Goal: Task Accomplishment & Management: Use online tool/utility

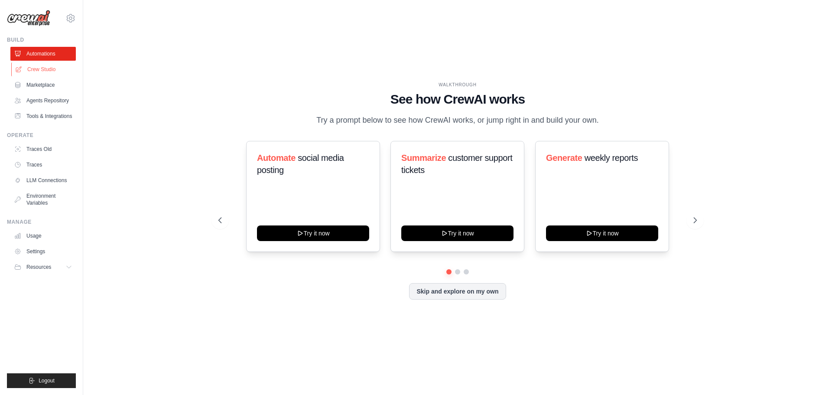
click at [49, 67] on link "Crew Studio" at bounding box center [43, 69] width 65 height 14
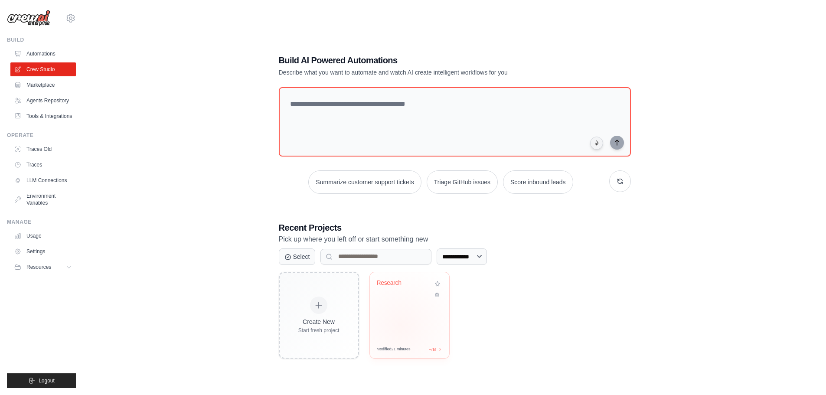
click at [401, 325] on div "Research" at bounding box center [409, 306] width 79 height 68
click at [41, 196] on link "Environment Variables" at bounding box center [43, 199] width 65 height 21
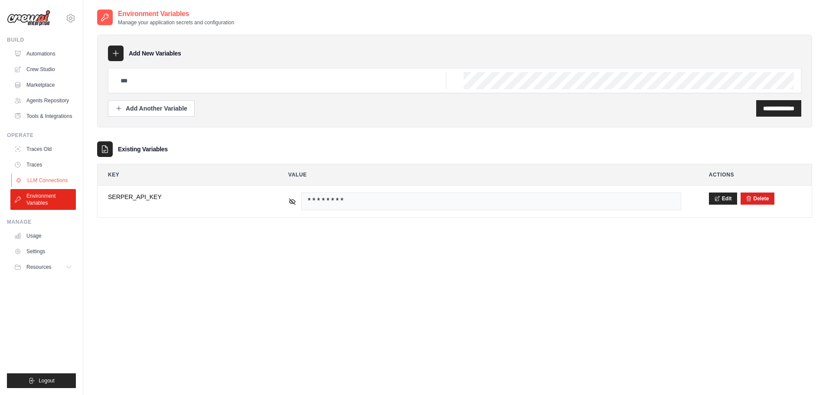
click at [44, 179] on link "LLM Connections" at bounding box center [43, 180] width 65 height 14
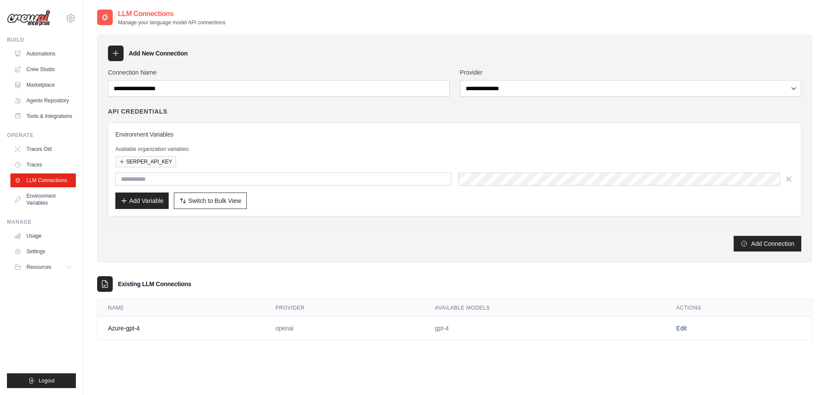
click at [678, 328] on link "Edit" at bounding box center [681, 328] width 10 height 7
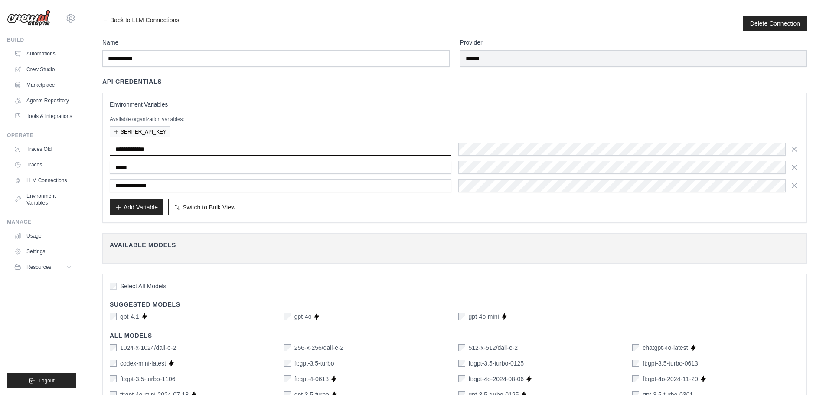
click at [327, 154] on input "**********" at bounding box center [281, 149] width 342 height 13
click at [380, 162] on div "*****" at bounding box center [455, 167] width 690 height 13
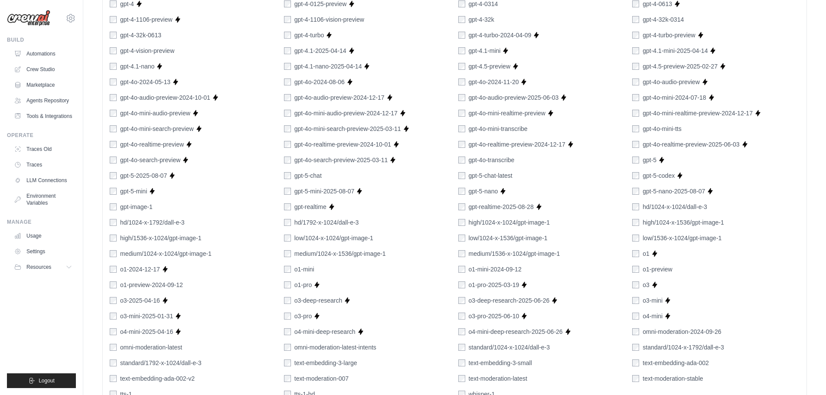
scroll to position [521, 0]
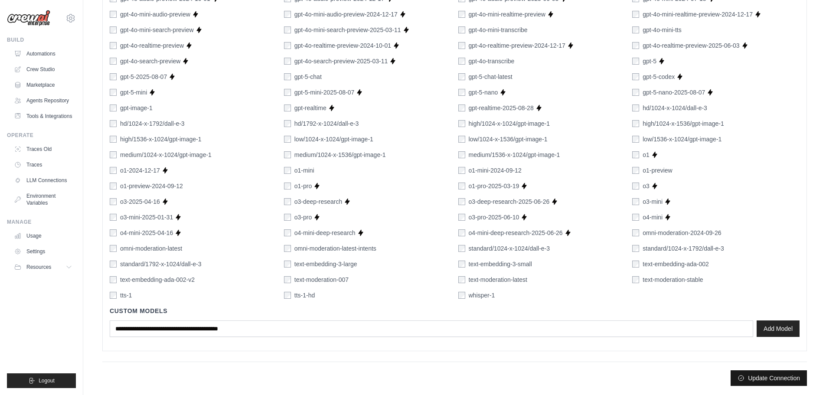
click at [763, 380] on button "Update Connection" at bounding box center [769, 378] width 76 height 16
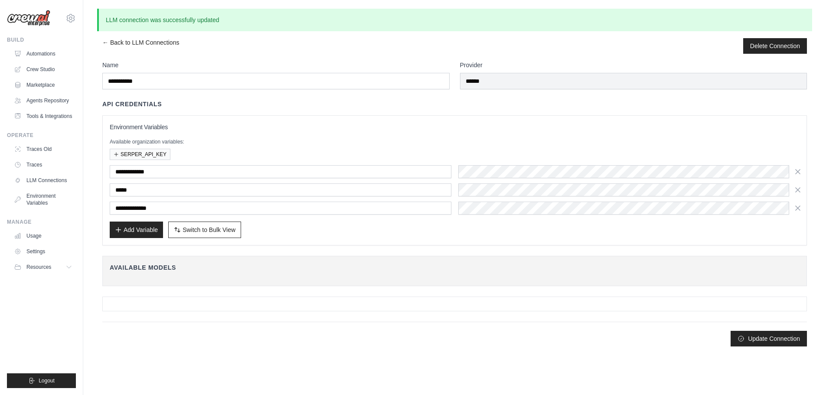
scroll to position [0, 0]
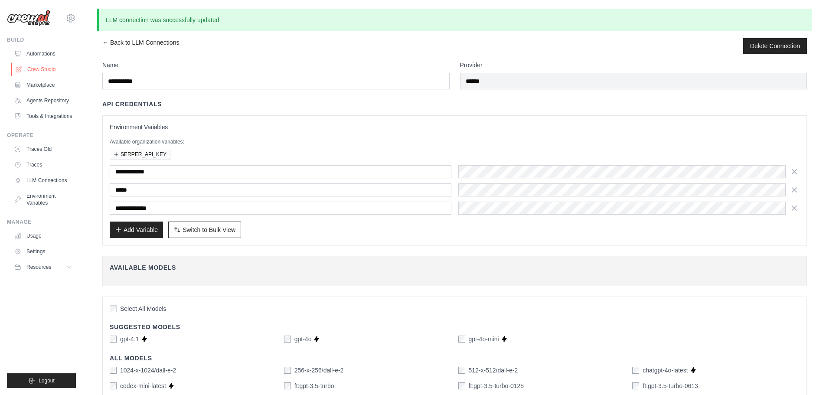
click at [47, 66] on link "Crew Studio" at bounding box center [43, 69] width 65 height 14
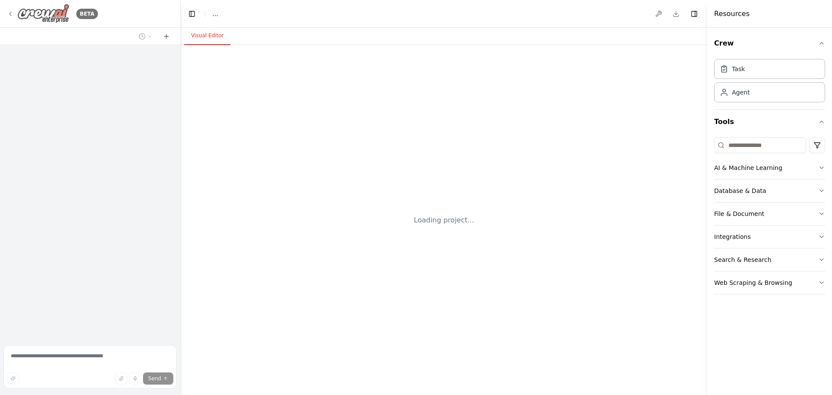
click at [11, 9] on div "BETA" at bounding box center [52, 14] width 91 height 20
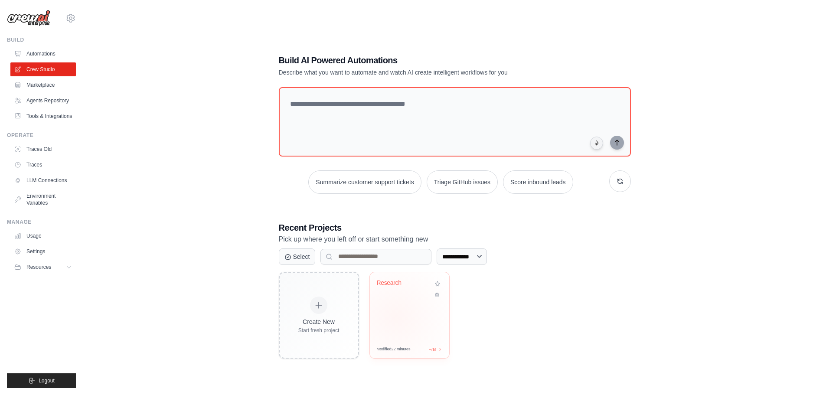
click at [403, 316] on div "Research" at bounding box center [409, 306] width 79 height 68
click at [51, 178] on link "LLM Connections" at bounding box center [43, 180] width 65 height 14
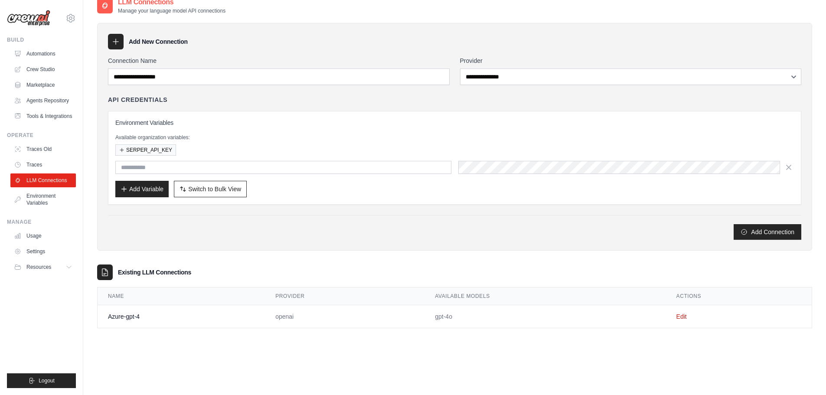
scroll to position [17, 0]
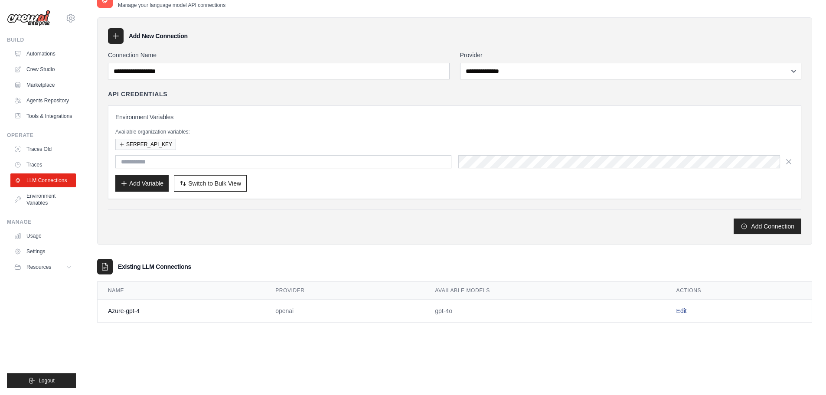
click at [677, 310] on link "Edit" at bounding box center [681, 310] width 10 height 7
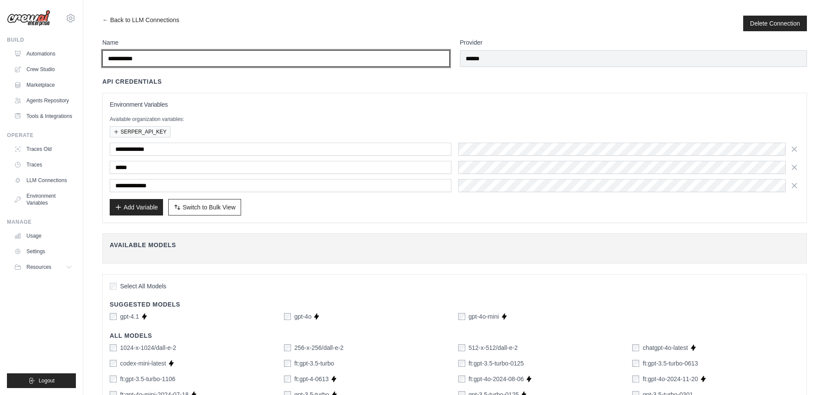
click at [163, 58] on input "**********" at bounding box center [275, 58] width 347 height 16
type input "**********"
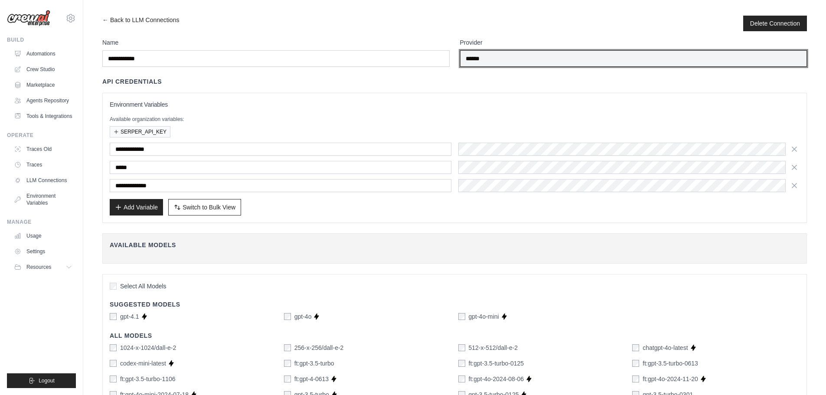
click at [578, 62] on input "******" at bounding box center [633, 58] width 347 height 16
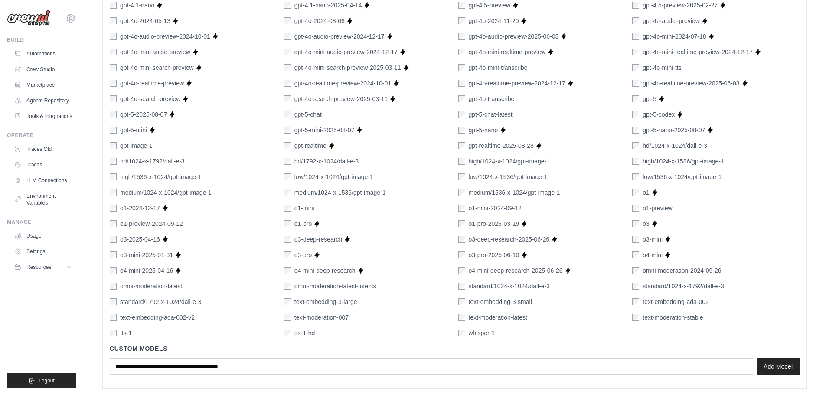
scroll to position [521, 0]
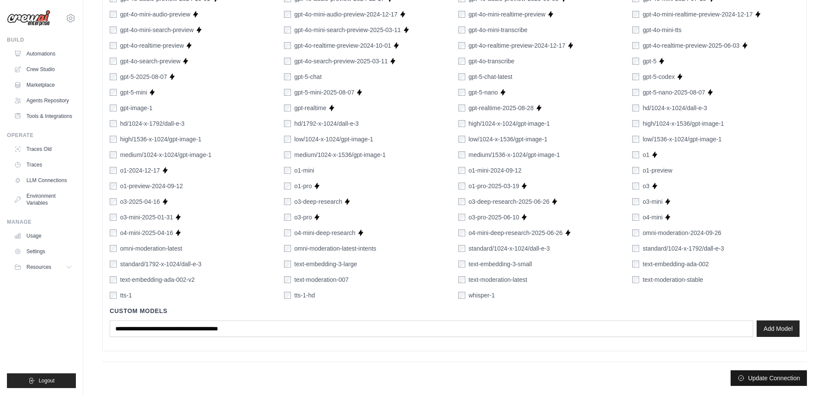
click at [767, 375] on button "Update Connection" at bounding box center [769, 378] width 76 height 16
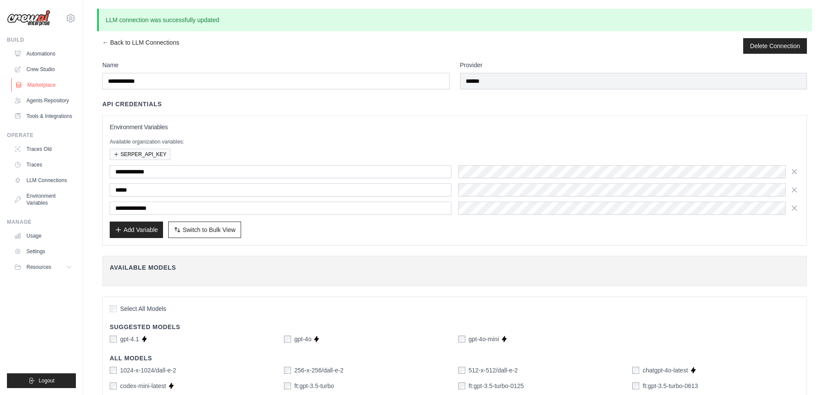
click at [42, 79] on link "Marketplace" at bounding box center [43, 85] width 65 height 14
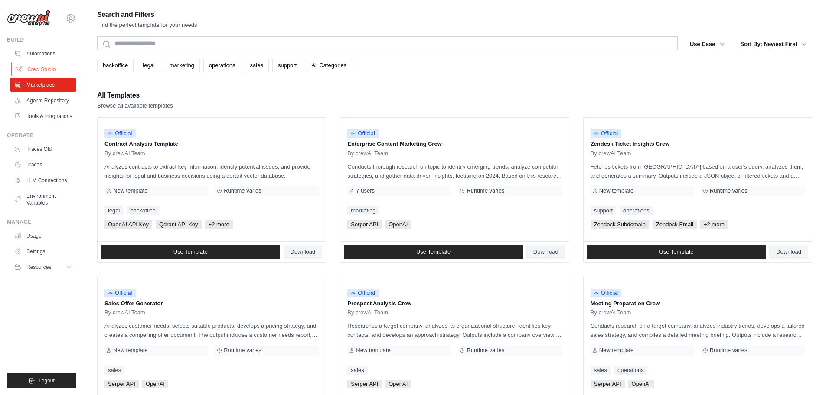
click at [50, 63] on link "Crew Studio" at bounding box center [43, 69] width 65 height 14
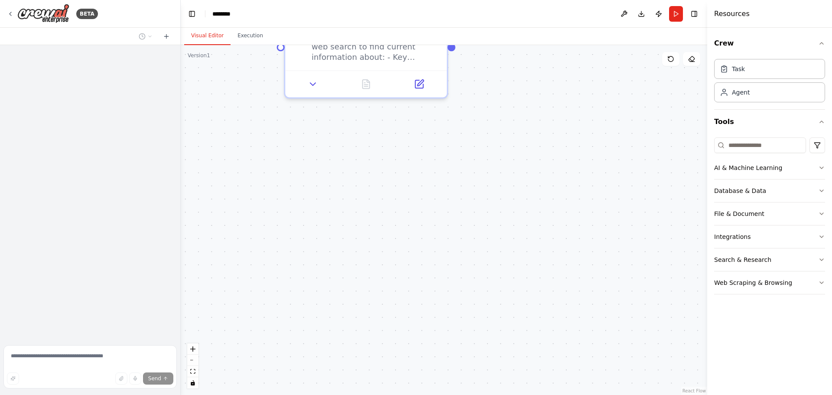
scroll to position [205, 0]
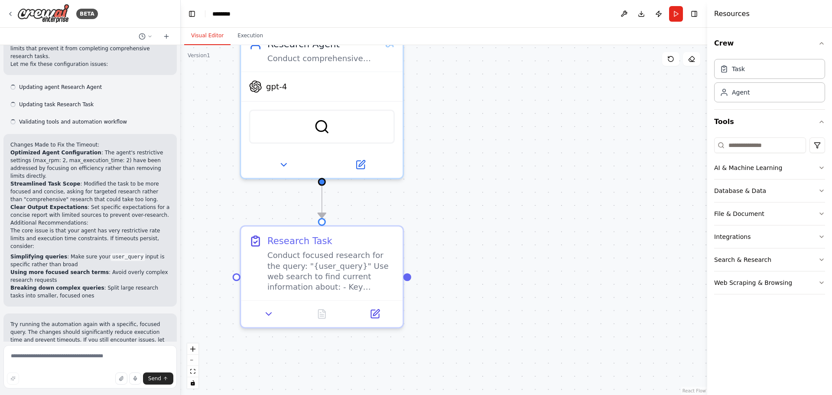
drag, startPoint x: 528, startPoint y: 180, endPoint x: 483, endPoint y: 415, distance: 239.7
click at [483, 395] on html "BETA Hello! I'm the CrewAI assistant. What kind of automation do you want to bu…" at bounding box center [416, 197] width 832 height 395
drag, startPoint x: 401, startPoint y: 92, endPoint x: 452, endPoint y: 184, distance: 105.0
click at [403, 98] on div "gpt-4" at bounding box center [322, 83] width 162 height 29
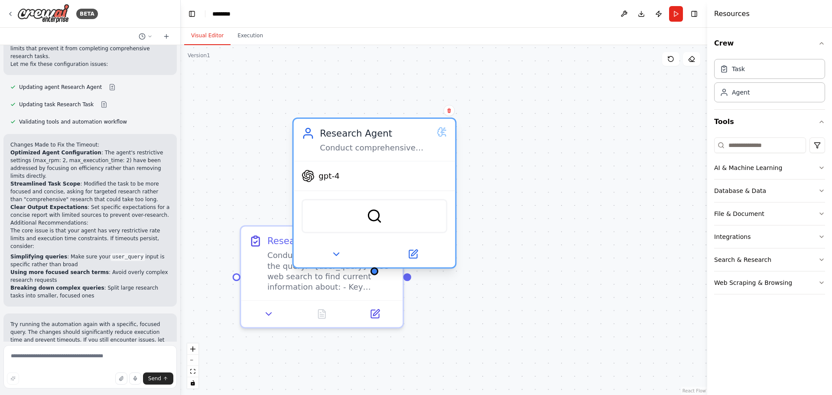
click at [329, 180] on span "gpt-4" at bounding box center [329, 176] width 21 height 10
click at [334, 254] on icon at bounding box center [335, 254] width 5 height 3
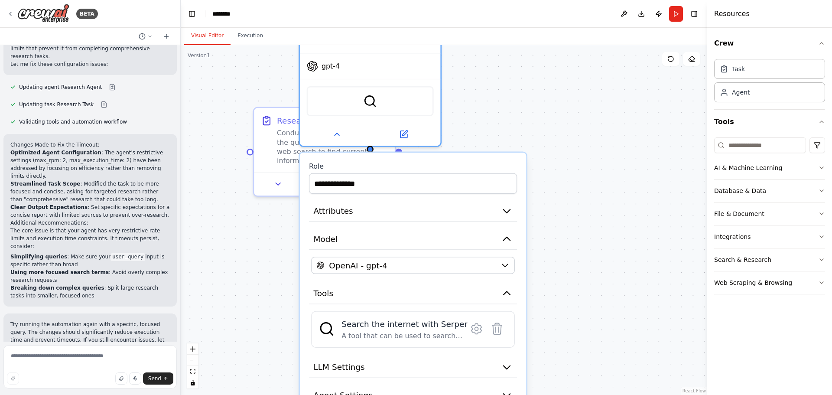
drag, startPoint x: 610, startPoint y: 277, endPoint x: 582, endPoint y: 132, distance: 147.4
click at [582, 132] on div "**********" at bounding box center [444, 220] width 527 height 350
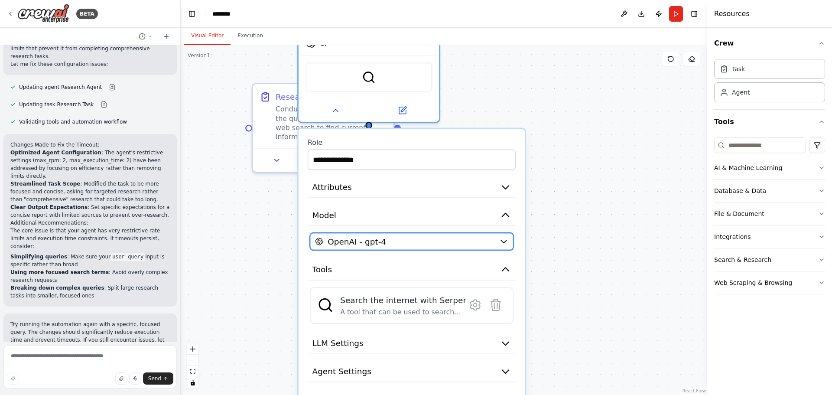
click at [463, 244] on div "OpenAI - gpt-4" at bounding box center [404, 241] width 179 height 11
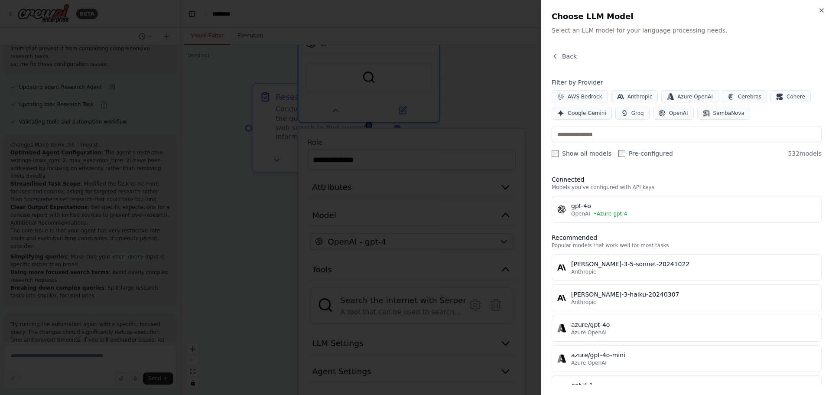
click at [512, 210] on div at bounding box center [416, 197] width 832 height 395
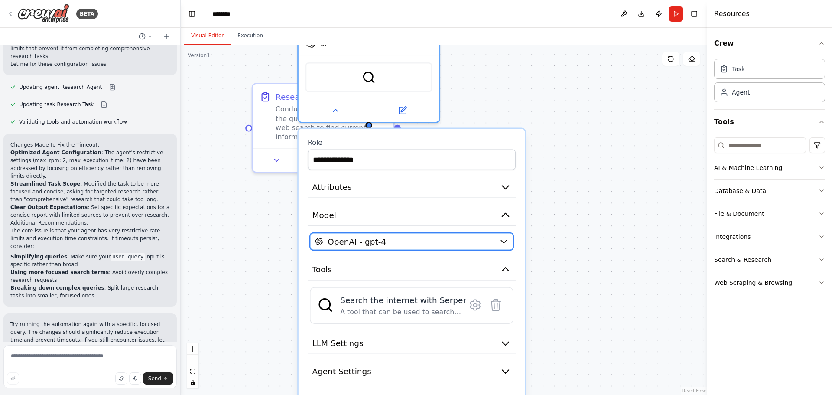
click at [479, 240] on div "OpenAI - gpt-4" at bounding box center [404, 241] width 179 height 11
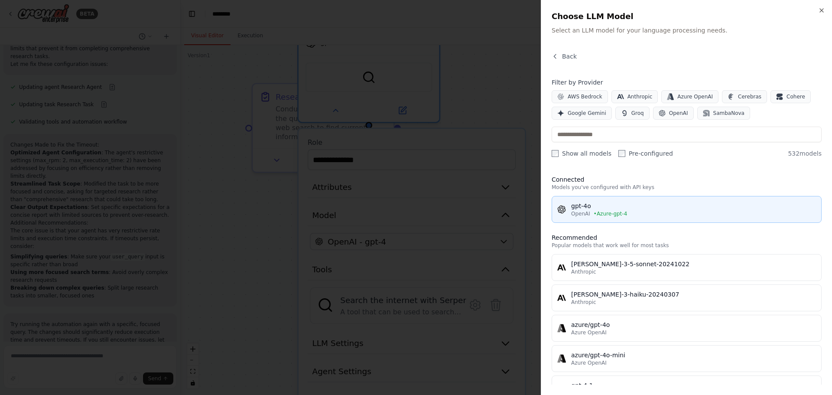
click at [652, 213] on div "OpenAI • Azure-gpt-4" at bounding box center [693, 213] width 245 height 7
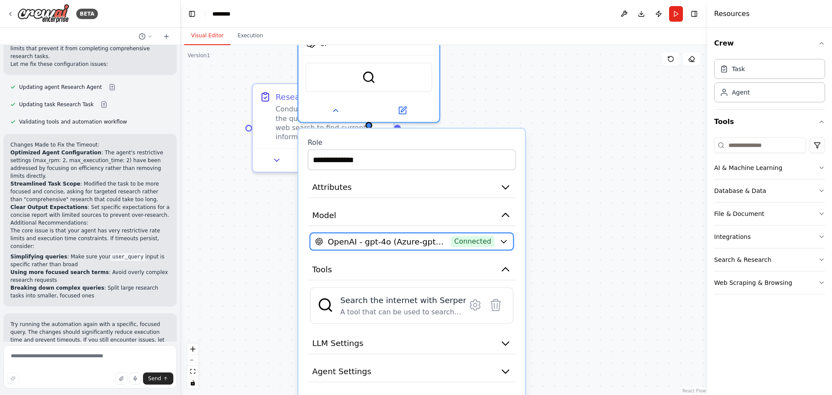
click at [488, 238] on div "OpenAI - gpt-4o (Azure-gpt-4) Connected" at bounding box center [404, 241] width 179 height 11
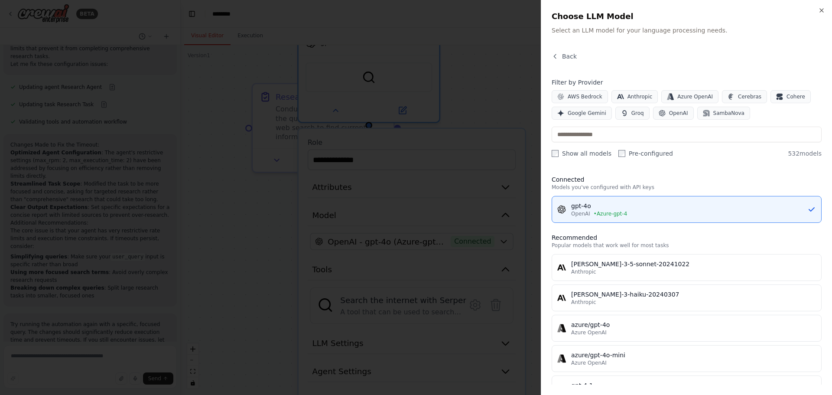
click at [273, 199] on div at bounding box center [416, 197] width 832 height 395
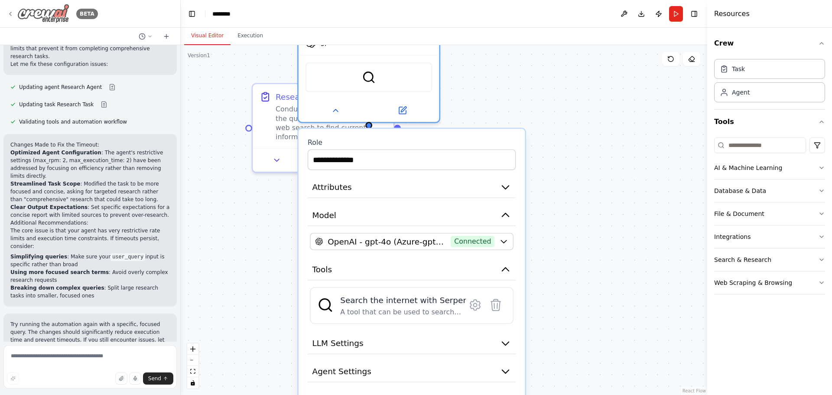
click at [8, 13] on icon at bounding box center [10, 13] width 7 height 7
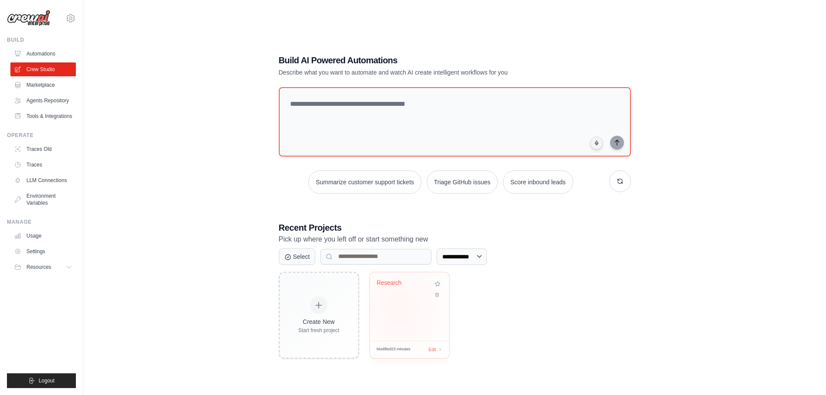
click at [399, 307] on div "Research" at bounding box center [409, 306] width 79 height 68
click at [42, 200] on link "Environment Variables" at bounding box center [43, 199] width 65 height 21
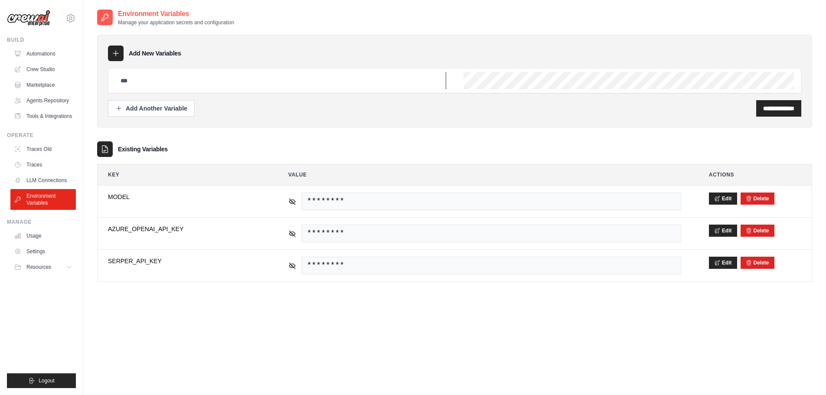
click at [143, 80] on input "text" at bounding box center [280, 80] width 331 height 17
paste input "**********"
type input "**********"
click at [496, 107] on div "**********" at bounding box center [454, 108] width 693 height 16
click at [784, 110] on input "**********" at bounding box center [778, 108] width 31 height 9
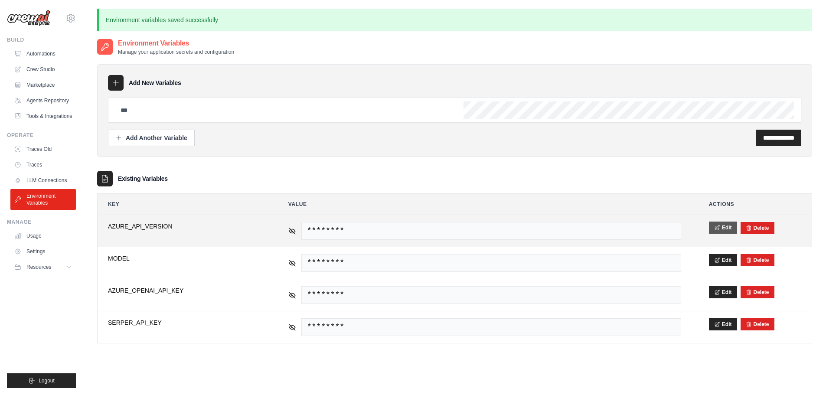
click at [720, 225] on icon at bounding box center [717, 228] width 6 height 6
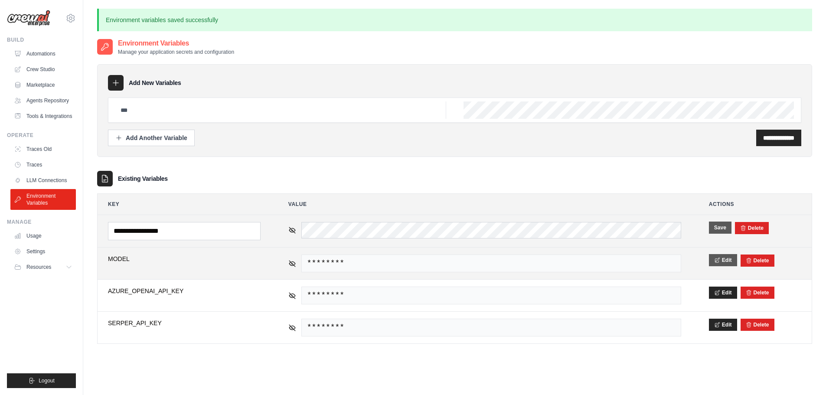
click at [720, 261] on icon at bounding box center [717, 260] width 6 height 6
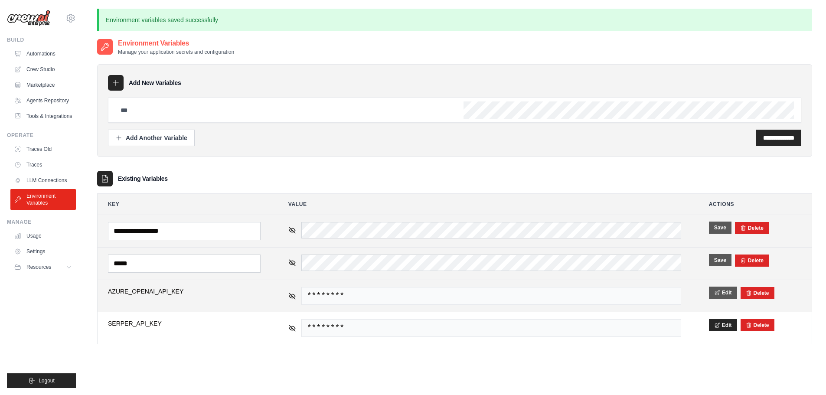
click at [725, 297] on button "Edit" at bounding box center [723, 293] width 28 height 12
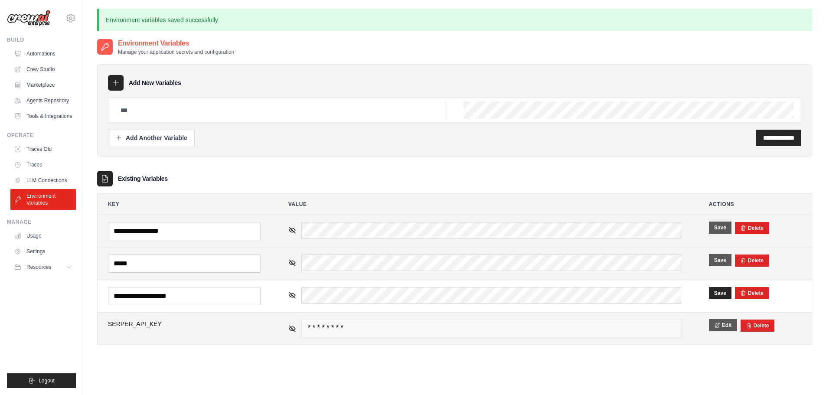
click at [729, 318] on td "Edit [GEOGRAPHIC_DATA]" at bounding box center [754, 329] width 113 height 32
click at [728, 325] on button "Edit" at bounding box center [723, 325] width 28 height 12
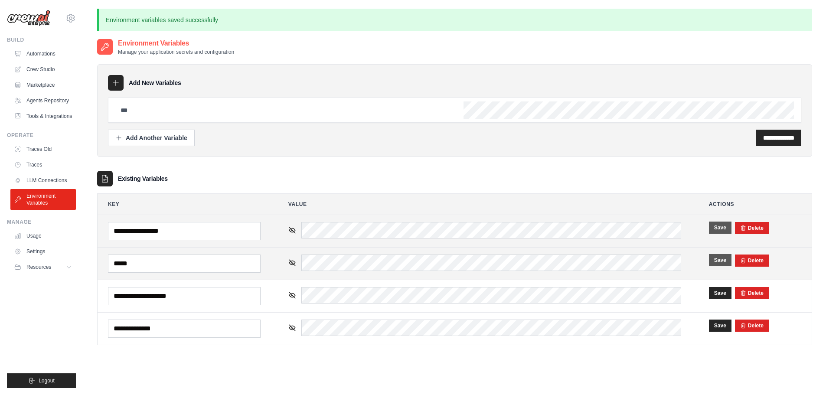
click at [605, 382] on div "**********" at bounding box center [454, 235] width 715 height 395
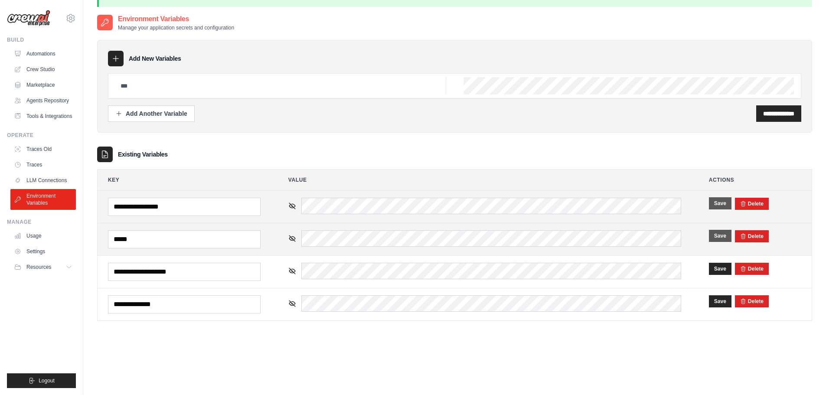
scroll to position [3, 0]
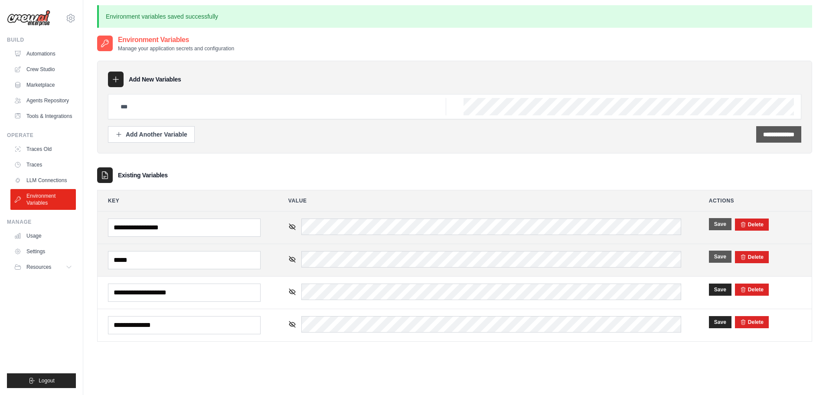
click at [763, 135] on input "**********" at bounding box center [778, 134] width 31 height 9
click at [36, 52] on link "Automations" at bounding box center [43, 54] width 65 height 14
click at [39, 74] on link "Crew Studio" at bounding box center [43, 69] width 65 height 14
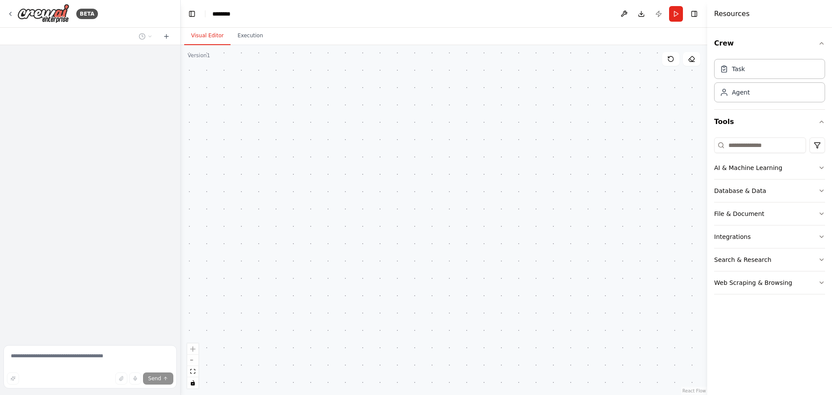
scroll to position [205, 0]
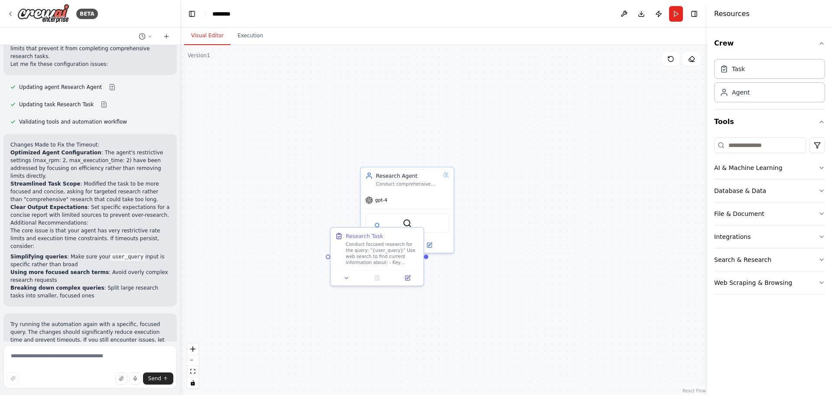
drag, startPoint x: 571, startPoint y: 101, endPoint x: 516, endPoint y: 233, distance: 143.2
click at [518, 236] on div ".deletable-edge-delete-btn { width: 20px; height: 20px; border: 0px solid #ffff…" at bounding box center [444, 220] width 527 height 350
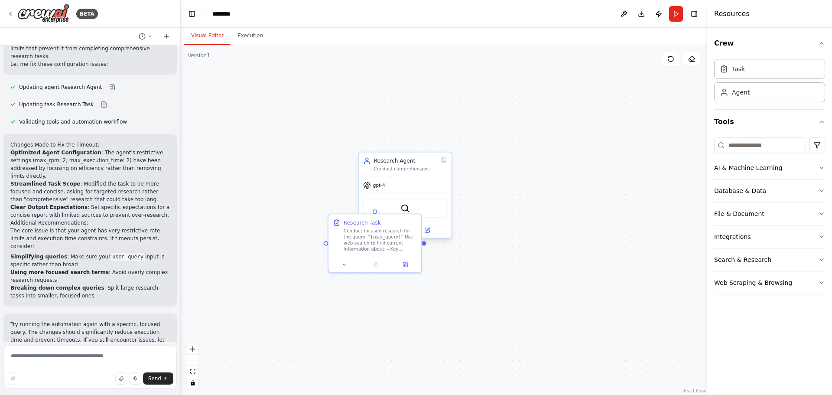
click at [388, 183] on div "gpt-4" at bounding box center [405, 185] width 93 height 16
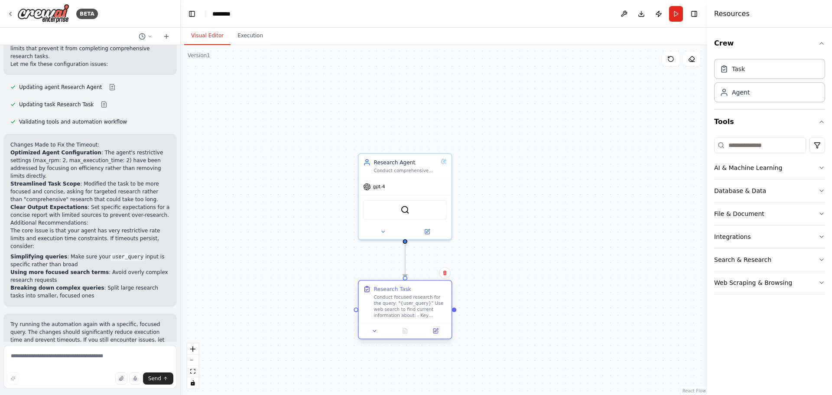
drag, startPoint x: 355, startPoint y: 258, endPoint x: 382, endPoint y: 326, distance: 73.6
click at [382, 326] on button at bounding box center [375, 330] width 26 height 9
click at [385, 187] on div "gpt-4" at bounding box center [405, 185] width 93 height 16
click at [384, 232] on icon at bounding box center [383, 230] width 6 height 6
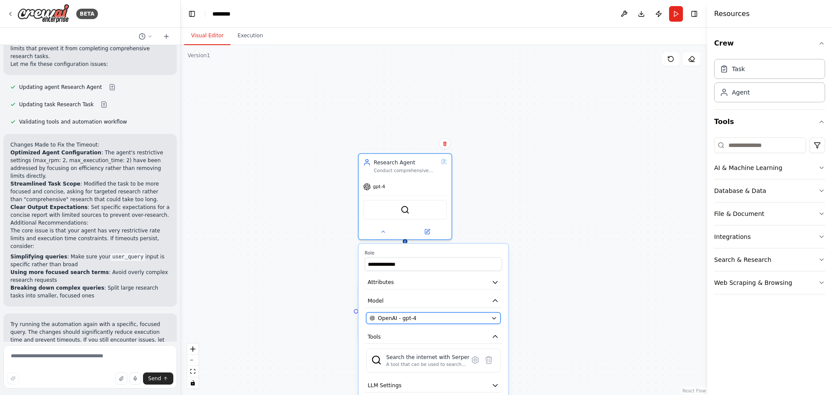
click at [437, 317] on div "OpenAI - gpt-4" at bounding box center [429, 317] width 118 height 7
click at [429, 232] on icon at bounding box center [427, 230] width 4 height 4
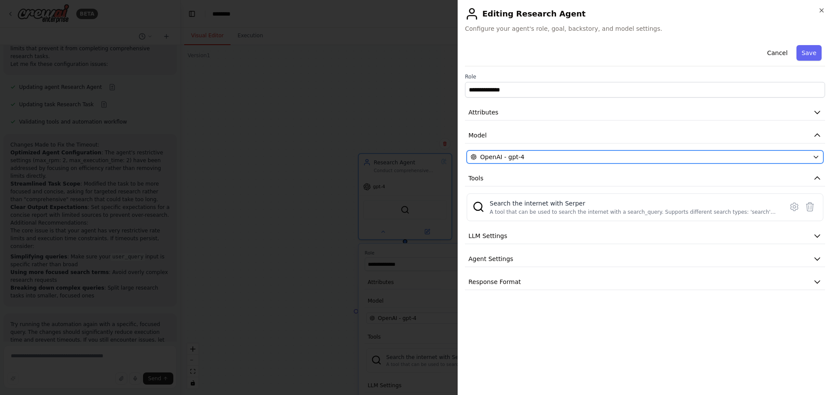
click at [677, 157] on div "OpenAI - gpt-4" at bounding box center [640, 157] width 339 height 9
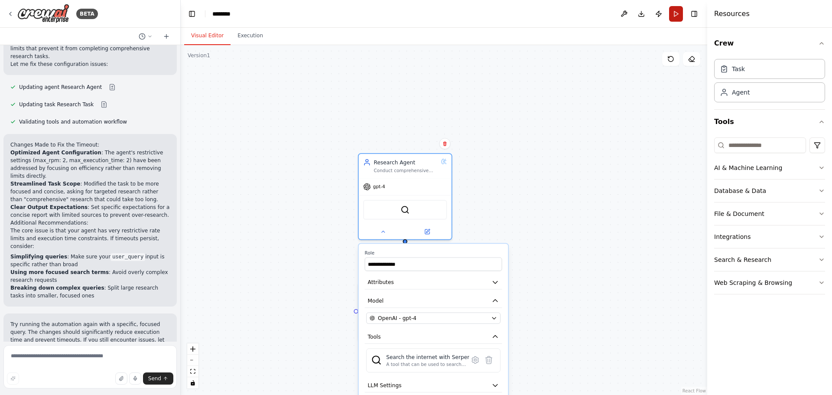
click at [676, 12] on button "Run" at bounding box center [676, 14] width 14 height 16
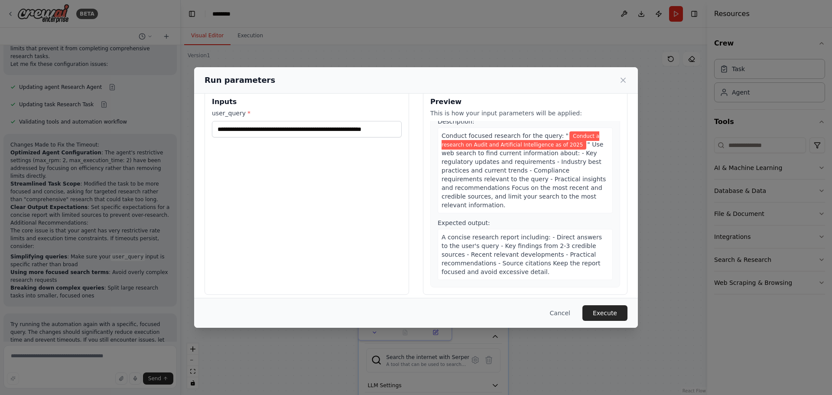
scroll to position [22, 0]
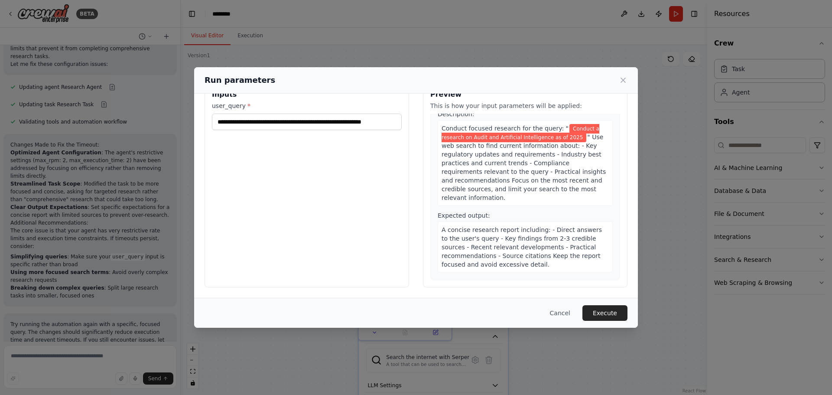
click at [603, 310] on button "Execute" at bounding box center [605, 313] width 45 height 16
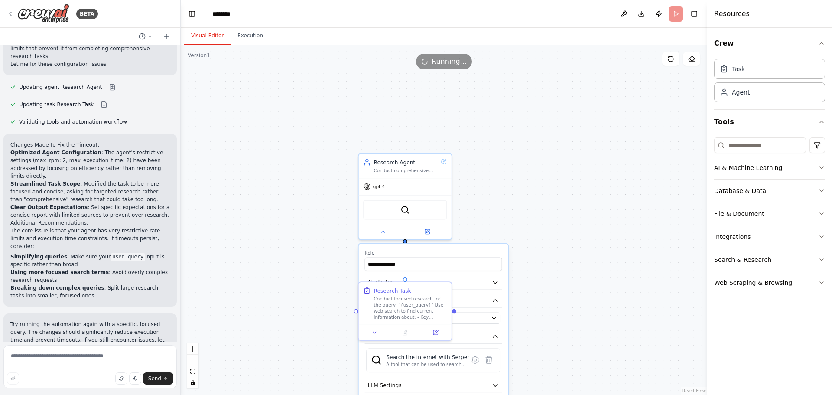
click at [201, 36] on button "Visual Editor" at bounding box center [207, 36] width 46 height 18
click at [310, 155] on div "**********" at bounding box center [444, 220] width 527 height 350
click at [241, 39] on button "Execution" at bounding box center [250, 36] width 39 height 18
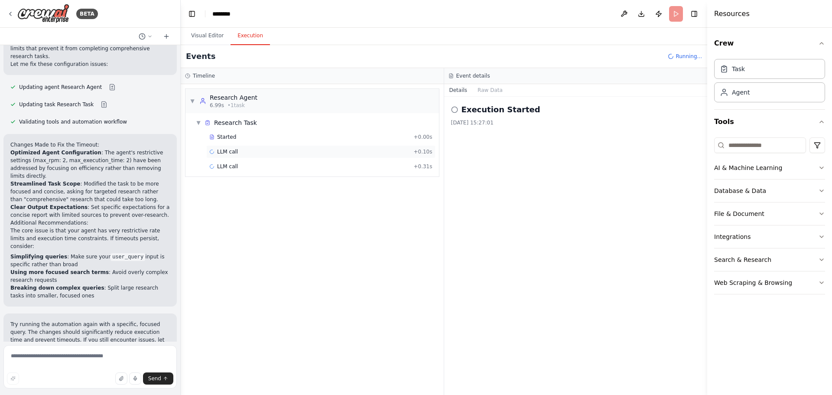
click at [232, 151] on span "LLM call" at bounding box center [227, 151] width 21 height 7
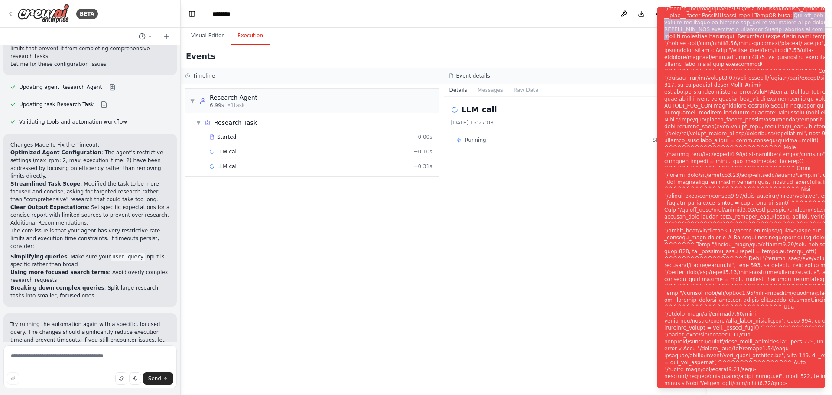
drag, startPoint x: 712, startPoint y: 10, endPoint x: 812, endPoint y: 28, distance: 101.7
click at [812, 28] on div "Notifications (F8)" at bounding box center [769, 203] width 209 height 728
click at [774, 18] on div "Notifications (F8)" at bounding box center [769, 203] width 209 height 728
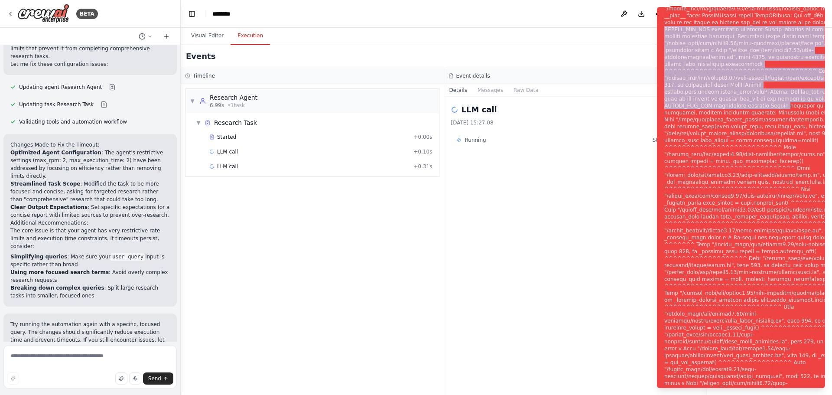
drag, startPoint x: 770, startPoint y: 17, endPoint x: 516, endPoint y: 124, distance: 274.7
click at [797, 99] on div "Notifications (F8)" at bounding box center [769, 203] width 209 height 728
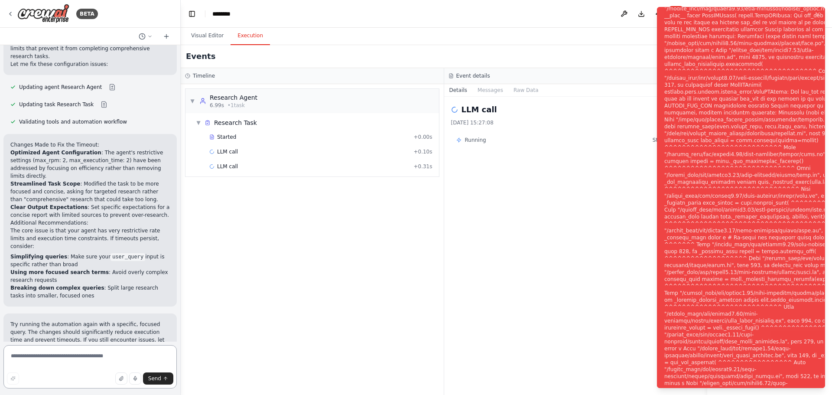
click at [44, 356] on textarea at bounding box center [89, 366] width 173 height 43
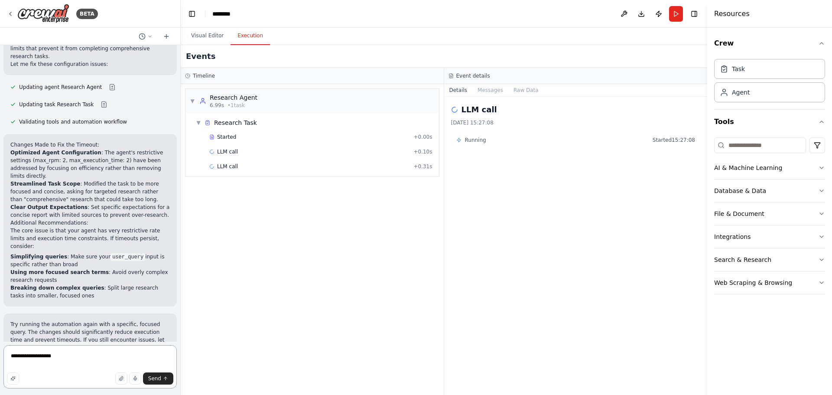
type textarea "**********"
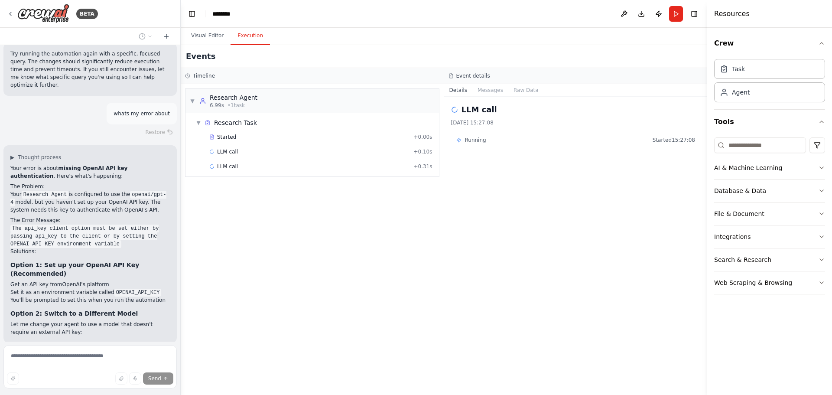
scroll to position [460, 0]
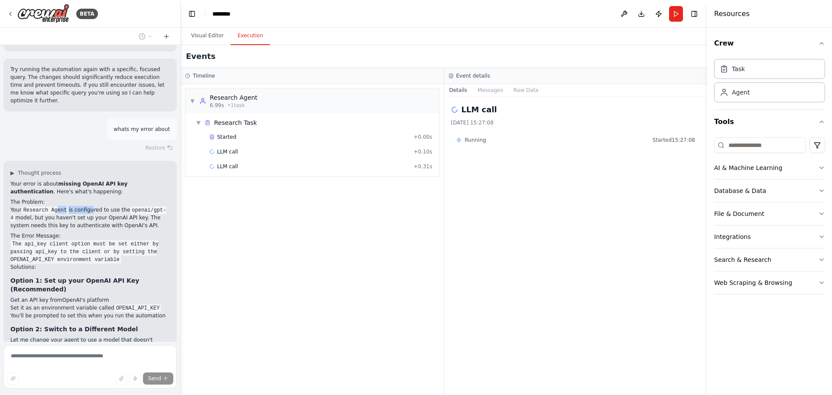
drag, startPoint x: 55, startPoint y: 176, endPoint x: 85, endPoint y: 179, distance: 31.0
click at [85, 206] on p "Your Research Agent is configured to use the openai/gpt-4 model, but you haven'…" at bounding box center [90, 217] width 160 height 23
click at [90, 206] on p "Your Research Agent is configured to use the openai/gpt-4 model, but you haven'…" at bounding box center [90, 217] width 160 height 23
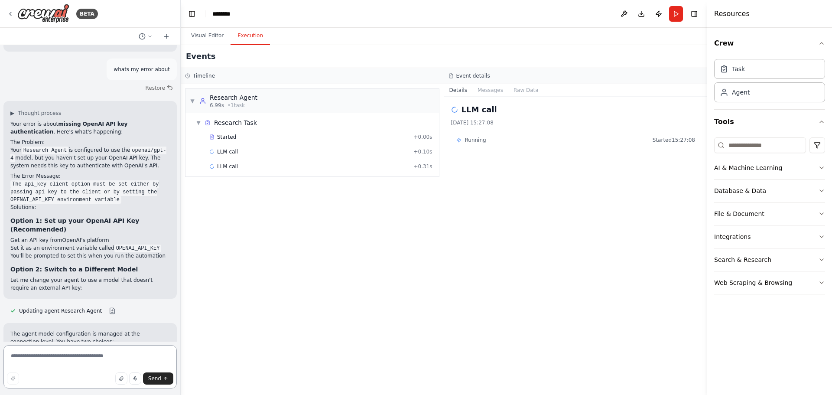
scroll to position [476, 0]
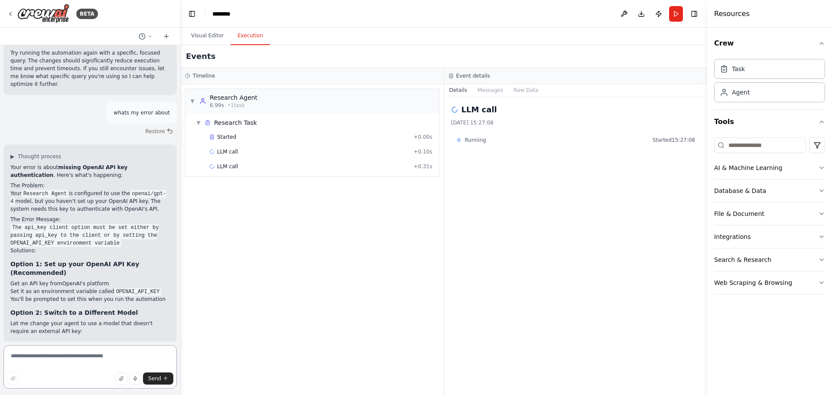
click at [56, 362] on textarea at bounding box center [89, 366] width 173 height 43
type textarea "**********"
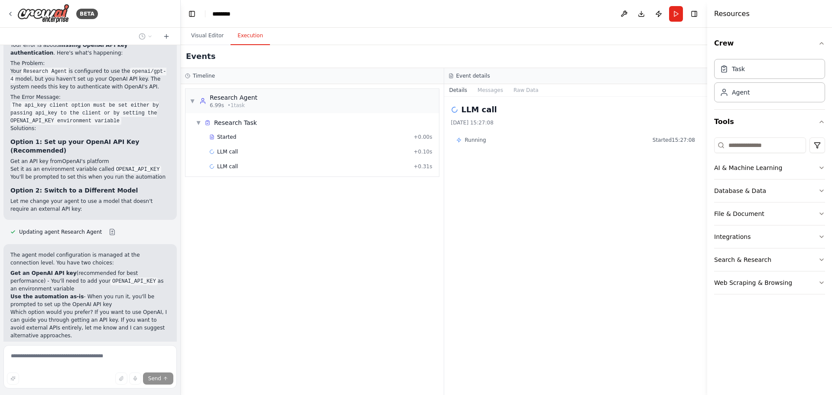
scroll to position [783, 0]
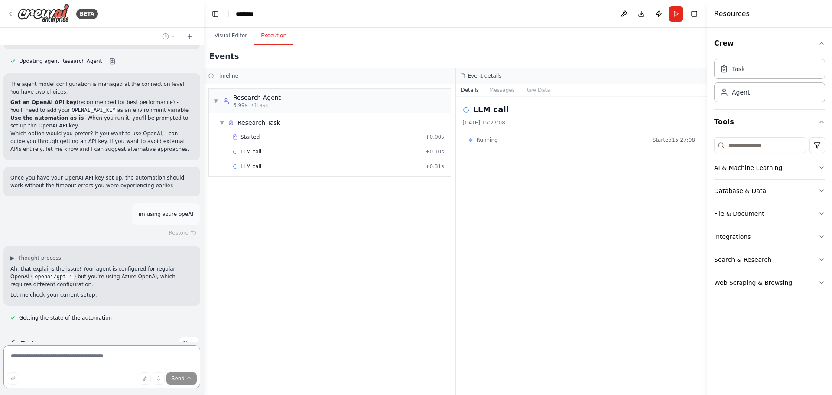
drag, startPoint x: 179, startPoint y: 248, endPoint x: 204, endPoint y: 249, distance: 25.2
click at [204, 249] on div "BETA Hello! I'm the CrewAI assistant. What kind of automation do you want to bu…" at bounding box center [416, 197] width 832 height 395
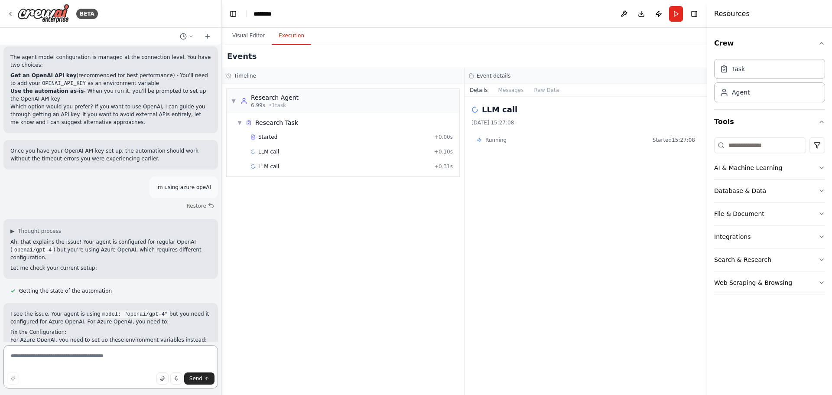
drag, startPoint x: 204, startPoint y: 238, endPoint x: 222, endPoint y: 239, distance: 18.2
click at [222, 239] on div "BETA Hello! I'm the CrewAI assistant. What kind of automation do you want to bu…" at bounding box center [416, 197] width 832 height 395
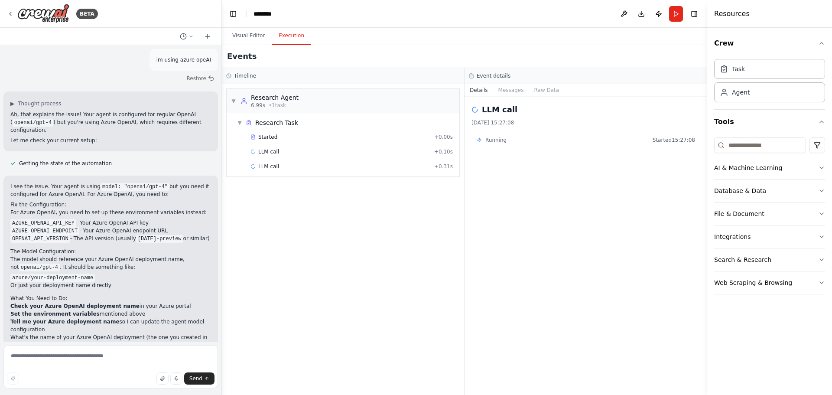
scroll to position [884, 0]
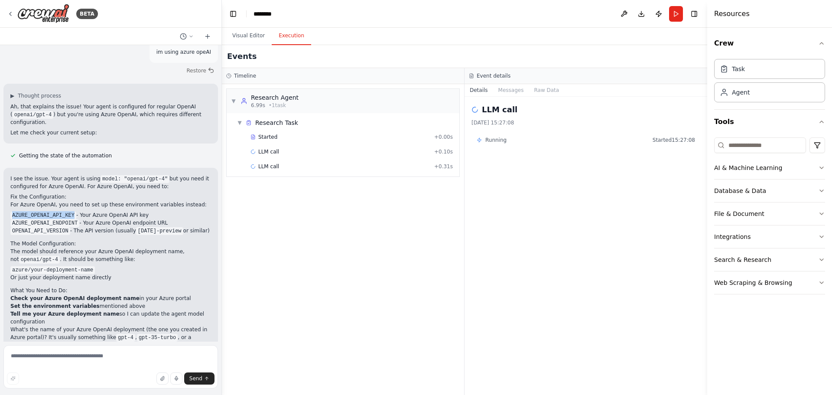
drag, startPoint x: 11, startPoint y: 168, endPoint x: 69, endPoint y: 168, distance: 57.7
click at [69, 212] on code "AZURE_OPENAI_API_KEY" at bounding box center [43, 216] width 66 height 8
copy code "AZURE_OPENAI_API_KEY"
click at [10, 14] on icon at bounding box center [10, 13] width 7 height 7
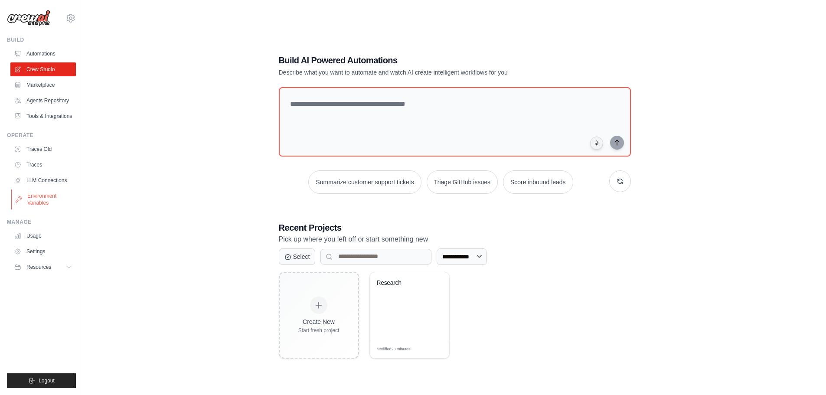
click at [52, 203] on link "Environment Variables" at bounding box center [43, 199] width 65 height 21
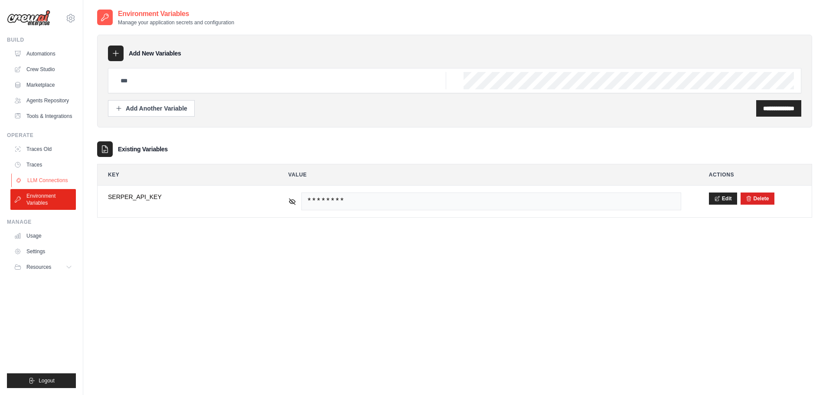
click at [54, 178] on link "LLM Connections" at bounding box center [43, 180] width 65 height 14
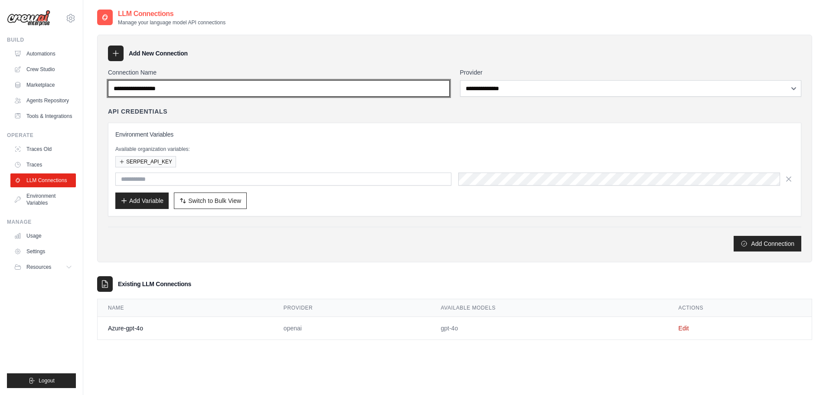
click at [251, 89] on input "Connection Name" at bounding box center [279, 88] width 342 height 16
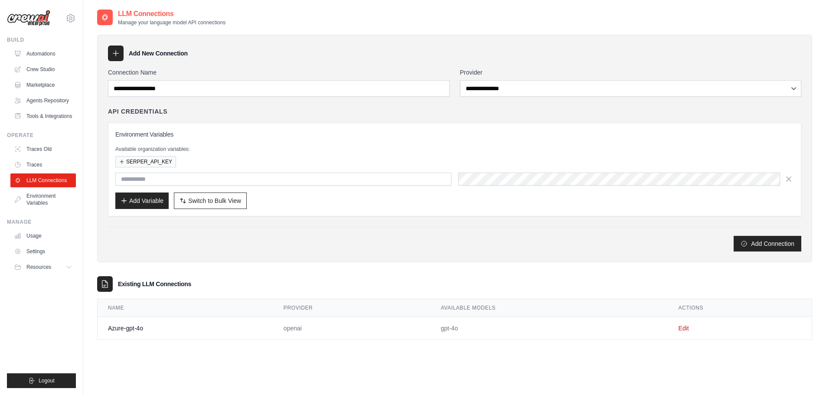
click at [274, 116] on div "API Credentials Environment Variables Available organization variables: SERPER_…" at bounding box center [454, 161] width 693 height 109
click at [32, 199] on link "Environment Variables" at bounding box center [43, 199] width 65 height 21
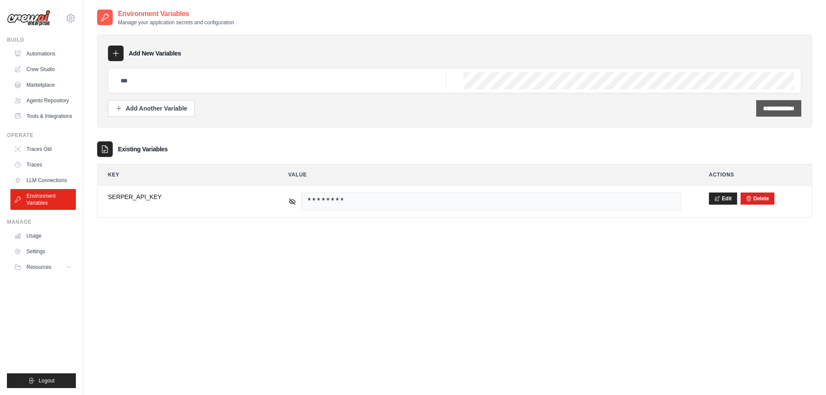
click at [777, 108] on input "**********" at bounding box center [778, 108] width 31 height 9
click at [122, 47] on div at bounding box center [116, 54] width 16 height 16
click at [122, 107] on icon "button" at bounding box center [118, 107] width 7 height 7
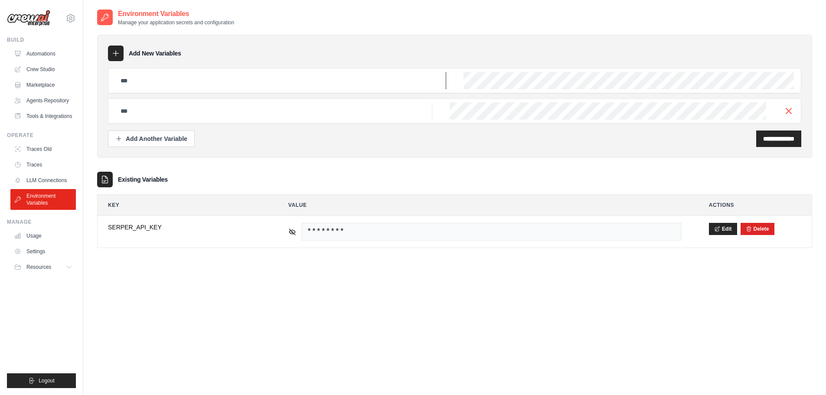
click at [150, 77] on input "text" at bounding box center [280, 80] width 331 height 17
click at [160, 78] on input "text" at bounding box center [280, 80] width 331 height 17
paste input "**********"
type input "**********"
click at [159, 112] on input "text" at bounding box center [273, 110] width 317 height 17
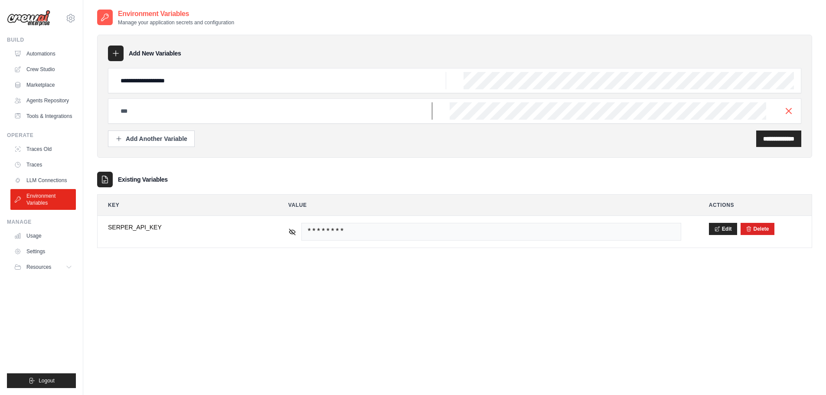
click at [151, 113] on input "text" at bounding box center [273, 110] width 317 height 17
drag, startPoint x: 147, startPoint y: 113, endPoint x: 62, endPoint y: 109, distance: 85.5
click at [62, 109] on div "[EMAIL_ADDRESS][DOMAIN_NAME] Settings Build Automations" at bounding box center [413, 206] width 826 height 412
paste input "*****"
type input "*****"
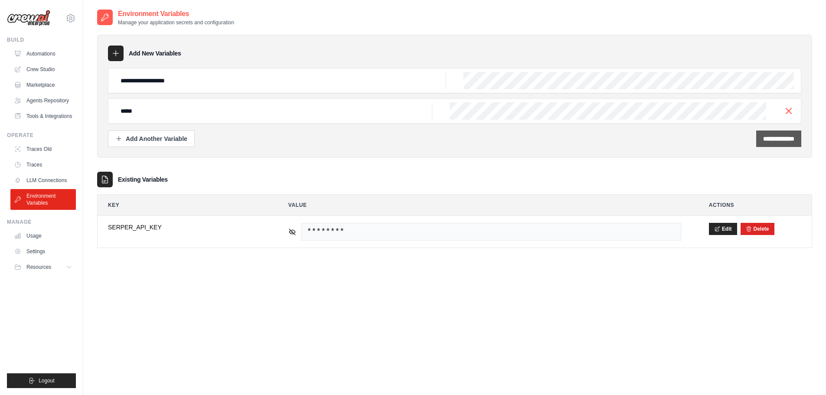
click at [767, 139] on input "**********" at bounding box center [778, 138] width 31 height 9
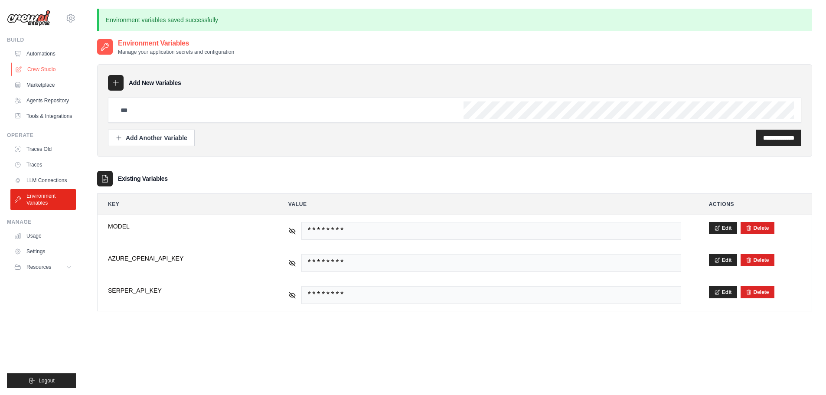
click at [45, 68] on link "Crew Studio" at bounding box center [43, 69] width 65 height 14
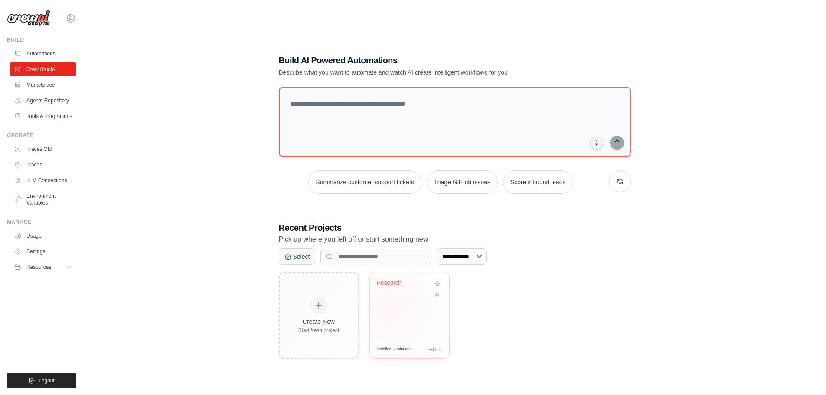
click at [390, 308] on div "Research" at bounding box center [409, 306] width 79 height 68
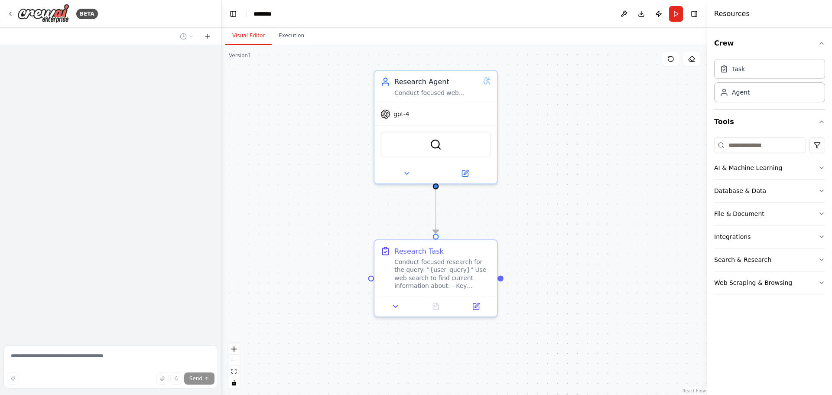
drag, startPoint x: 584, startPoint y: 147, endPoint x: 499, endPoint y: 220, distance: 112.2
click at [537, 241] on div ".deletable-edge-delete-btn { width: 20px; height: 20px; border: 0px solid #ffff…" at bounding box center [465, 220] width 486 height 350
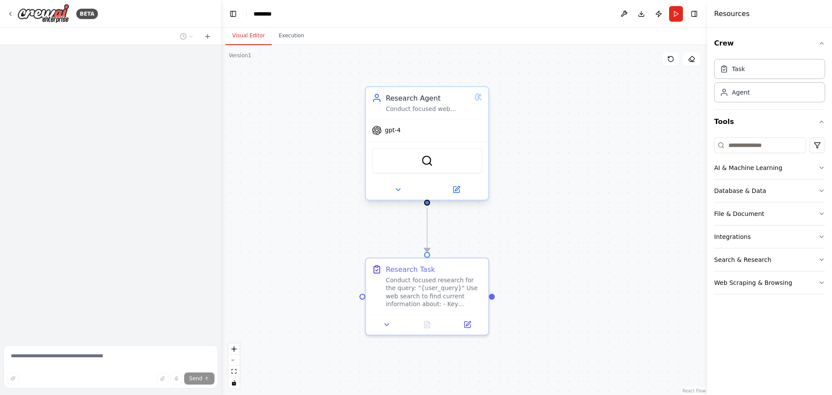
scroll to position [884, 0]
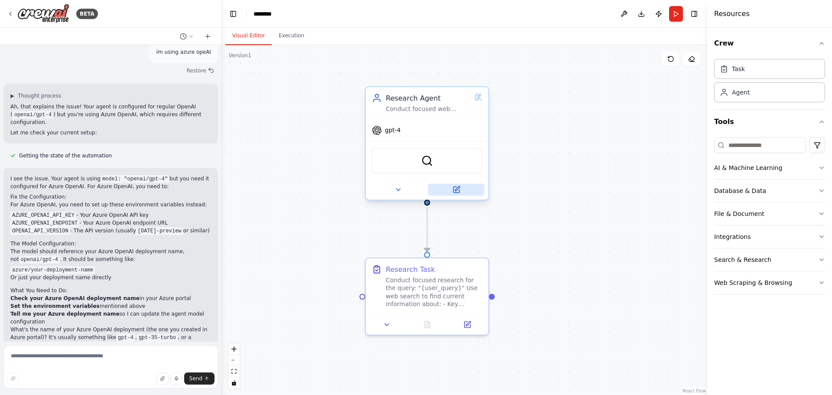
click at [458, 187] on icon at bounding box center [457, 188] width 5 height 5
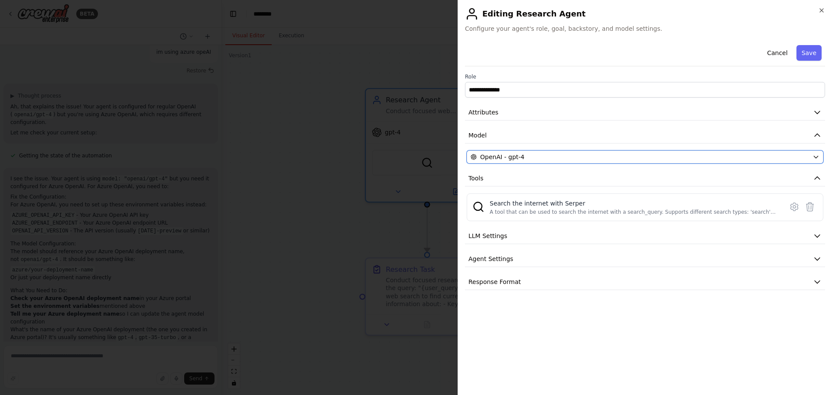
click at [565, 158] on div "OpenAI - gpt-4" at bounding box center [640, 157] width 339 height 9
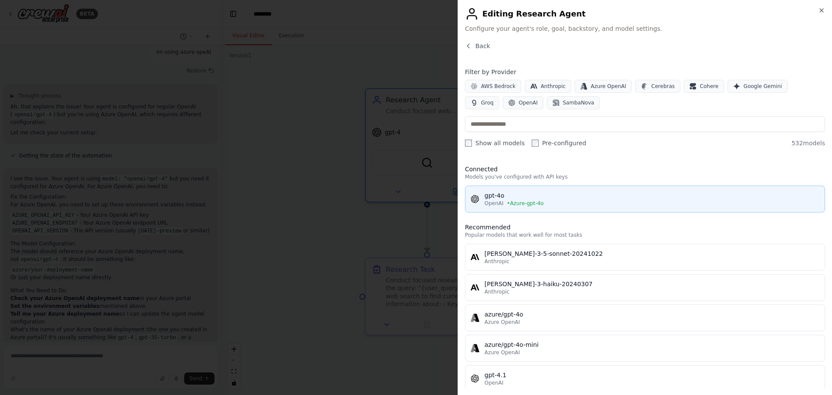
click at [579, 203] on div "OpenAI • Azure-gpt-4o" at bounding box center [652, 203] width 335 height 7
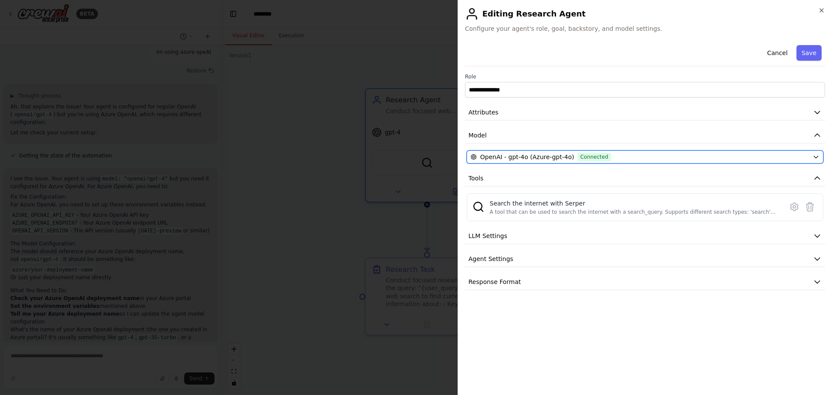
click at [623, 160] on div "OpenAI - gpt-4o (Azure-gpt-4o) Connected" at bounding box center [640, 157] width 339 height 9
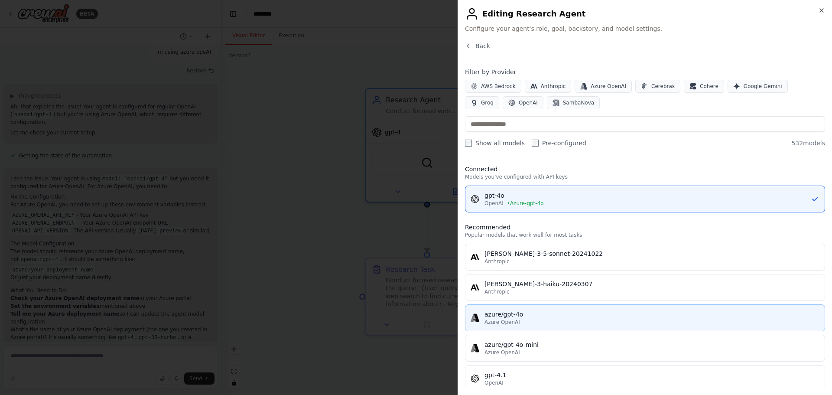
click at [551, 317] on div "azure/gpt-4o" at bounding box center [652, 314] width 335 height 9
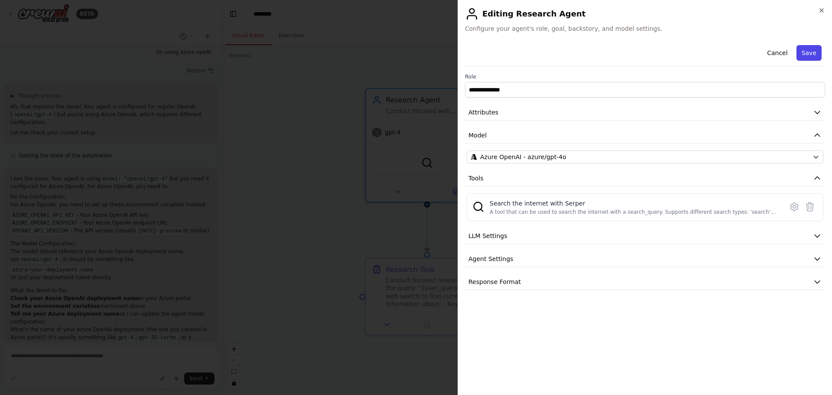
click at [806, 52] on button "Save" at bounding box center [809, 53] width 25 height 16
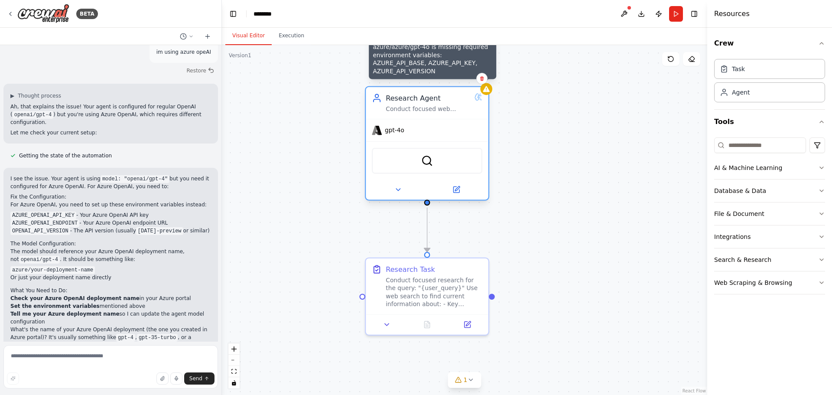
click at [488, 94] on div at bounding box center [487, 89] width 12 height 12
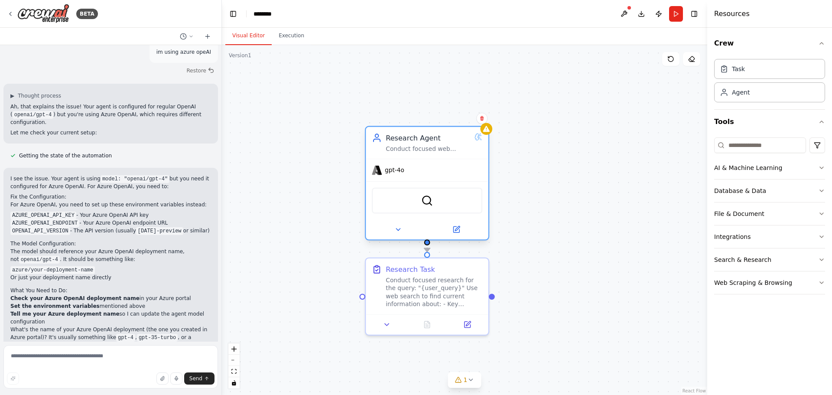
drag, startPoint x: 466, startPoint y: 122, endPoint x: 466, endPoint y: 165, distance: 42.9
click at [467, 165] on div "gpt-4o" at bounding box center [427, 170] width 123 height 22
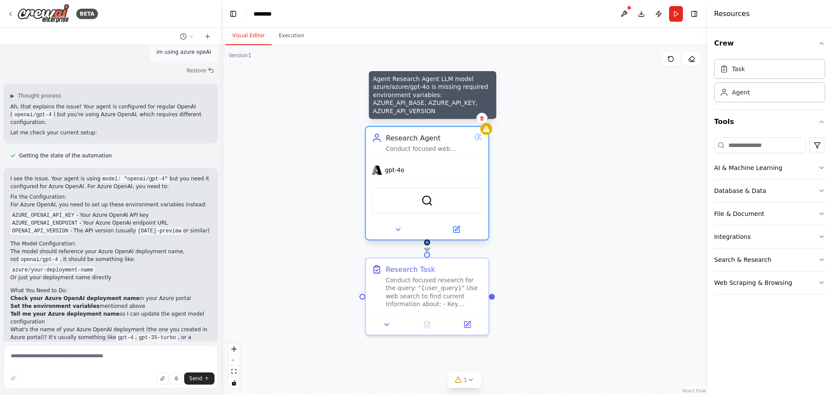
click at [489, 130] on icon at bounding box center [486, 129] width 7 height 6
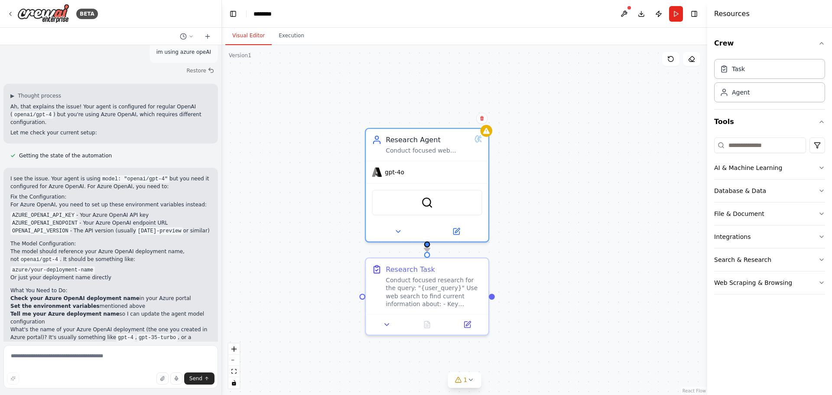
scroll to position [947, 0]
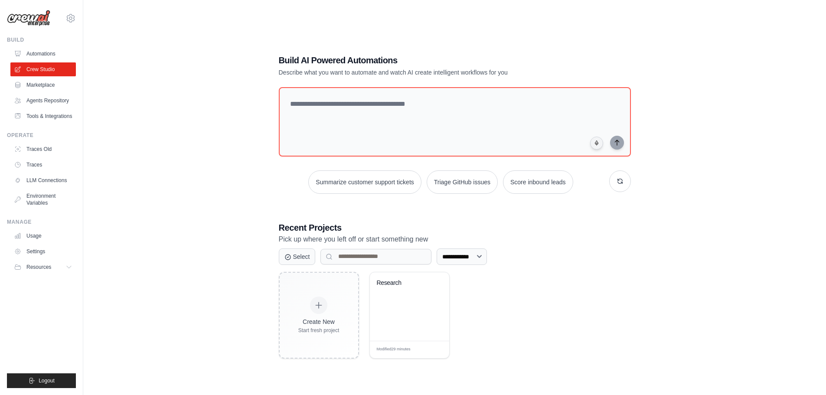
click at [46, 65] on link "Crew Studio" at bounding box center [42, 69] width 65 height 14
click at [409, 329] on div "Research" at bounding box center [409, 306] width 79 height 68
click at [392, 282] on div "Research" at bounding box center [403, 283] width 52 height 8
click at [44, 197] on link "Environment Variables" at bounding box center [43, 199] width 65 height 21
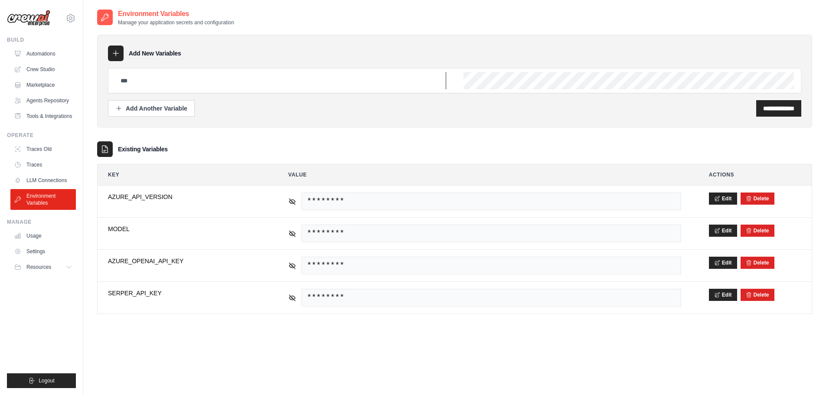
click at [153, 83] on input "text" at bounding box center [280, 80] width 331 height 17
paste input "**********"
type input "**********"
click at [481, 72] on div "**********" at bounding box center [454, 80] width 693 height 25
click at [776, 104] on input "**********" at bounding box center [778, 108] width 31 height 9
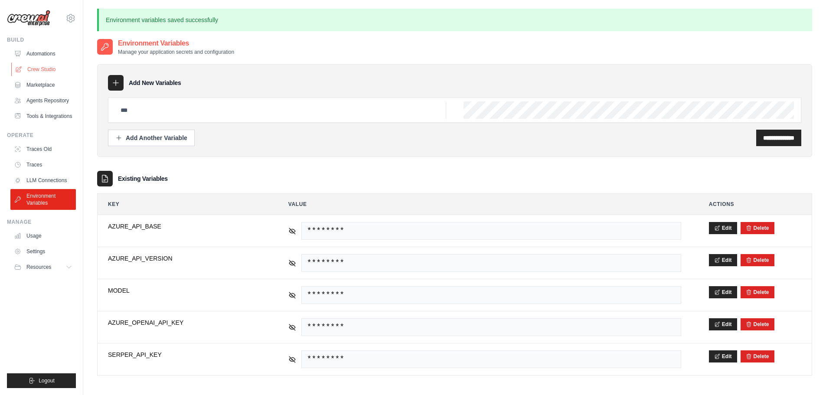
click at [43, 66] on link "Crew Studio" at bounding box center [43, 69] width 65 height 14
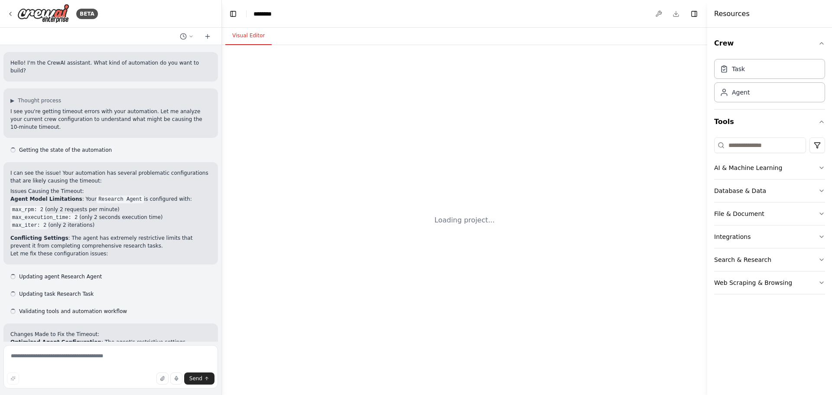
scroll to position [884, 0]
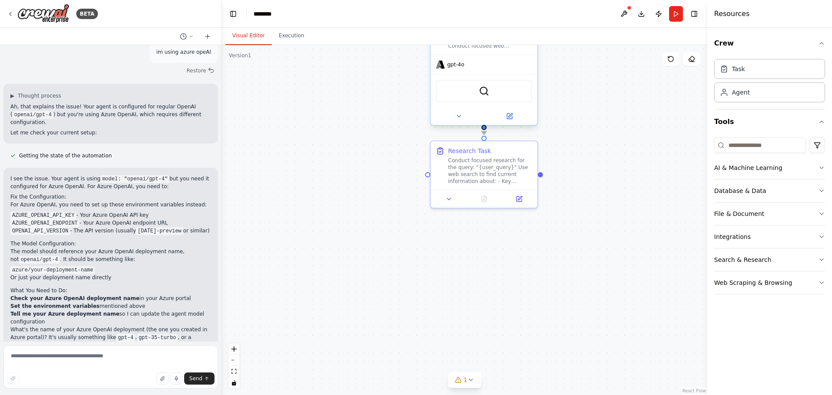
click at [456, 66] on span "gpt-4o" at bounding box center [455, 64] width 17 height 7
click at [506, 113] on icon at bounding box center [509, 116] width 7 height 7
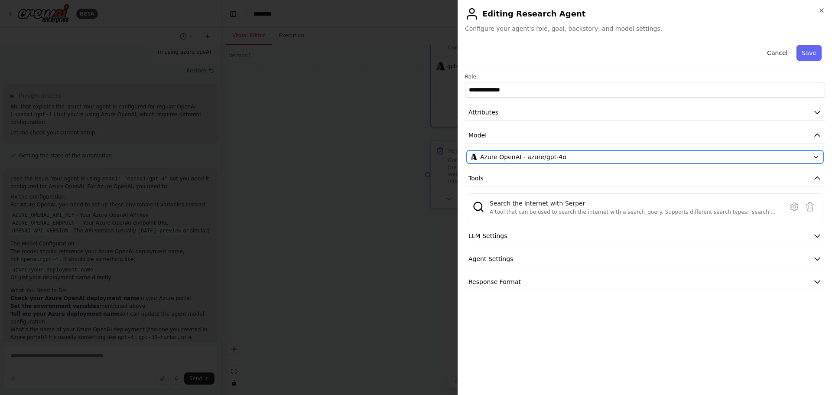
click at [602, 159] on div "Azure OpenAI - azure/gpt-4o" at bounding box center [640, 157] width 339 height 9
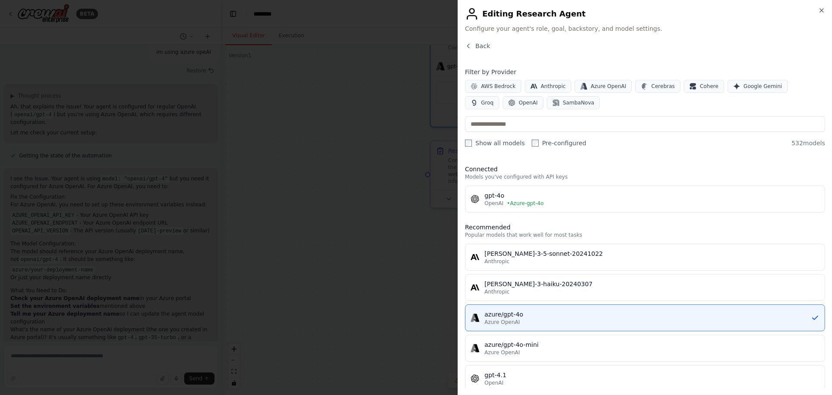
click at [473, 143] on label "Show all models" at bounding box center [495, 143] width 60 height 9
click at [539, 323] on div "Azure OpenAI" at bounding box center [648, 322] width 326 height 7
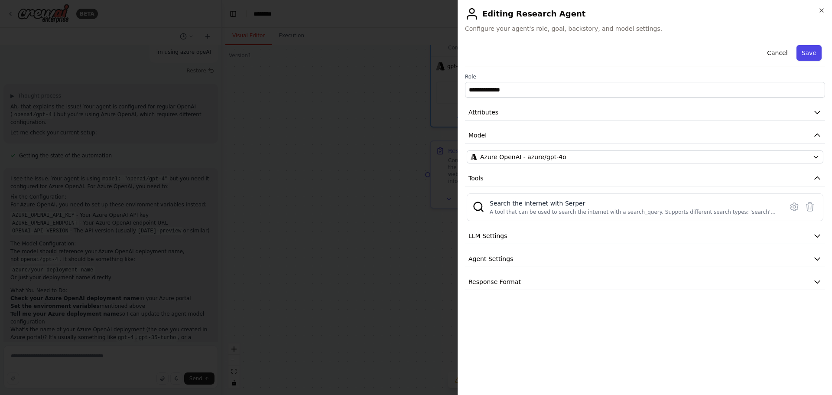
click at [811, 50] on button "Save" at bounding box center [809, 53] width 25 height 16
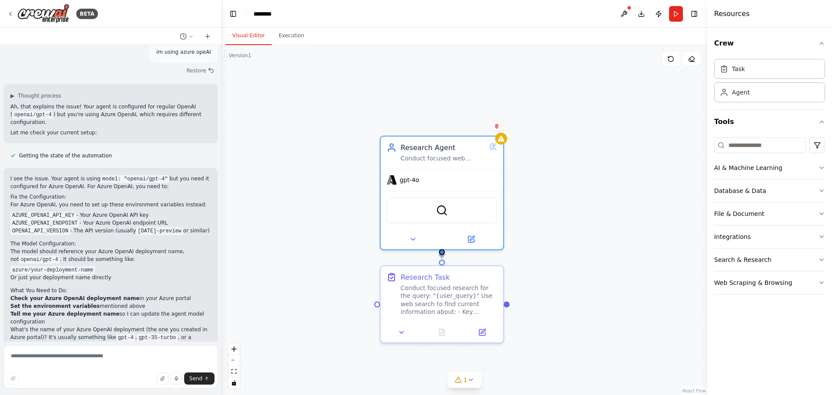
drag, startPoint x: 633, startPoint y: 134, endPoint x: 567, endPoint y: 179, distance: 80.2
click at [613, 257] on div ".deletable-edge-delete-btn { width: 20px; height: 20px; border: 0px solid #ffff…" at bounding box center [465, 220] width 486 height 350
click at [13, 11] on icon at bounding box center [10, 13] width 7 height 7
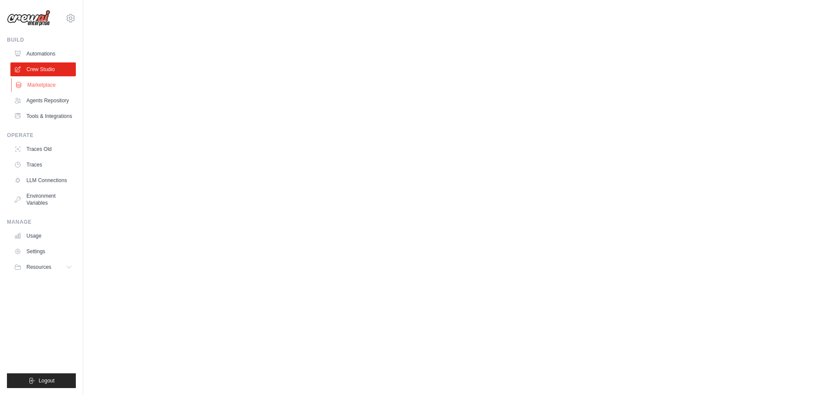
click at [19, 88] on icon at bounding box center [18, 85] width 7 height 7
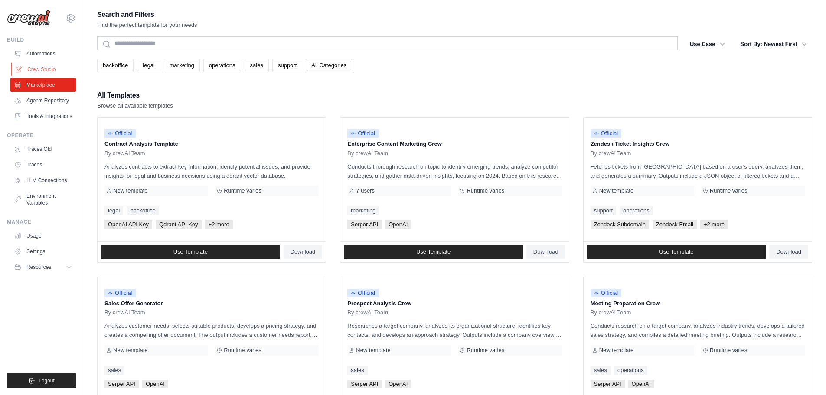
click at [36, 68] on link "Crew Studio" at bounding box center [43, 69] width 65 height 14
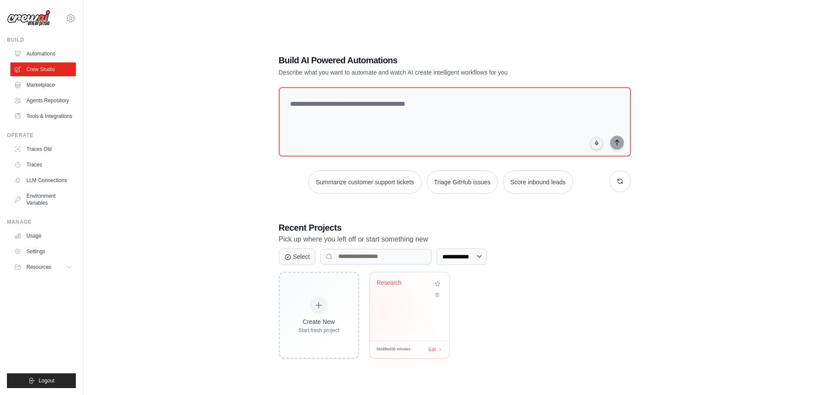
click at [409, 313] on div "Research" at bounding box center [409, 306] width 79 height 68
click at [43, 197] on link "Environment Variables" at bounding box center [43, 199] width 65 height 21
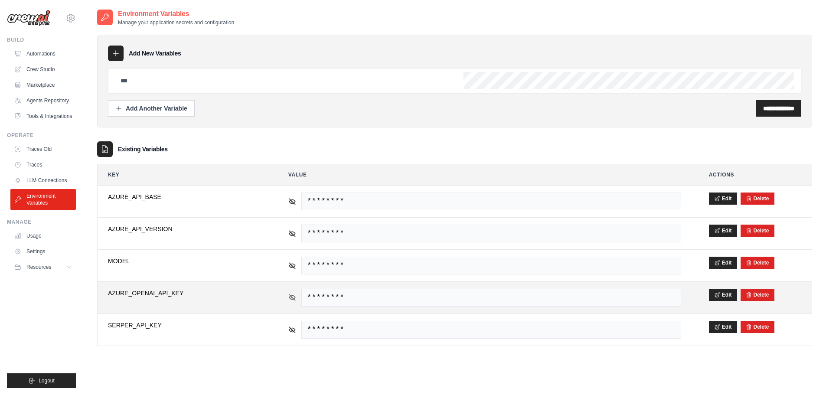
click at [293, 299] on icon at bounding box center [292, 298] width 8 height 8
click at [162, 293] on span "AZURE_OPENAI_API_KEY" at bounding box center [184, 293] width 153 height 9
drag, startPoint x: 466, startPoint y: 298, endPoint x: 301, endPoint y: 298, distance: 165.6
click at [301, 298] on span "afa9b7763d9d4246852a2bbebabc27bf" at bounding box center [491, 298] width 380 height 18
drag, startPoint x: 186, startPoint y: 292, endPoint x: 100, endPoint y: 289, distance: 86.3
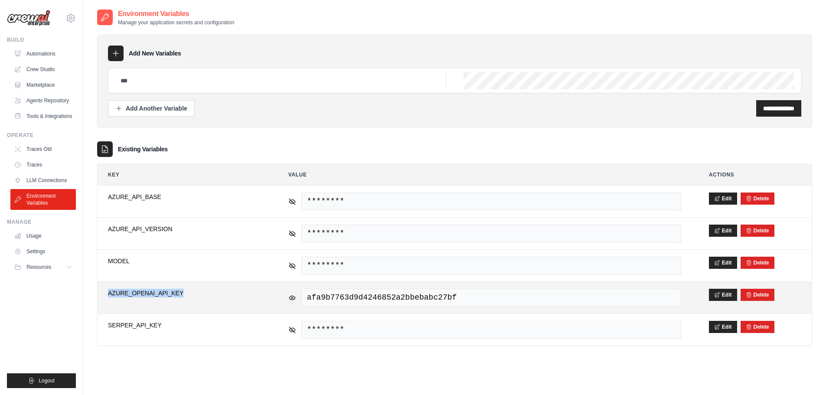
click at [100, 289] on td "**********" at bounding box center [184, 298] width 173 height 32
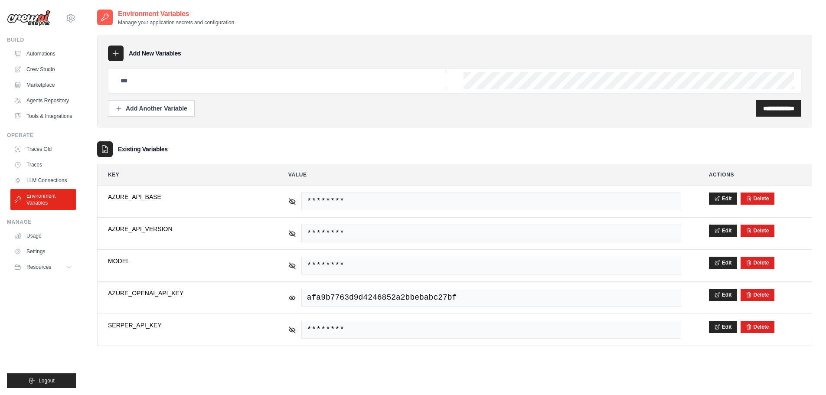
click at [163, 78] on input "text" at bounding box center [280, 80] width 331 height 17
paste input "**********"
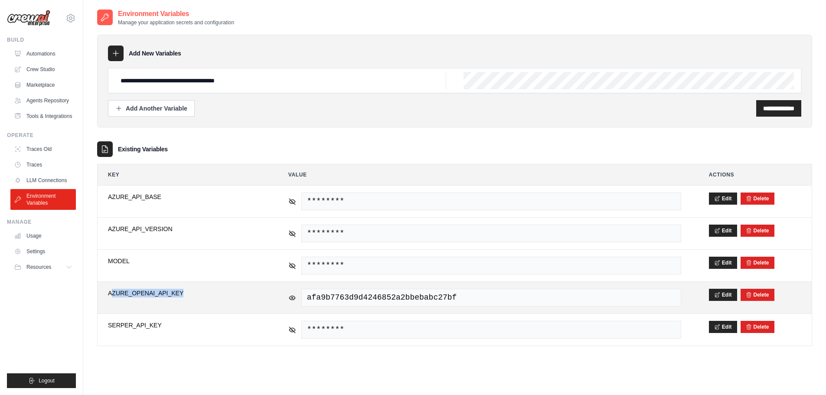
drag, startPoint x: 196, startPoint y: 296, endPoint x: 110, endPoint y: 294, distance: 85.4
click at [110, 294] on span "AZURE_OPENAI_API_KEY" at bounding box center [184, 293] width 153 height 9
copy span "AZURE_OPENAI_API_KEY"
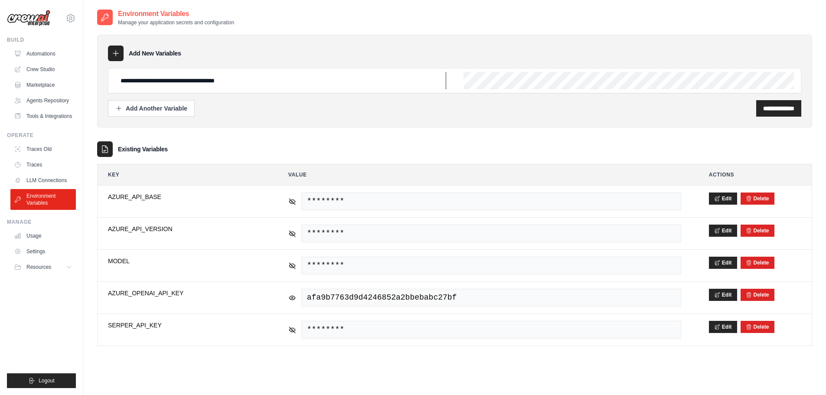
click at [248, 76] on input "**********" at bounding box center [280, 80] width 331 height 17
drag, startPoint x: 248, startPoint y: 76, endPoint x: 71, endPoint y: 78, distance: 177.3
click at [71, 78] on div "jayarmand.ogayon@ie.gt.com Settings Build Automations" at bounding box center [413, 206] width 826 height 412
paste input "text"
click at [168, 81] on input "**********" at bounding box center [280, 80] width 331 height 17
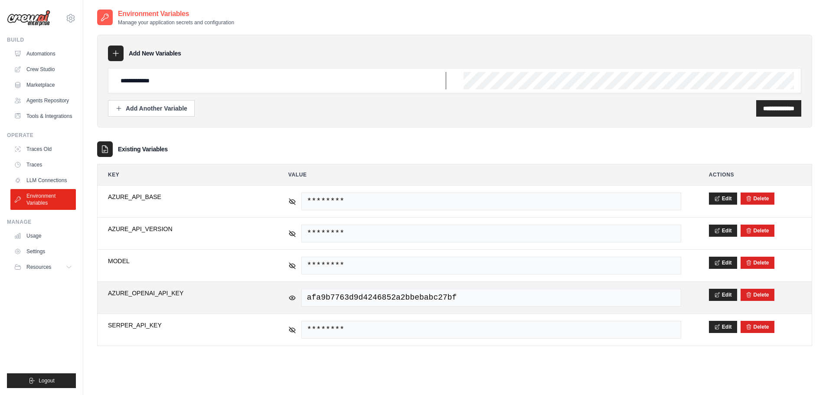
type input "**********"
drag, startPoint x: 455, startPoint y: 295, endPoint x: 292, endPoint y: 295, distance: 163.0
click at [292, 295] on div "afa9b7763d9d4246852a2bbebabc27bf" at bounding box center [484, 298] width 393 height 18
copy span "afa9b7763d9d4246852a2bbebabc27bf"
click at [763, 294] on button "Delete" at bounding box center [757, 294] width 23 height 7
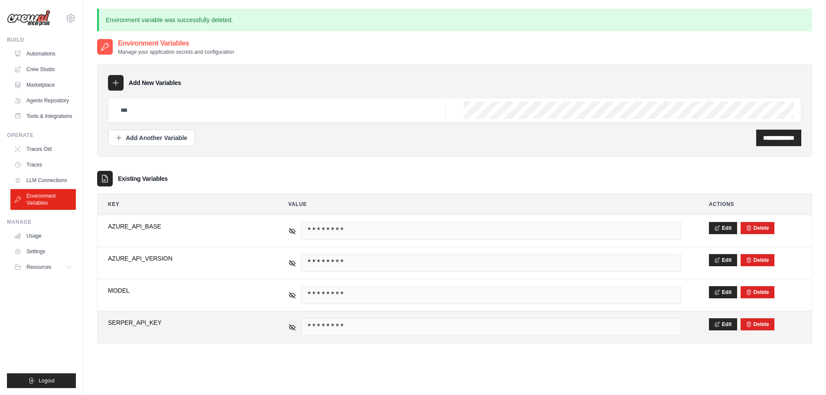
click at [369, 322] on span "********" at bounding box center [491, 327] width 380 height 18
drag, startPoint x: 354, startPoint y: 328, endPoint x: 324, endPoint y: 331, distance: 29.6
click at [353, 328] on span "********" at bounding box center [491, 327] width 380 height 18
click at [717, 322] on icon at bounding box center [717, 324] width 6 height 6
click at [195, 108] on input "text" at bounding box center [280, 109] width 331 height 17
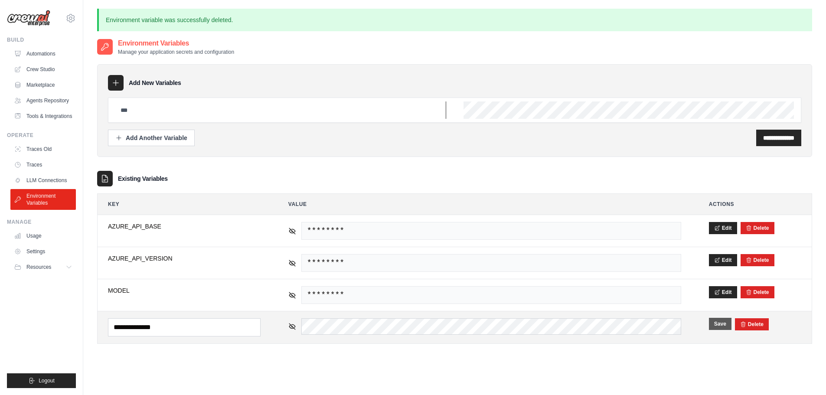
paste input "**********"
drag, startPoint x: 242, startPoint y: 111, endPoint x: 24, endPoint y: 111, distance: 217.6
click at [25, 111] on div "jayarmand.ogayon@ie.gt.com Settings Build Automations" at bounding box center [413, 221] width 826 height 442
type input "*"
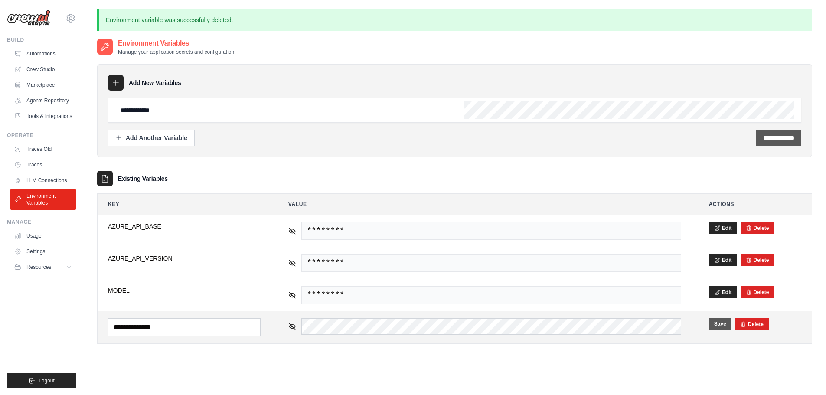
type input "**********"
click at [763, 137] on input "**********" at bounding box center [778, 138] width 31 height 9
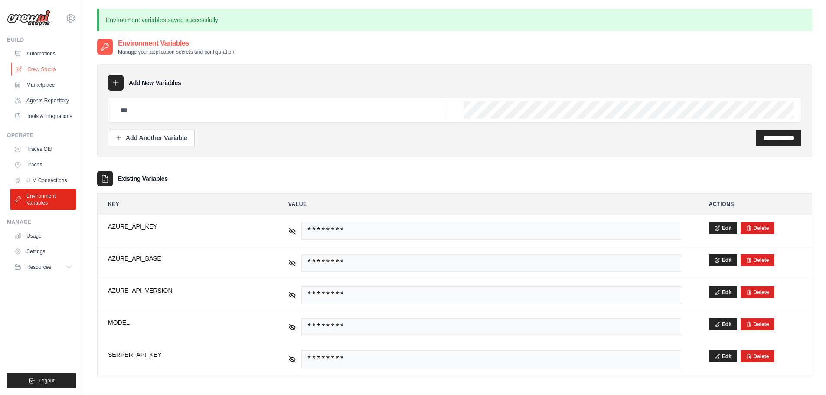
click at [42, 67] on link "Crew Studio" at bounding box center [43, 69] width 65 height 14
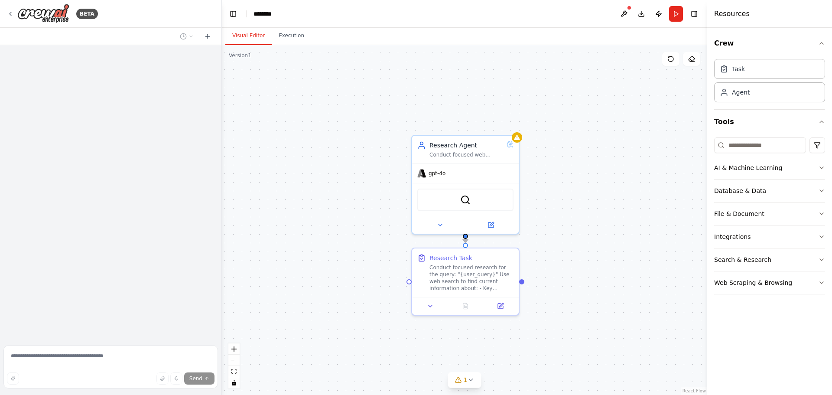
drag, startPoint x: 610, startPoint y: 163, endPoint x: 556, endPoint y: 250, distance: 102.6
click at [589, 274] on div ".deletable-edge-delete-btn { width: 20px; height: 20px; border: 0px solid #ffff…" at bounding box center [465, 220] width 486 height 350
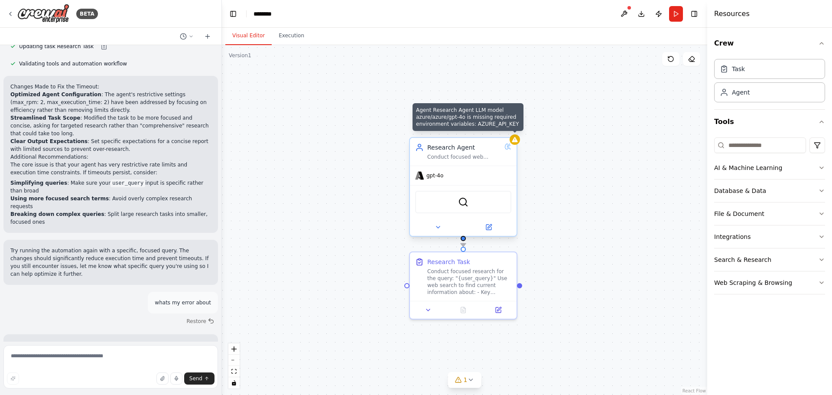
click at [515, 140] on icon at bounding box center [515, 139] width 6 height 5
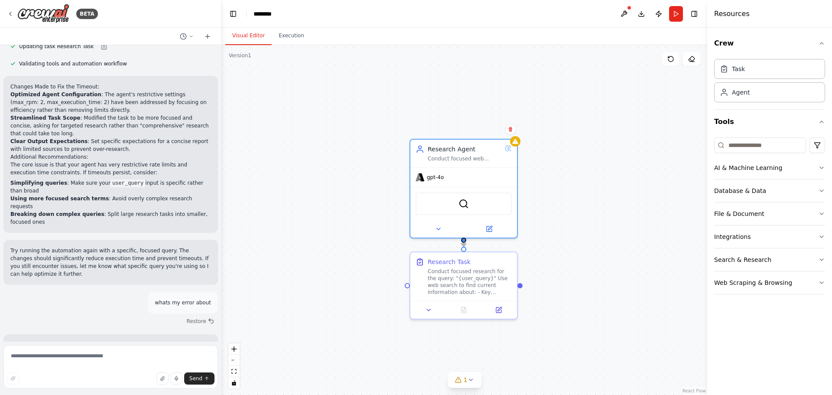
click at [556, 158] on div ".deletable-edge-delete-btn { width: 20px; height: 20px; border: 0px solid #ffff…" at bounding box center [465, 220] width 486 height 350
click at [571, 157] on div ".deletable-edge-delete-btn { width: 20px; height: 20px; border: 0px solid #ffff…" at bounding box center [465, 220] width 486 height 350
click at [12, 13] on icon at bounding box center [10, 13] width 7 height 7
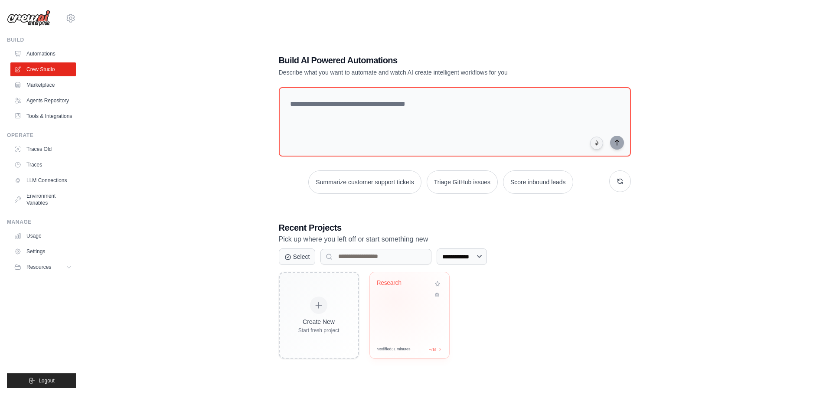
click at [397, 301] on div "Research" at bounding box center [409, 306] width 79 height 68
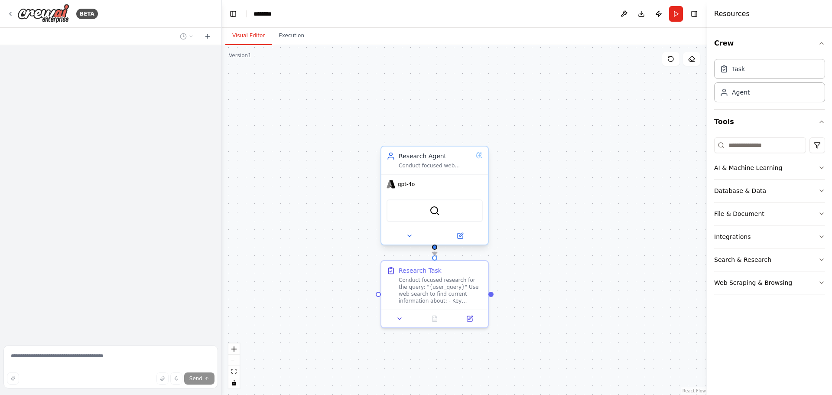
drag, startPoint x: 599, startPoint y: 136, endPoint x: 443, endPoint y: 189, distance: 165.5
click at [549, 256] on div ".deletable-edge-delete-btn { width: 20px; height: 20px; border: 0px solid #ffff…" at bounding box center [465, 220] width 486 height 350
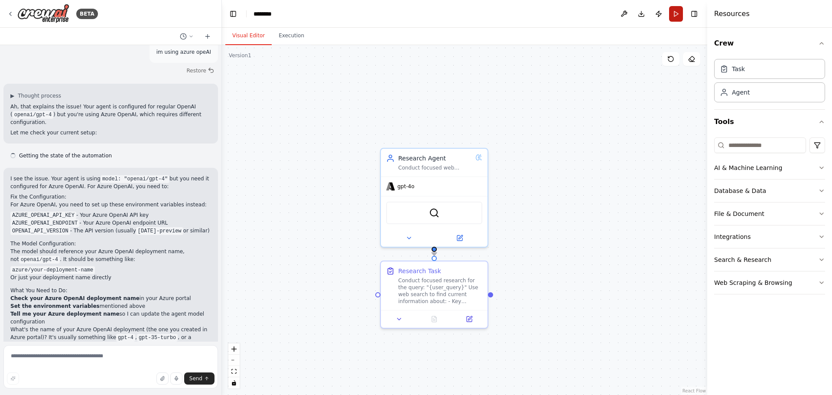
click at [672, 12] on button "Run" at bounding box center [676, 14] width 14 height 16
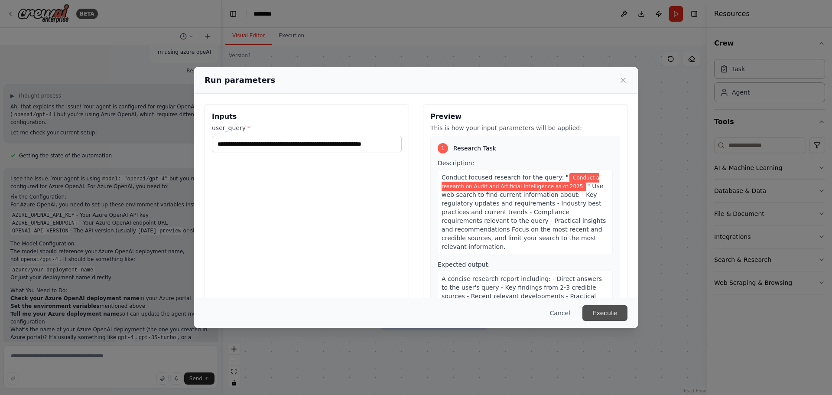
click at [613, 313] on button "Execute" at bounding box center [605, 313] width 45 height 16
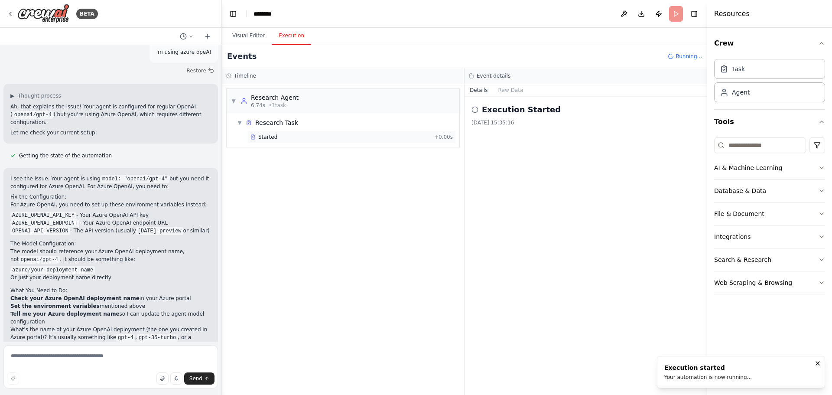
click at [253, 139] on icon at bounding box center [253, 136] width 5 height 5
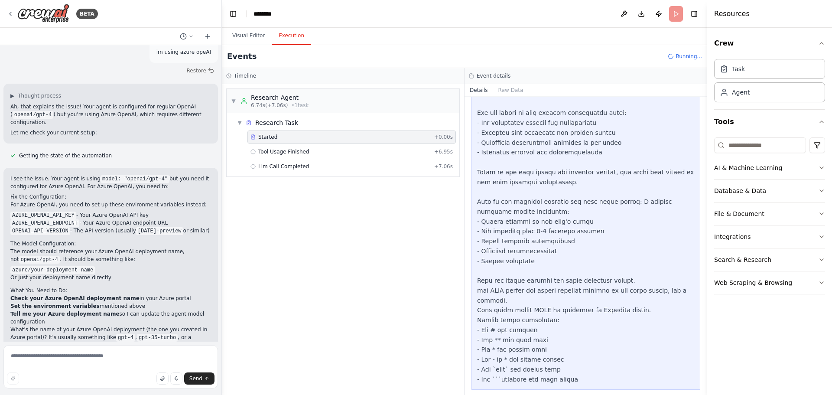
scroll to position [198, 0]
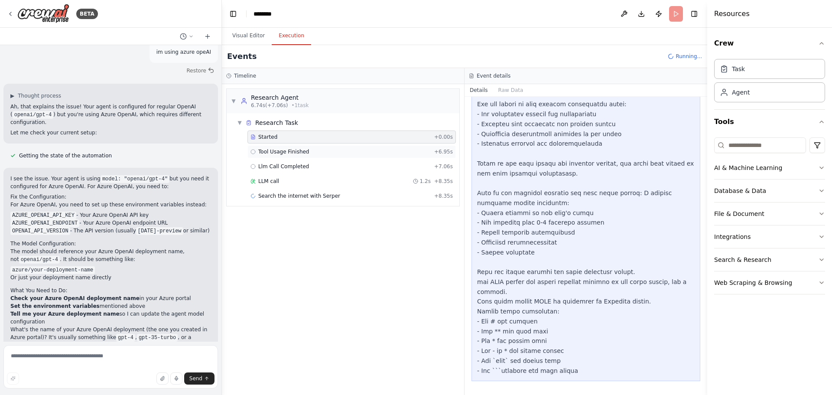
click at [363, 151] on div "Tool Usage Finished + 6.95s" at bounding box center [352, 151] width 202 height 7
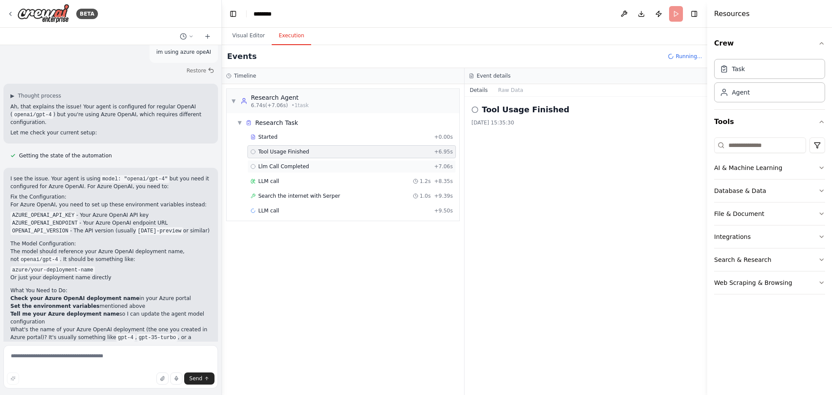
click at [311, 169] on div "Llm Call Completed + 7.06s" at bounding box center [352, 166] width 202 height 7
click at [287, 179] on div "LLM call 1.2s + 8.35s" at bounding box center [352, 181] width 202 height 7
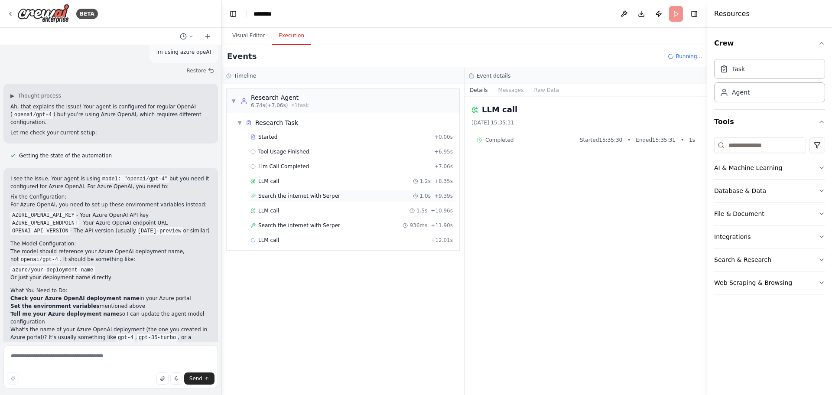
click at [287, 196] on span "Search the internet with Serper" at bounding box center [299, 195] width 82 height 7
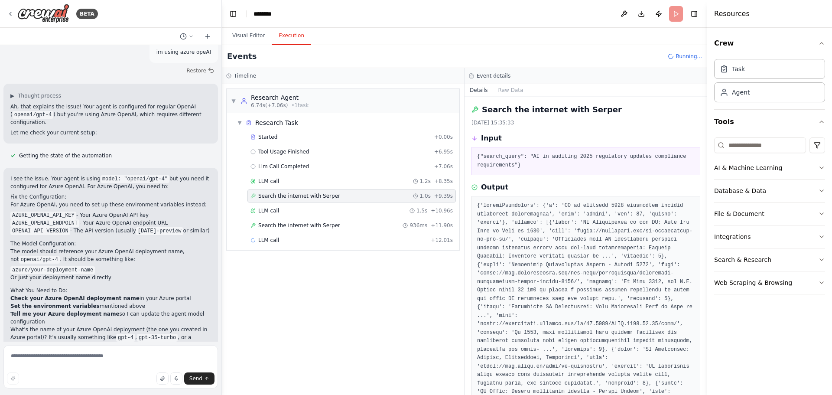
scroll to position [260, 0]
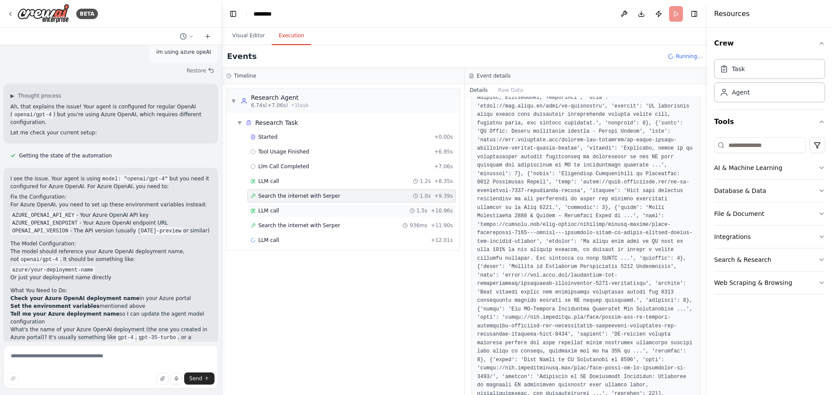
click at [276, 209] on span "LLM call" at bounding box center [268, 210] width 21 height 7
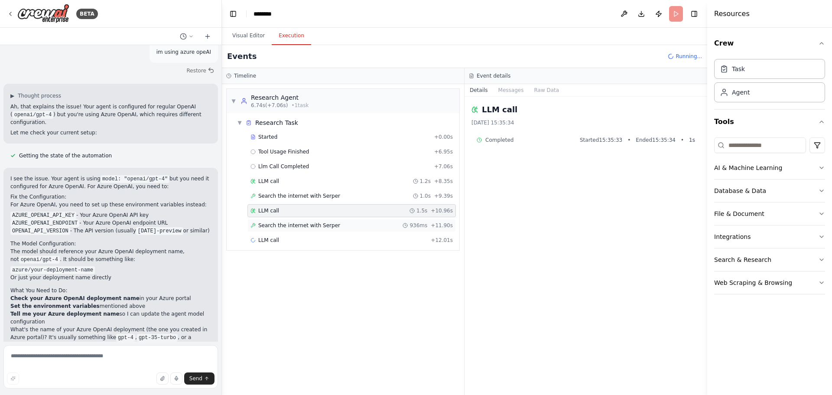
click at [298, 224] on span "Search the internet with Serper" at bounding box center [299, 225] width 82 height 7
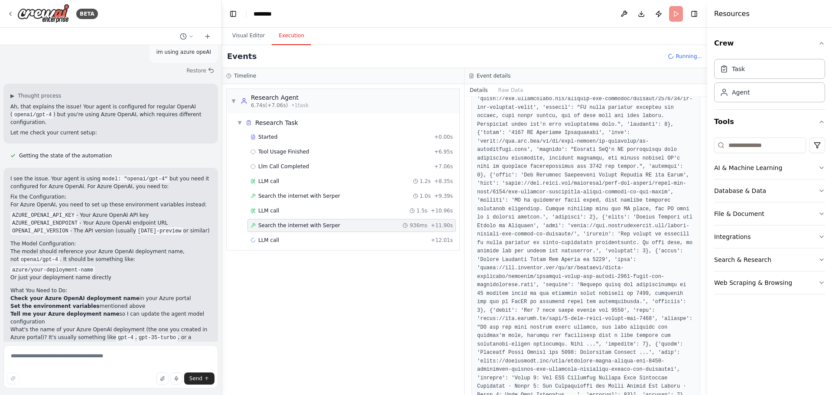
scroll to position [277, 0]
click at [290, 253] on div "Completed" at bounding box center [339, 254] width 177 height 7
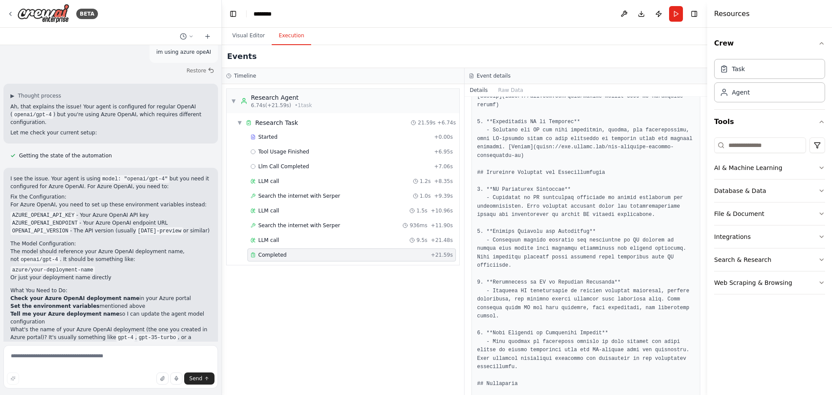
scroll to position [611, 0]
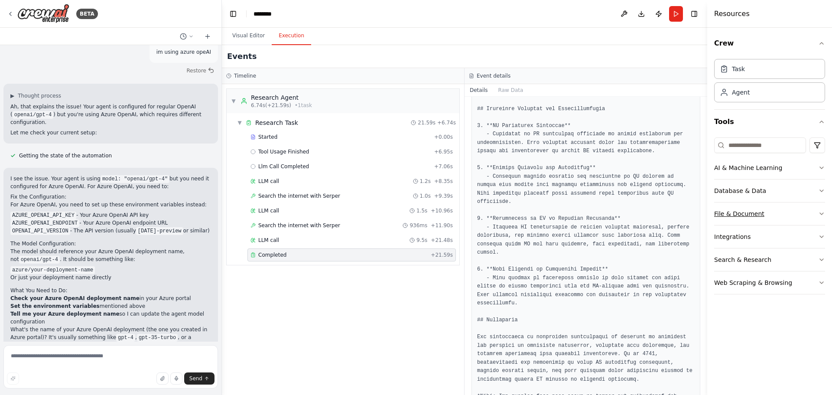
click at [783, 213] on button "File & Document" at bounding box center [769, 213] width 111 height 23
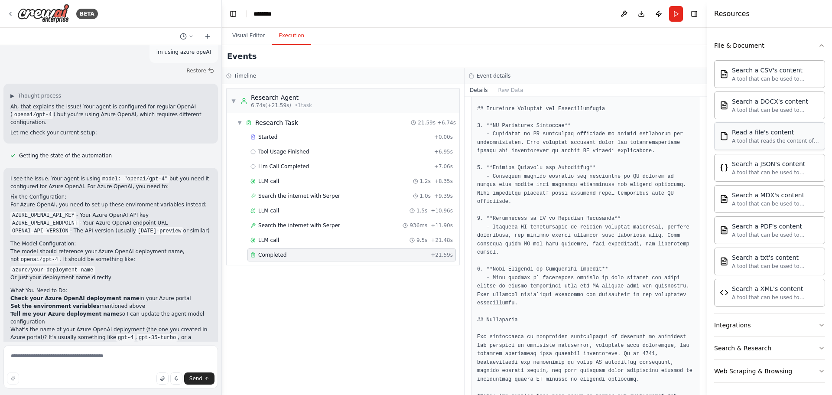
scroll to position [170, 0]
click at [819, 43] on icon "button" at bounding box center [822, 43] width 7 height 7
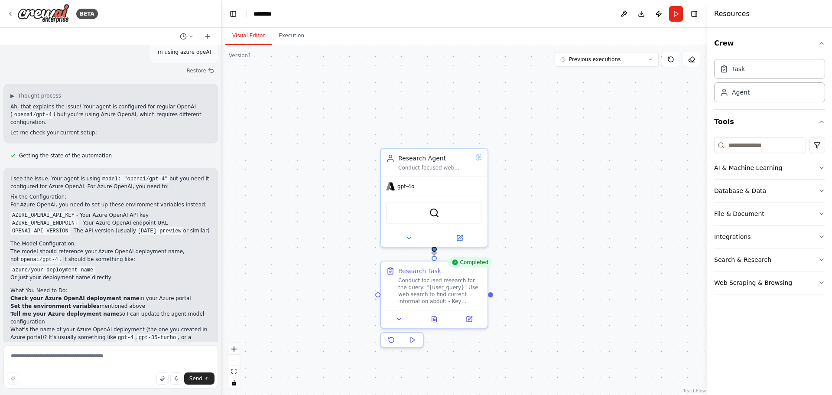
click at [254, 35] on button "Visual Editor" at bounding box center [248, 36] width 46 height 18
click at [571, 267] on div ".deletable-edge-delete-btn { width: 20px; height: 20px; border: 0px solid #ffff…" at bounding box center [465, 220] width 486 height 350
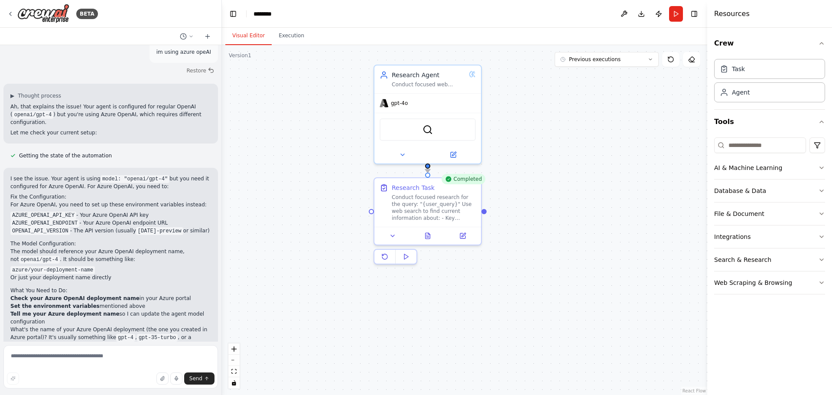
drag, startPoint x: 578, startPoint y: 290, endPoint x: 569, endPoint y: 185, distance: 106.2
click at [568, 185] on div ".deletable-edge-delete-btn { width: 20px; height: 20px; border: 0px solid #ffff…" at bounding box center [465, 220] width 486 height 350
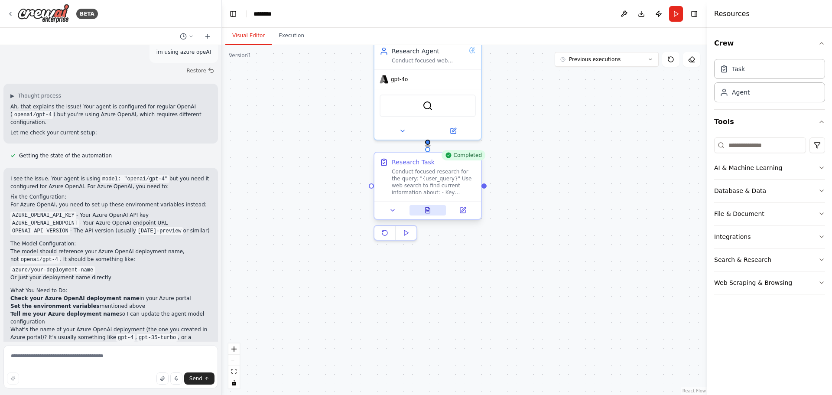
click at [429, 209] on icon at bounding box center [428, 210] width 5 height 6
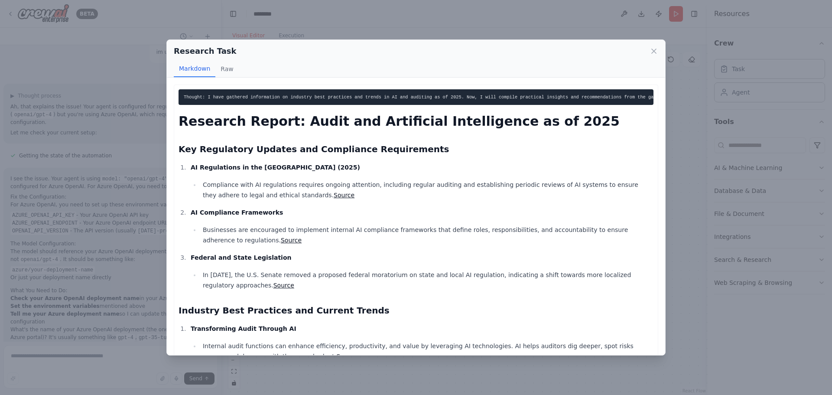
click at [678, 141] on div "Research Task Markdown Raw Thought: I have gathered information on industry bes…" at bounding box center [416, 197] width 832 height 395
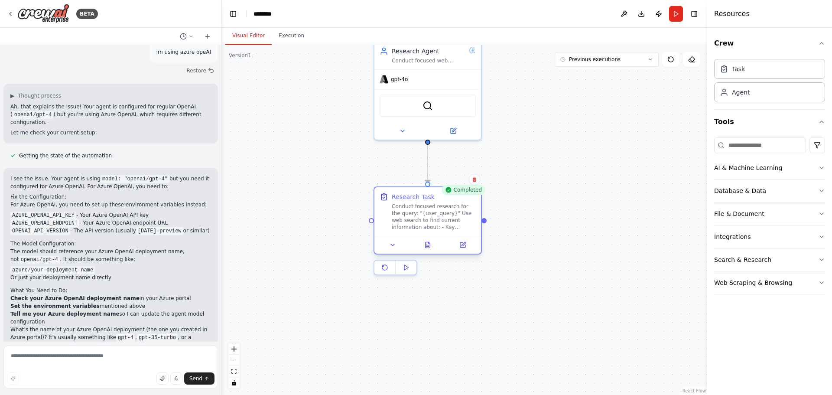
drag, startPoint x: 429, startPoint y: 195, endPoint x: 430, endPoint y: 220, distance: 25.6
click at [430, 220] on div "Conduct focused research for the query: "{user_query}" Use web search to find c…" at bounding box center [434, 217] width 84 height 28
click at [521, 188] on div ".deletable-edge-delete-btn { width: 20px; height: 20px; border: 0px solid #ffff…" at bounding box center [465, 220] width 486 height 350
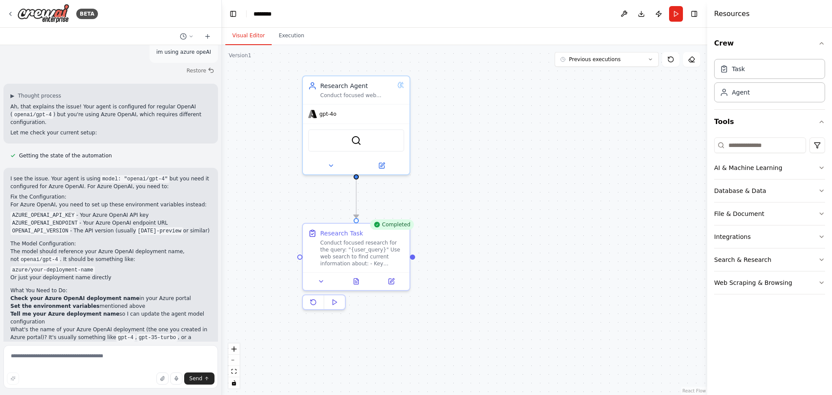
drag, startPoint x: 551, startPoint y: 180, endPoint x: 479, endPoint y: 215, distance: 79.9
click at [479, 215] on div ".deletable-edge-delete-btn { width: 20px; height: 20px; border: 0px solid #ffff…" at bounding box center [465, 220] width 486 height 350
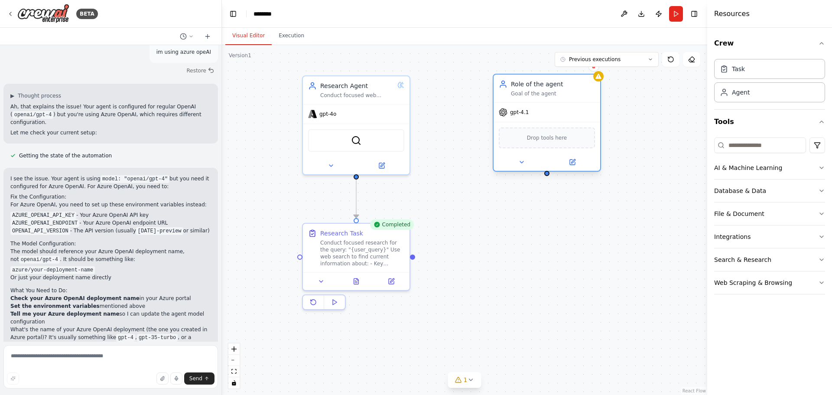
drag, startPoint x: 564, startPoint y: 116, endPoint x: 537, endPoint y: 88, distance: 39.2
click at [537, 88] on div "Role of the agent Goal of the agent" at bounding box center [553, 88] width 84 height 17
click at [525, 114] on span "gpt-4.1" at bounding box center [519, 112] width 19 height 7
click at [539, 140] on span "Drop tools here" at bounding box center [547, 138] width 40 height 9
click at [519, 162] on icon at bounding box center [522, 162] width 7 height 7
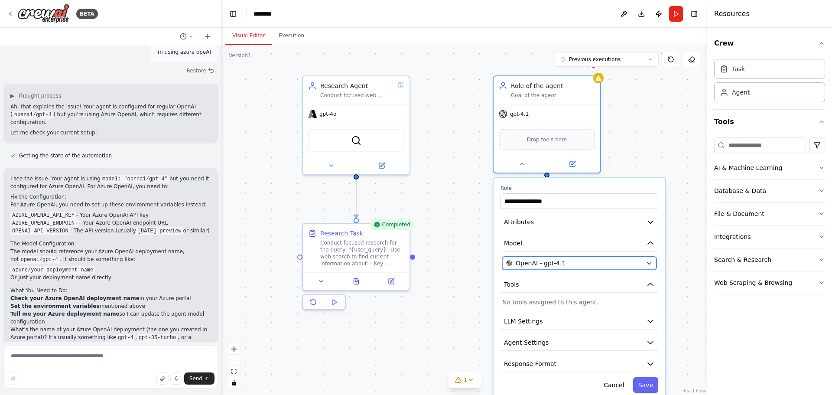
click at [620, 260] on div "OpenAI - gpt-4.1" at bounding box center [574, 263] width 136 height 9
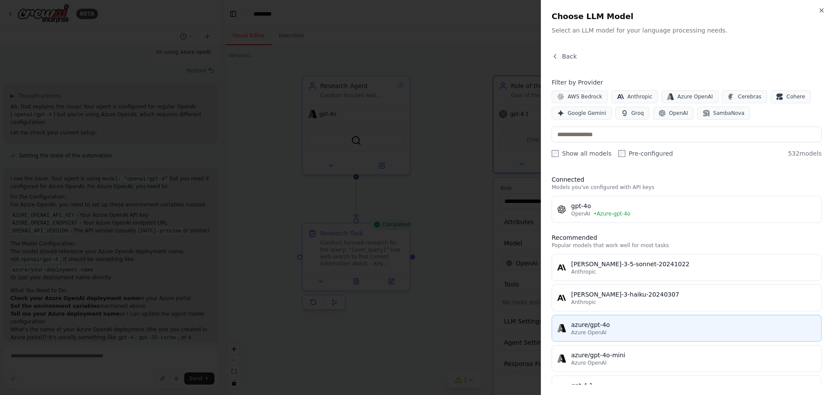
click at [635, 327] on div "azure/gpt-4o" at bounding box center [693, 324] width 245 height 9
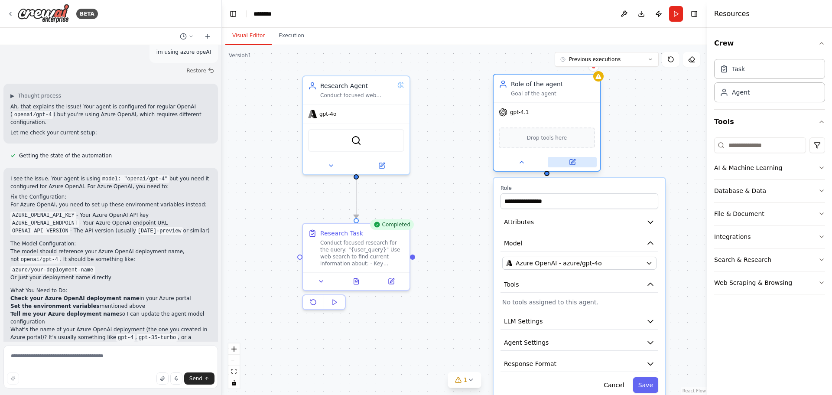
click at [576, 162] on button at bounding box center [572, 162] width 49 height 10
click at [571, 160] on icon at bounding box center [572, 162] width 5 height 5
click at [521, 164] on icon at bounding box center [522, 162] width 7 height 7
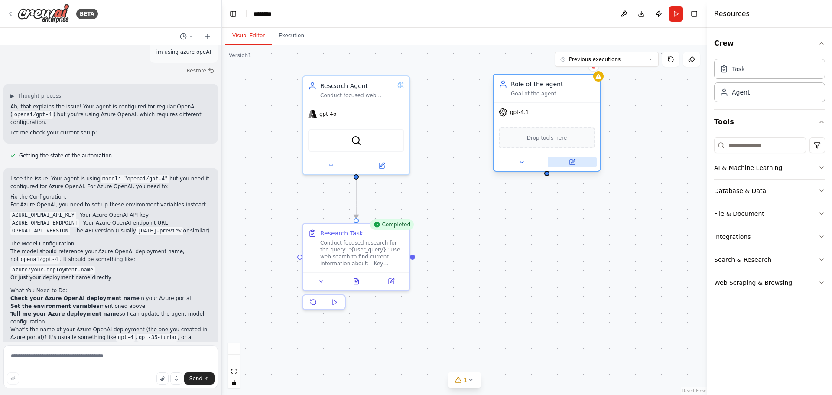
click at [572, 161] on icon at bounding box center [573, 161] width 4 height 4
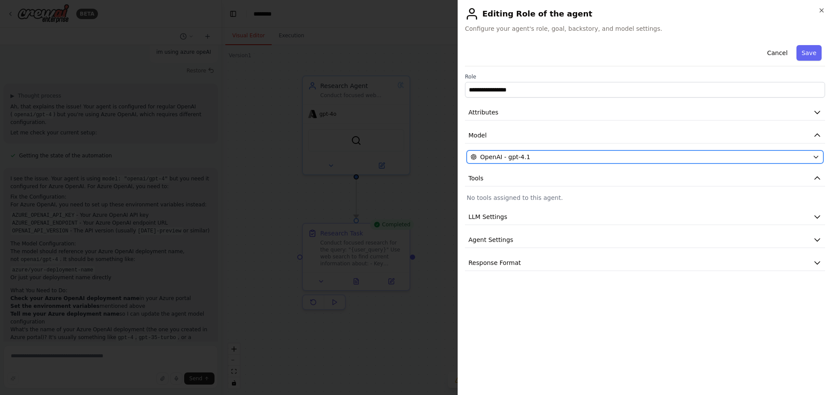
click at [577, 161] on button "OpenAI - gpt-4.1" at bounding box center [645, 156] width 357 height 13
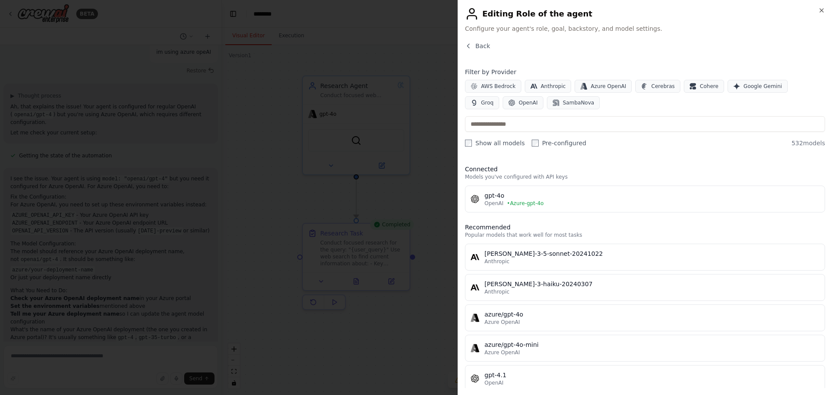
click at [525, 318] on div "azure/gpt-4o" at bounding box center [652, 314] width 335 height 9
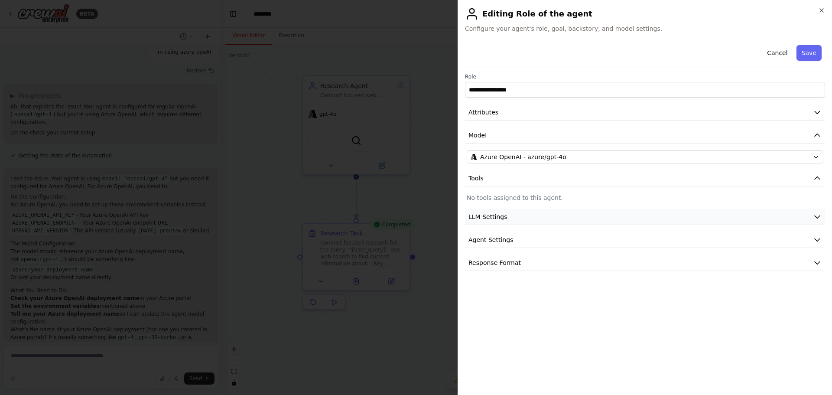
click at [605, 218] on button "LLM Settings" at bounding box center [645, 217] width 360 height 16
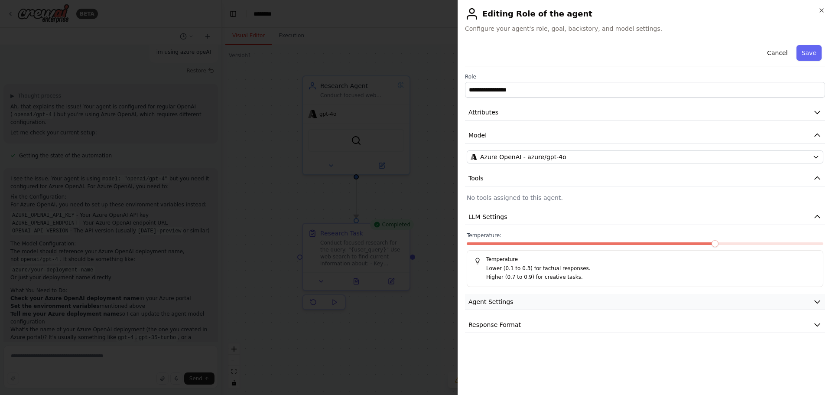
click at [584, 302] on button "Agent Settings" at bounding box center [645, 302] width 360 height 16
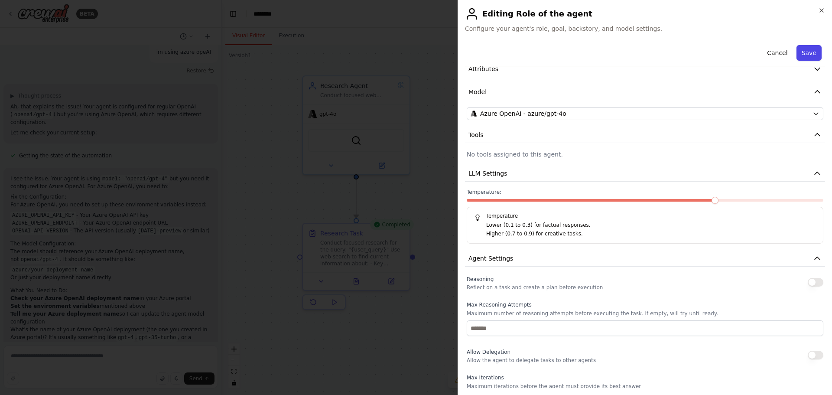
click at [805, 48] on button "Save" at bounding box center [809, 53] width 25 height 16
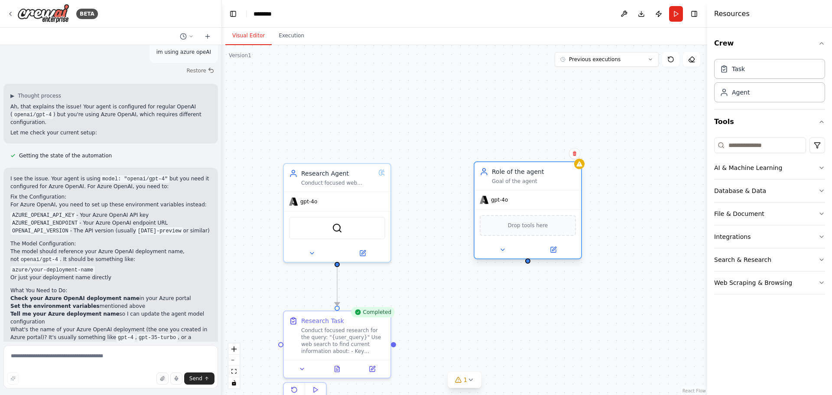
drag, startPoint x: 616, startPoint y: 208, endPoint x: 578, endPoint y: 187, distance: 42.9
click at [607, 236] on div ".deletable-edge-delete-btn { width: 20px; height: 20px; border: 0px solid #ffff…" at bounding box center [465, 220] width 486 height 350
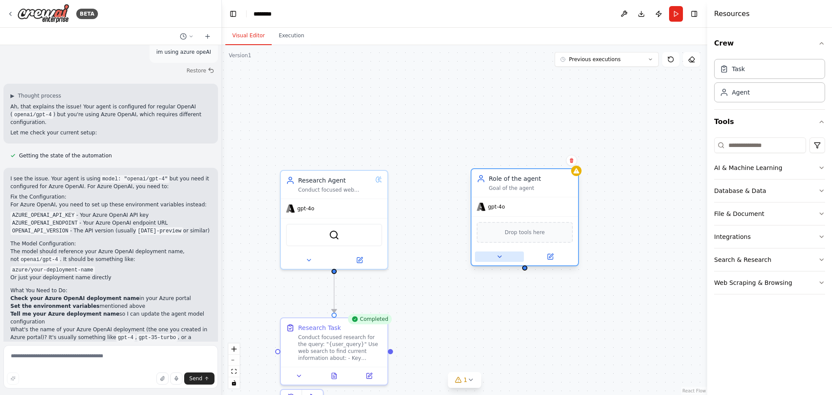
click at [498, 258] on icon at bounding box center [499, 256] width 7 height 7
click at [496, 259] on button at bounding box center [499, 256] width 49 height 10
click at [550, 256] on icon at bounding box center [551, 256] width 4 height 4
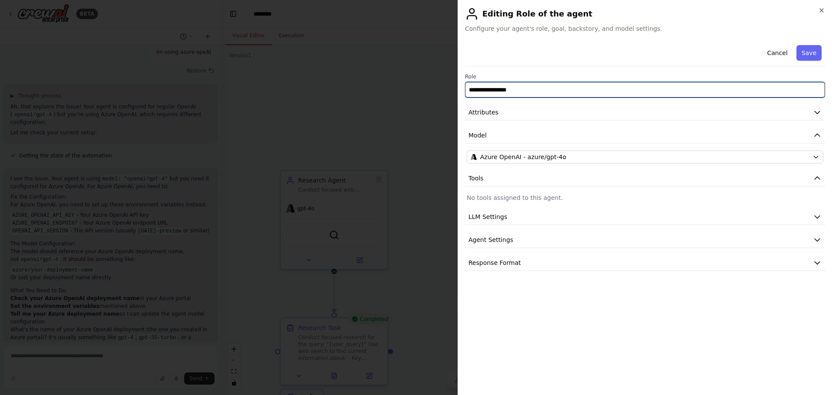
click at [521, 90] on input "**********" at bounding box center [645, 90] width 360 height 16
drag, startPoint x: 544, startPoint y: 91, endPoint x: 408, endPoint y: 89, distance: 136.6
click at [408, 89] on body "BETA Hello! I'm the CrewAI assistant. What kind of automation do you want to bu…" at bounding box center [416, 197] width 832 height 395
type input "**********"
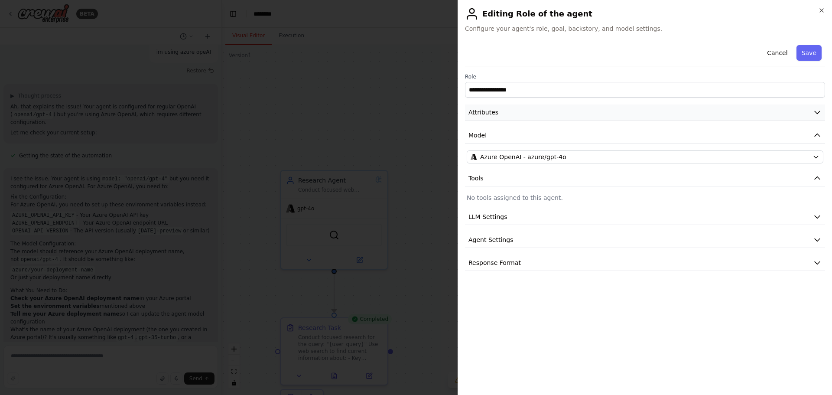
click at [494, 116] on span "Attributes" at bounding box center [484, 112] width 30 height 9
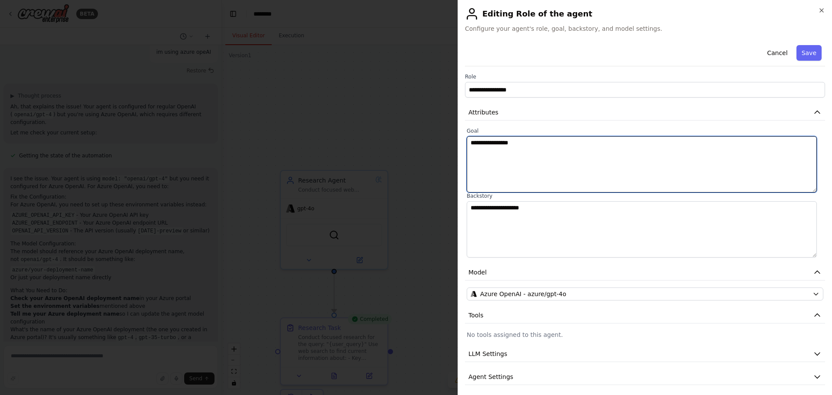
click at [504, 149] on textarea "**********" at bounding box center [642, 164] width 350 height 56
drag, startPoint x: 528, startPoint y: 146, endPoint x: 429, endPoint y: 143, distance: 99.3
click at [429, 143] on body "BETA Hello! I'm the CrewAI assistant. What kind of automation do you want to bu…" at bounding box center [416, 197] width 832 height 395
type textarea "**********"
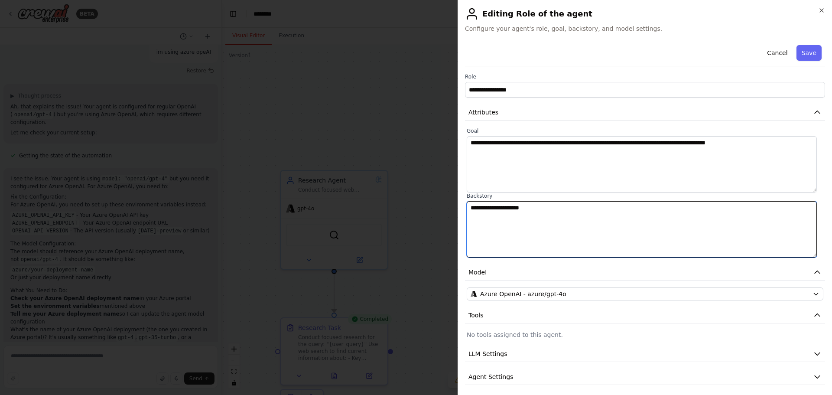
click at [566, 209] on textarea "**********" at bounding box center [642, 229] width 350 height 56
type textarea "**********"
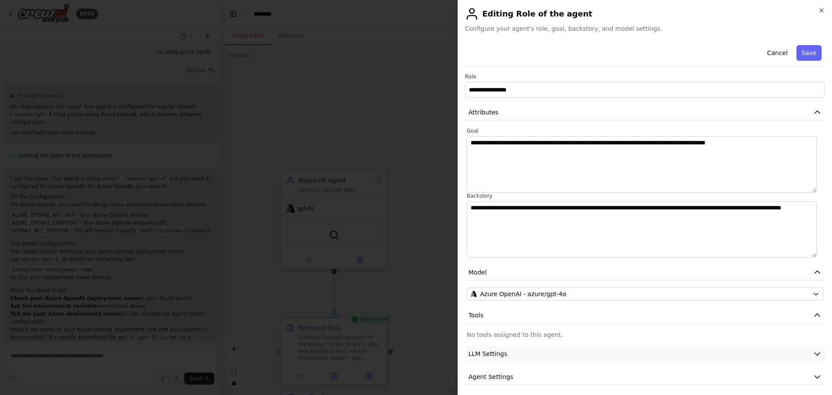
click at [566, 357] on button "LLM Settings" at bounding box center [645, 354] width 360 height 16
click at [502, 384] on span at bounding box center [505, 380] width 7 height 7
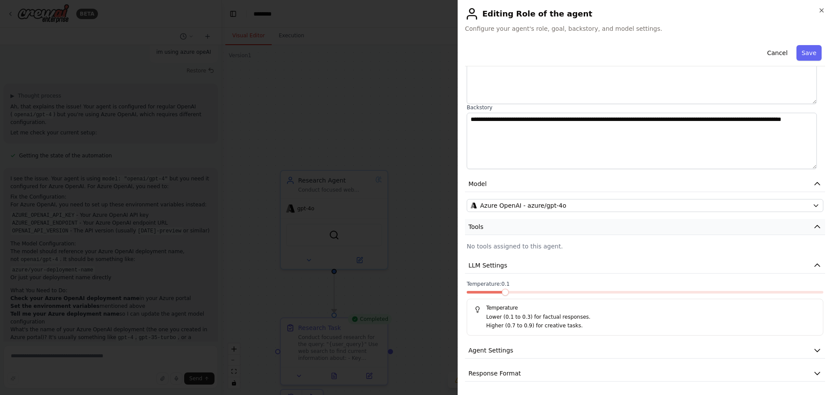
scroll to position [89, 0]
click at [636, 347] on button "Agent Settings" at bounding box center [645, 350] width 360 height 16
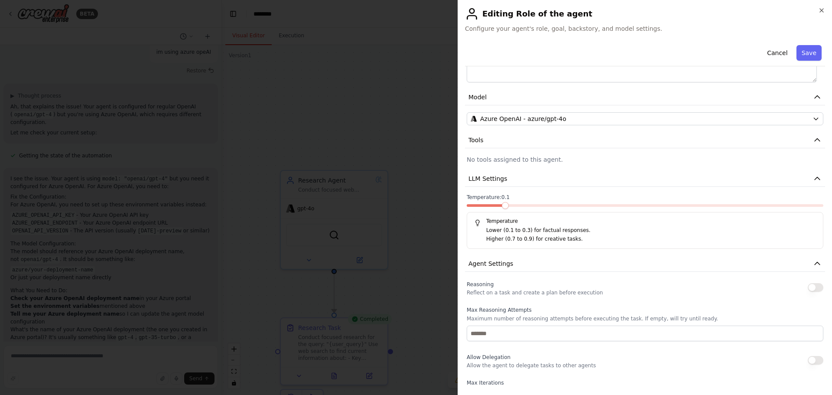
scroll to position [176, 0]
click at [812, 284] on button "button" at bounding box center [816, 287] width 16 height 9
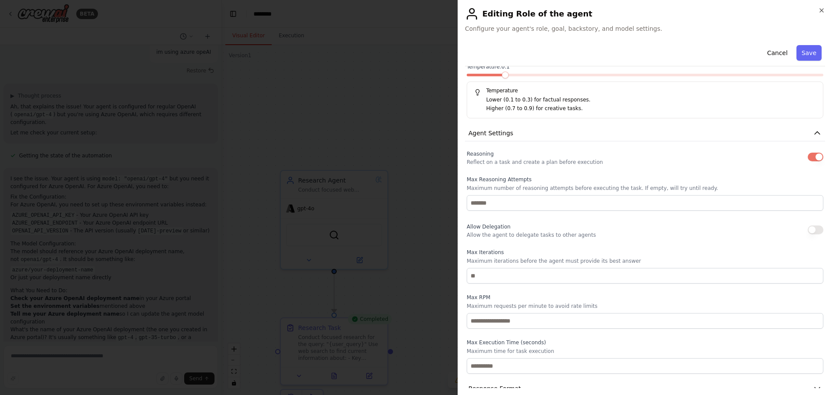
scroll to position [321, 0]
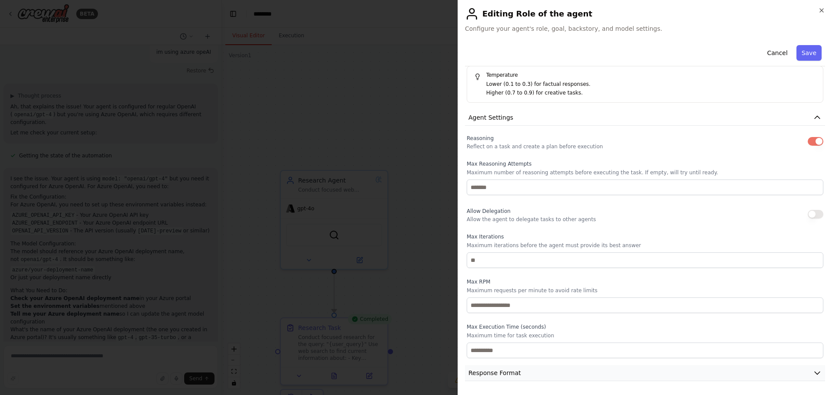
click at [778, 371] on button "Response Format" at bounding box center [645, 373] width 360 height 16
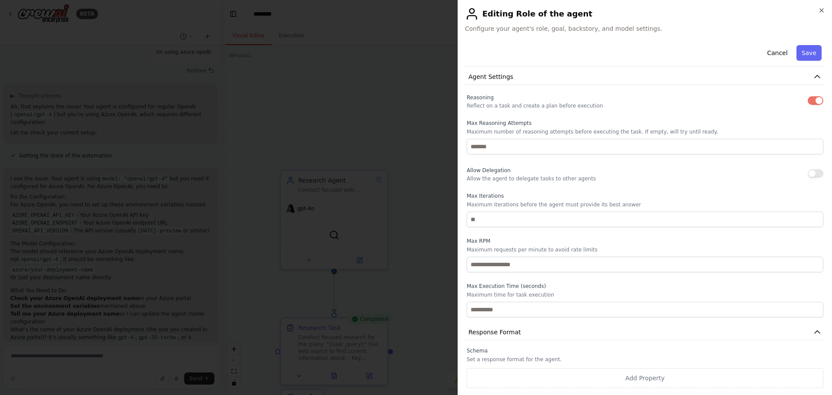
click at [525, 355] on div "Schema Set a response format for the agent. Add Property" at bounding box center [645, 367] width 357 height 41
click at [802, 55] on button "Save" at bounding box center [809, 53] width 25 height 16
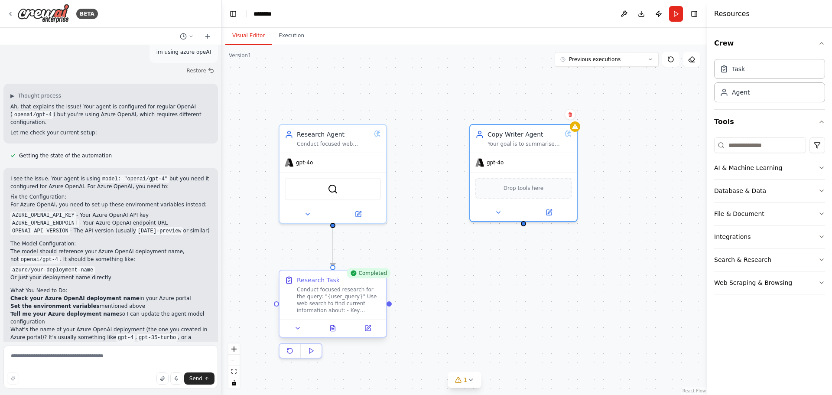
drag, startPoint x: 390, startPoint y: 352, endPoint x: 388, endPoint y: 307, distance: 46.0
click at [388, 307] on div ".deletable-edge-delete-btn { width: 20px; height: 20px; border: 0px solid #ffff…" at bounding box center [465, 220] width 486 height 350
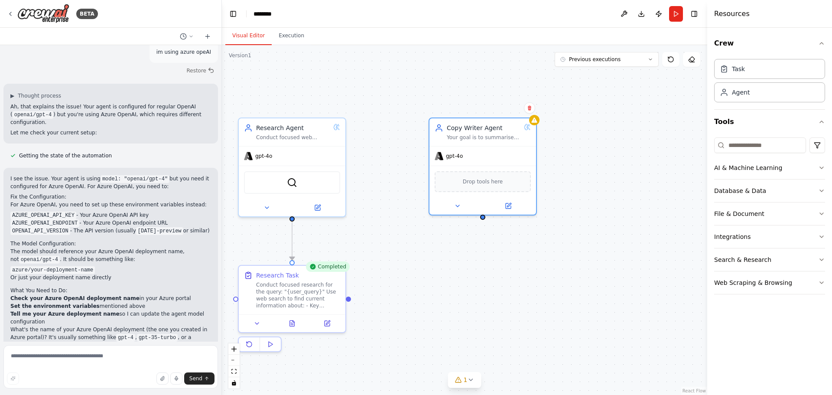
drag, startPoint x: 389, startPoint y: 307, endPoint x: 345, endPoint y: 307, distance: 44.7
click at [345, 307] on div ".deletable-edge-delete-btn { width: 20px; height: 20px; border: 0px solid #ffff…" at bounding box center [465, 220] width 486 height 350
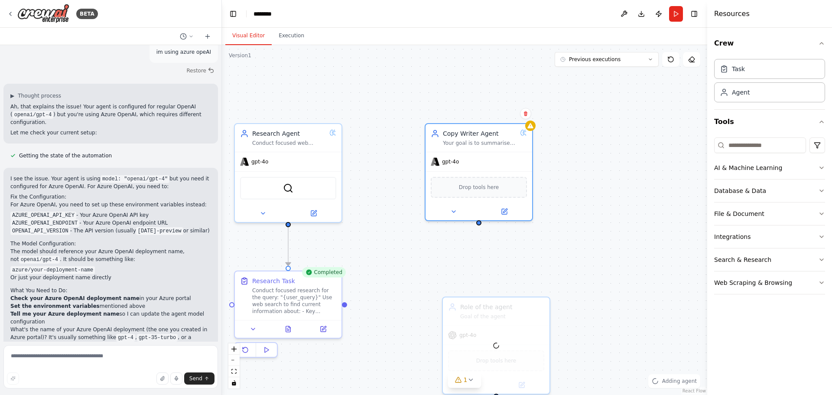
scroll to position [947, 0]
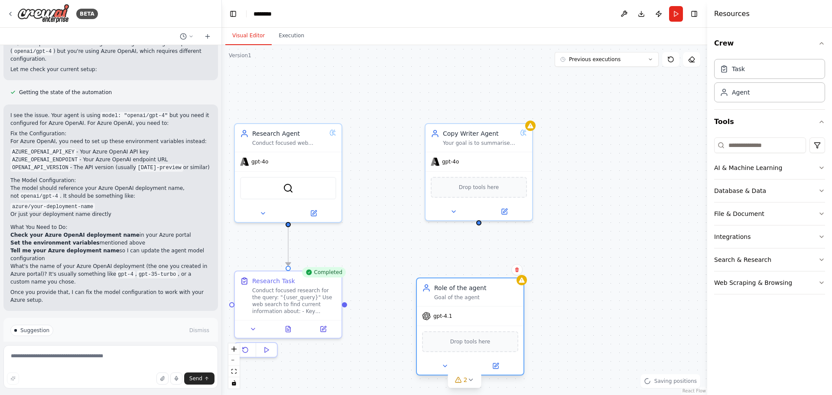
drag, startPoint x: 499, startPoint y: 307, endPoint x: 470, endPoint y: 286, distance: 35.4
click at [470, 286] on div "Role of the agent" at bounding box center [476, 288] width 84 height 9
drag, startPoint x: 346, startPoint y: 305, endPoint x: 422, endPoint y: 329, distance: 80.5
click at [422, 329] on div "Research Agent Conduct focused web research on current audit regulations, compl…" at bounding box center [269, 315] width 486 height 350
drag, startPoint x: 478, startPoint y: 224, endPoint x: 477, endPoint y: 284, distance: 59.4
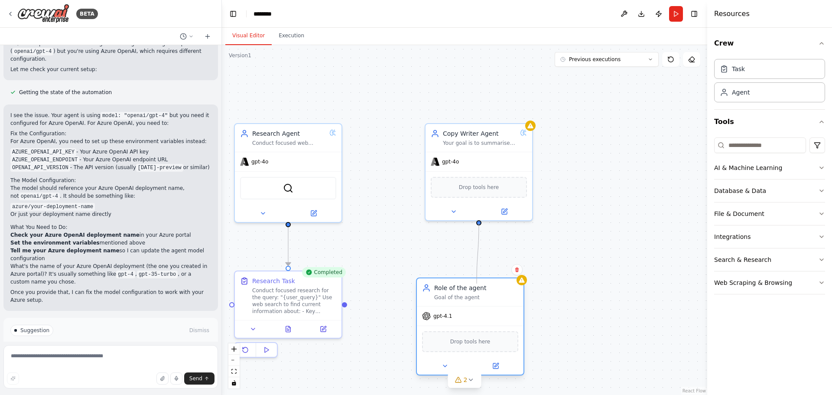
click at [477, 284] on div "Research Agent Conduct focused web research on current audit regulations, compl…" at bounding box center [269, 315] width 486 height 350
click at [336, 178] on div "SerperDevTool" at bounding box center [288, 186] width 96 height 23
click at [448, 153] on div "gpt-4o" at bounding box center [479, 159] width 107 height 19
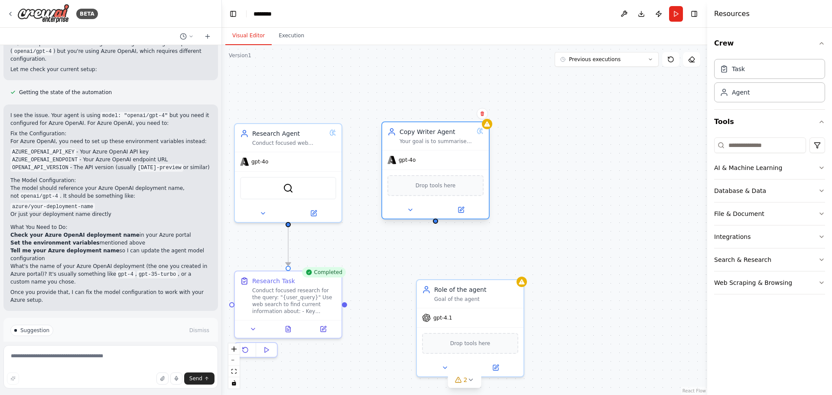
drag, startPoint x: 468, startPoint y: 152, endPoint x: 422, endPoint y: 151, distance: 45.5
click at [422, 151] on div "gpt-4o" at bounding box center [435, 159] width 107 height 19
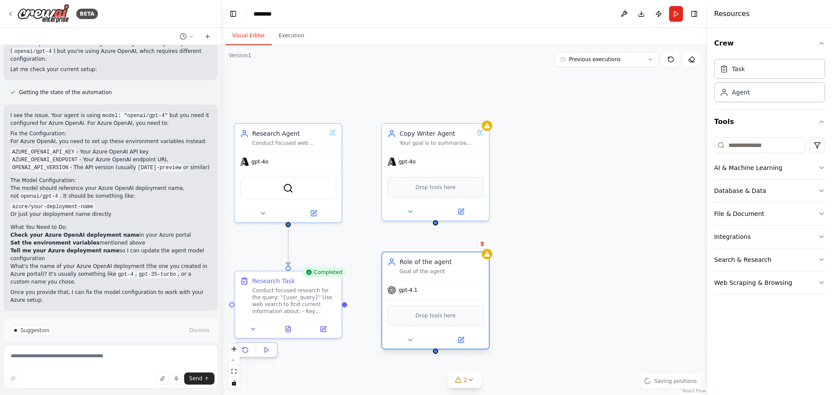
drag, startPoint x: 464, startPoint y: 295, endPoint x: 433, endPoint y: 271, distance: 38.7
click at [433, 271] on div "Goal of the agent" at bounding box center [442, 271] width 84 height 7
drag, startPoint x: 437, startPoint y: 224, endPoint x: 436, endPoint y: 355, distance: 131.8
click at [436, 355] on div ".deletable-edge-delete-btn { width: 20px; height: 20px; border: 0px solid #ffff…" at bounding box center [465, 220] width 486 height 350
click at [453, 266] on div "Role of the agent Goal of the agent" at bounding box center [442, 266] width 84 height 17
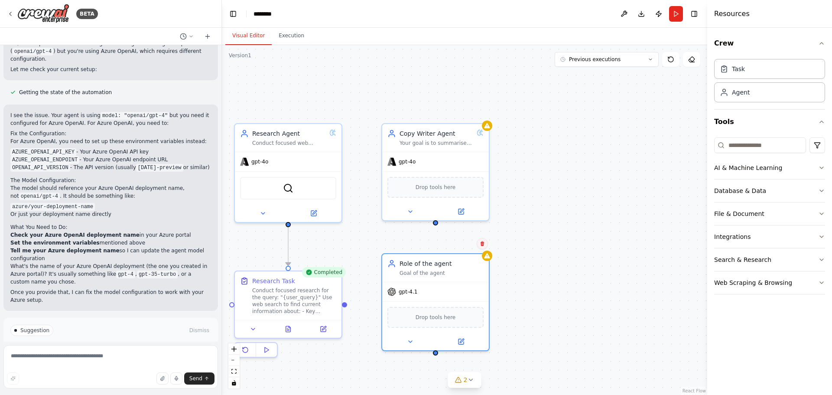
click at [480, 245] on icon at bounding box center [482, 243] width 5 height 5
click at [483, 245] on icon at bounding box center [482, 243] width 3 height 5
click at [463, 242] on button "Confirm" at bounding box center [457, 243] width 31 height 10
click at [451, 246] on button "Confirm" at bounding box center [457, 243] width 31 height 10
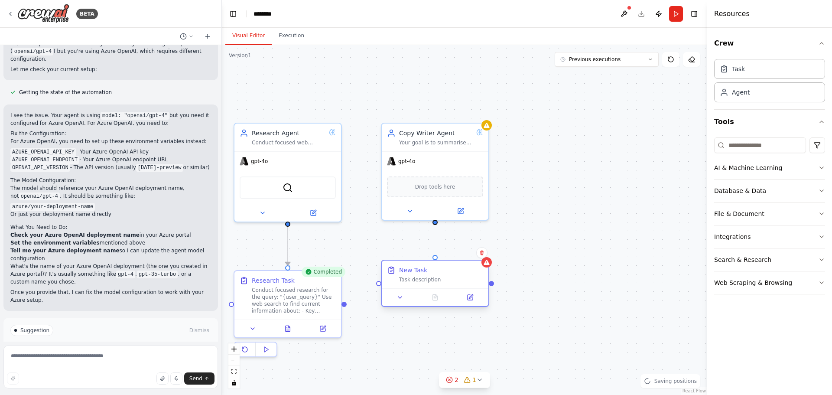
drag, startPoint x: 476, startPoint y: 265, endPoint x: 416, endPoint y: 261, distance: 60.4
click at [416, 264] on div "New Task Task description" at bounding box center [435, 275] width 107 height 28
drag, startPoint x: 435, startPoint y: 222, endPoint x: 435, endPoint y: 261, distance: 39.5
click at [435, 261] on div "Research Agent Conduct focused web research on current audit regulations, compl…" at bounding box center [269, 315] width 486 height 350
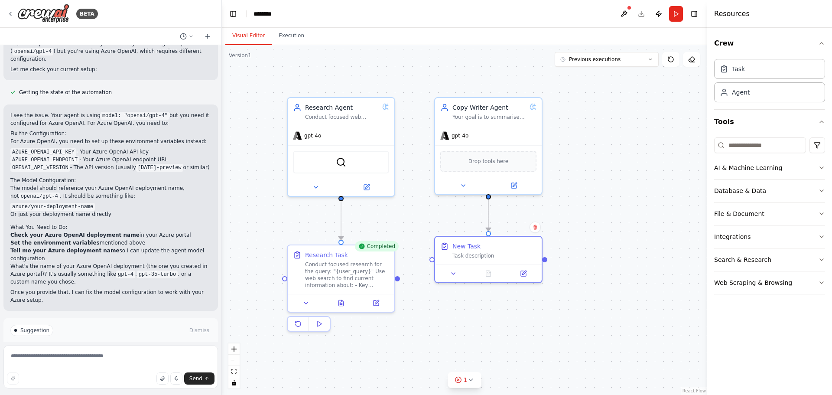
drag, startPoint x: 345, startPoint y: 307, endPoint x: 398, endPoint y: 284, distance: 58.5
click at [398, 284] on div ".deletable-edge-delete-btn { width: 20px; height: 20px; border: 0px solid #ffff…" at bounding box center [465, 220] width 486 height 350
drag, startPoint x: 398, startPoint y: 282, endPoint x: 434, endPoint y: 264, distance: 39.4
click at [433, 264] on div ".deletable-edge-delete-btn { width: 20px; height: 20px; border: 0px solid #ffff…" at bounding box center [465, 220] width 486 height 350
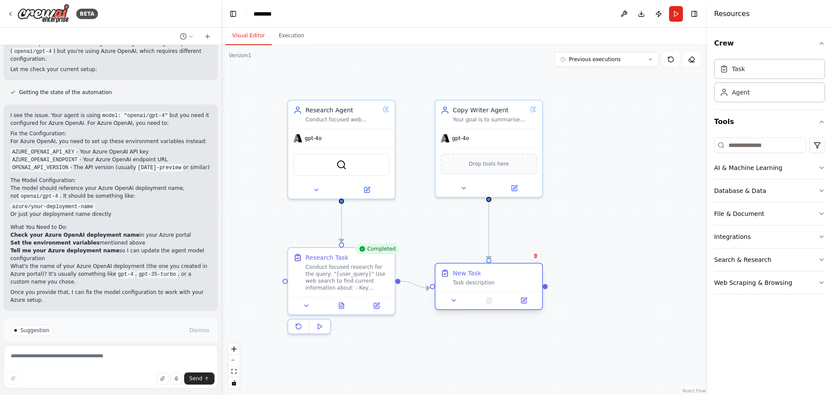
drag, startPoint x: 508, startPoint y: 245, endPoint x: 508, endPoint y: 271, distance: 26.0
click at [508, 271] on div "New Task" at bounding box center [495, 273] width 84 height 9
click at [522, 300] on icon at bounding box center [524, 300] width 5 height 5
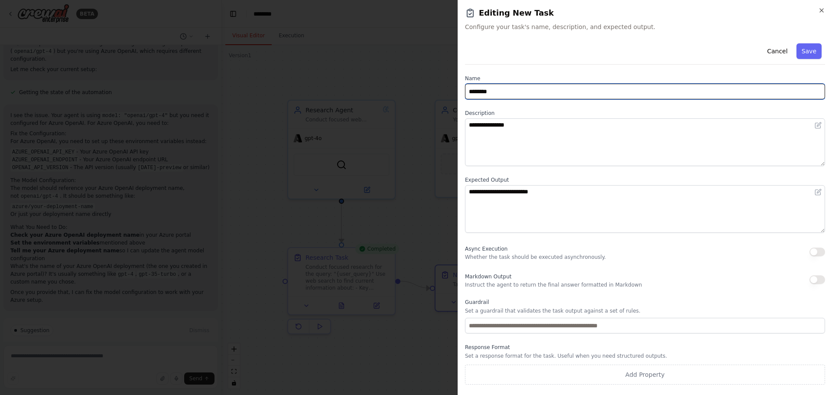
click at [513, 91] on input "********" at bounding box center [645, 92] width 360 height 16
drag, startPoint x: 489, startPoint y: 89, endPoint x: 440, endPoint y: 85, distance: 49.6
click at [440, 85] on body "BETA Hello! I'm the CrewAI assistant. What kind of automation do you want to bu…" at bounding box center [416, 197] width 832 height 395
type input "**********"
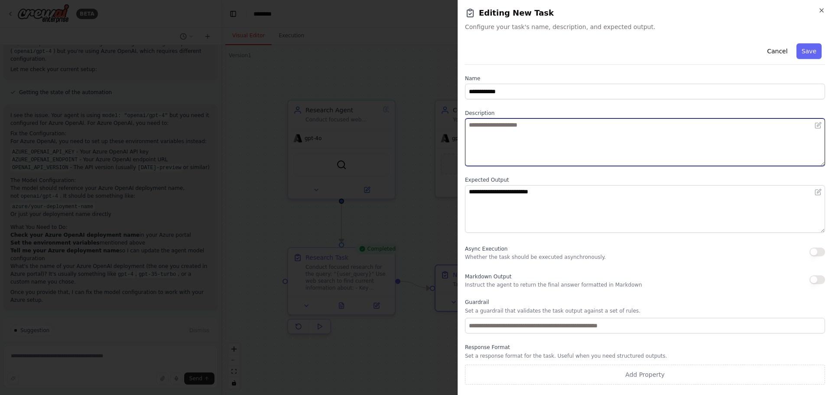
click at [534, 131] on textarea at bounding box center [645, 142] width 360 height 48
click at [527, 134] on textarea at bounding box center [645, 142] width 360 height 48
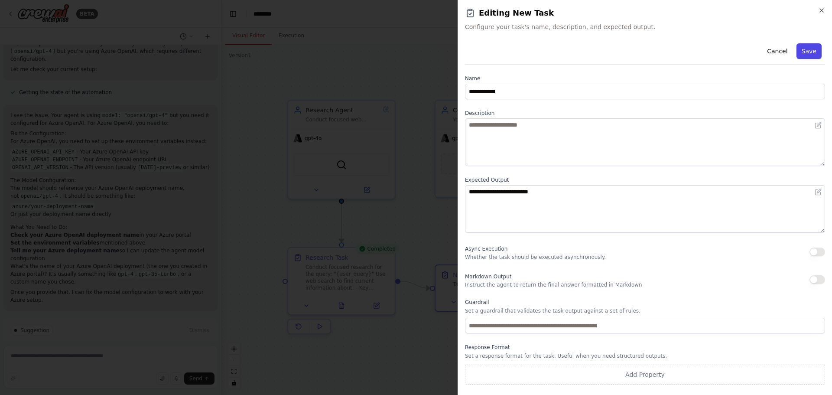
click at [812, 55] on button "Save" at bounding box center [809, 51] width 25 height 16
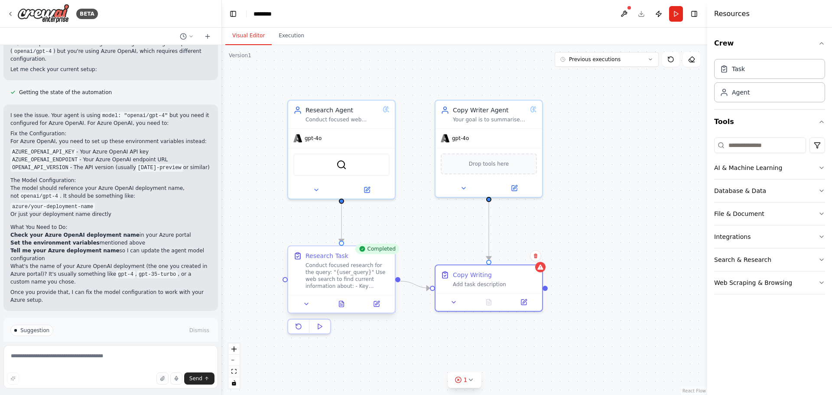
click at [329, 279] on div "Conduct focused research for the query: "{user_query}" Use web search to find c…" at bounding box center [348, 276] width 84 height 28
click at [329, 280] on div "Conduct focused research for the query: "{user_query}" Use web search to find c…" at bounding box center [348, 276] width 84 height 28
click at [374, 304] on icon at bounding box center [376, 303] width 7 height 7
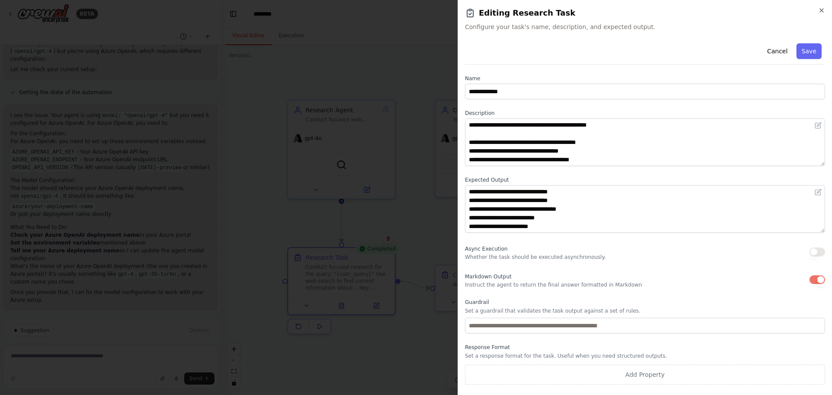
click at [816, 7] on div "**********" at bounding box center [645, 197] width 375 height 395
click at [822, 7] on icon "button" at bounding box center [822, 10] width 7 height 7
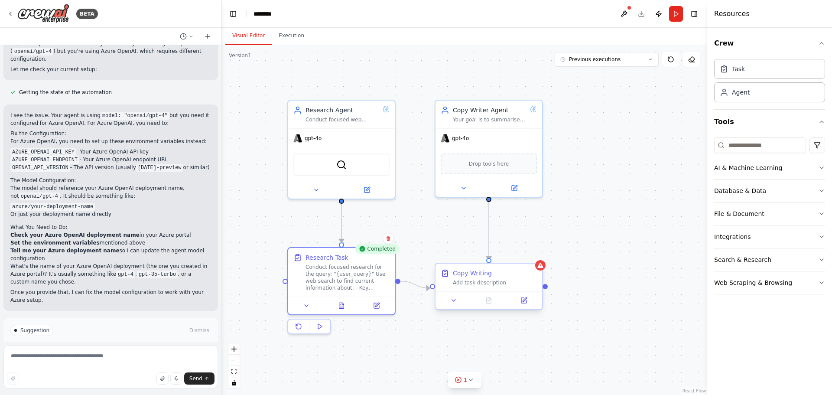
click at [486, 277] on div "Copy Writing" at bounding box center [472, 273] width 39 height 9
click at [528, 300] on button at bounding box center [524, 300] width 30 height 10
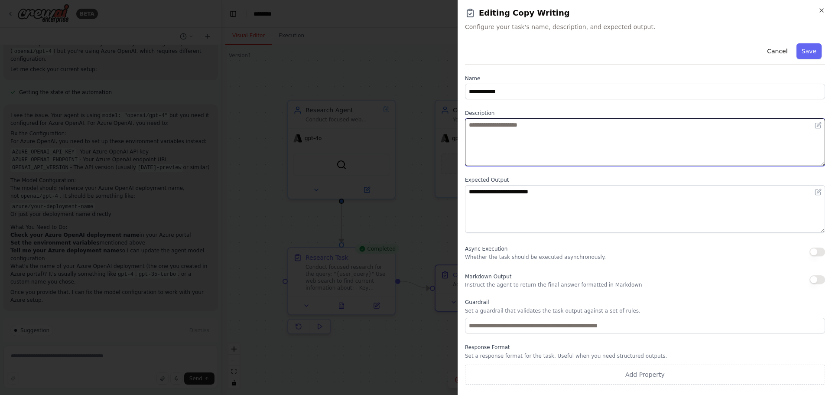
click at [502, 142] on textarea at bounding box center [645, 142] width 360 height 48
type textarea "**********"
click at [596, 127] on textarea "**********" at bounding box center [645, 142] width 360 height 48
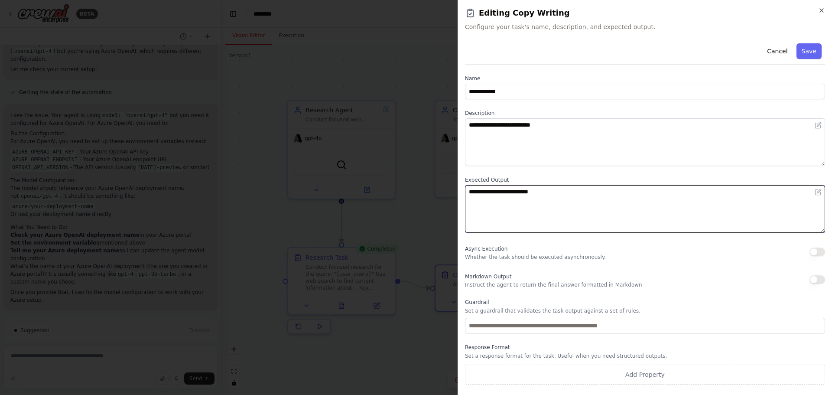
click at [570, 192] on textarea "**********" at bounding box center [645, 209] width 360 height 48
drag, startPoint x: 558, startPoint y: 195, endPoint x: 438, endPoint y: 178, distance: 121.2
click at [447, 189] on body "BETA Hello! I'm the CrewAI assistant. What kind of automation do you want to bu…" at bounding box center [416, 197] width 832 height 395
drag, startPoint x: 472, startPoint y: 195, endPoint x: 452, endPoint y: 195, distance: 19.9
click at [452, 195] on body "BETA Hello! I'm the CrewAI assistant. What kind of automation do you want to bu…" at bounding box center [416, 197] width 832 height 395
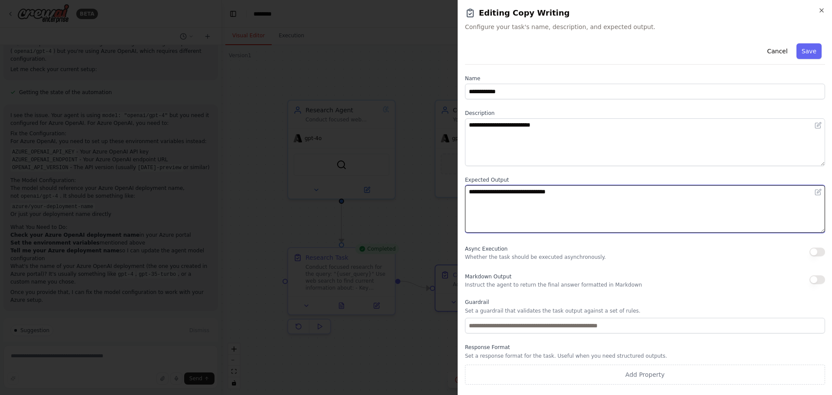
click at [600, 195] on textarea "**********" at bounding box center [645, 209] width 360 height 48
type textarea "**********"
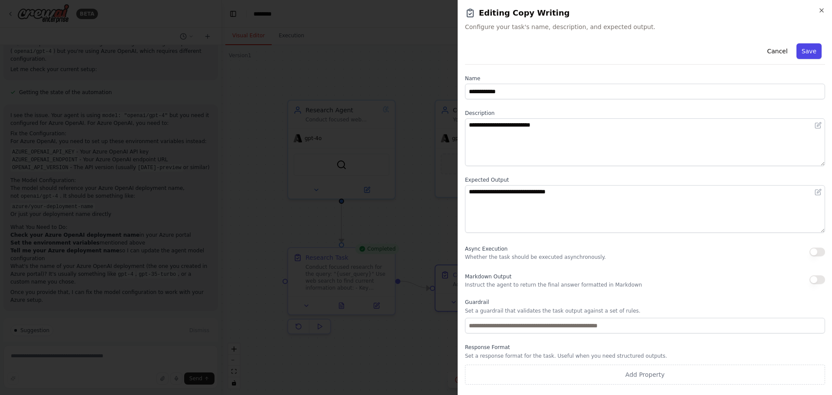
click at [815, 51] on button "Save" at bounding box center [809, 51] width 25 height 16
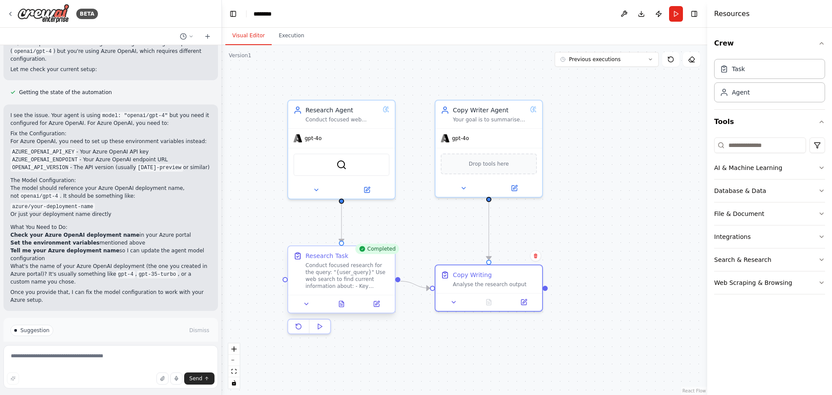
click at [361, 268] on div "Conduct focused research for the query: "{user_query}" Use web search to find c…" at bounding box center [348, 276] width 84 height 28
click at [302, 305] on button at bounding box center [307, 304] width 30 height 10
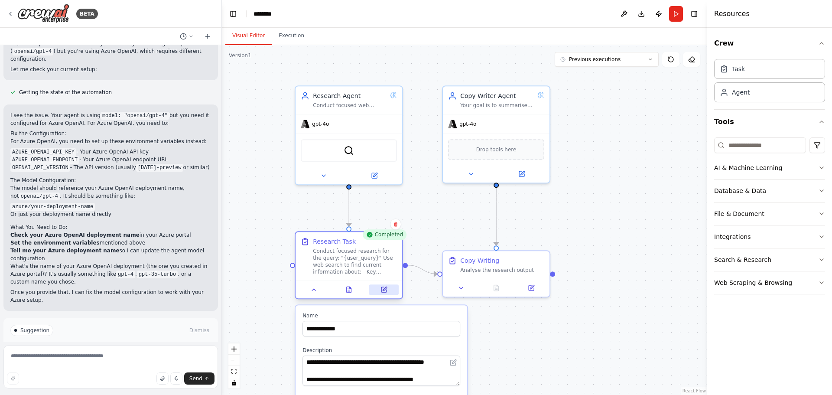
click at [384, 290] on icon at bounding box center [385, 289] width 4 height 4
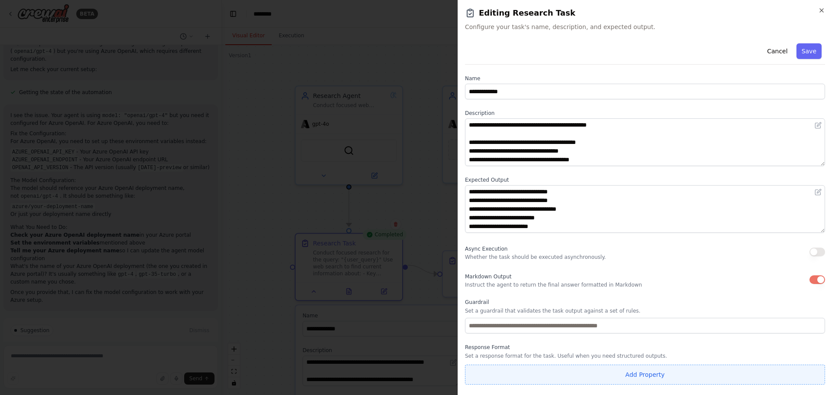
click at [639, 377] on button "Add Property" at bounding box center [645, 375] width 360 height 20
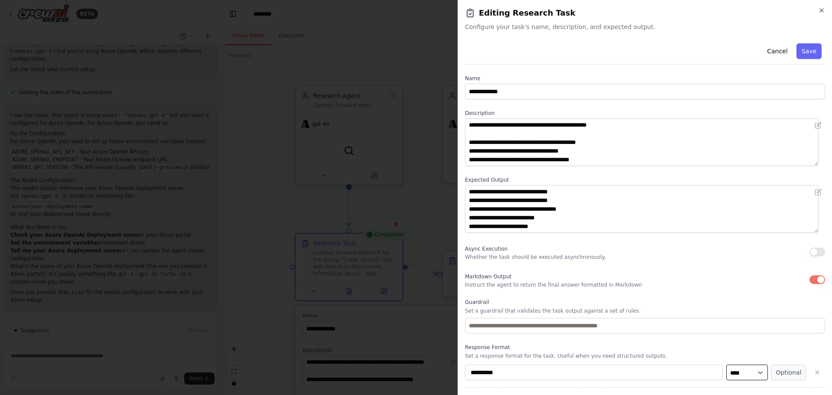
click at [754, 377] on select "**** ******* ******* **** ******" at bounding box center [748, 373] width 42 height 16
click at [754, 376] on select "**** ******* ******* **** ******" at bounding box center [748, 373] width 42 height 16
click at [776, 371] on button "Optional" at bounding box center [789, 373] width 35 height 16
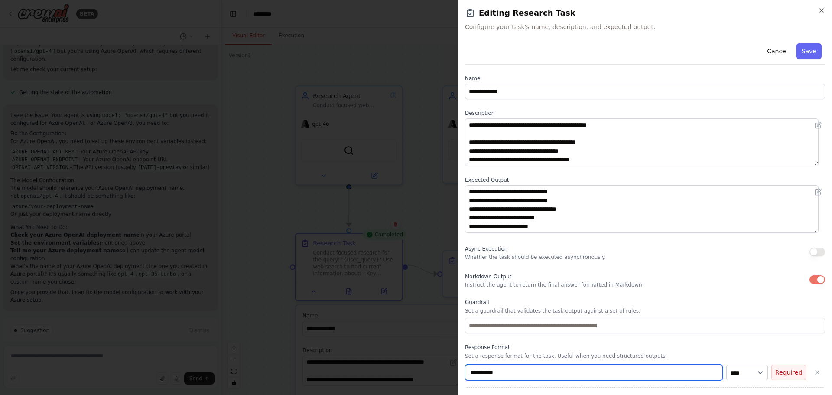
click at [647, 371] on input "**********" at bounding box center [594, 373] width 258 height 16
drag, startPoint x: 647, startPoint y: 371, endPoint x: 437, endPoint y: 371, distance: 210.3
click at [437, 371] on body "BETA Hello! I'm the CrewAI assistant. What kind of automation do you want to bu…" at bounding box center [416, 197] width 832 height 395
type input "*"
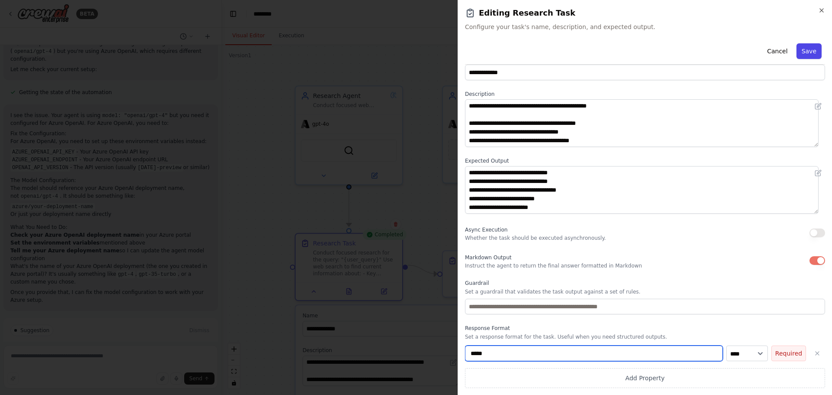
type input "*****"
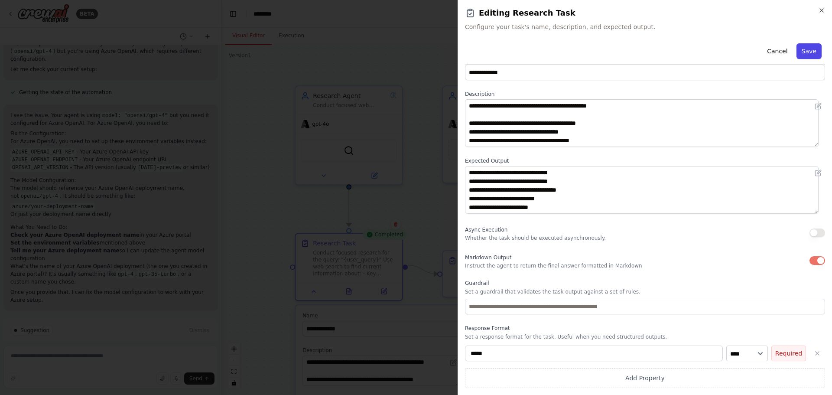
click at [804, 49] on button "Save" at bounding box center [809, 51] width 25 height 16
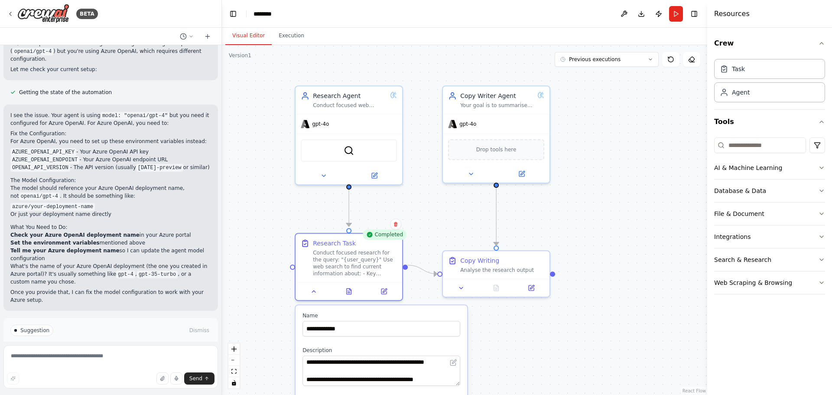
click at [590, 235] on div ".deletable-edge-delete-btn { width: 20px; height: 20px; border: 0px solid #ffff…" at bounding box center [465, 220] width 486 height 350
click at [501, 270] on div "Analyse the research output" at bounding box center [502, 268] width 84 height 7
click at [533, 285] on icon at bounding box center [532, 285] width 4 height 4
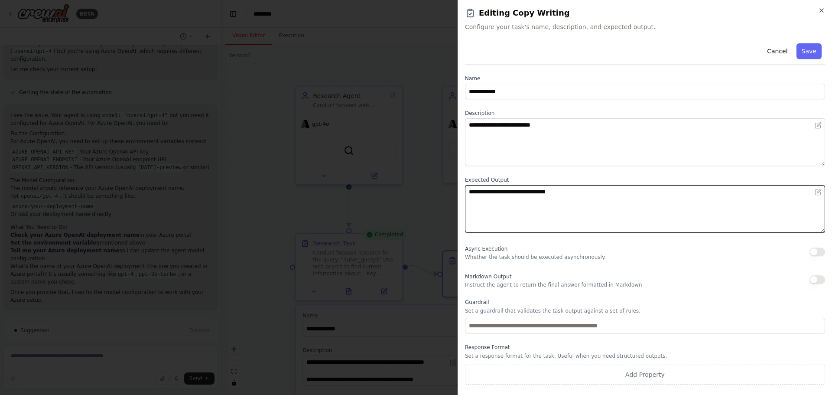
click at [588, 203] on textarea "**********" at bounding box center [645, 209] width 360 height 48
type textarea "**********"
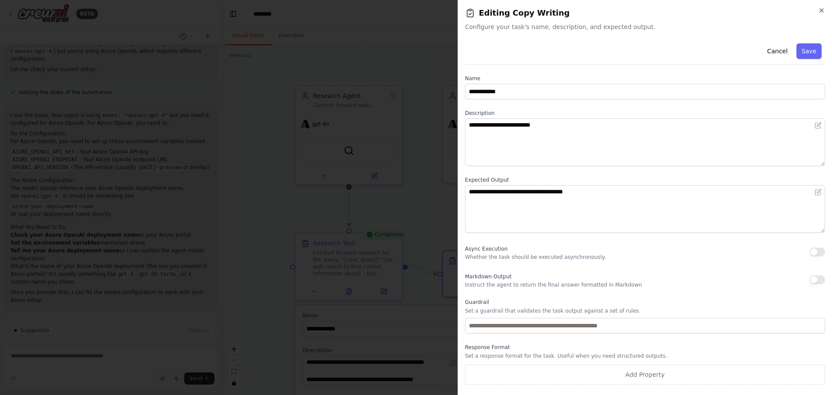
click at [588, 171] on div "**********" at bounding box center [645, 212] width 360 height 345
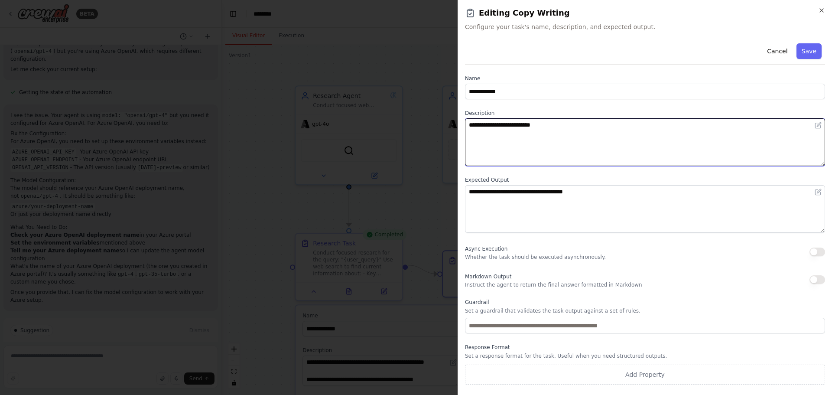
click at [574, 128] on textarea "**********" at bounding box center [645, 142] width 360 height 48
type textarea "**********"
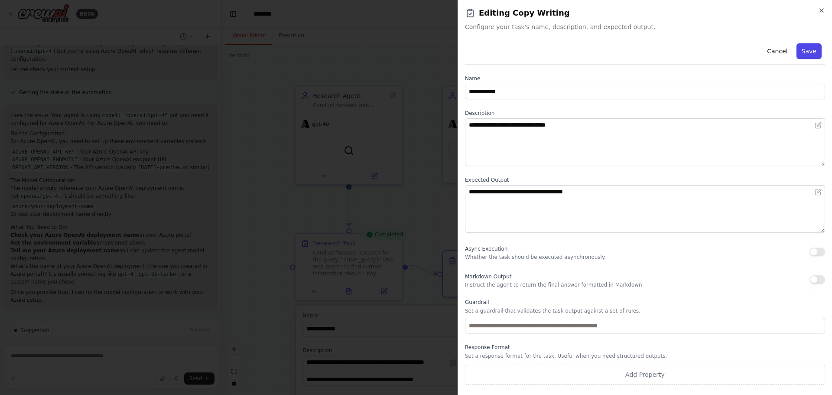
click at [809, 49] on button "Save" at bounding box center [809, 51] width 25 height 16
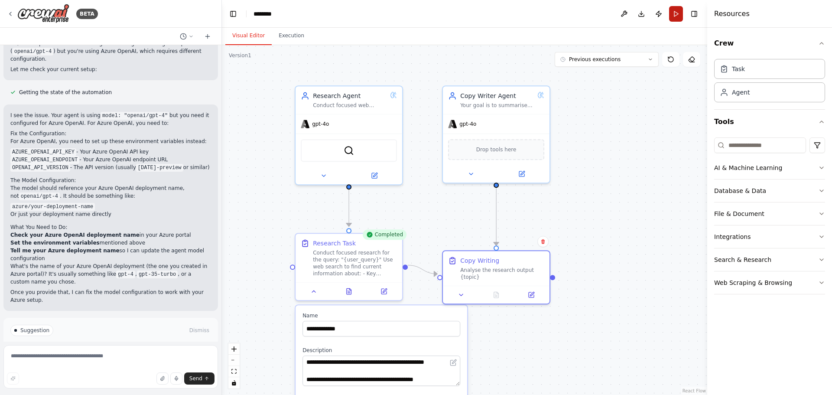
click at [678, 12] on button "Run" at bounding box center [676, 14] width 14 height 16
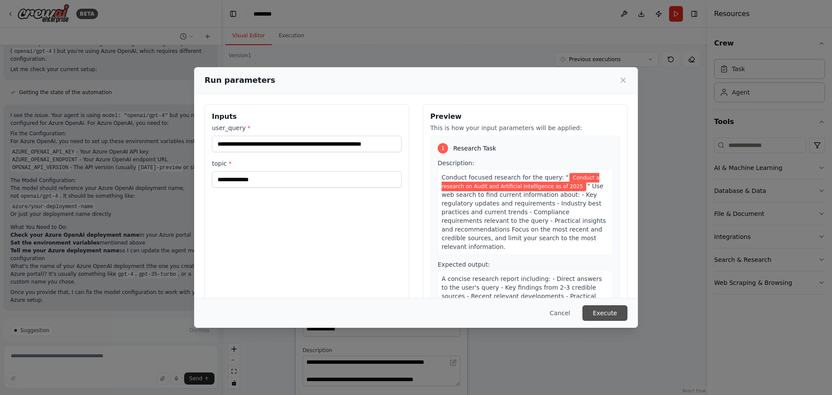
click at [612, 315] on button "Execute" at bounding box center [605, 313] width 45 height 16
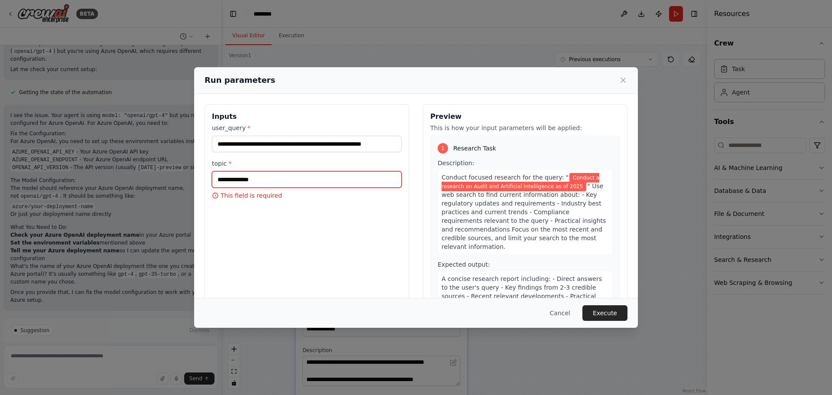
click at [303, 183] on input "topic *" at bounding box center [307, 179] width 190 height 16
click at [623, 82] on icon at bounding box center [623, 80] width 9 height 9
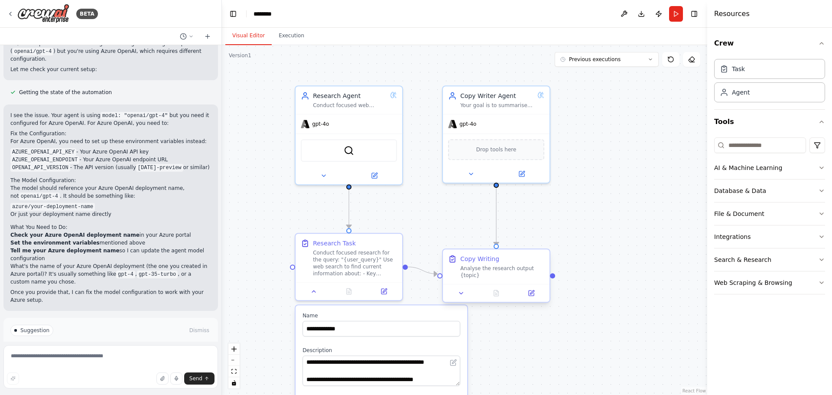
click at [521, 272] on div "Analyse the research output {topic}" at bounding box center [502, 272] width 84 height 14
click at [529, 290] on icon at bounding box center [531, 292] width 5 height 5
click at [533, 290] on icon at bounding box center [532, 292] width 4 height 4
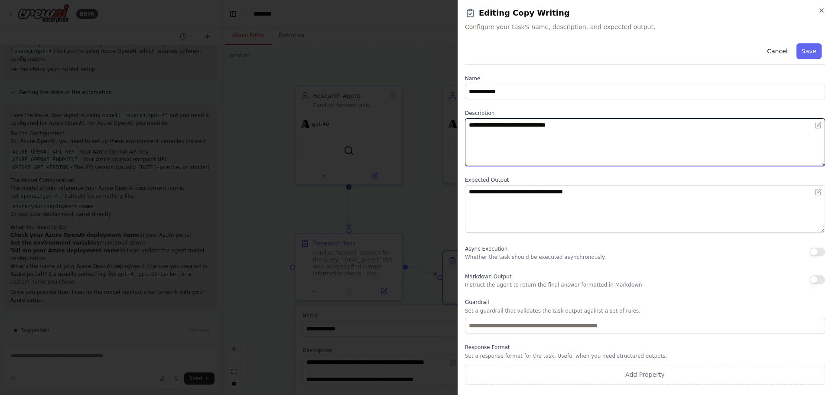
click at [589, 126] on textarea "**********" at bounding box center [645, 142] width 360 height 48
type textarea "**********"
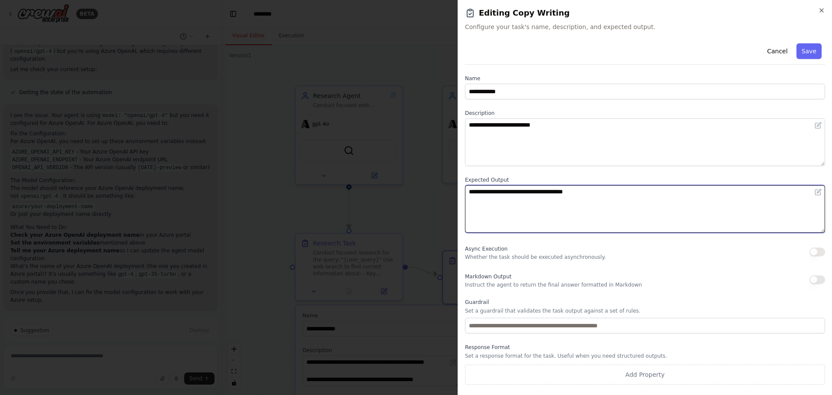
click at [613, 196] on textarea "**********" at bounding box center [645, 209] width 360 height 48
type textarea "**********"
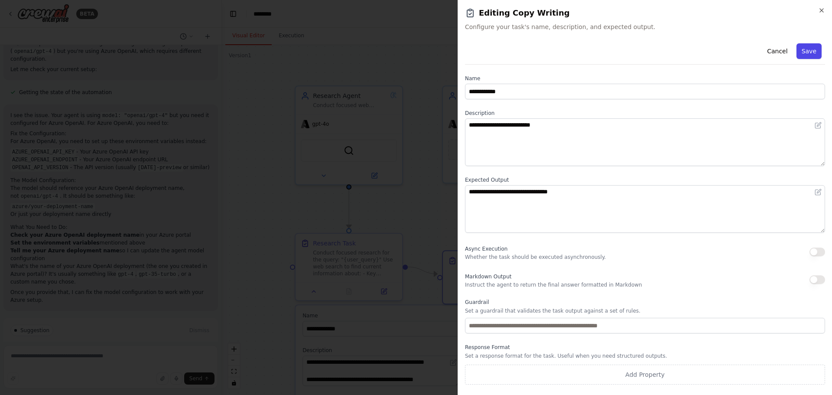
click at [802, 49] on button "Save" at bounding box center [809, 51] width 25 height 16
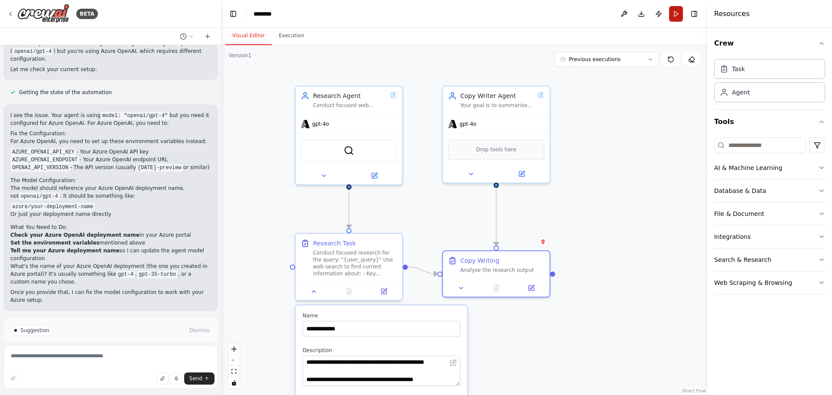
click at [679, 13] on button "Run" at bounding box center [676, 14] width 14 height 16
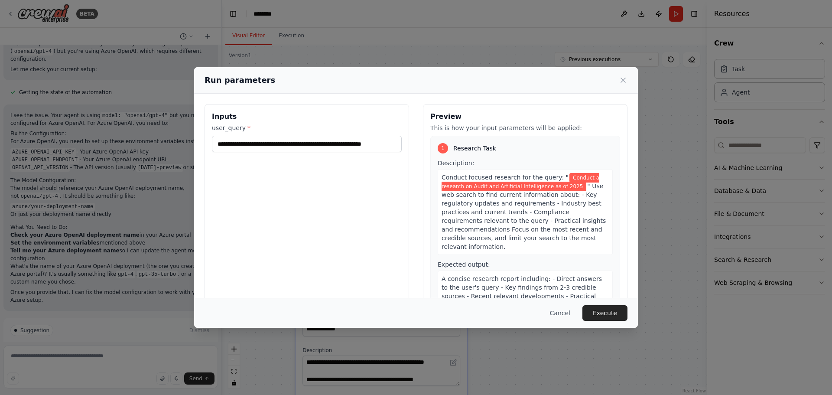
click at [609, 310] on button "Execute" at bounding box center [605, 313] width 45 height 16
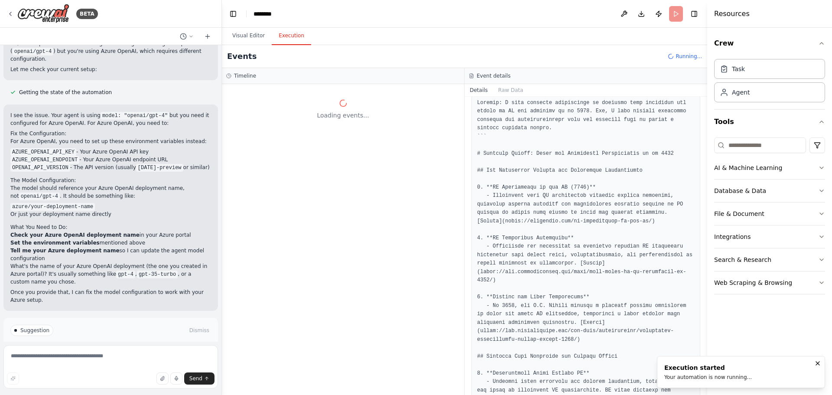
scroll to position [0, 0]
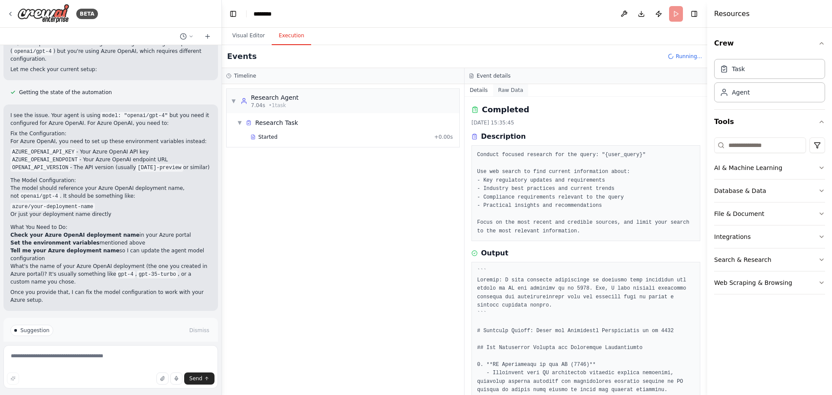
click at [499, 91] on button "Raw Data" at bounding box center [511, 90] width 36 height 12
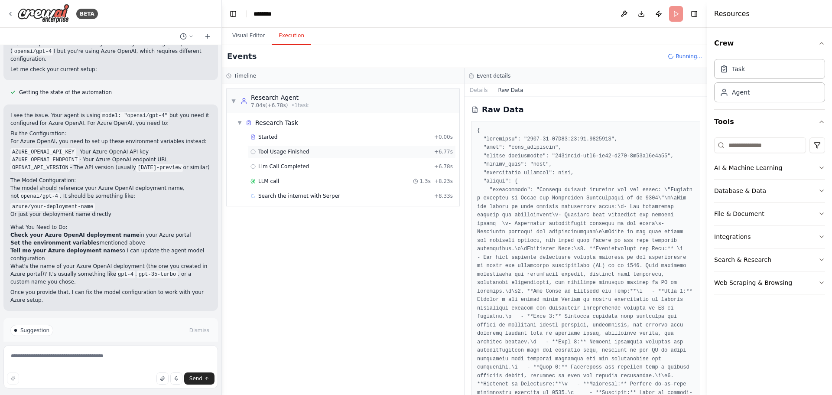
click at [298, 151] on span "Tool Usage Finished" at bounding box center [283, 151] width 51 height 7
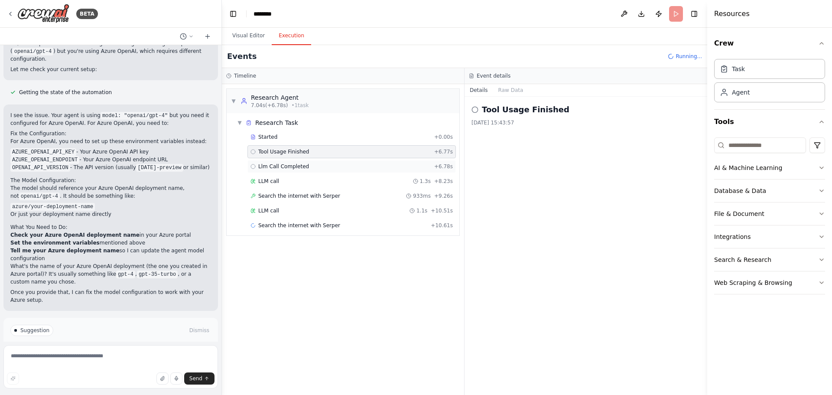
click at [261, 172] on div "Llm Call Completed + 6.78s" at bounding box center [352, 166] width 209 height 13
click at [261, 180] on span "LLM call" at bounding box center [268, 181] width 21 height 7
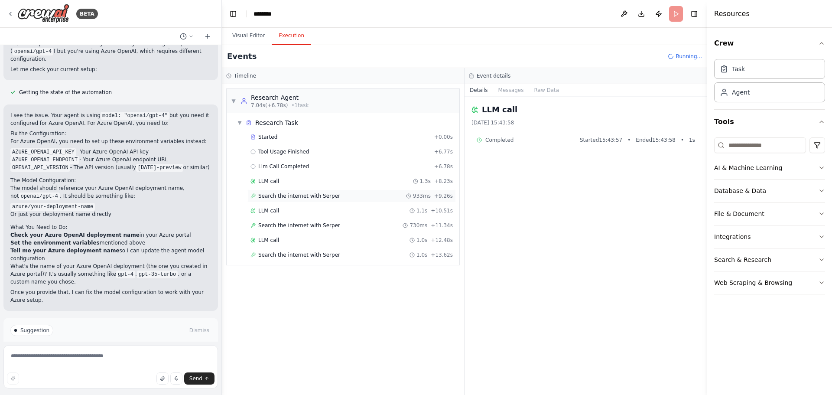
click at [267, 193] on span "Search the internet with Serper" at bounding box center [299, 195] width 82 height 7
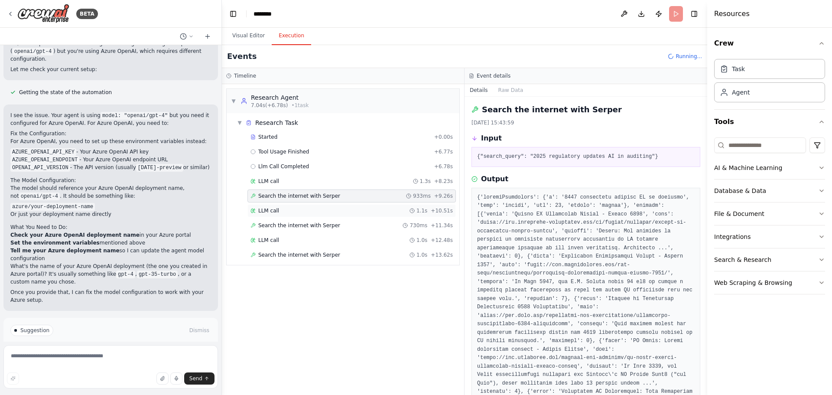
click at [271, 208] on span "LLM call" at bounding box center [268, 210] width 21 height 7
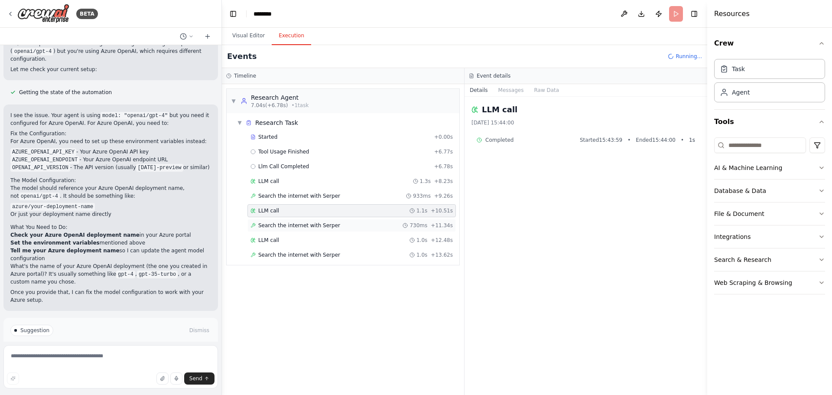
click at [276, 225] on span "Search the internet with Serper" at bounding box center [299, 225] width 82 height 7
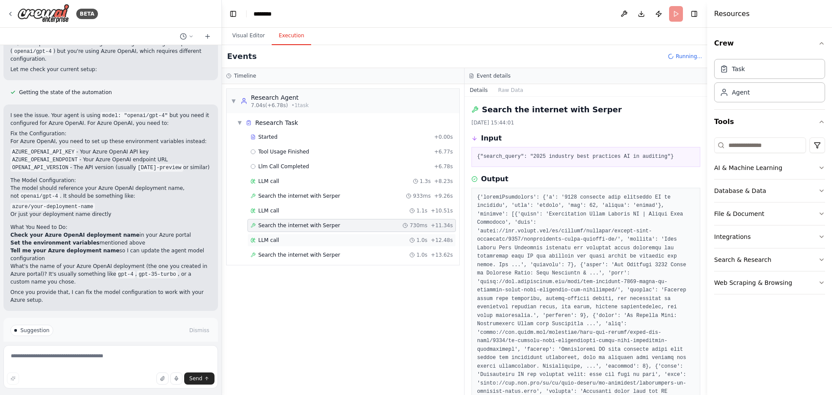
click at [277, 239] on div "LLM call 1.0s + 12.48s" at bounding box center [352, 240] width 202 height 7
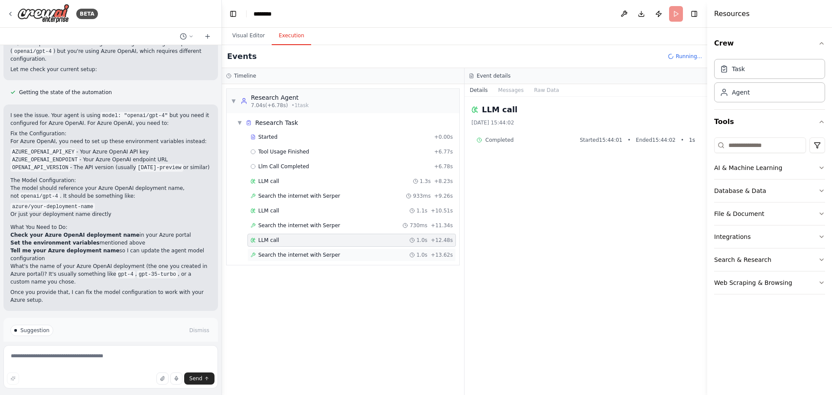
click at [278, 256] on span "Search the internet with Serper" at bounding box center [299, 254] width 82 height 7
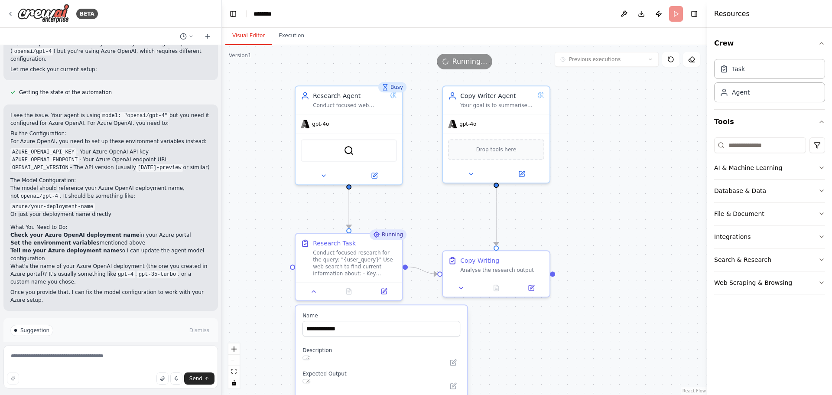
click at [242, 36] on button "Visual Editor" at bounding box center [248, 36] width 46 height 18
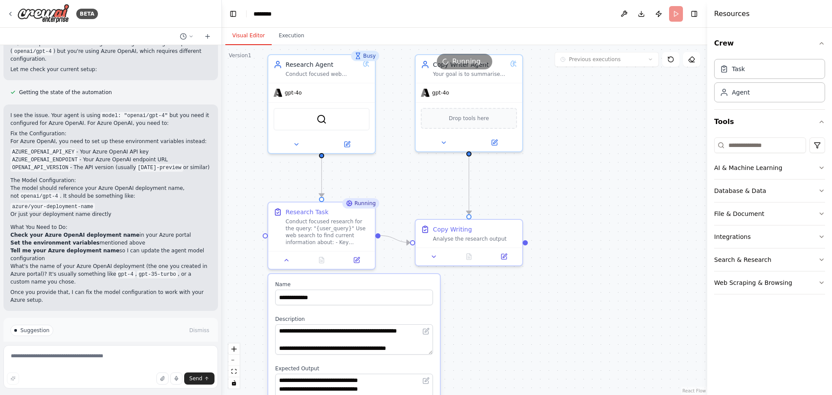
drag, startPoint x: 281, startPoint y: 177, endPoint x: 251, endPoint y: 150, distance: 41.1
click at [251, 150] on div ".deletable-edge-delete-btn { width: 20px; height: 20px; border: 0px solid #ffff…" at bounding box center [465, 220] width 486 height 350
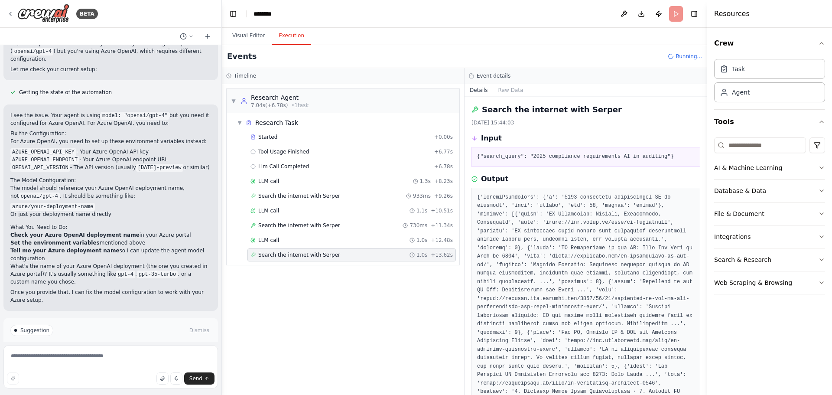
click at [281, 36] on button "Execution" at bounding box center [291, 36] width 39 height 18
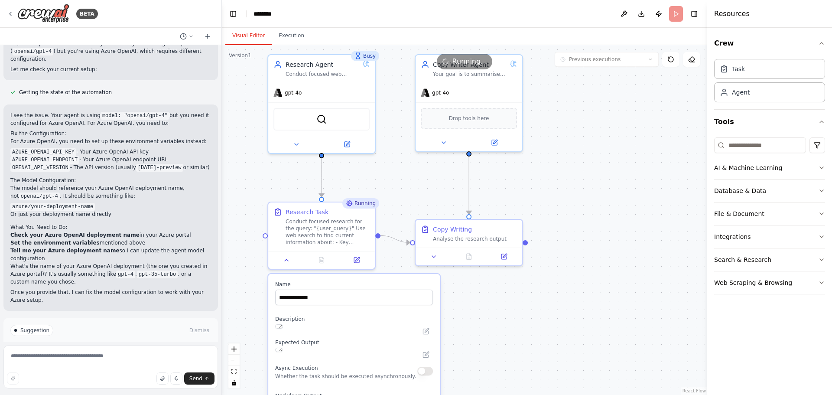
click at [253, 34] on button "Visual Editor" at bounding box center [248, 36] width 46 height 18
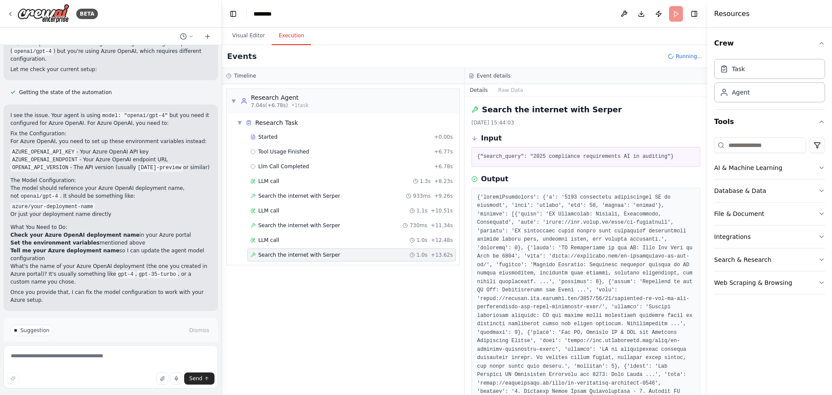
click at [293, 36] on button "Execution" at bounding box center [291, 36] width 39 height 18
drag, startPoint x: 532, startPoint y: 54, endPoint x: 530, endPoint y: 49, distance: 5.1
click at [530, 49] on div "Events Running..." at bounding box center [465, 56] width 486 height 23
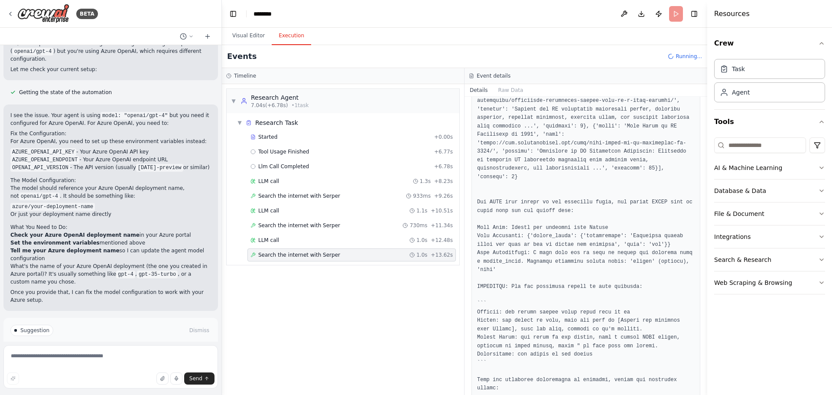
scroll to position [461, 0]
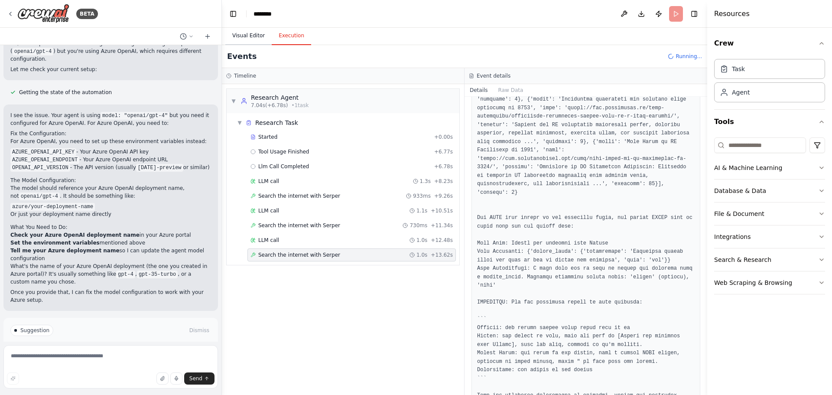
click at [248, 36] on button "Visual Editor" at bounding box center [248, 36] width 46 height 18
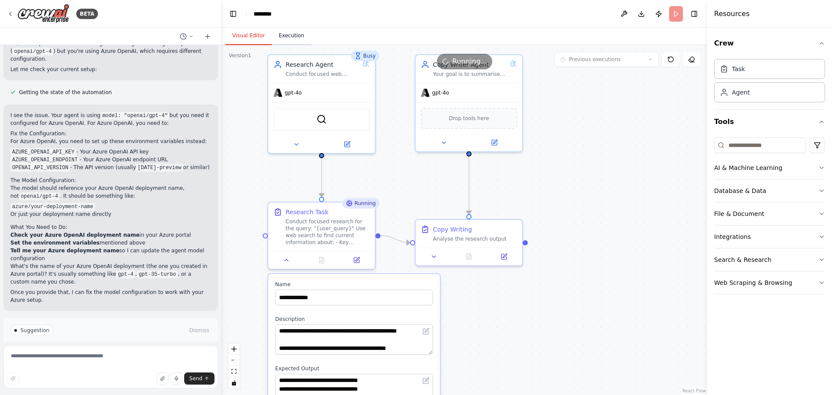
click at [287, 37] on button "Execution" at bounding box center [291, 36] width 39 height 18
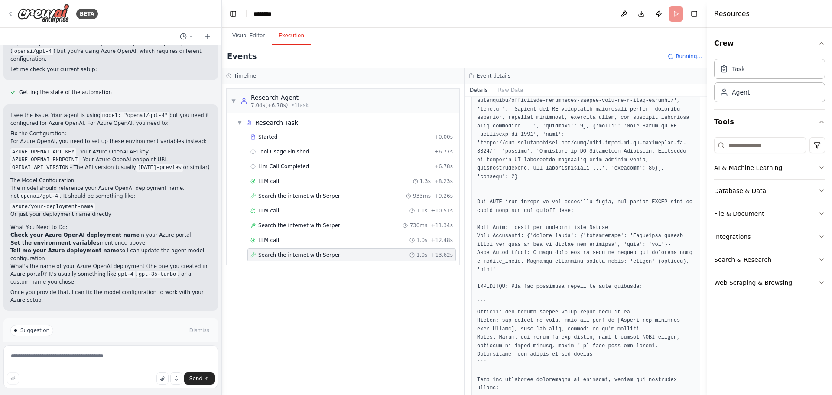
scroll to position [505, 0]
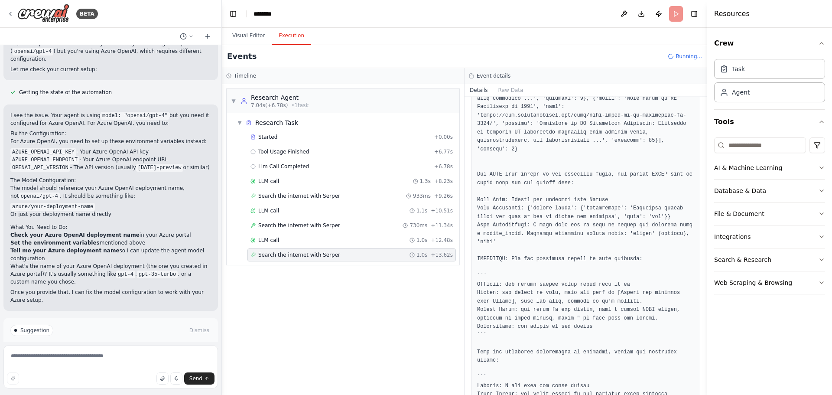
click at [368, 317] on div "▼ Research Agent 7.04s (+6.78s) • 1 task ▼ Research Task Started + 0.00s Tool U…" at bounding box center [343, 239] width 242 height 311
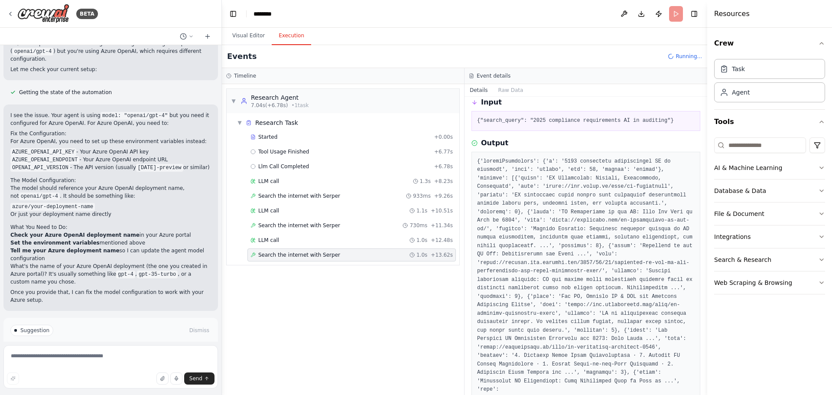
scroll to position [0, 0]
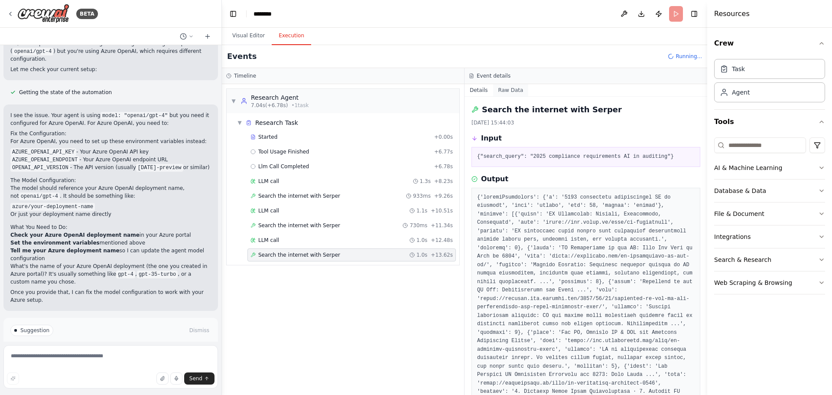
click at [513, 86] on button "Raw Data" at bounding box center [511, 90] width 36 height 12
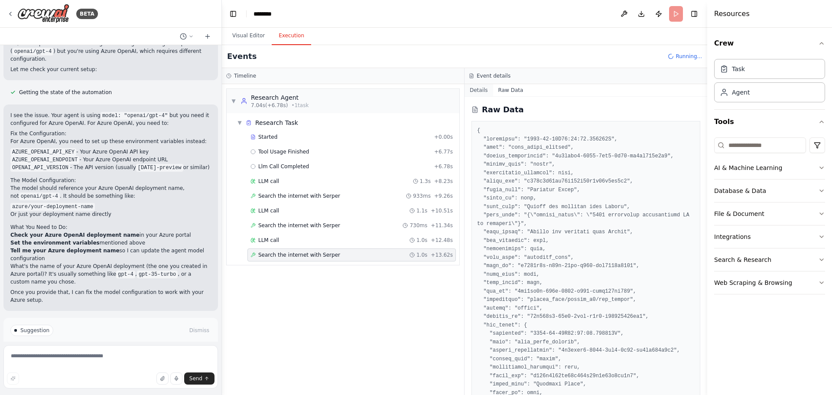
click at [471, 91] on button "Details" at bounding box center [479, 90] width 29 height 12
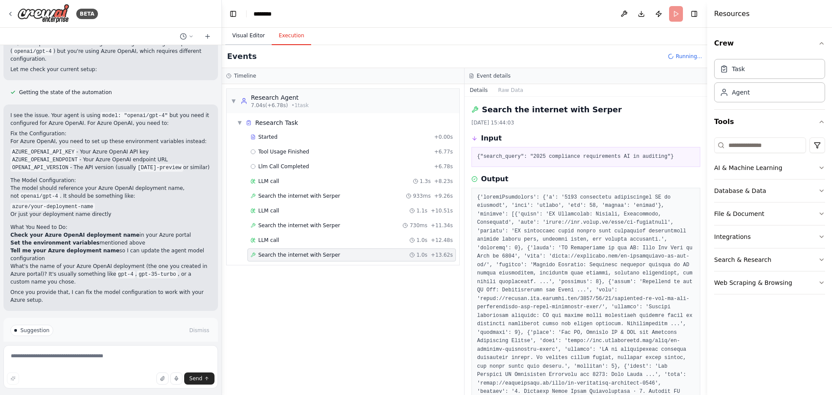
click at [236, 34] on button "Visual Editor" at bounding box center [248, 36] width 46 height 18
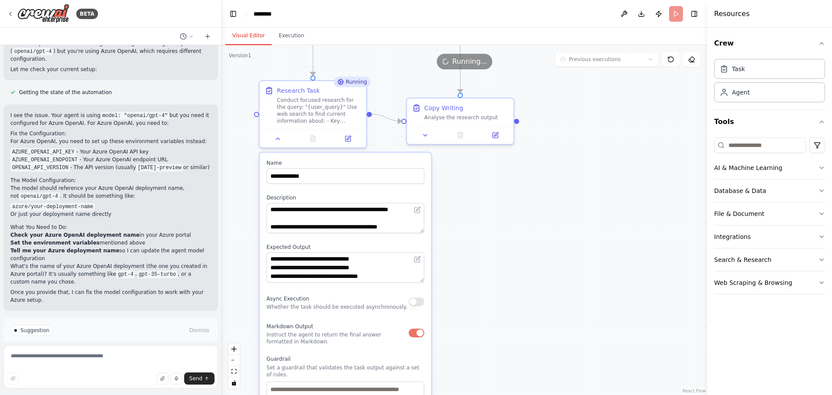
drag, startPoint x: 581, startPoint y: 302, endPoint x: 577, endPoint y: 146, distance: 156.1
click at [577, 146] on div ".deletable-edge-delete-btn { width: 20px; height: 20px; border: 0px solid #ffff…" at bounding box center [465, 220] width 486 height 350
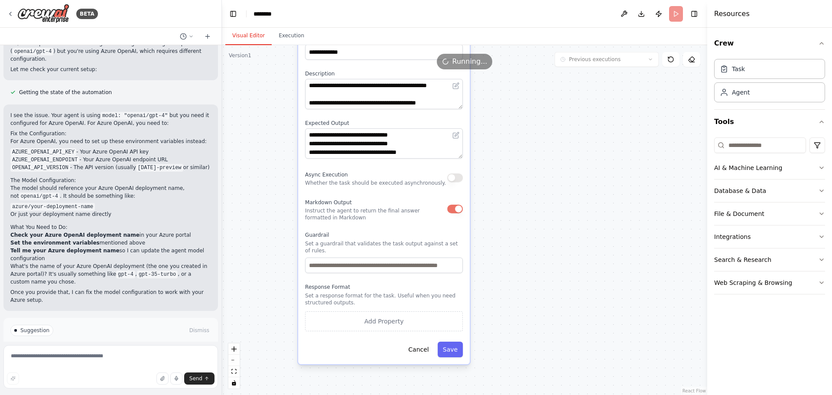
drag, startPoint x: 545, startPoint y: 257, endPoint x: 579, endPoint y: 171, distance: 92.7
click at [579, 171] on div ".deletable-edge-delete-btn { width: 20px; height: 20px; border: 0px solid #ffff…" at bounding box center [465, 220] width 486 height 350
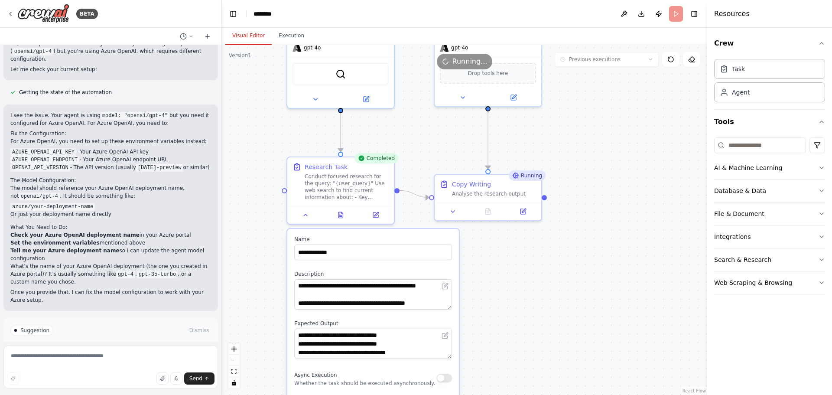
drag, startPoint x: 578, startPoint y: 185, endPoint x: 567, endPoint y: 337, distance: 152.2
click at [567, 337] on div ".deletable-edge-delete-btn { width: 20px; height: 20px; border: 0px solid #ffff…" at bounding box center [465, 220] width 486 height 350
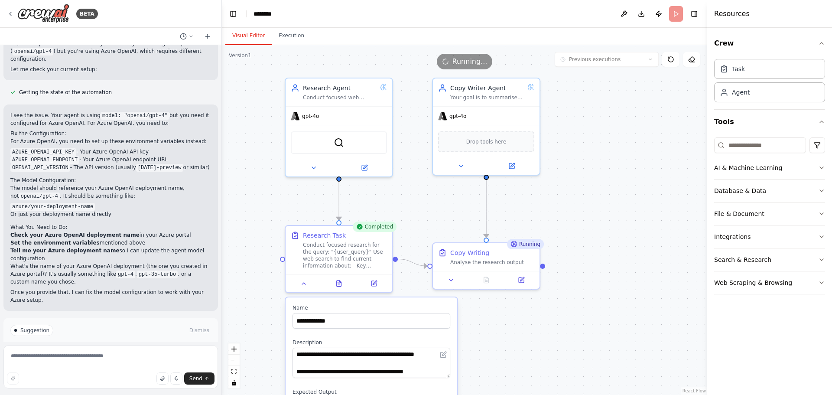
drag, startPoint x: 577, startPoint y: 235, endPoint x: 575, endPoint y: 303, distance: 68.5
click at [575, 303] on div ".deletable-edge-delete-btn { width: 20px; height: 20px; border: 0px solid #ffff…" at bounding box center [465, 220] width 486 height 350
click at [286, 35] on button "Execution" at bounding box center [291, 36] width 39 height 18
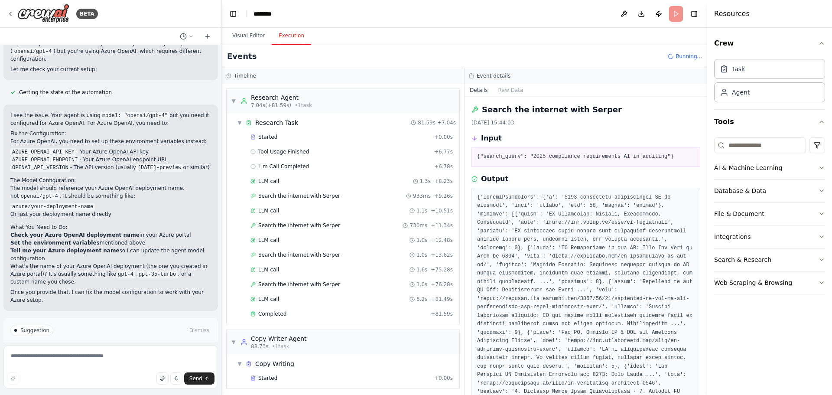
scroll to position [3, 0]
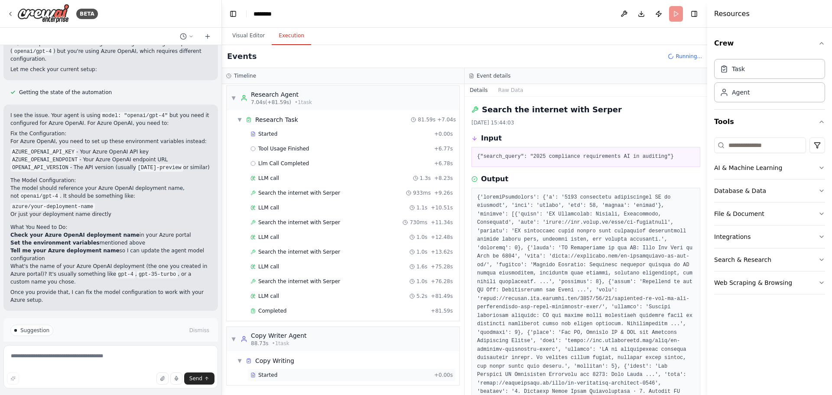
click at [309, 373] on div "Started" at bounding box center [341, 375] width 180 height 7
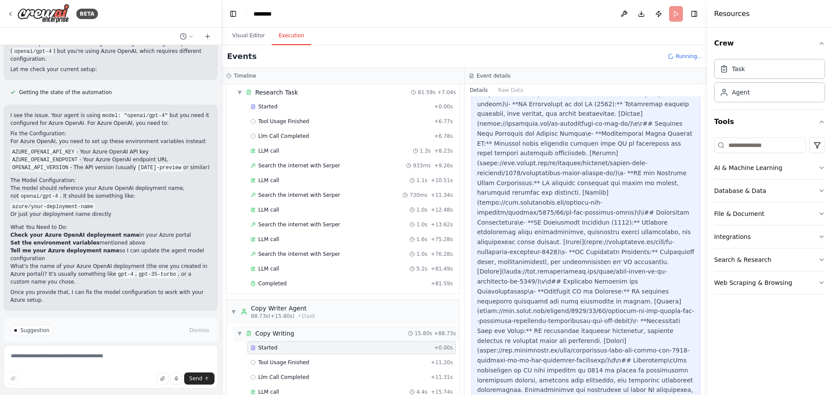
scroll to position [62, 0]
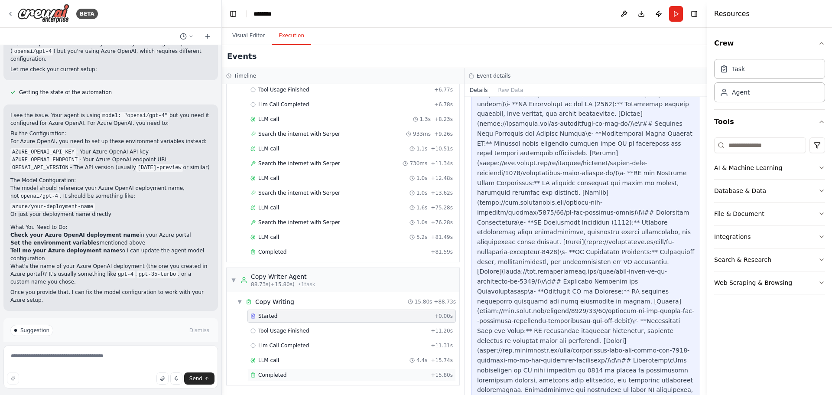
click at [312, 375] on div "Completed" at bounding box center [339, 375] width 177 height 7
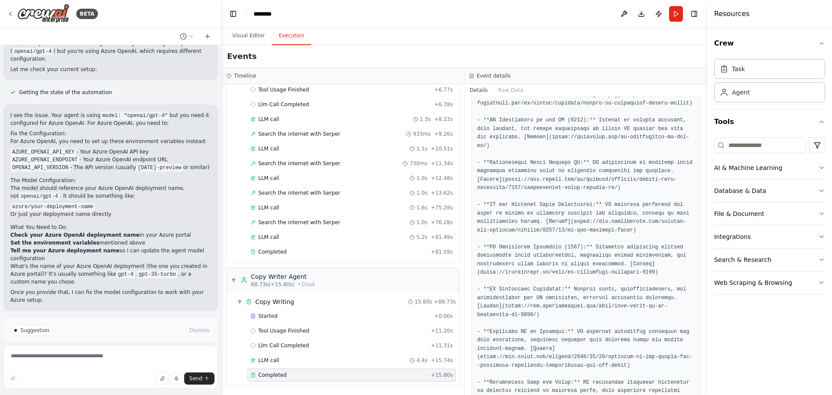
scroll to position [6, 0]
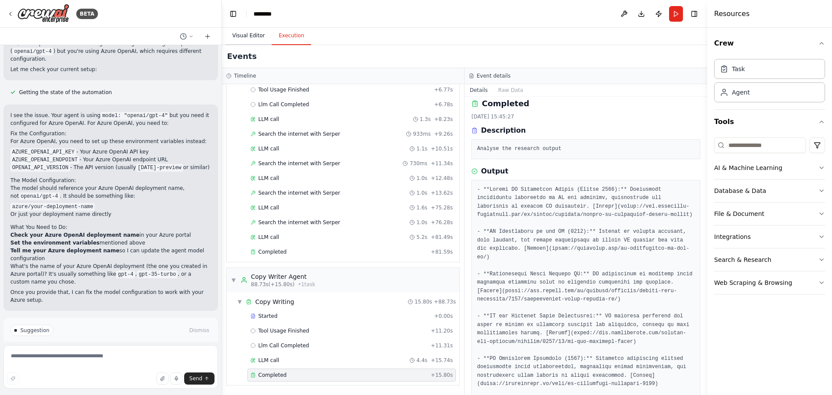
click at [249, 36] on button "Visual Editor" at bounding box center [248, 36] width 46 height 18
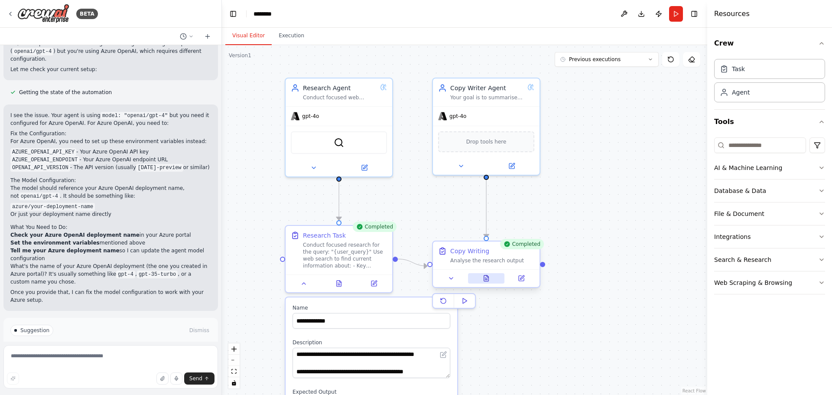
click at [485, 280] on icon at bounding box center [486, 278] width 5 height 6
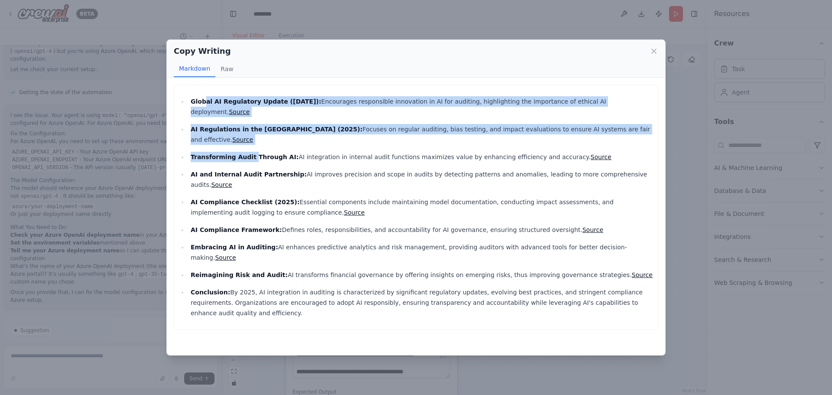
drag, startPoint x: 203, startPoint y: 99, endPoint x: 246, endPoint y: 134, distance: 54.9
click at [246, 134] on ul "Global AI Regulatory Update (August 2025): Encourages responsible innovation in…" at bounding box center [416, 207] width 475 height 222
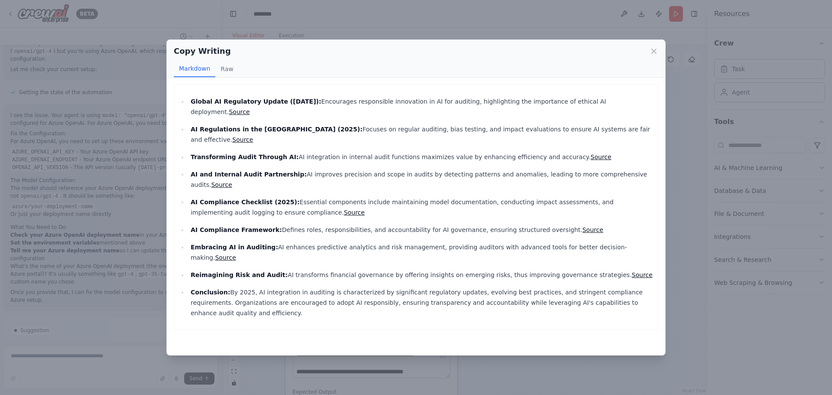
click at [294, 169] on p "AI and Internal Audit Partnership: AI improves precision and scope in audits by…" at bounding box center [422, 179] width 463 height 21
click at [655, 50] on icon at bounding box center [654, 51] width 4 height 4
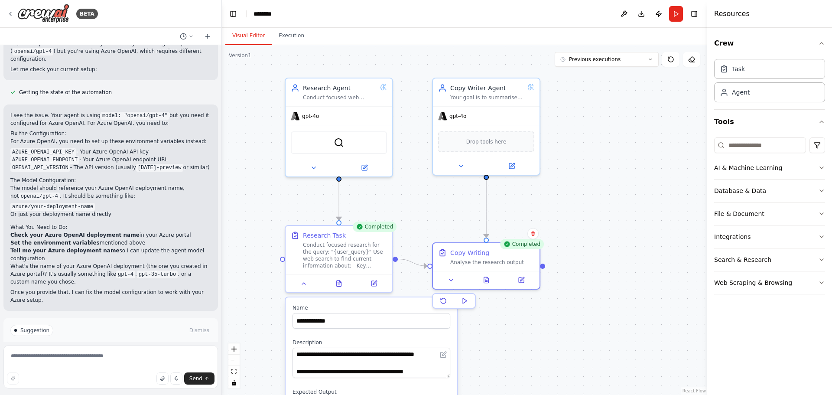
drag, startPoint x: 602, startPoint y: 204, endPoint x: 593, endPoint y: 198, distance: 10.6
click at [602, 203] on div ".deletable-edge-delete-btn { width: 20px; height: 20px; border: 0px solid #ffff…" at bounding box center [465, 220] width 486 height 350
click at [507, 237] on div ".deletable-edge-delete-btn { width: 20px; height: 20px; border: 0px solid #ffff…" at bounding box center [465, 220] width 486 height 350
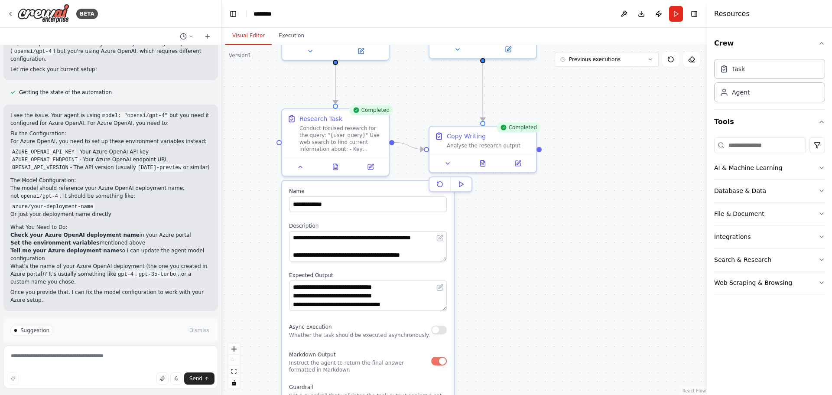
drag, startPoint x: 624, startPoint y: 199, endPoint x: 620, endPoint y: 83, distance: 116.3
click at [620, 83] on div ".deletable-edge-delete-btn { width: 20px; height: 20px; border: 0px solid #ffff…" at bounding box center [465, 220] width 486 height 350
click at [463, 182] on icon at bounding box center [461, 184] width 7 height 7
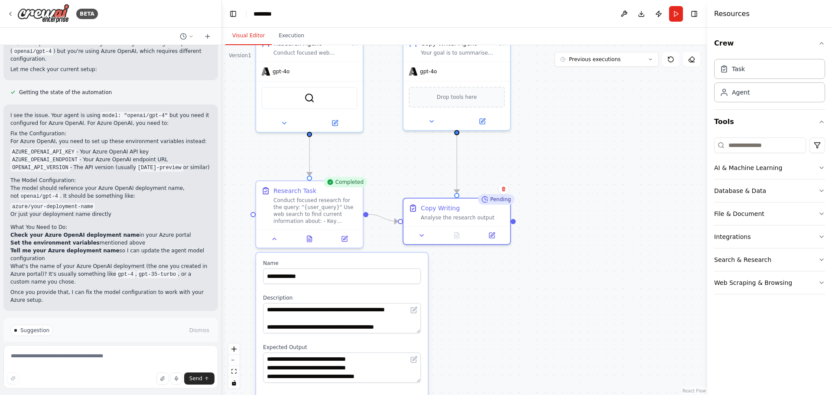
drag, startPoint x: 578, startPoint y: 194, endPoint x: 551, endPoint y: 267, distance: 78.2
click at [551, 267] on div ".deletable-edge-delete-btn { width: 20px; height: 20px; border: 0px solid #ffff…" at bounding box center [465, 220] width 486 height 350
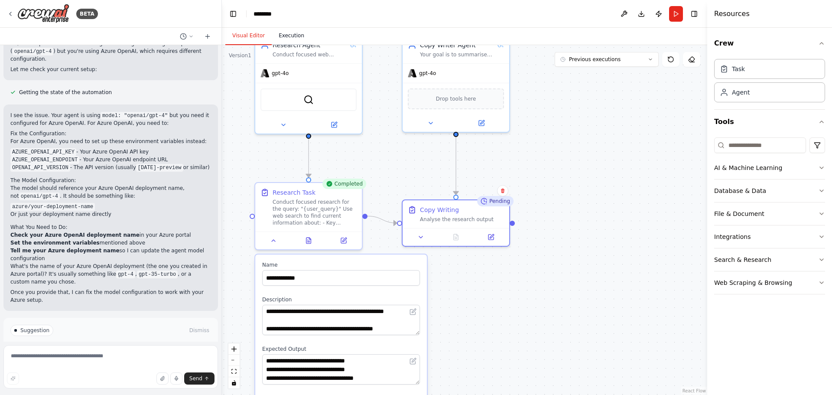
click at [295, 33] on button "Execution" at bounding box center [291, 36] width 39 height 18
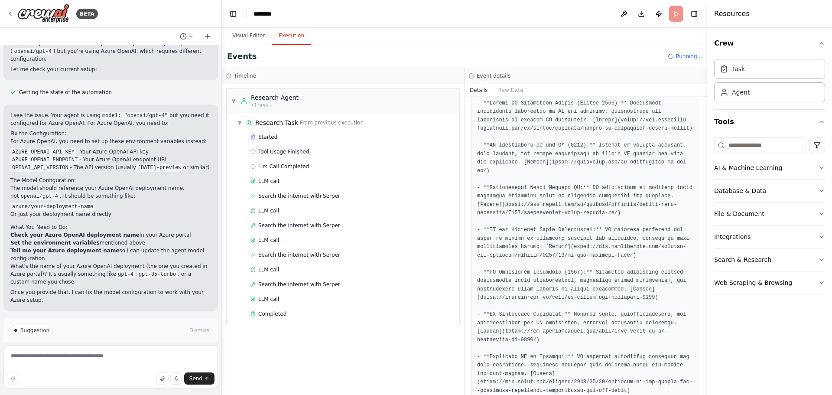
scroll to position [0, 0]
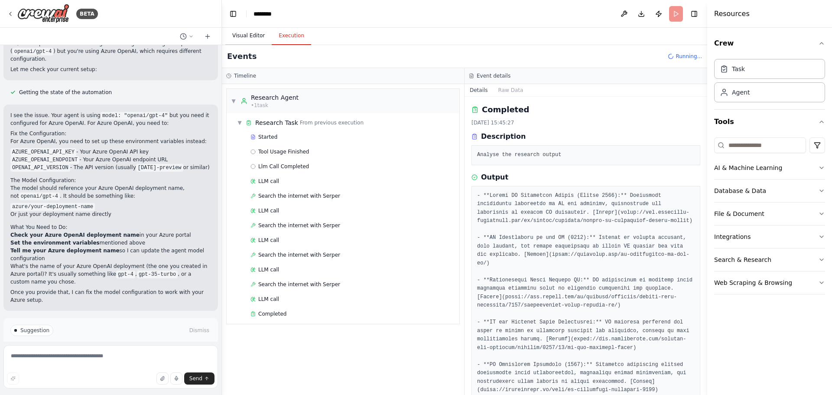
click at [248, 37] on button "Visual Editor" at bounding box center [248, 36] width 46 height 18
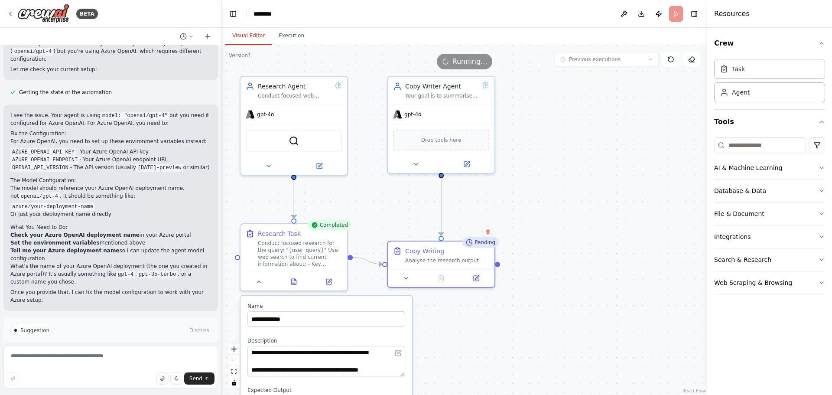
drag, startPoint x: 580, startPoint y: 180, endPoint x: 566, endPoint y: 222, distance: 43.7
click at [566, 222] on div ".deletable-edge-delete-btn { width: 20px; height: 20px; border: 0px solid #ffff…" at bounding box center [465, 220] width 486 height 350
click at [478, 247] on div "Pending" at bounding box center [481, 242] width 36 height 10
click at [480, 242] on div "Pending" at bounding box center [481, 242] width 36 height 10
click at [289, 34] on button "Execution" at bounding box center [291, 36] width 39 height 18
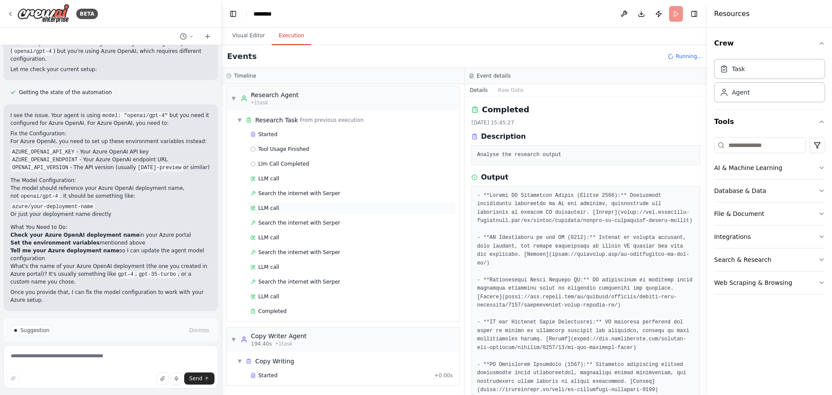
scroll to position [3, 0]
click at [316, 373] on div "Started" at bounding box center [341, 375] width 180 height 7
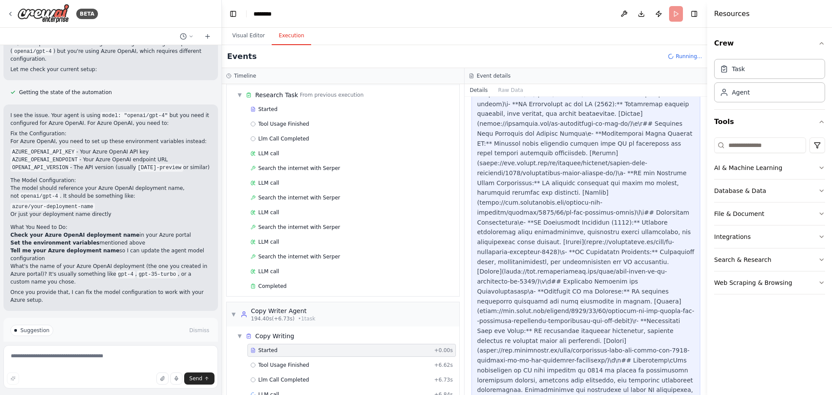
scroll to position [47, 0]
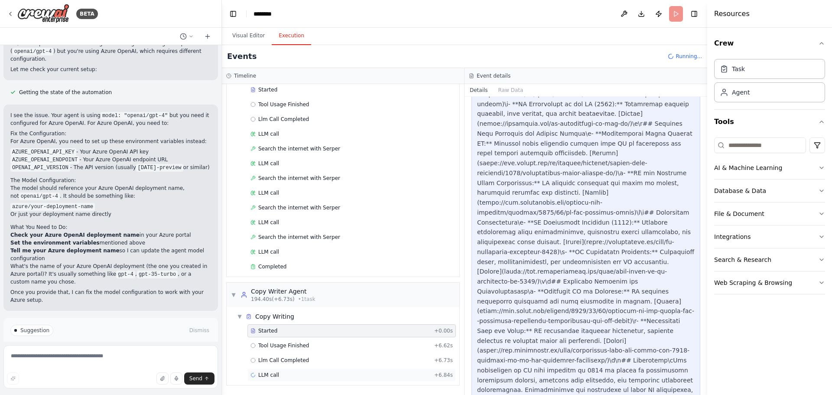
click at [393, 378] on div "LLM call + 6.84s" at bounding box center [352, 375] width 202 height 7
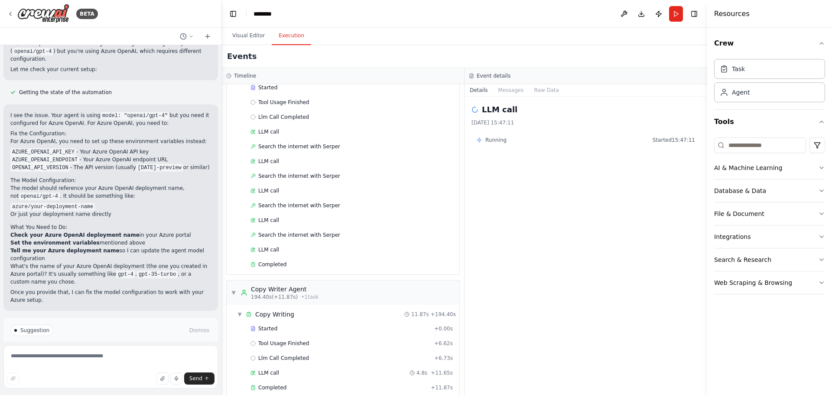
scroll to position [62, 0]
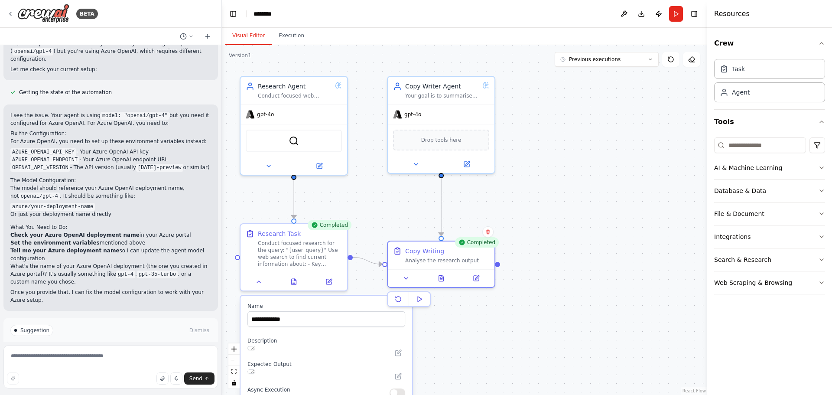
click at [239, 33] on button "Visual Editor" at bounding box center [248, 36] width 46 height 18
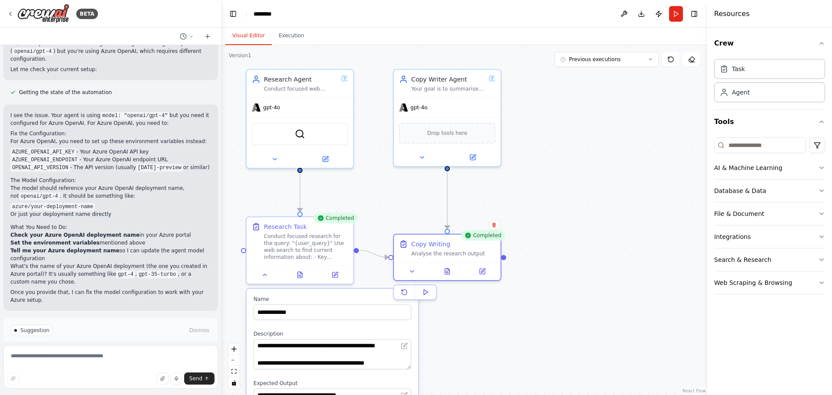
drag, startPoint x: 542, startPoint y: 212, endPoint x: 557, endPoint y: 189, distance: 26.9
click at [557, 189] on div ".deletable-edge-delete-btn { width: 20px; height: 20px; border: 0px solid #ffff…" at bounding box center [465, 220] width 486 height 350
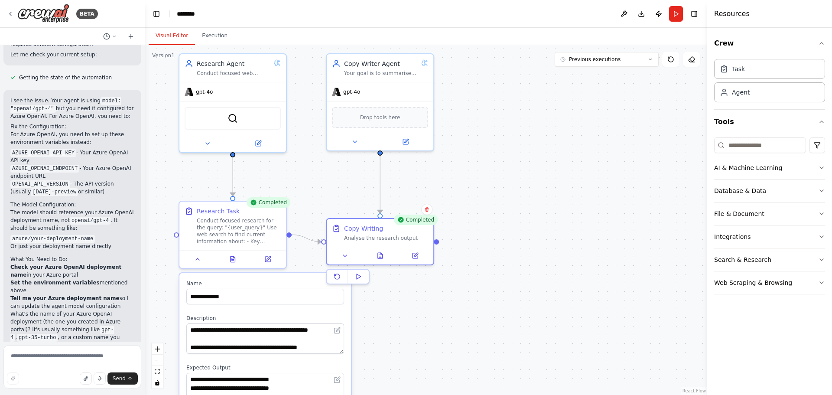
scroll to position [1151, 0]
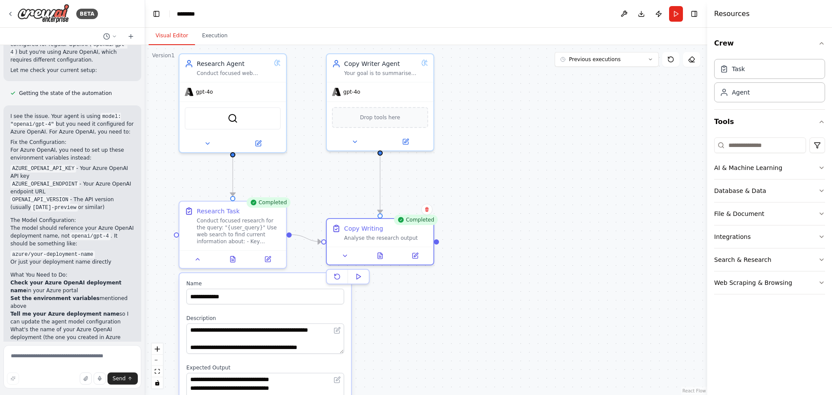
drag, startPoint x: 221, startPoint y: 42, endPoint x: 147, endPoint y: 35, distance: 74.9
click at [147, 35] on div "BETA Hello! I'm the CrewAI assistant. What kind of automation do you want to bu…" at bounding box center [416, 197] width 832 height 395
click at [157, 13] on button "Toggle Left Sidebar" at bounding box center [158, 14] width 12 height 12
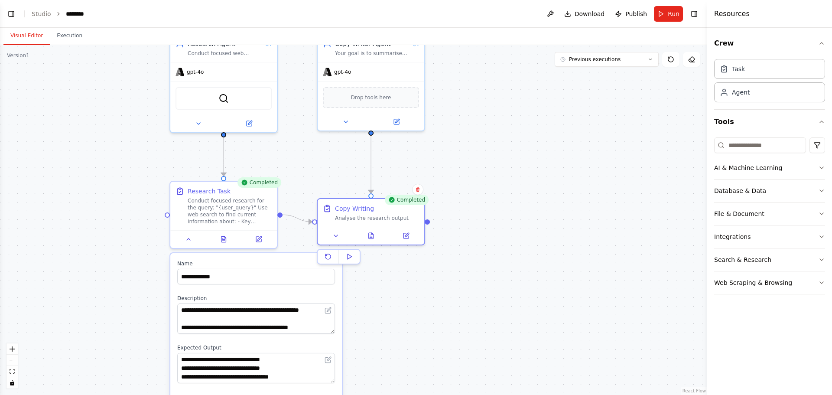
drag, startPoint x: 354, startPoint y: 126, endPoint x: 490, endPoint y: 106, distance: 137.6
click at [490, 106] on div ".deletable-edge-delete-btn { width: 20px; height: 20px; border: 0px solid #ffff…" at bounding box center [354, 220] width 708 height 350
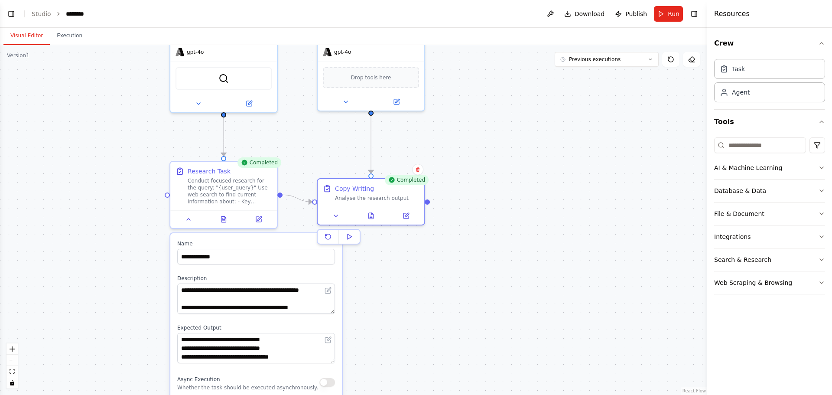
drag, startPoint x: 509, startPoint y: 196, endPoint x: 510, endPoint y: 191, distance: 5.4
click at [510, 191] on div ".deletable-edge-delete-btn { width: 20px; height: 20px; border: 0px solid #ffff…" at bounding box center [354, 220] width 708 height 350
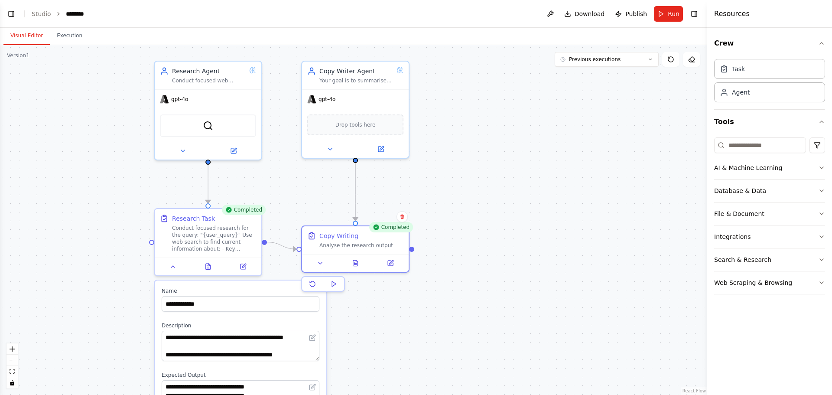
drag, startPoint x: 548, startPoint y: 124, endPoint x: 532, endPoint y: 177, distance: 55.1
click at [532, 177] on div ".deletable-edge-delete-btn { width: 20px; height: 20px; border: 0px solid #ffff…" at bounding box center [354, 220] width 708 height 350
click at [175, 271] on div at bounding box center [208, 265] width 107 height 18
click at [173, 264] on icon at bounding box center [172, 265] width 3 height 2
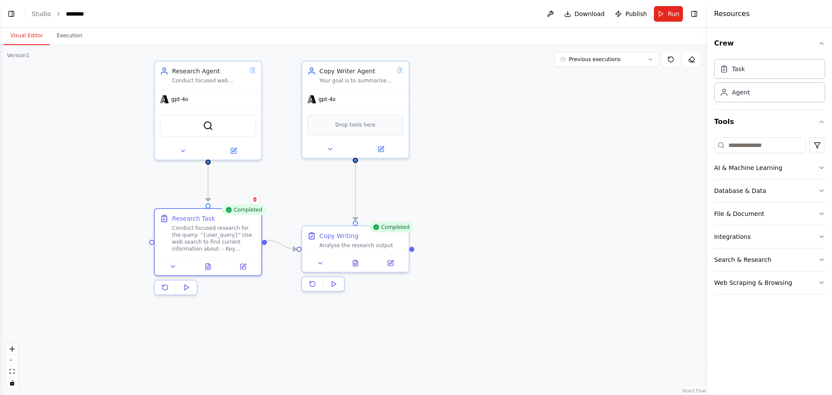
click at [469, 202] on div ".deletable-edge-delete-btn { width: 20px; height: 20px; border: 0px solid #ffff…" at bounding box center [354, 220] width 708 height 350
click at [585, 188] on button at bounding box center [590, 191] width 49 height 10
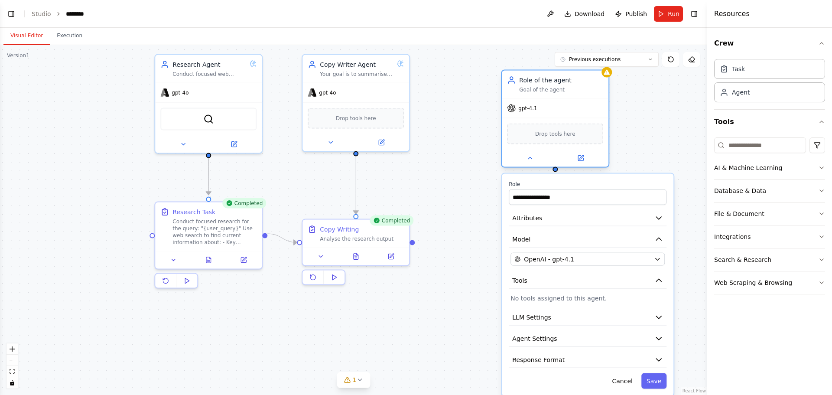
drag, startPoint x: 624, startPoint y: 106, endPoint x: 565, endPoint y: 84, distance: 63.4
click at [565, 84] on div "Role of the agent" at bounding box center [561, 80] width 84 height 9
click at [536, 164] on div at bounding box center [555, 158] width 107 height 17
click at [530, 157] on icon at bounding box center [530, 158] width 7 height 7
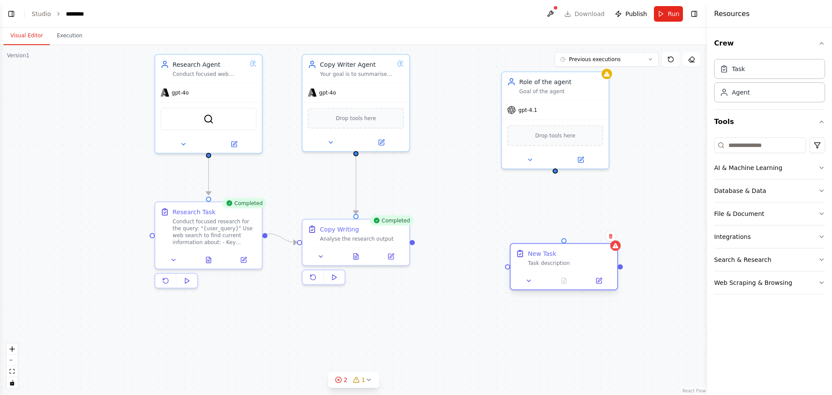
drag, startPoint x: 596, startPoint y: 252, endPoint x: 533, endPoint y: 239, distance: 64.2
click at [535, 249] on div "New Task" at bounding box center [542, 253] width 28 height 9
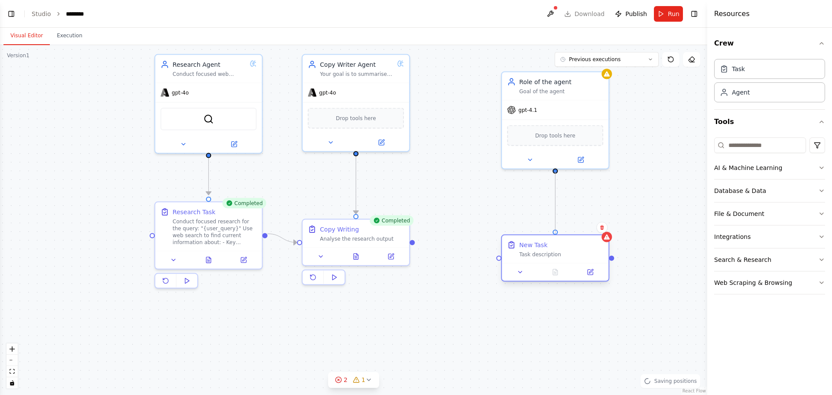
drag, startPoint x: 557, startPoint y: 171, endPoint x: 553, endPoint y: 235, distance: 63.4
click at [553, 235] on div "Research Agent Conduct focused web research on current audit regulations, compl…" at bounding box center [300, 247] width 708 height 350
click at [519, 270] on icon at bounding box center [520, 272] width 7 height 7
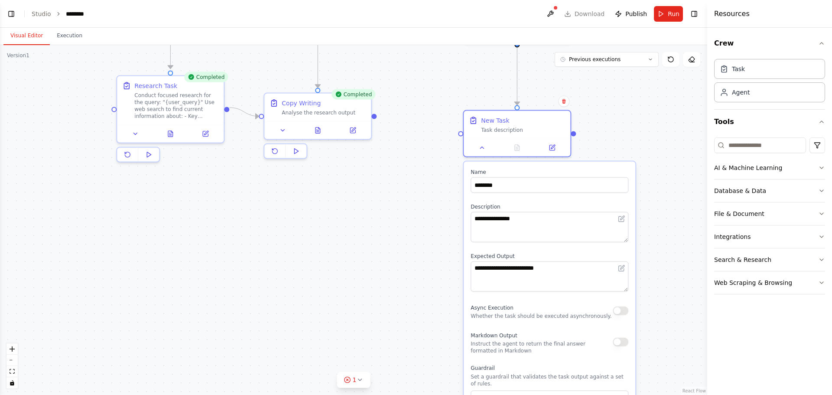
drag, startPoint x: 696, startPoint y: 283, endPoint x: 659, endPoint y: 133, distance: 154.6
click at [659, 133] on div ".deletable-edge-delete-btn { width: 20px; height: 20px; border: 0px solid #ffff…" at bounding box center [354, 220] width 708 height 350
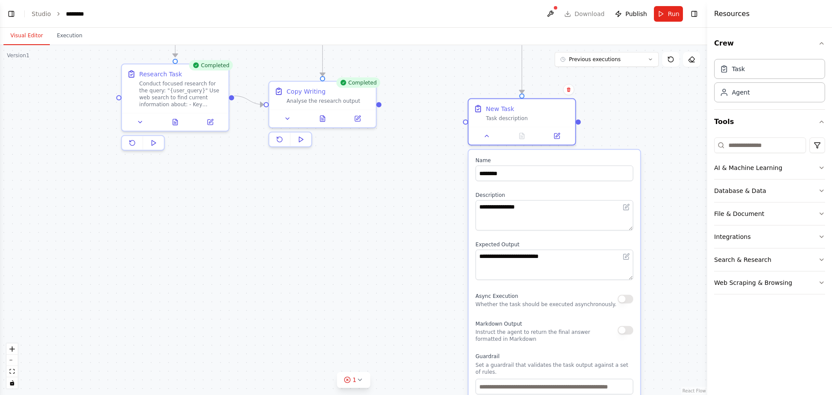
drag, startPoint x: 665, startPoint y: 168, endPoint x: 652, endPoint y: 286, distance: 118.6
click at [652, 286] on div ".deletable-edge-delete-btn { width: 20px; height: 20px; border: 0px solid #ffff…" at bounding box center [354, 220] width 708 height 350
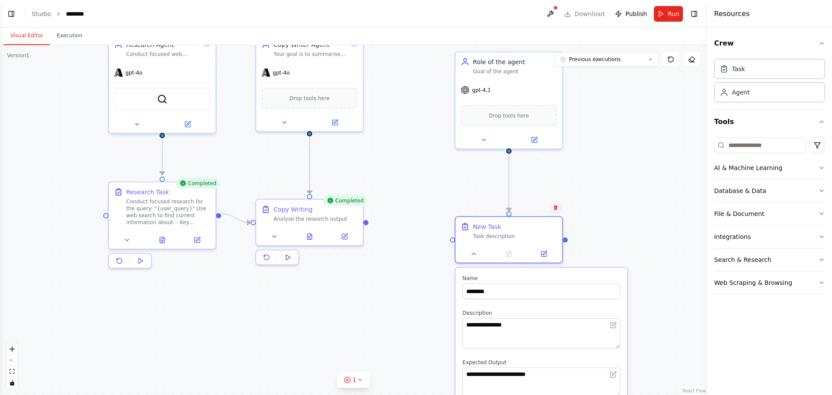
click at [555, 205] on icon at bounding box center [555, 207] width 5 height 5
click at [533, 208] on button "Confirm" at bounding box center [531, 207] width 31 height 10
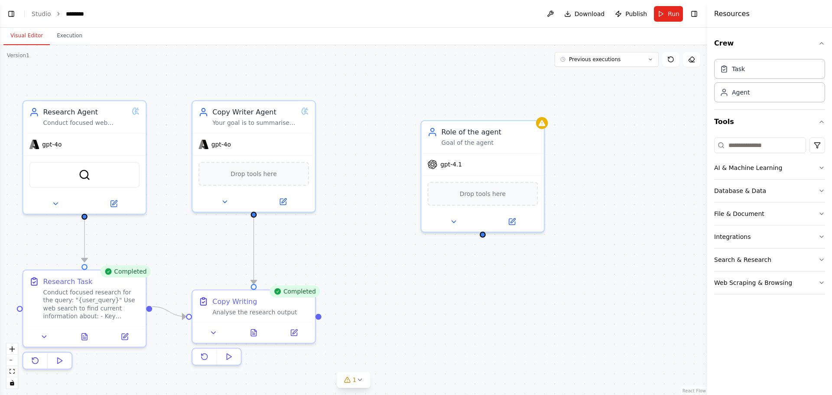
drag, startPoint x: 585, startPoint y: 288, endPoint x: 574, endPoint y: 228, distance: 60.8
click at [584, 290] on div ".deletable-edge-delete-btn { width: 20px; height: 20px; border: 0px solid #ffff…" at bounding box center [354, 220] width 708 height 350
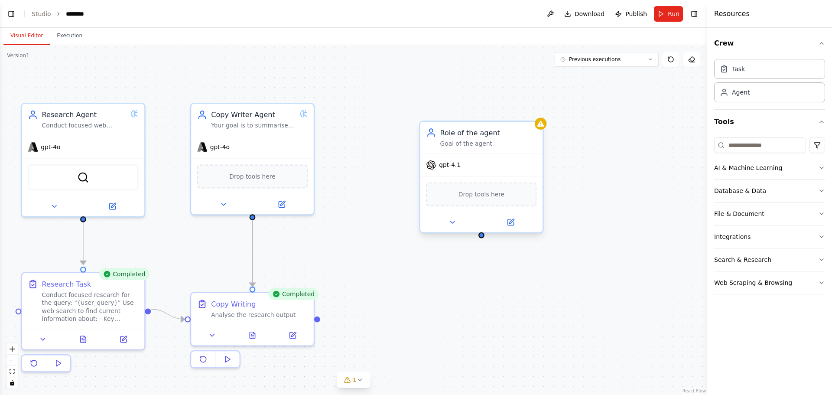
click at [528, 127] on div "Role of the agent Goal of the agent" at bounding box center [482, 138] width 123 height 32
click at [536, 117] on button at bounding box center [536, 113] width 11 height 11
click at [515, 114] on button "Confirm" at bounding box center [511, 113] width 31 height 10
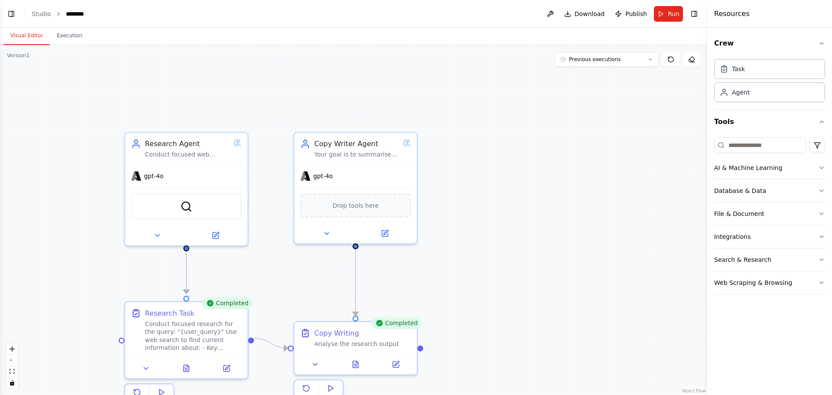
drag, startPoint x: 376, startPoint y: 232, endPoint x: 473, endPoint y: 231, distance: 97.5
click at [490, 246] on div ".deletable-edge-delete-btn { width: 20px; height: 20px; border: 0px solid #ffff…" at bounding box center [354, 220] width 708 height 350
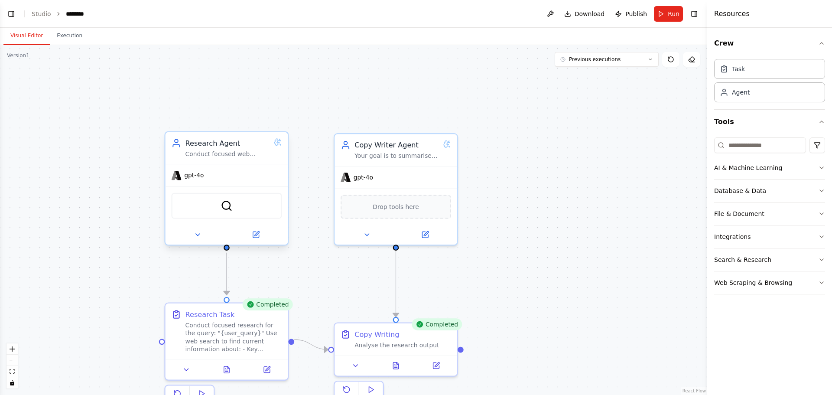
click at [235, 176] on div "gpt-4o" at bounding box center [227, 175] width 123 height 22
click at [252, 232] on icon at bounding box center [256, 235] width 8 height 8
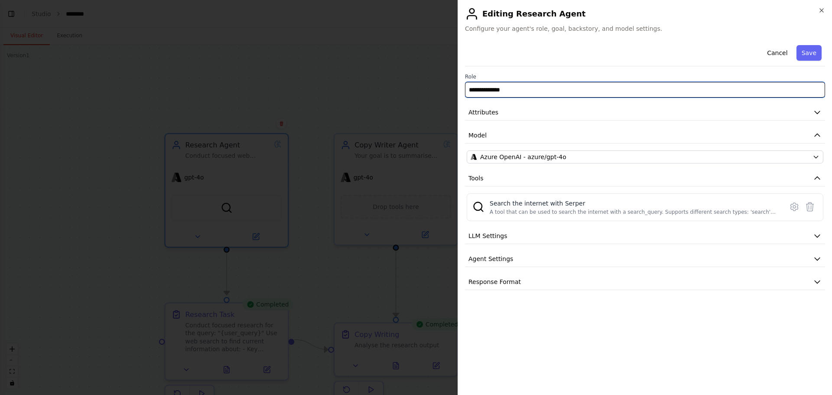
drag, startPoint x: 522, startPoint y: 93, endPoint x: 441, endPoint y: 86, distance: 80.5
click at [441, 86] on body "BETA Hello! I'm the CrewAI assistant. What kind of automation do you want to bu…" at bounding box center [416, 197] width 832 height 395
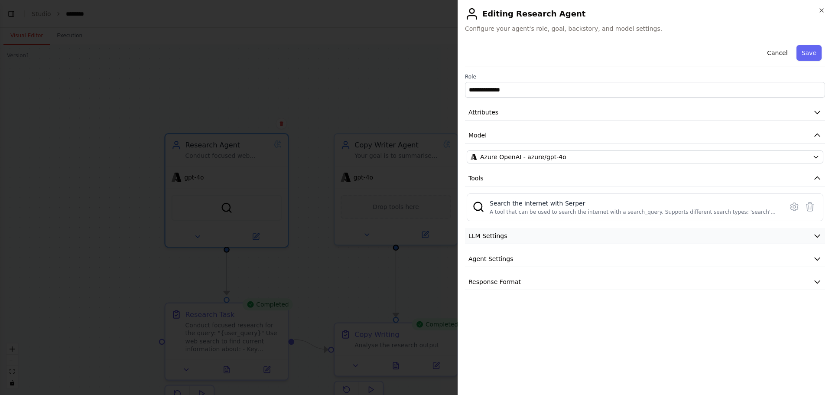
click at [607, 235] on button "LLM Settings" at bounding box center [645, 236] width 360 height 16
click at [576, 317] on button "Agent Settings" at bounding box center [645, 321] width 360 height 16
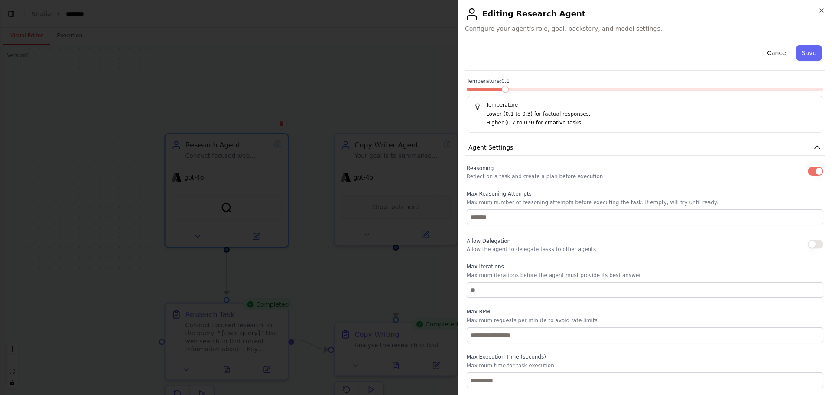
scroll to position [203, 0]
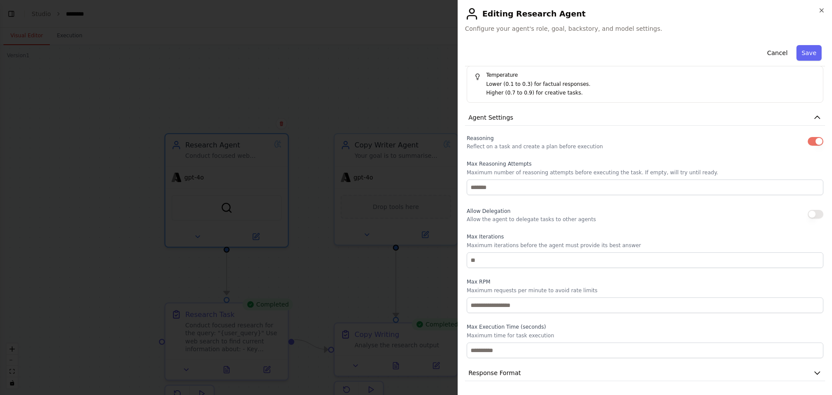
click at [811, 212] on button "button" at bounding box center [816, 214] width 16 height 9
click at [808, 213] on button "button" at bounding box center [816, 214] width 16 height 9
drag, startPoint x: 466, startPoint y: 286, endPoint x: 501, endPoint y: 284, distance: 34.3
click at [501, 284] on div "Reasoning Reflect on a task and create a plan before execution Max Reasoning At…" at bounding box center [645, 245] width 360 height 225
drag, startPoint x: 476, startPoint y: 292, endPoint x: 518, endPoint y: 290, distance: 42.1
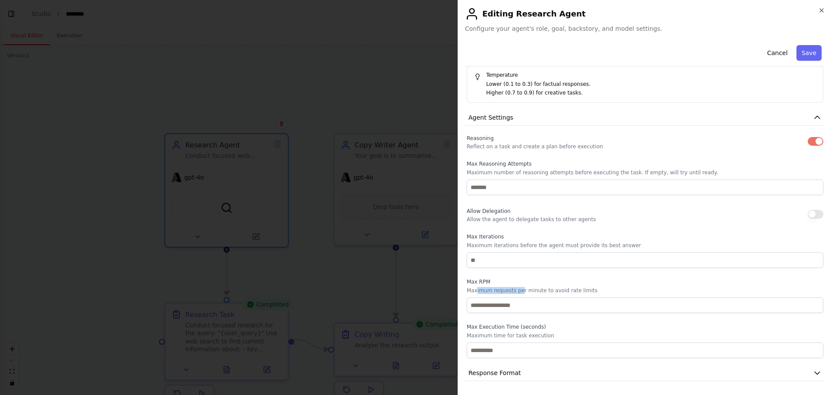
click at [518, 290] on p "Maximum requests per minute to avoid rate limits" at bounding box center [645, 290] width 357 height 7
click at [562, 284] on label "Max RPM" at bounding box center [645, 281] width 357 height 7
click at [823, 9] on icon "button" at bounding box center [822, 10] width 7 height 7
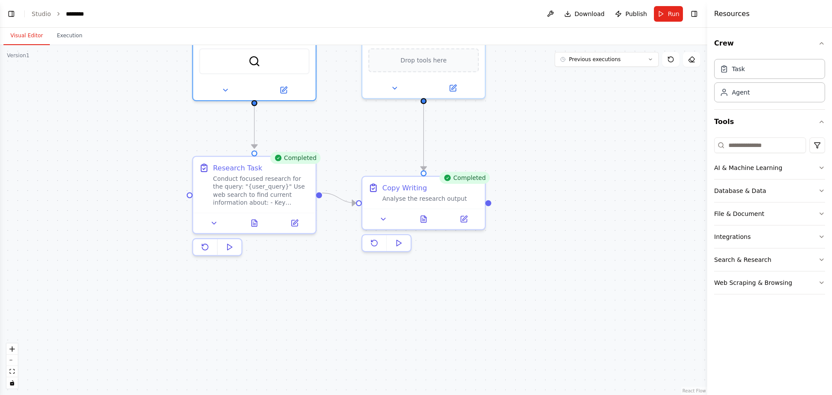
drag, startPoint x: 603, startPoint y: 198, endPoint x: 634, endPoint y: 42, distance: 158.2
click at [634, 42] on div "Visual Editor Execution Version 1 Previous executions Show Tools Hide Agents Re…" at bounding box center [354, 211] width 708 height 367
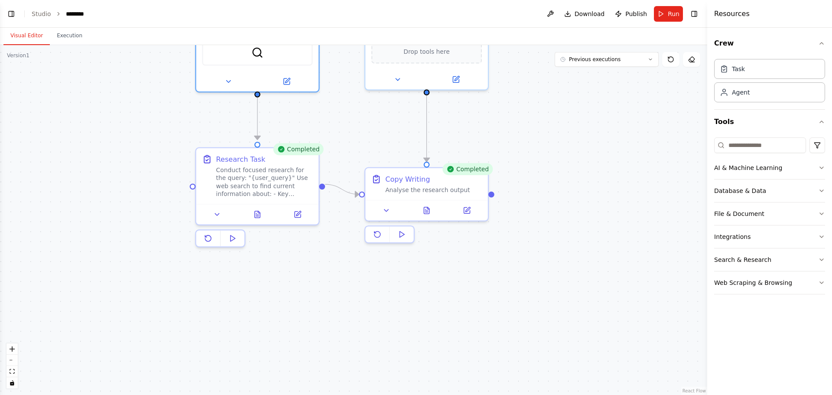
drag, startPoint x: 332, startPoint y: 113, endPoint x: 332, endPoint y: 182, distance: 68.9
click at [332, 182] on div ".deletable-edge-delete-btn { width: 20px; height: 20px; border: 0px solid #ffff…" at bounding box center [354, 220] width 708 height 350
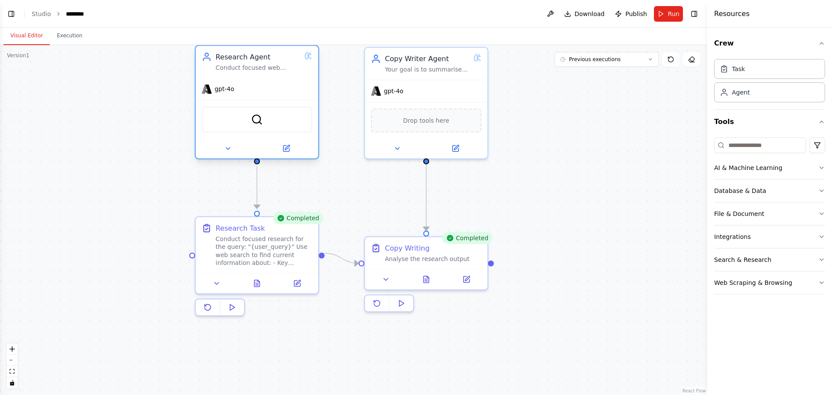
click at [265, 119] on div "SerperDevTool" at bounding box center [257, 120] width 111 height 26
click at [284, 150] on icon at bounding box center [286, 148] width 6 height 6
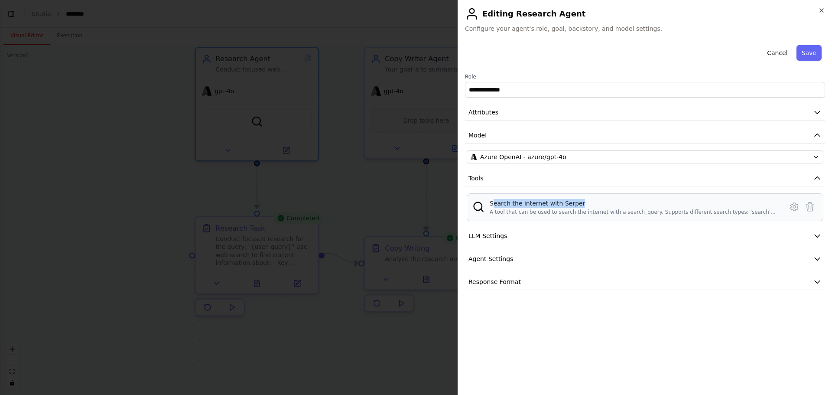
drag, startPoint x: 494, startPoint y: 204, endPoint x: 578, endPoint y: 202, distance: 84.6
click at [578, 202] on div "Search the internet with Serper" at bounding box center [634, 203] width 288 height 9
click at [793, 209] on icon at bounding box center [794, 207] width 10 height 10
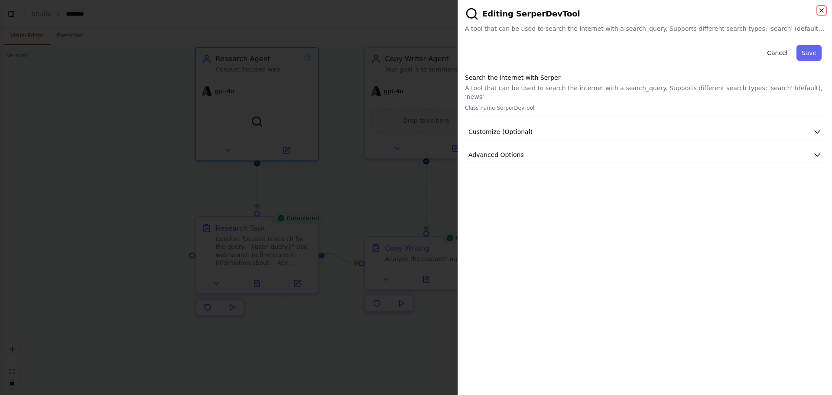
click at [819, 9] on icon "button" at bounding box center [822, 10] width 7 height 7
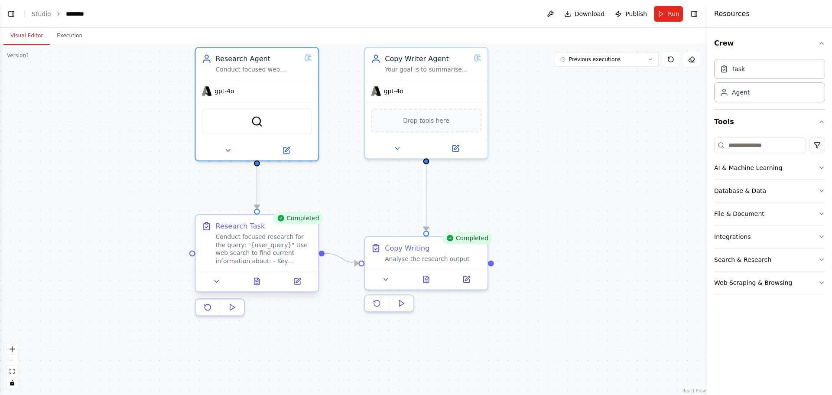
click at [247, 250] on div "Conduct focused research for the query: "{user_query}" Use web search to find c…" at bounding box center [264, 249] width 97 height 32
click at [304, 279] on button at bounding box center [297, 281] width 34 height 12
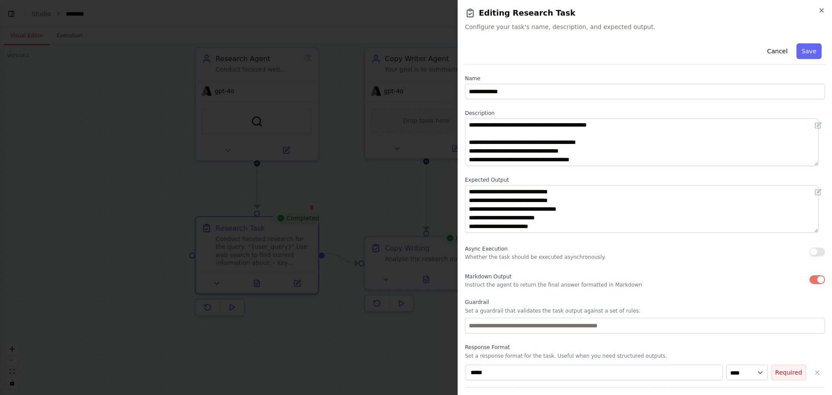
click at [524, 83] on div "**********" at bounding box center [645, 87] width 360 height 24
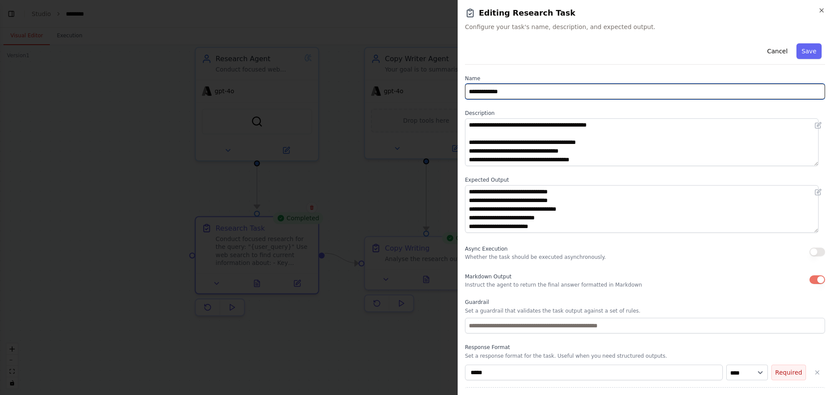
click at [525, 95] on input "**********" at bounding box center [645, 92] width 360 height 16
drag, startPoint x: 539, startPoint y: 91, endPoint x: 415, endPoint y: 91, distance: 124.0
click at [415, 91] on body "BETA Hello! I'm the CrewAI assistant. What kind of automation do you want to bu…" at bounding box center [416, 197] width 832 height 395
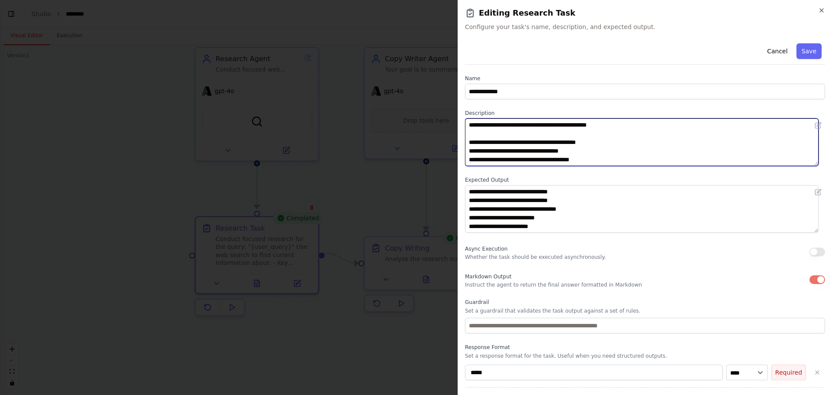
click at [571, 149] on textarea "**********" at bounding box center [642, 142] width 354 height 48
drag, startPoint x: 548, startPoint y: 130, endPoint x: 473, endPoint y: 120, distance: 76.1
click at [473, 120] on textarea "**********" at bounding box center [642, 142] width 354 height 48
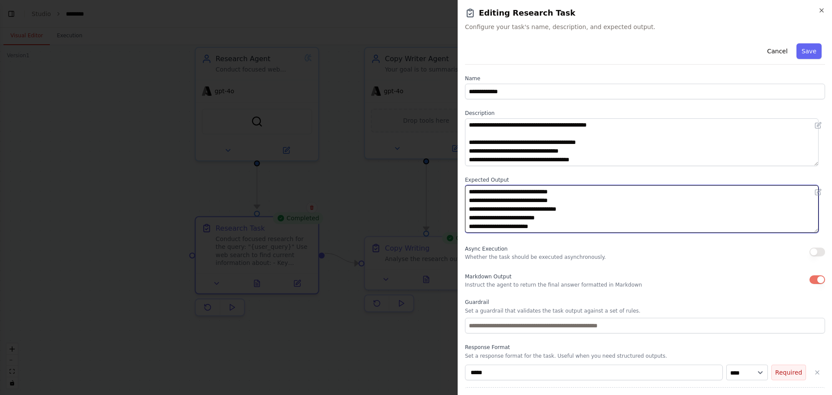
click at [596, 216] on textarea "**********" at bounding box center [642, 209] width 354 height 48
click at [462, 183] on div "**********" at bounding box center [645, 197] width 375 height 395
click at [495, 203] on textarea "**********" at bounding box center [642, 209] width 354 height 48
drag, startPoint x: 479, startPoint y: 201, endPoint x: 546, endPoint y: 199, distance: 66.8
click at [546, 199] on textarea "**********" at bounding box center [642, 209] width 354 height 48
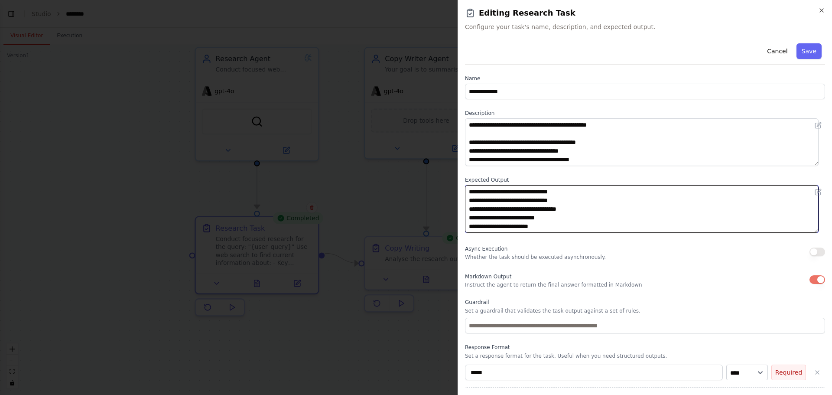
drag, startPoint x: 562, startPoint y: 220, endPoint x: 476, endPoint y: 205, distance: 87.1
click at [476, 205] on textarea "**********" at bounding box center [642, 209] width 354 height 48
click at [594, 205] on textarea "**********" at bounding box center [642, 209] width 354 height 48
drag, startPoint x: 593, startPoint y: 205, endPoint x: 470, endPoint y: 197, distance: 123.8
click at [470, 197] on textarea "**********" at bounding box center [642, 209] width 354 height 48
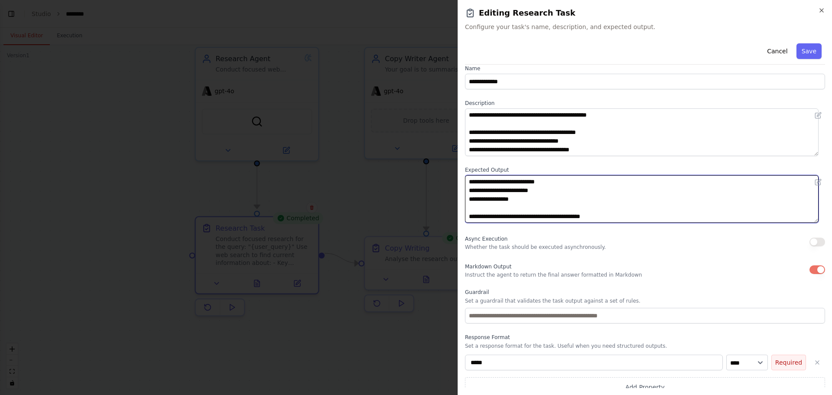
scroll to position [19, 0]
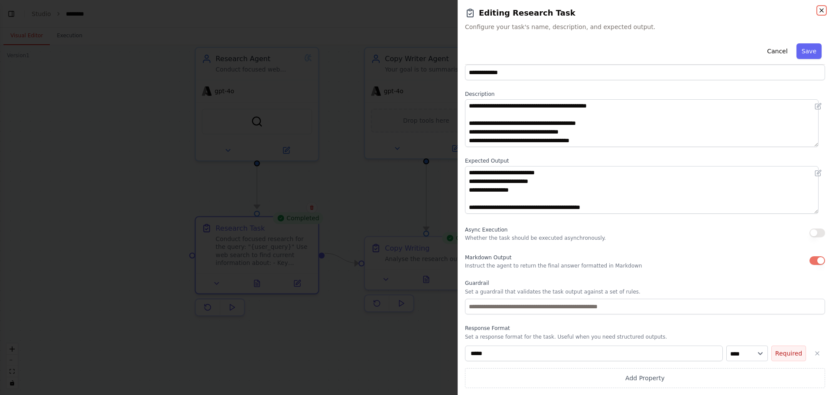
click at [823, 13] on icon "button" at bounding box center [822, 10] width 7 height 7
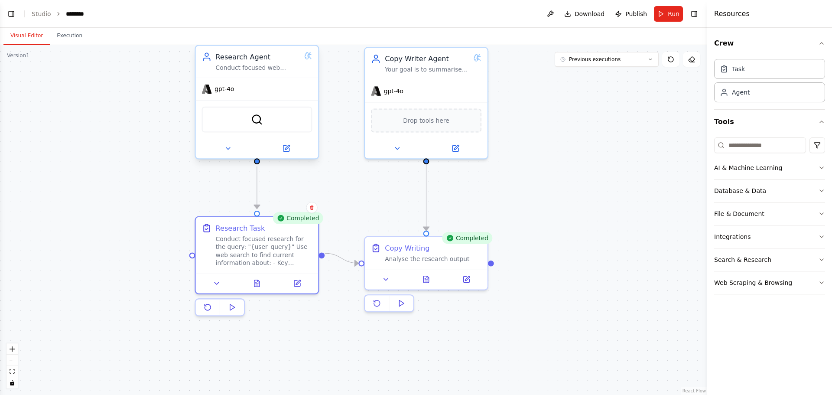
click at [252, 70] on div "Conduct focused web research on current audit regulations, compliance requireme…" at bounding box center [258, 68] width 85 height 8
click at [414, 99] on div "gpt-4o" at bounding box center [426, 89] width 123 height 22
click at [454, 151] on button at bounding box center [455, 146] width 56 height 12
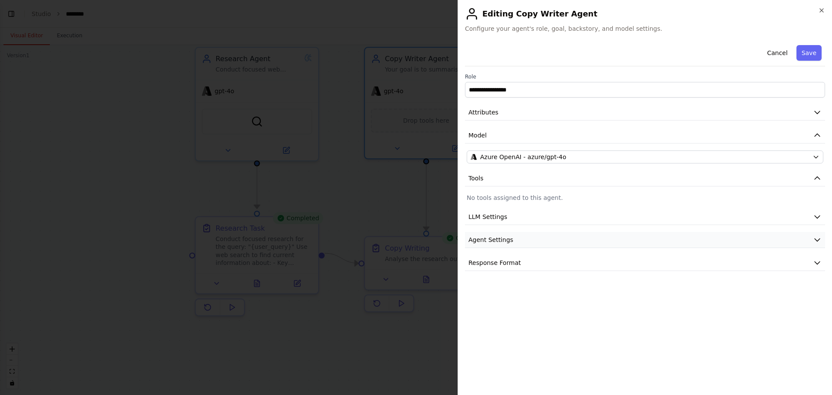
click at [535, 243] on button "Agent Settings" at bounding box center [645, 240] width 360 height 16
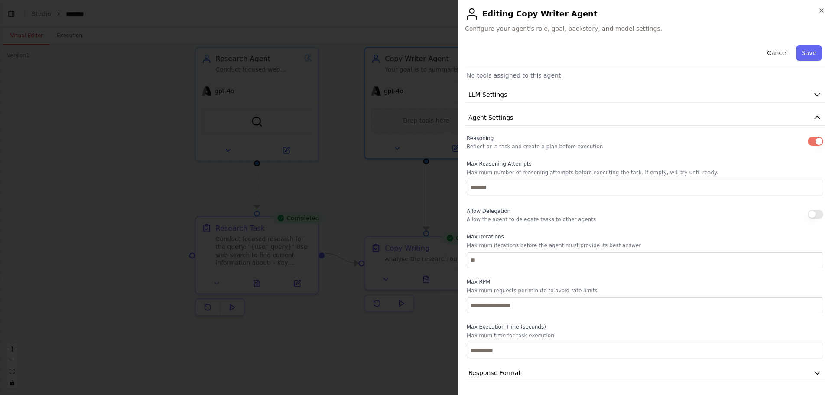
scroll to position [0, 0]
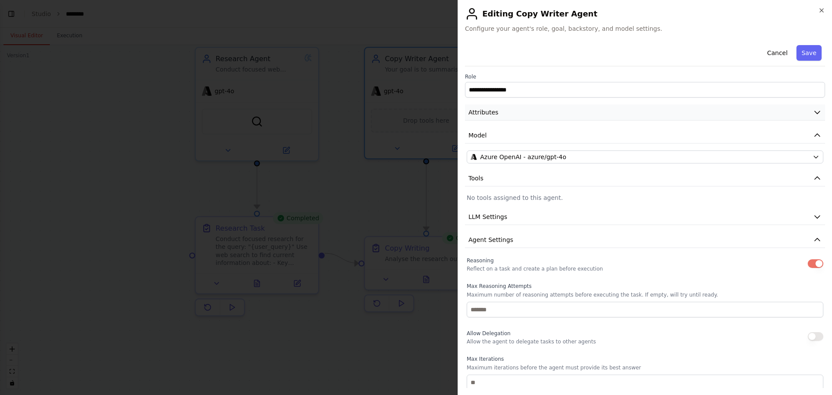
click at [813, 113] on icon "button" at bounding box center [817, 112] width 9 height 9
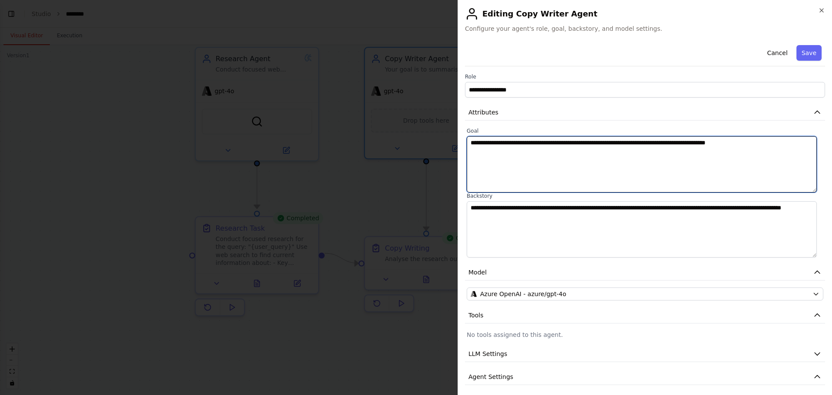
click at [522, 151] on textarea "**********" at bounding box center [642, 164] width 350 height 56
drag, startPoint x: 470, startPoint y: 140, endPoint x: 782, endPoint y: 141, distance: 311.3
click at [782, 141] on textarea "**********" at bounding box center [642, 164] width 350 height 56
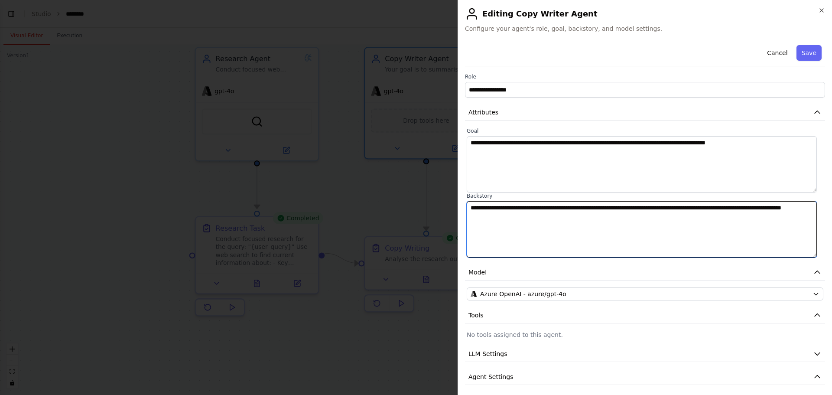
click at [535, 215] on textarea "**********" at bounding box center [642, 229] width 350 height 56
click at [598, 233] on textarea "**********" at bounding box center [642, 229] width 350 height 56
click at [484, 209] on textarea "**********" at bounding box center [642, 229] width 350 height 56
click at [497, 208] on textarea "**********" at bounding box center [642, 229] width 350 height 56
type textarea "**********"
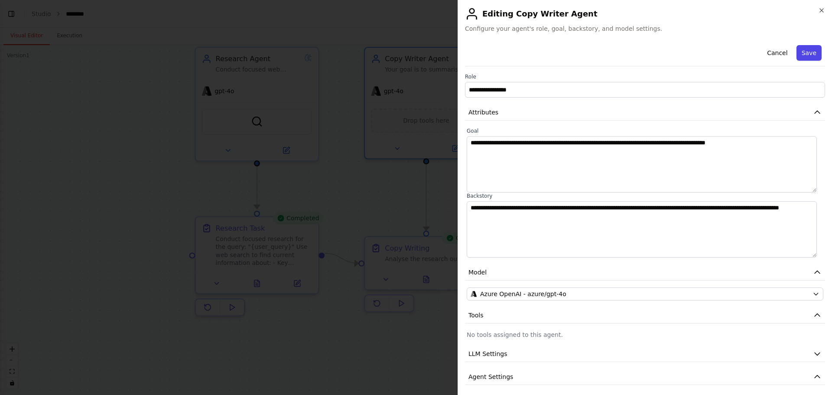
click at [799, 51] on button "Save" at bounding box center [809, 53] width 25 height 16
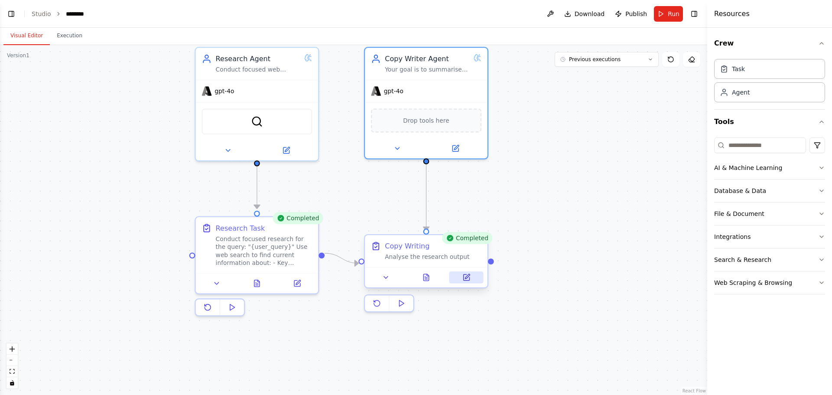
click at [474, 275] on button at bounding box center [467, 277] width 34 height 12
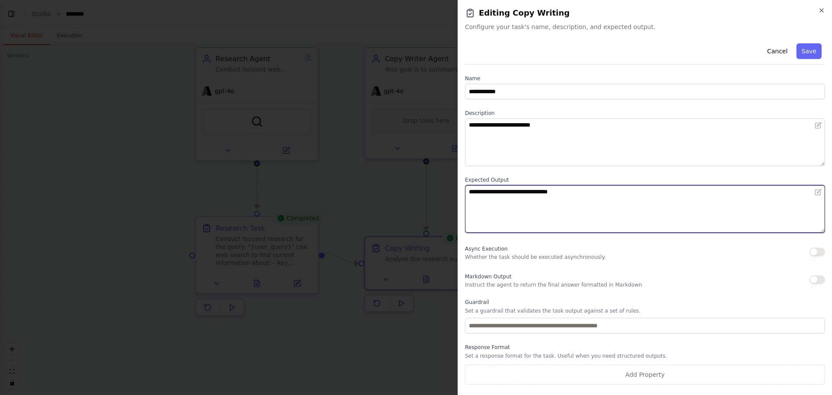
click at [515, 205] on textarea "**********" at bounding box center [645, 209] width 360 height 48
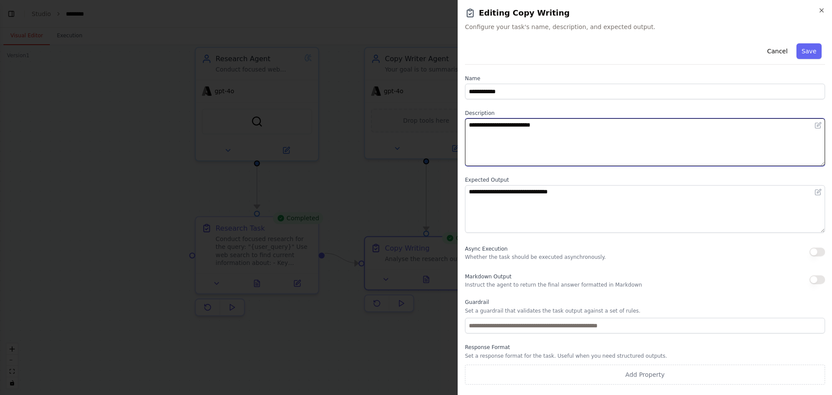
click at [492, 127] on textarea "**********" at bounding box center [645, 142] width 360 height 48
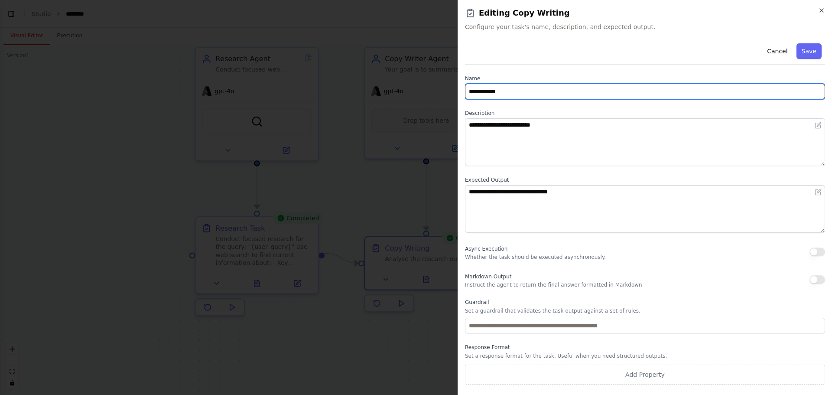
drag, startPoint x: 512, startPoint y: 90, endPoint x: 453, endPoint y: 87, distance: 59.5
click at [453, 87] on body "BETA Hello! I'm the CrewAI assistant. What kind of automation do you want to bu…" at bounding box center [416, 197] width 832 height 395
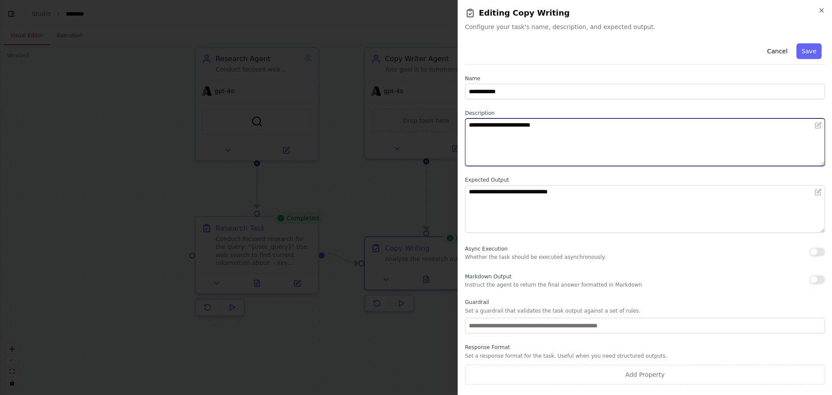
click at [577, 125] on textarea "**********" at bounding box center [645, 142] width 360 height 48
drag, startPoint x: 565, startPoint y: 130, endPoint x: 450, endPoint y: 124, distance: 115.5
click at [450, 124] on body "BETA Hello! I'm the CrewAI assistant. What kind of automation do you want to bu…" at bounding box center [416, 197] width 832 height 395
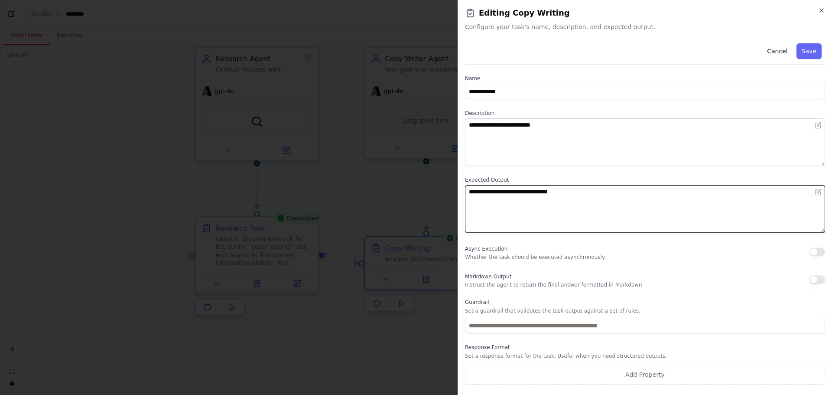
click at [600, 198] on textarea "**********" at bounding box center [645, 209] width 360 height 48
drag, startPoint x: 600, startPoint y: 196, endPoint x: 469, endPoint y: 187, distance: 130.8
click at [475, 195] on textarea "**********" at bounding box center [645, 209] width 360 height 48
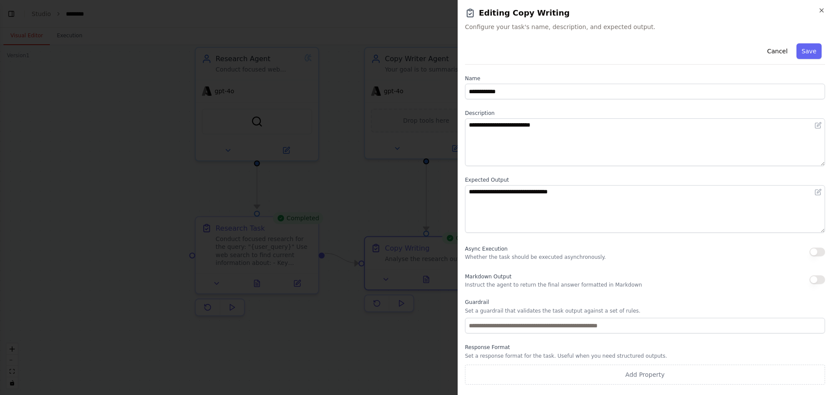
drag, startPoint x: 465, startPoint y: 182, endPoint x: 479, endPoint y: 186, distance: 14.5
click at [479, 182] on label "Expected Output" at bounding box center [645, 179] width 360 height 7
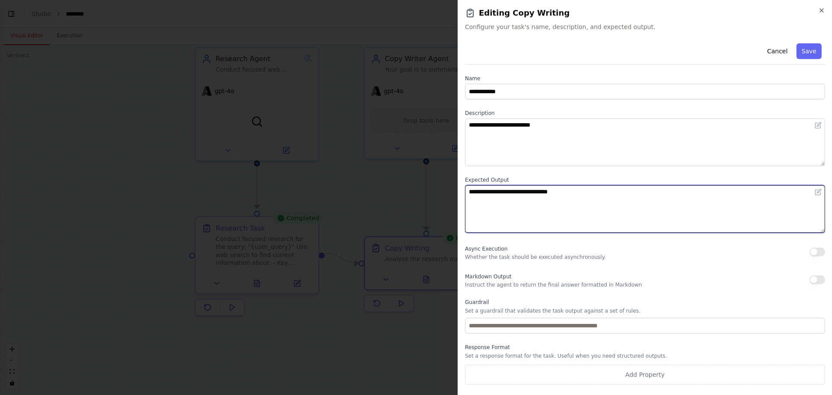
click at [480, 202] on textarea "**********" at bounding box center [645, 209] width 360 height 48
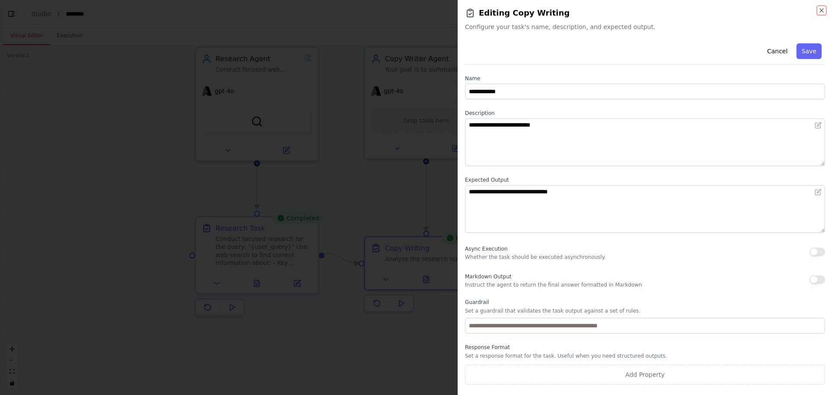
click at [822, 7] on div "**********" at bounding box center [645, 197] width 375 height 395
click at [819, 7] on icon "button" at bounding box center [822, 10] width 7 height 7
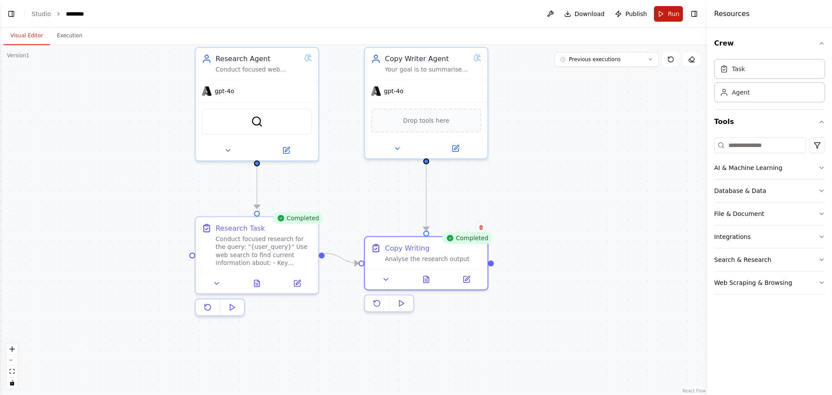
click at [659, 9] on button "Run" at bounding box center [668, 14] width 29 height 16
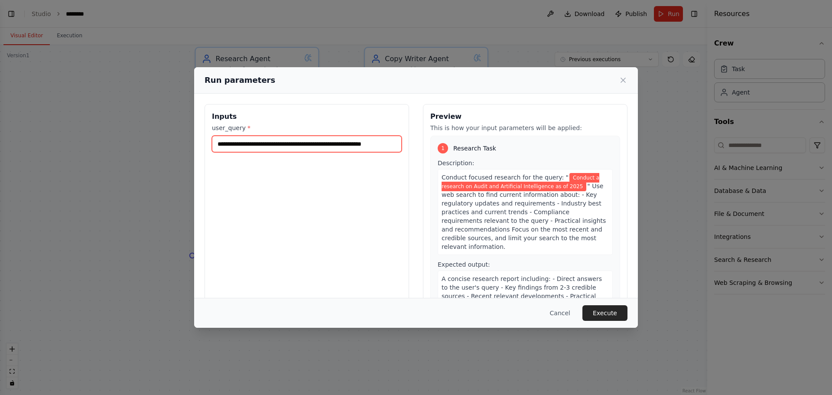
click at [300, 145] on input "**********" at bounding box center [307, 144] width 190 height 16
drag, startPoint x: 219, startPoint y: 143, endPoint x: 268, endPoint y: 143, distance: 49.4
click at [268, 143] on input "**********" at bounding box center [307, 144] width 190 height 16
click at [238, 147] on input "**********" at bounding box center [307, 144] width 190 height 16
drag, startPoint x: 252, startPoint y: 144, endPoint x: 274, endPoint y: 143, distance: 21.7
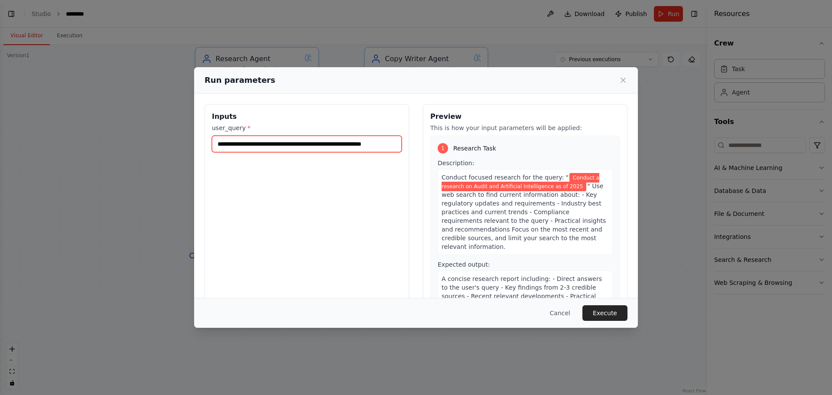
click at [274, 143] on input "**********" at bounding box center [307, 144] width 190 height 16
click at [291, 144] on input "**********" at bounding box center [307, 144] width 190 height 16
click at [395, 145] on input "**********" at bounding box center [307, 144] width 190 height 16
click at [604, 311] on button "Execute" at bounding box center [605, 313] width 45 height 16
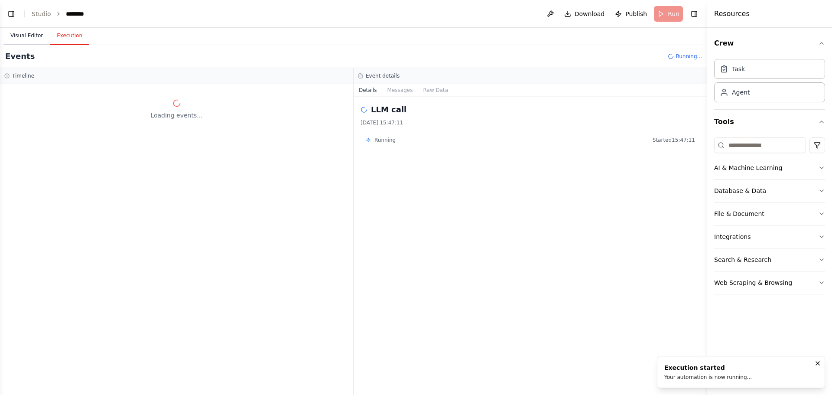
click at [15, 36] on button "Visual Editor" at bounding box center [26, 36] width 46 height 18
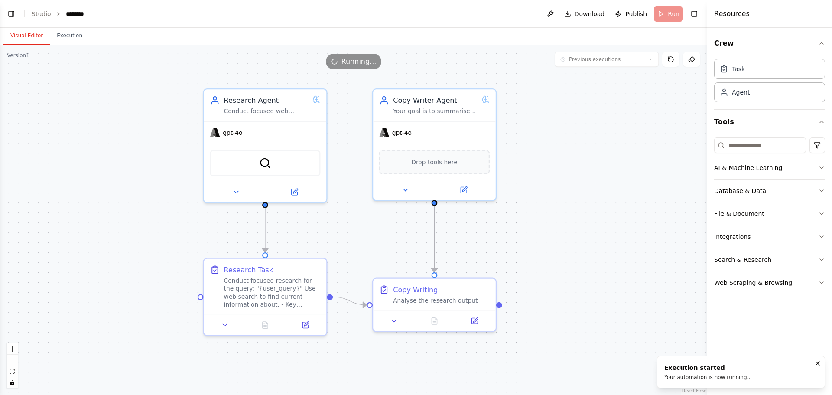
drag, startPoint x: 573, startPoint y: 218, endPoint x: 574, endPoint y: 232, distance: 14.8
click at [574, 232] on div ".deletable-edge-delete-btn { width: 20px; height: 20px; border: 0px solid #ffff…" at bounding box center [354, 220] width 708 height 350
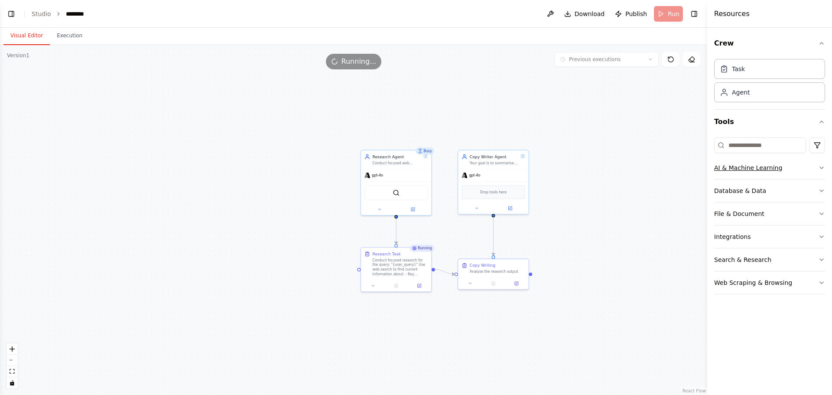
click at [799, 166] on button "AI & Machine Learning" at bounding box center [769, 168] width 111 height 23
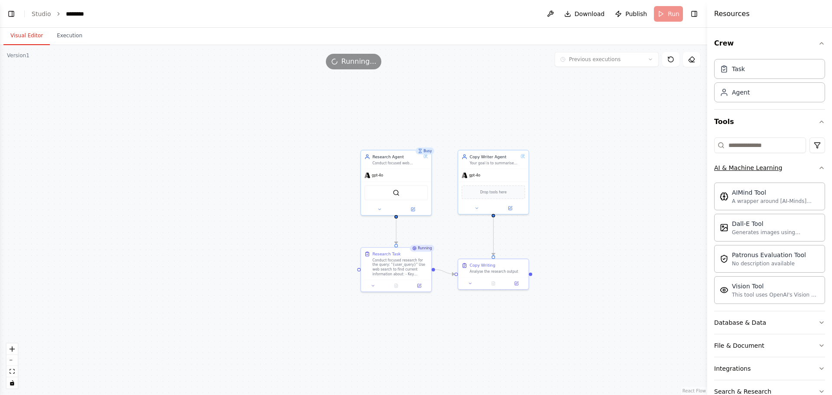
click at [799, 166] on button "AI & Machine Learning" at bounding box center [769, 168] width 111 height 23
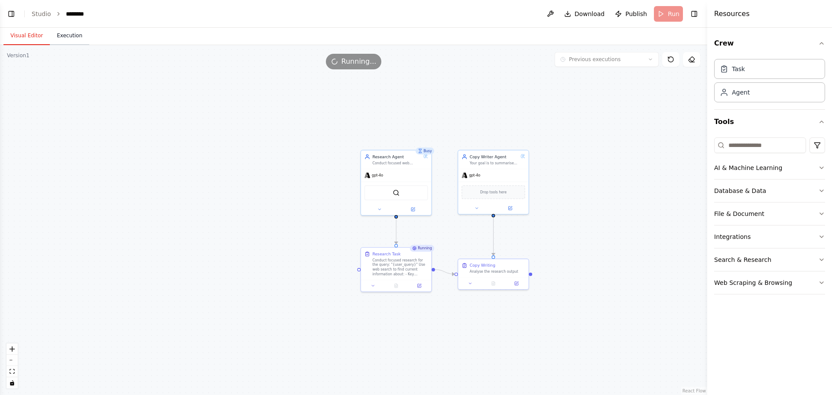
click at [65, 34] on button "Execution" at bounding box center [69, 36] width 39 height 18
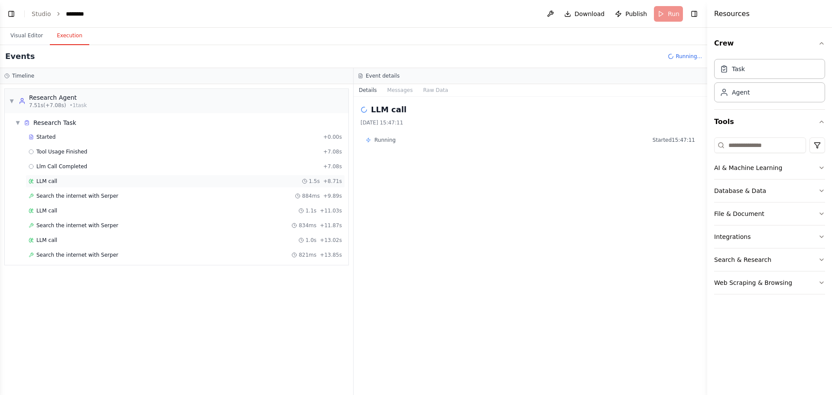
click at [59, 176] on div "LLM call 1.5s + 8.71s" at bounding box center [186, 181] width 320 height 13
click at [49, 196] on span "Search the internet with Serper" at bounding box center [77, 195] width 82 height 7
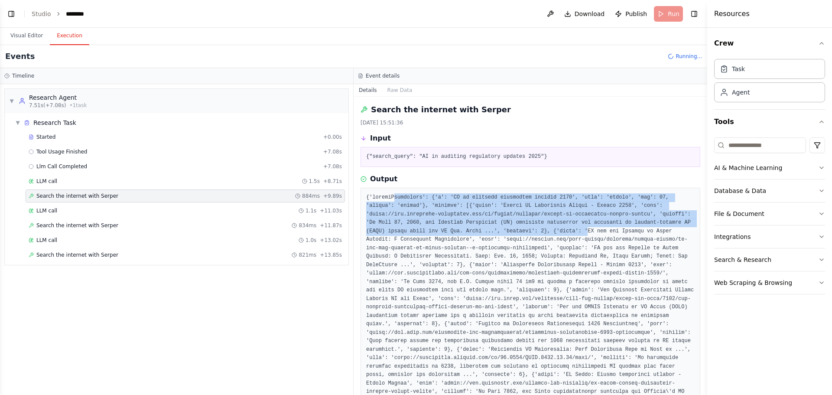
drag, startPoint x: 393, startPoint y: 199, endPoint x: 455, endPoint y: 222, distance: 66.3
click at [486, 223] on pre at bounding box center [530, 349] width 329 height 313
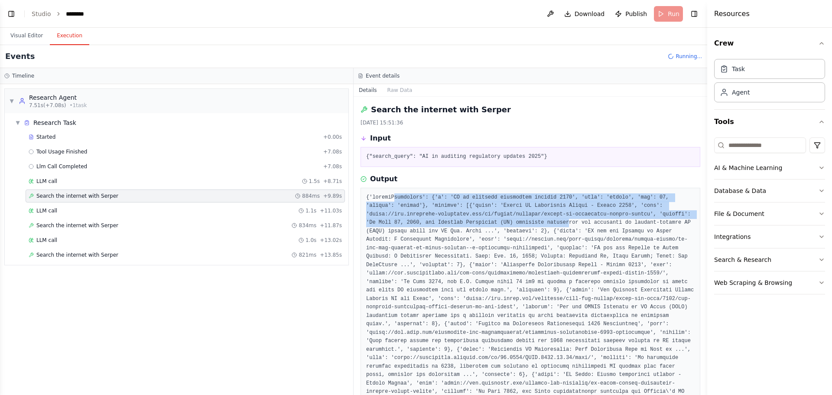
drag, startPoint x: 364, startPoint y: 205, endPoint x: 375, endPoint y: 205, distance: 11.3
click at [365, 205] on div at bounding box center [531, 350] width 340 height 324
click at [407, 207] on pre at bounding box center [530, 349] width 329 height 313
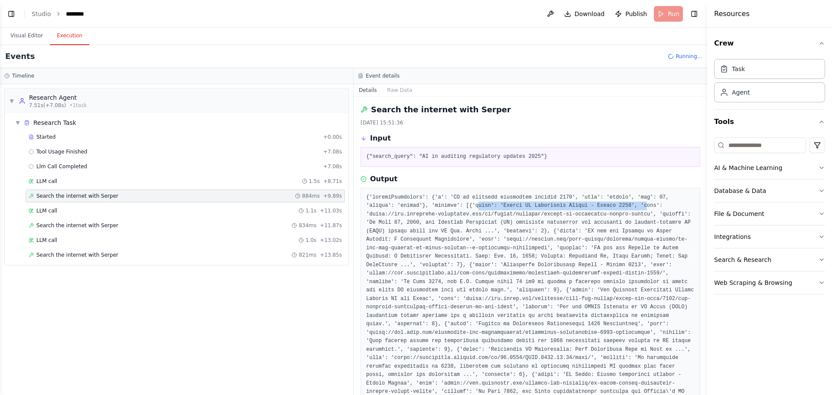
drag, startPoint x: 441, startPoint y: 205, endPoint x: 595, endPoint y: 205, distance: 153.9
click at [595, 205] on pre at bounding box center [530, 349] width 329 height 313
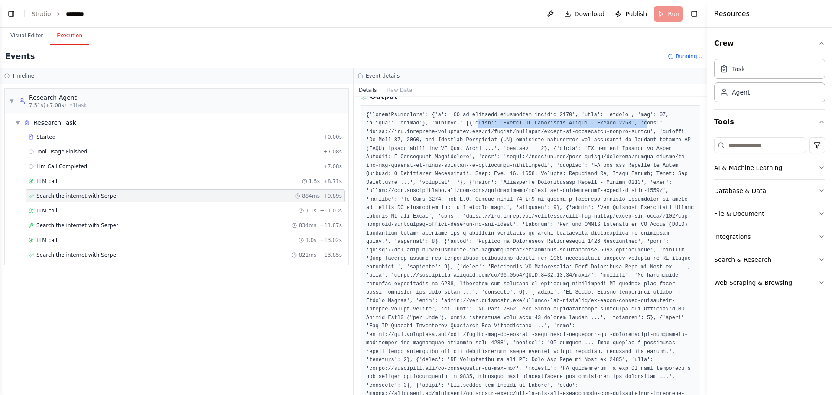
scroll to position [124, 0]
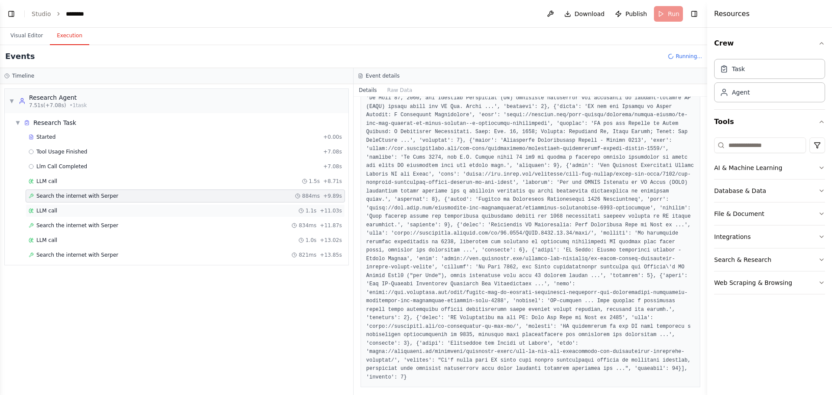
click at [63, 210] on div "LLM call 1.1s + 11.03s" at bounding box center [185, 210] width 313 height 7
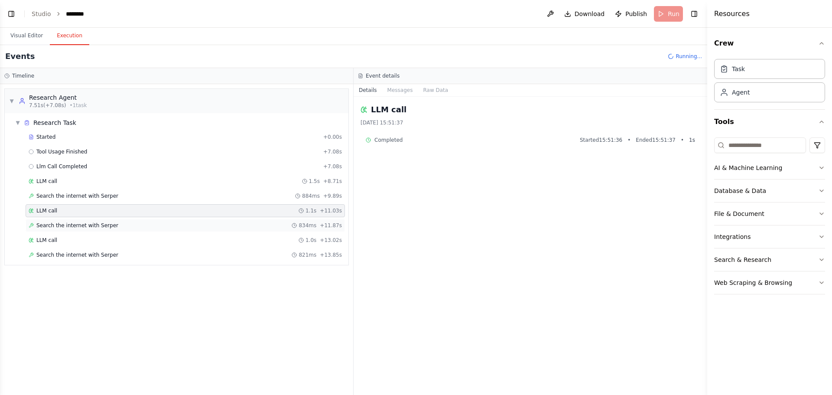
click at [62, 221] on div "Search the internet with Serper 834ms + 11.87s" at bounding box center [186, 225] width 320 height 13
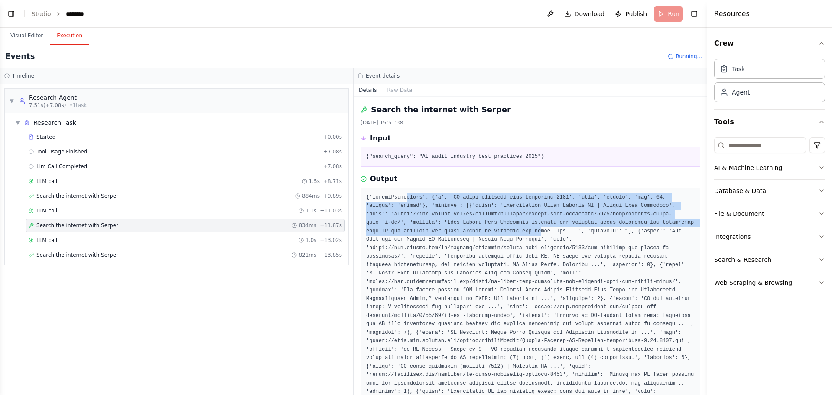
drag, startPoint x: 414, startPoint y: 201, endPoint x: 468, endPoint y: 229, distance: 61.5
click at [468, 229] on pre at bounding box center [530, 349] width 329 height 313
drag, startPoint x: 468, startPoint y: 228, endPoint x: 454, endPoint y: 209, distance: 23.2
click at [468, 227] on pre at bounding box center [530, 349] width 329 height 313
click at [447, 197] on pre at bounding box center [530, 349] width 329 height 313
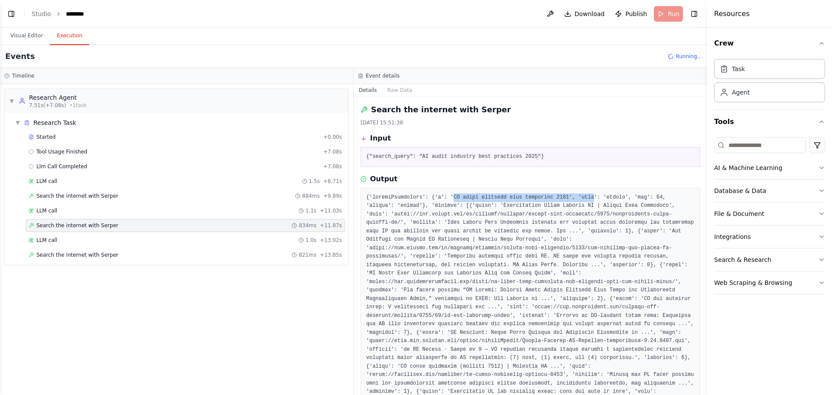
drag, startPoint x: 500, startPoint y: 198, endPoint x: 566, endPoint y: 198, distance: 65.9
click at [566, 198] on pre at bounding box center [530, 349] width 329 height 313
click at [71, 239] on div "LLM call 1.0s + 13.02s" at bounding box center [185, 240] width 313 height 7
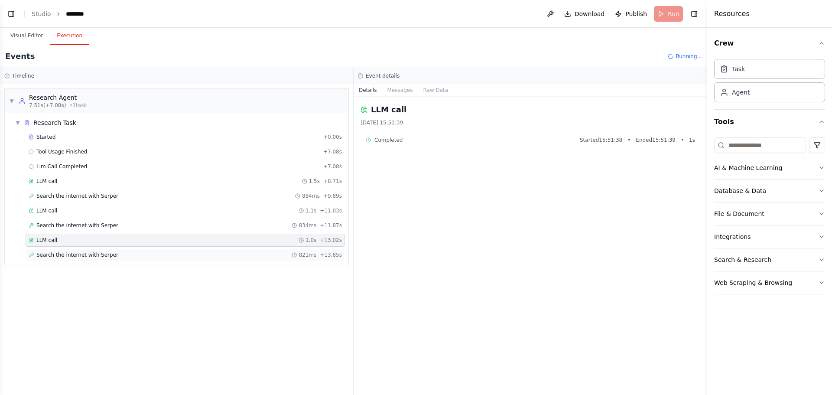
click at [81, 254] on span "Search the internet with Serper" at bounding box center [77, 254] width 82 height 7
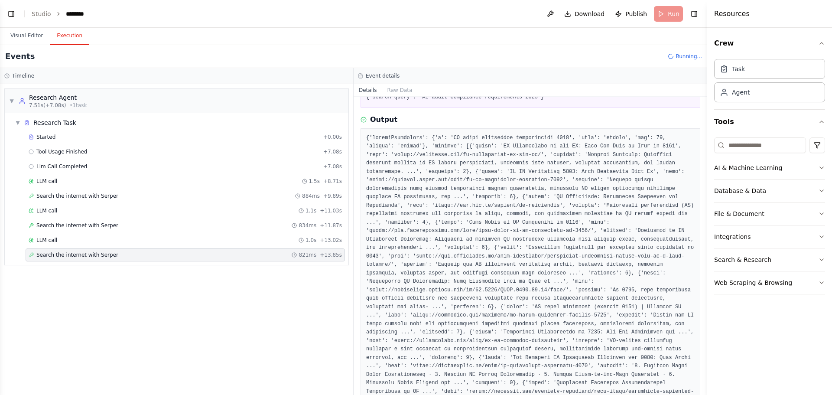
scroll to position [0, 0]
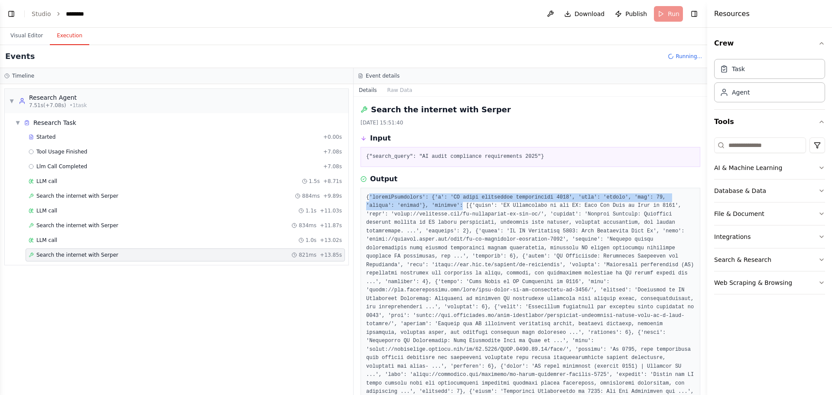
drag, startPoint x: 368, startPoint y: 196, endPoint x: 427, endPoint y: 208, distance: 59.8
click at [43, 17] on link "Studio" at bounding box center [42, 13] width 20 height 7
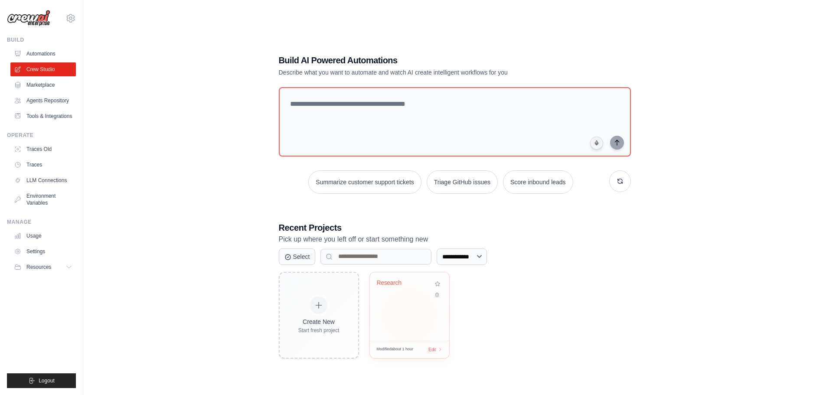
click at [394, 322] on div "Research" at bounding box center [409, 306] width 79 height 68
click at [46, 119] on link "Tools & Integrations" at bounding box center [43, 116] width 65 height 14
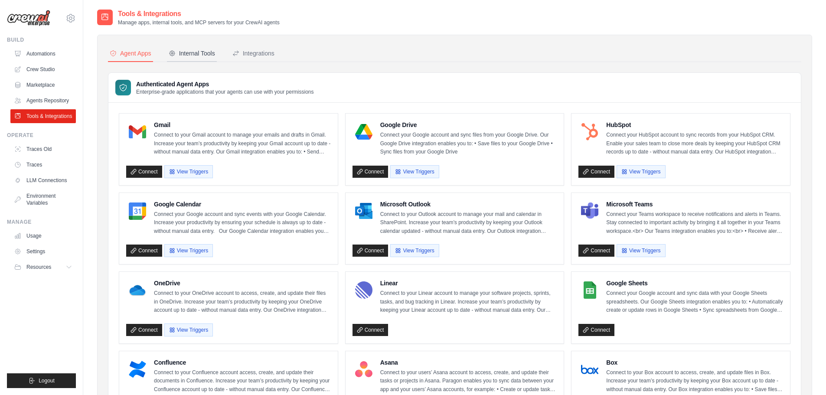
click at [196, 55] on div "Internal Tools" at bounding box center [192, 53] width 46 height 9
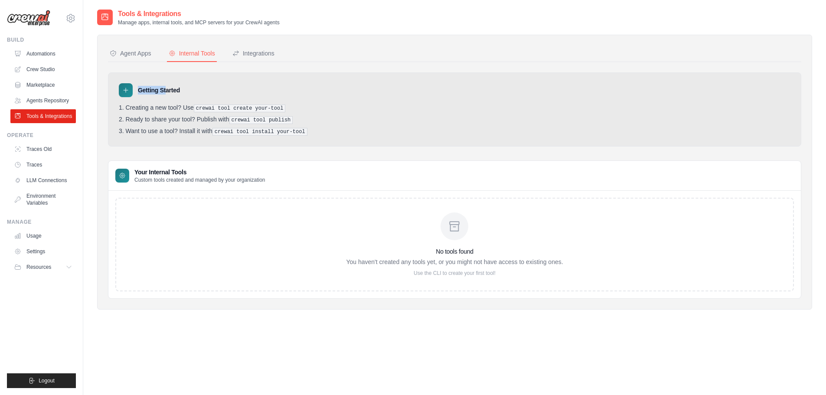
drag, startPoint x: 138, startPoint y: 88, endPoint x: 166, endPoint y: 88, distance: 27.7
click at [166, 88] on h3 "Getting Started" at bounding box center [159, 90] width 42 height 9
click at [199, 87] on div "Getting Started" at bounding box center [455, 90] width 672 height 14
click at [246, 53] on div "Integrations" at bounding box center [253, 53] width 42 height 9
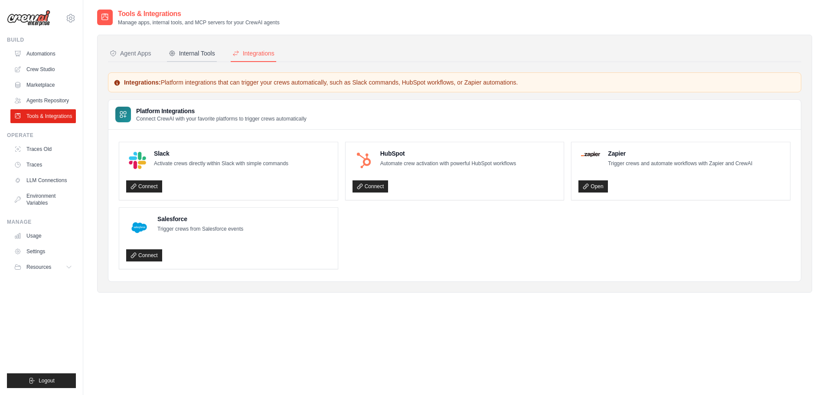
click at [199, 54] on div "Internal Tools" at bounding box center [192, 53] width 46 height 9
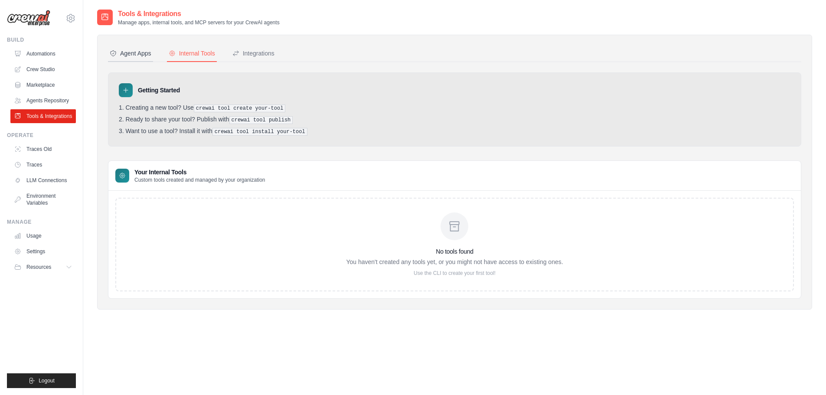
click at [137, 55] on div "Agent Apps" at bounding box center [131, 53] width 42 height 9
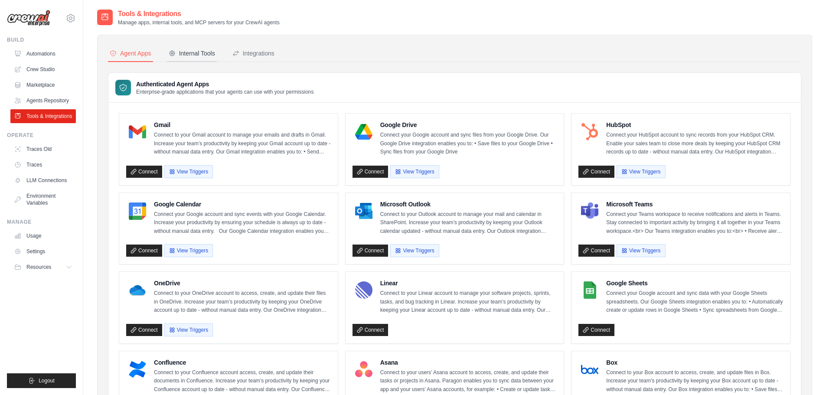
click at [197, 55] on div "Internal Tools" at bounding box center [192, 53] width 46 height 9
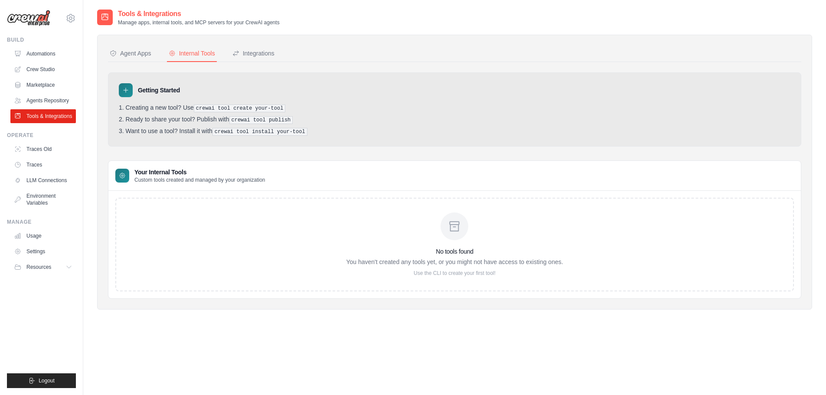
click at [275, 241] on div "No tools found You haven't created any tools yet, or you might not have access …" at bounding box center [454, 245] width 678 height 94
drag, startPoint x: 211, startPoint y: 109, endPoint x: 277, endPoint y: 108, distance: 66.3
click at [277, 108] on pre "crewai tool create your-tool" at bounding box center [240, 108] width 92 height 8
click at [281, 108] on li "Creating a new tool? Use crewai tool create your-tool" at bounding box center [455, 108] width 672 height 8
drag, startPoint x: 327, startPoint y: 113, endPoint x: 209, endPoint y: 107, distance: 119.0
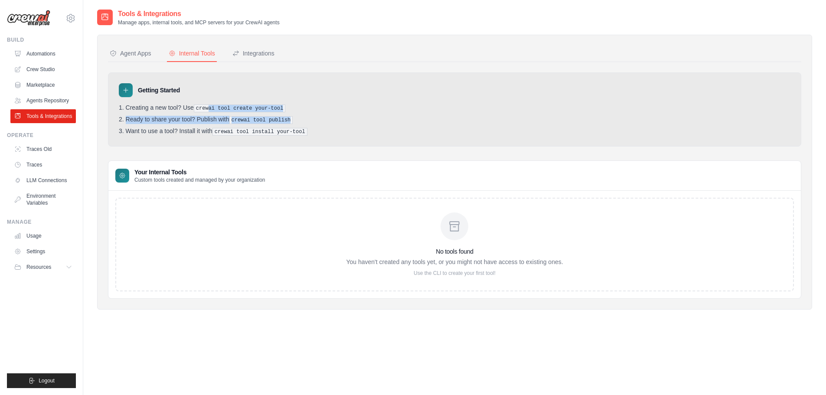
click at [209, 107] on ol "Creating a new tool? Use crewai tool create your-tool Ready to share your tool?…" at bounding box center [455, 120] width 672 height 32
click at [209, 107] on pre "crewai tool create your-tool" at bounding box center [240, 108] width 92 height 8
drag, startPoint x: 198, startPoint y: 108, endPoint x: 288, endPoint y: 108, distance: 90.2
click at [288, 108] on li "Creating a new tool? Use crewai tool create your-tool" at bounding box center [455, 108] width 672 height 8
copy pre "crewai tool create your-tool"
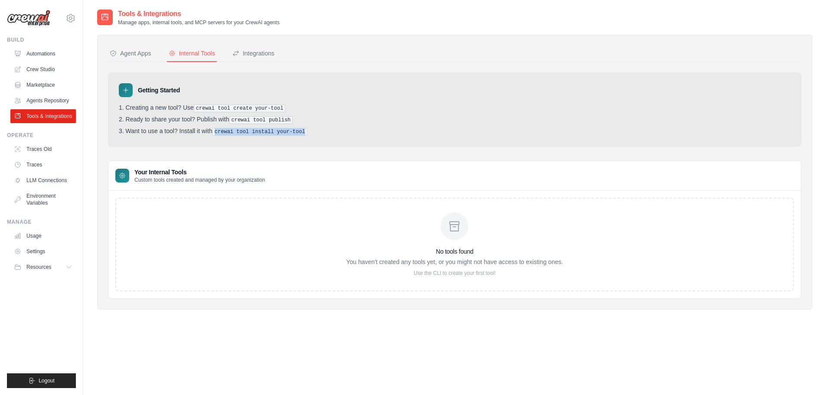
drag, startPoint x: 218, startPoint y: 130, endPoint x: 301, endPoint y: 128, distance: 83.3
click at [301, 128] on pre "crewai tool install your-tool" at bounding box center [259, 132] width 95 height 8
drag, startPoint x: 237, startPoint y: 119, endPoint x: 293, endPoint y: 120, distance: 55.9
click at [293, 120] on li "Ready to share your tool? Publish with crewai tool publish" at bounding box center [455, 120] width 672 height 8
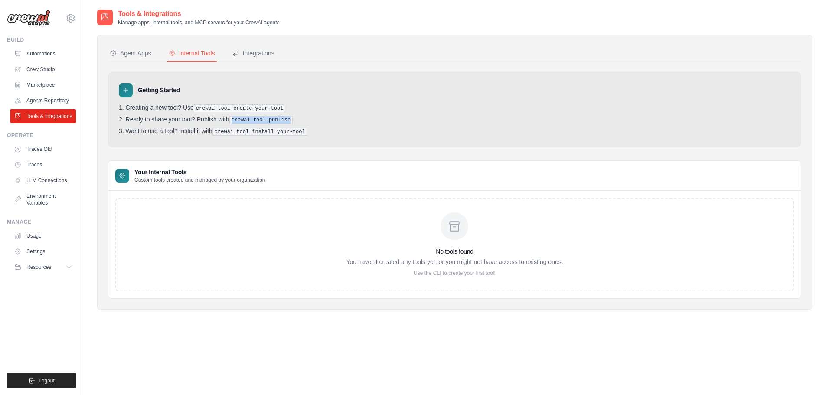
drag, startPoint x: 292, startPoint y: 120, endPoint x: 243, endPoint y: 114, distance: 49.8
click at [243, 114] on ol "Creating a new tool? Use crewai tool create your-tool Ready to share your tool?…" at bounding box center [455, 120] width 672 height 32
click at [301, 129] on pre "crewai tool install your-tool" at bounding box center [259, 132] width 95 height 8
drag, startPoint x: 257, startPoint y: 123, endPoint x: 304, endPoint y: 136, distance: 49.0
click at [248, 123] on ol "Creating a new tool? Use crewai tool create your-tool Ready to share your tool?…" at bounding box center [455, 120] width 672 height 32
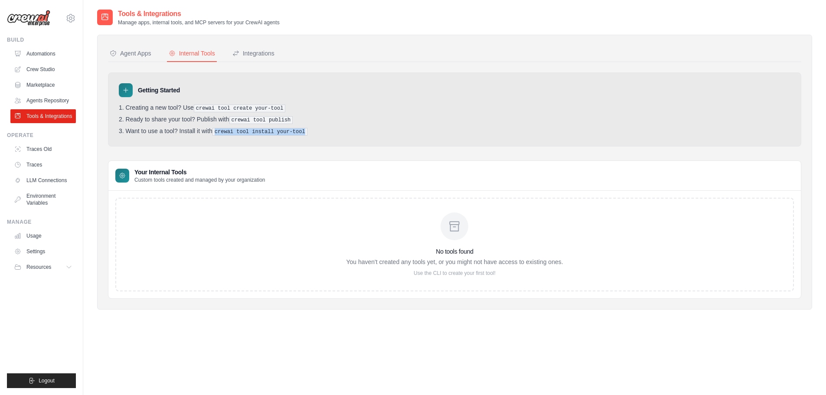
click at [309, 136] on div "Getting Started Creating a new tool? Use crewai tool create your-tool Ready to …" at bounding box center [454, 109] width 693 height 74
drag, startPoint x: 318, startPoint y: 128, endPoint x: 215, endPoint y: 104, distance: 106.1
click at [215, 104] on div "Getting Started Creating a new tool? Use crewai tool create your-tool Ready to …" at bounding box center [454, 109] width 693 height 74
click at [262, 107] on pre "crewai tool create your-tool" at bounding box center [240, 108] width 92 height 8
click at [40, 72] on link "Crew Studio" at bounding box center [43, 69] width 65 height 14
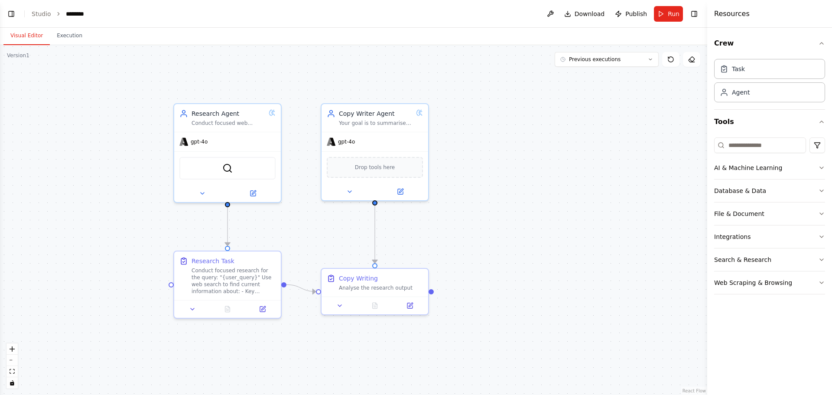
drag, startPoint x: 526, startPoint y: 213, endPoint x: 515, endPoint y: 236, distance: 25.8
click at [515, 236] on div ".deletable-edge-delete-btn { width: 20px; height: 20px; border: 0px solid #ffff…" at bounding box center [354, 220] width 708 height 350
click at [64, 34] on button "Execution" at bounding box center [69, 36] width 39 height 18
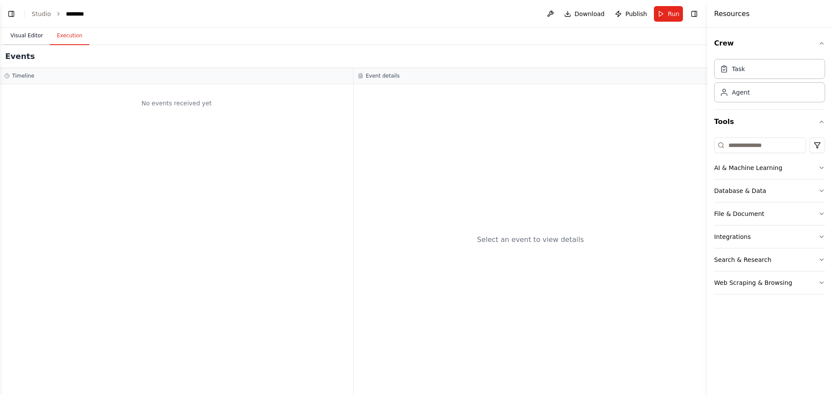
click at [26, 33] on button "Visual Editor" at bounding box center [26, 36] width 46 height 18
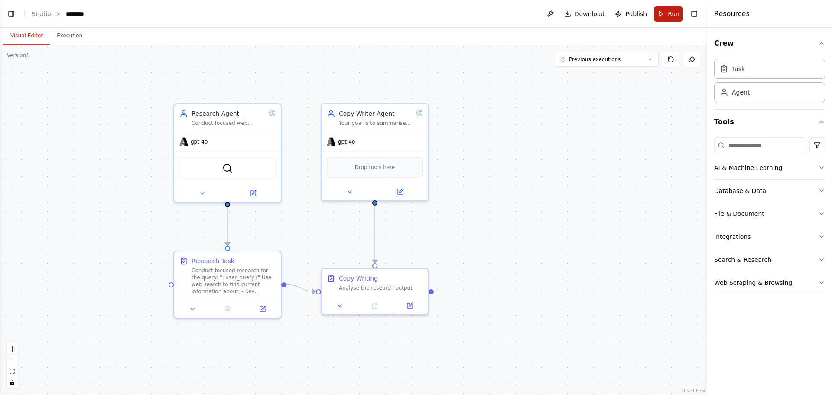
click at [667, 10] on button "Run" at bounding box center [668, 14] width 29 height 16
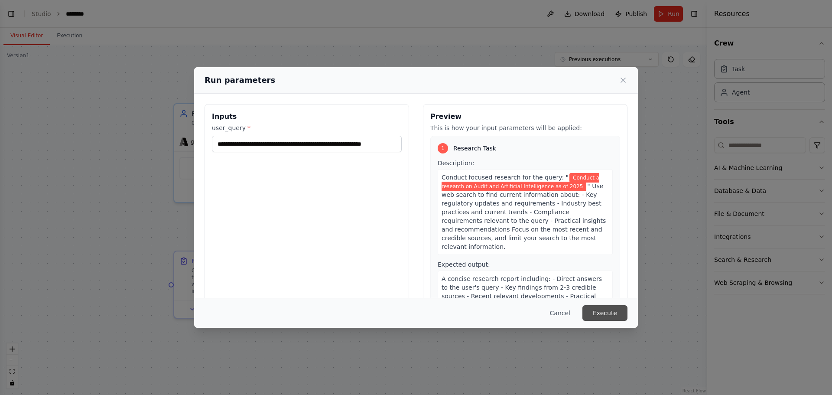
click at [601, 313] on button "Execute" at bounding box center [605, 313] width 45 height 16
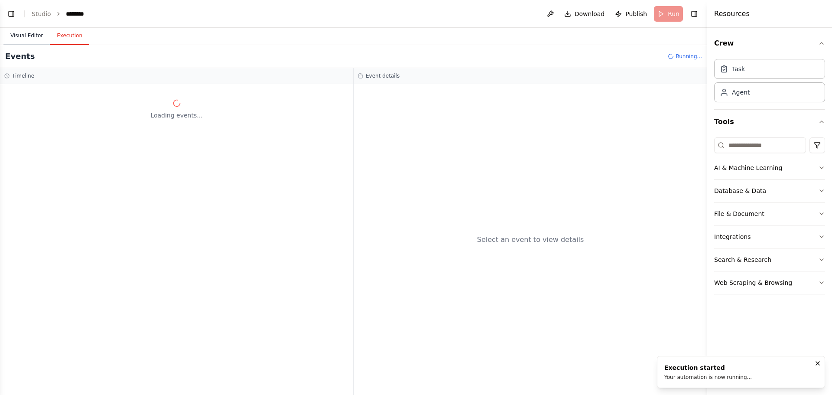
click at [29, 34] on button "Visual Editor" at bounding box center [26, 36] width 46 height 18
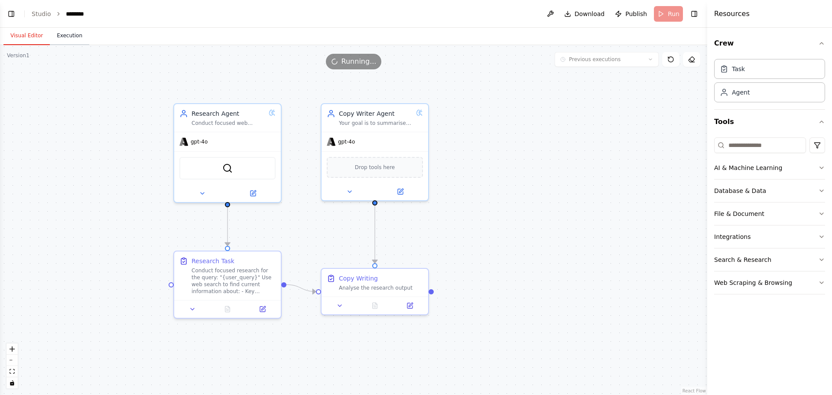
click at [72, 32] on button "Execution" at bounding box center [69, 36] width 39 height 18
click at [26, 38] on button "Visual Editor" at bounding box center [26, 36] width 46 height 18
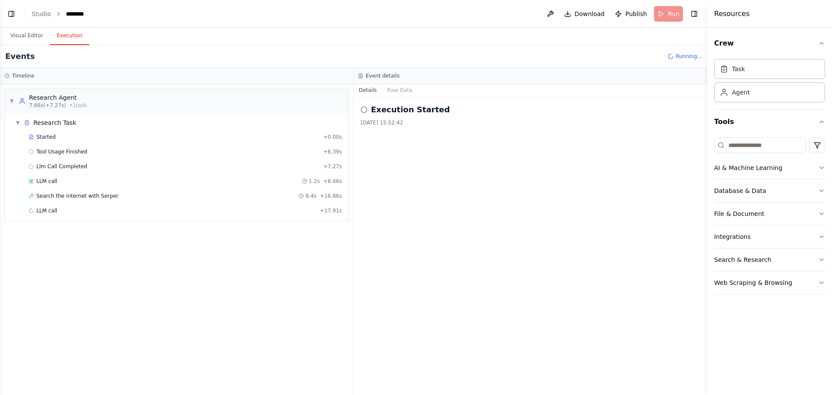
click at [64, 39] on button "Execution" at bounding box center [69, 36] width 39 height 18
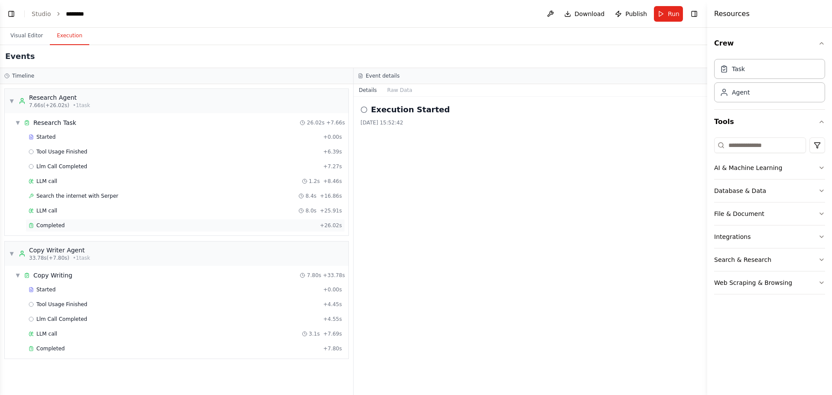
click at [77, 225] on div "Completed" at bounding box center [173, 225] width 288 height 7
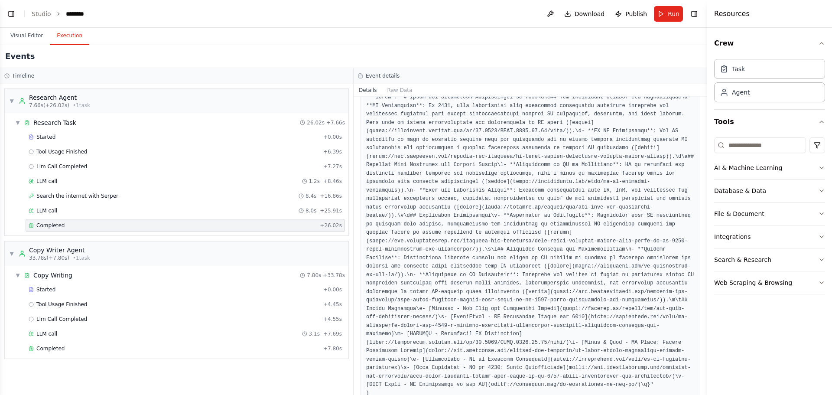
scroll to position [179, 0]
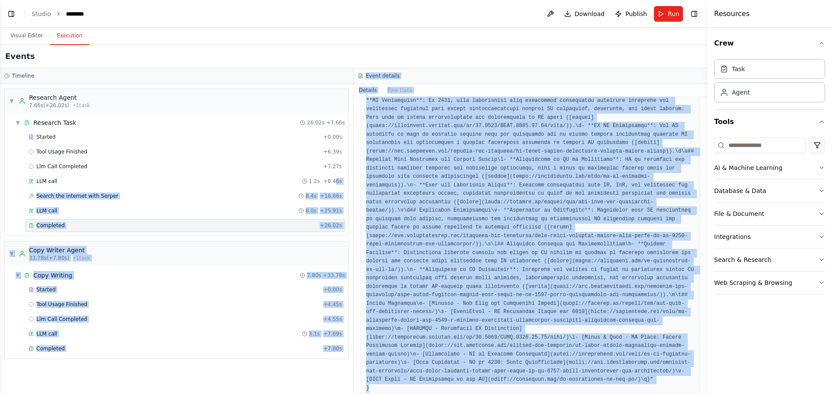
drag, startPoint x: 532, startPoint y: 368, endPoint x: 354, endPoint y: 208, distance: 239.5
click at [339, 186] on div "Timeline ▼ Research Agent 7.66s (+26.02s) • 1 task ▼ Research Task 26.02s + 7.6…" at bounding box center [354, 231] width 708 height 327
click at [429, 238] on pre at bounding box center [530, 236] width 329 height 313
click at [199, 294] on div "Started + 0.00s" at bounding box center [186, 289] width 320 height 13
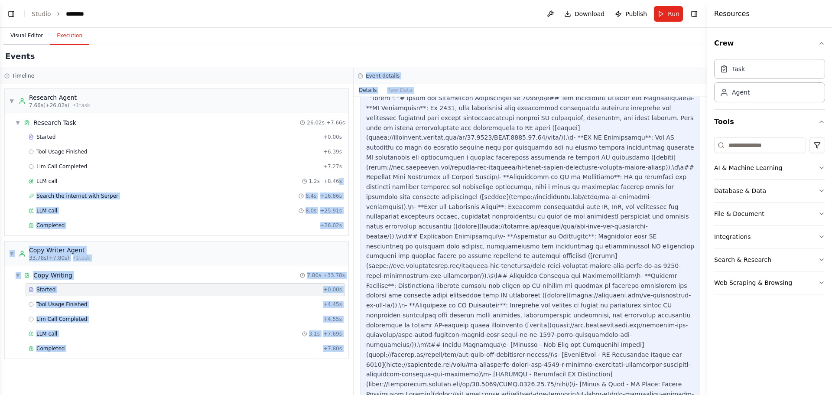
click at [22, 35] on button "Visual Editor" at bounding box center [26, 36] width 46 height 18
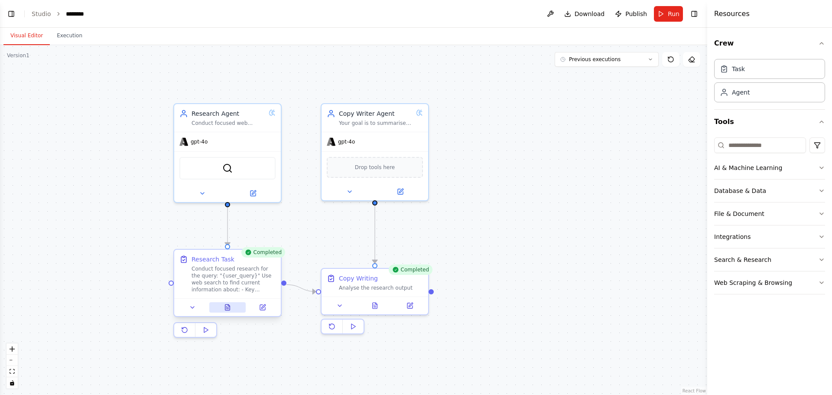
click at [227, 305] on icon at bounding box center [227, 307] width 5 height 6
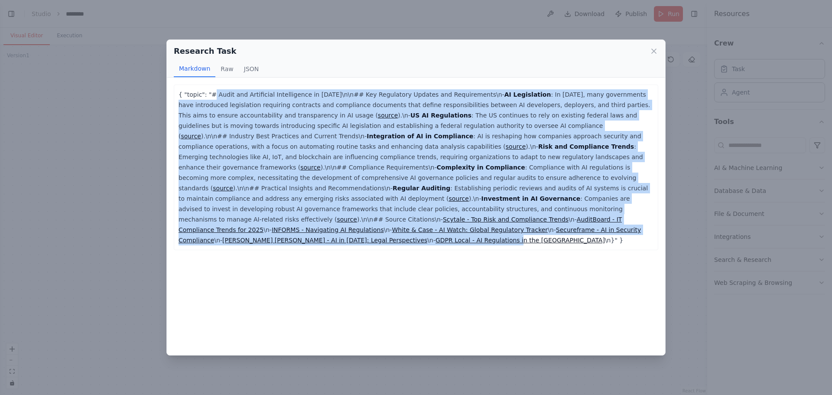
drag, startPoint x: 209, startPoint y: 99, endPoint x: 476, endPoint y: 244, distance: 304.5
click at [476, 244] on div "{ "topic": "# Audit and Artificial Intelligence in [DATE]\n\n## Key Regulatory …" at bounding box center [416, 216] width 499 height 277
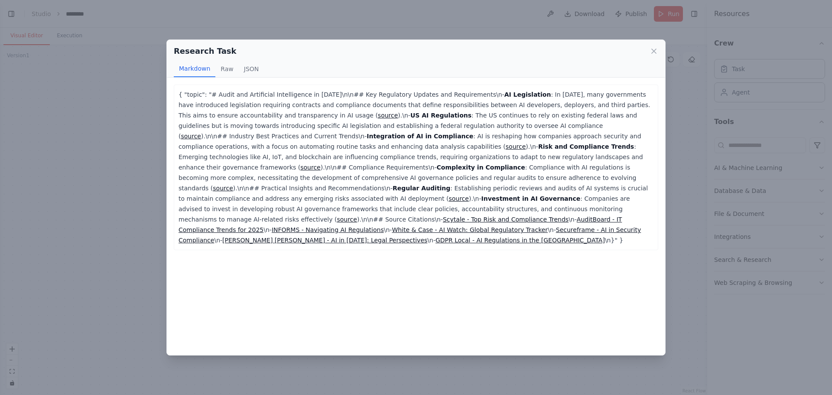
click at [530, 221] on p "{ "topic": "# Audit and Artificial Intelligence in [DATE]\n\n## Key Regulatory …" at bounding box center [416, 167] width 475 height 156
click at [653, 54] on icon at bounding box center [654, 51] width 9 height 9
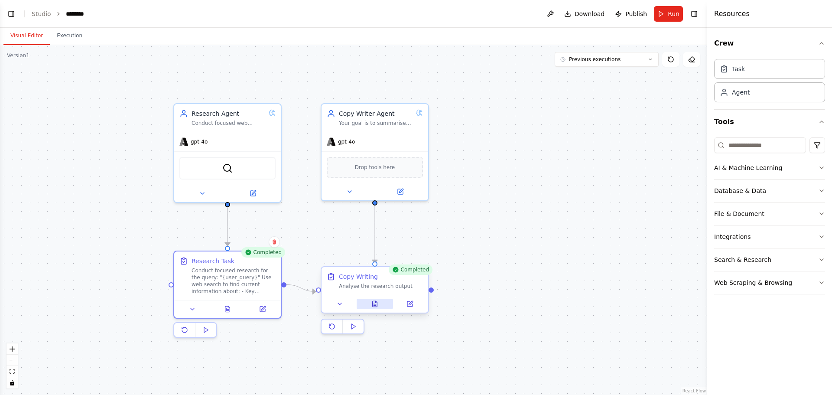
click at [375, 307] on icon at bounding box center [375, 304] width 5 height 6
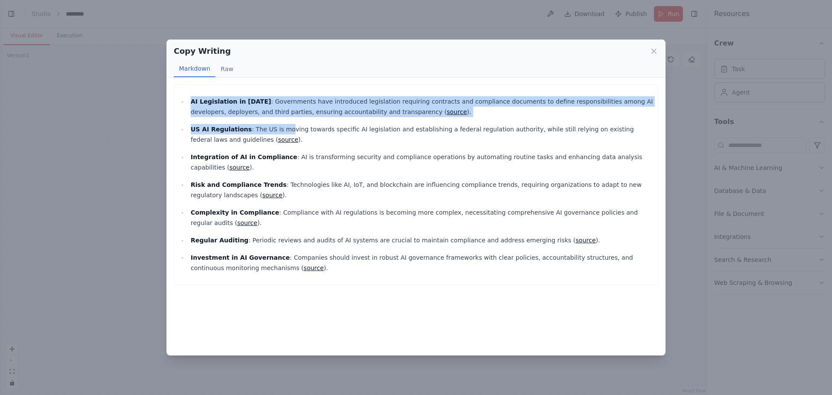
drag, startPoint x: 190, startPoint y: 101, endPoint x: 277, endPoint y: 125, distance: 89.8
click at [277, 125] on ul "AI Legislation in [DATE] : Governments have introduced legislation requiring co…" at bounding box center [416, 184] width 475 height 177
click at [447, 110] on link "source" at bounding box center [457, 111] width 20 height 7
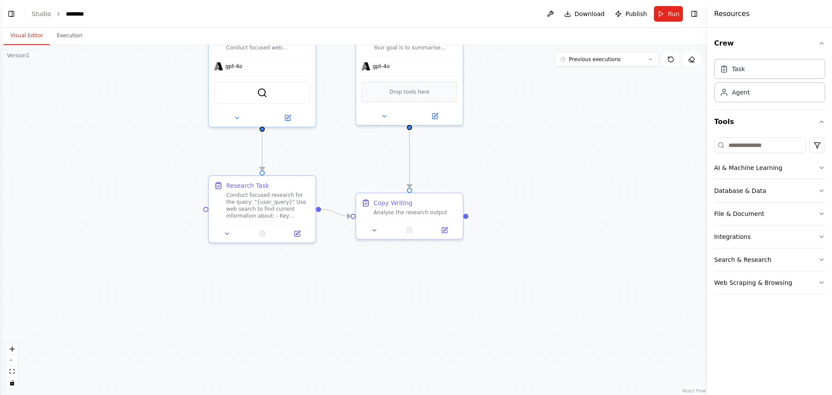
scroll to position [294, 0]
click at [461, 151] on div ".deletable-edge-delete-btn { width: 20px; height: 20px; border: 0px solid #ffff…" at bounding box center [354, 220] width 708 height 350
click at [70, 34] on button "Execution" at bounding box center [69, 36] width 39 height 18
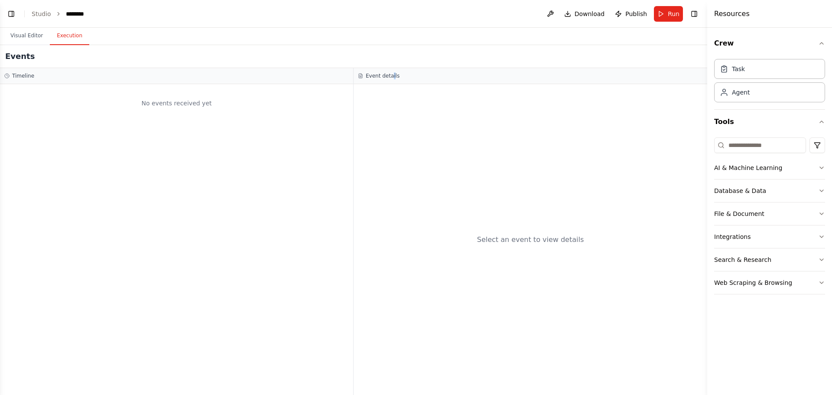
drag, startPoint x: 391, startPoint y: 82, endPoint x: 330, endPoint y: 77, distance: 61.3
click at [391, 81] on div "Event details" at bounding box center [531, 76] width 354 height 16
click at [196, 101] on div "No events received yet" at bounding box center [176, 102] width 345 height 29
drag, startPoint x: 133, startPoint y: 98, endPoint x: 198, endPoint y: 111, distance: 66.4
click at [198, 111] on div "No events received yet" at bounding box center [176, 102] width 345 height 29
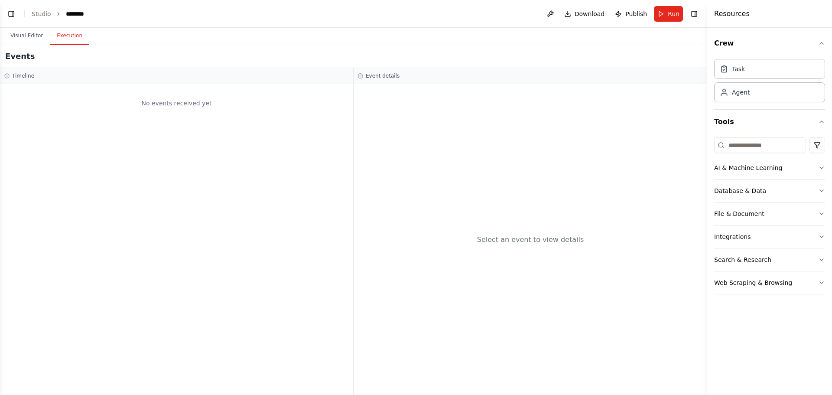
click at [215, 113] on div "No events received yet" at bounding box center [176, 102] width 345 height 29
click at [36, 37] on button "Visual Editor" at bounding box center [26, 36] width 46 height 18
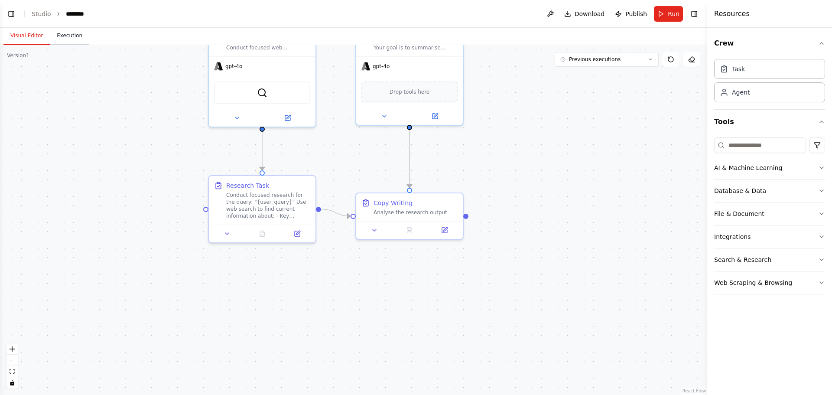
click at [64, 34] on button "Execution" at bounding box center [69, 36] width 39 height 18
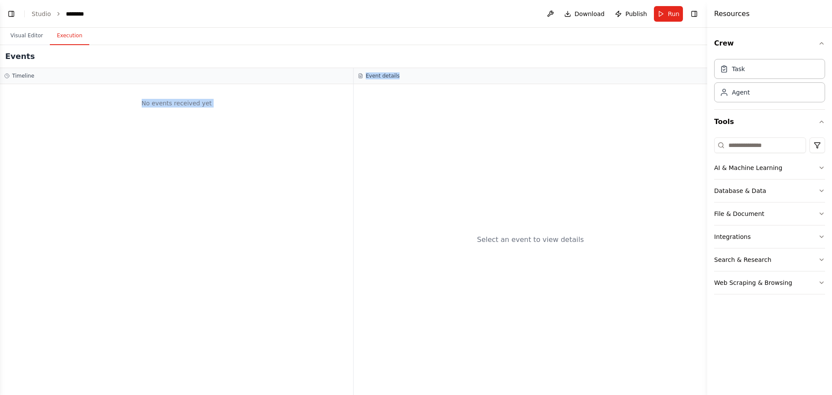
drag, startPoint x: 432, startPoint y: 76, endPoint x: 401, endPoint y: 82, distance: 31.8
click at [386, 82] on div "Event details" at bounding box center [531, 76] width 354 height 16
click at [403, 73] on div "Event details" at bounding box center [530, 75] width 345 height 7
drag, startPoint x: 130, startPoint y: 98, endPoint x: 211, endPoint y: 104, distance: 80.8
click at [207, 103] on div "No events received yet" at bounding box center [176, 102] width 345 height 29
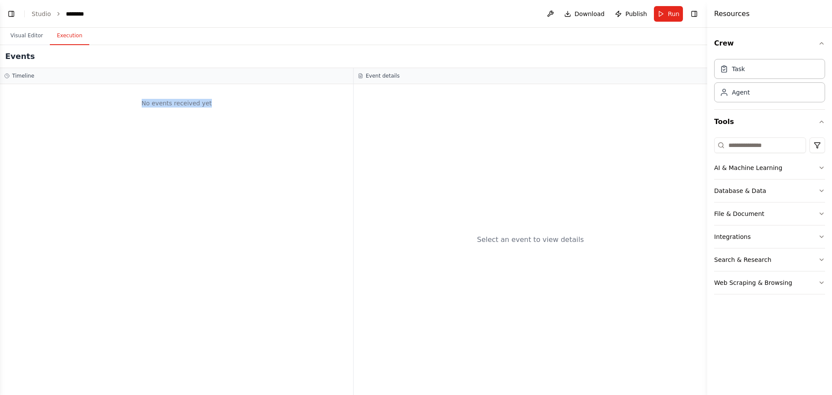
click at [236, 104] on div "No events received yet" at bounding box center [176, 102] width 345 height 29
drag, startPoint x: 121, startPoint y: 103, endPoint x: 248, endPoint y: 108, distance: 126.2
click at [248, 108] on div "No events received yet" at bounding box center [176, 102] width 345 height 29
drag, startPoint x: 236, startPoint y: 106, endPoint x: 131, endPoint y: 104, distance: 105.4
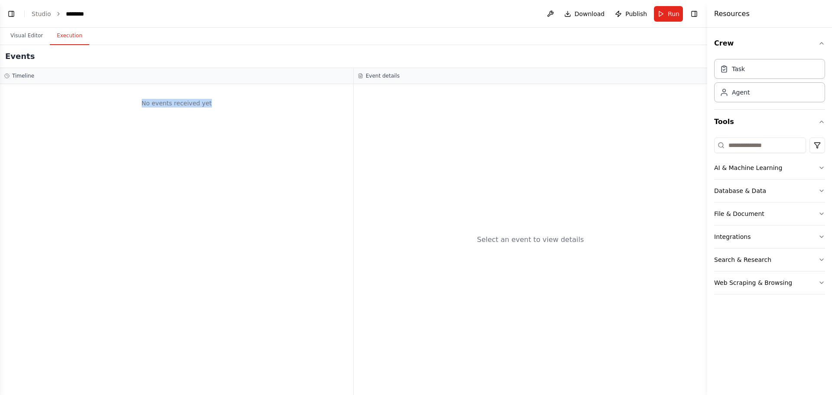
click at [131, 104] on div "No events received yet" at bounding box center [176, 102] width 345 height 29
click at [35, 39] on button "Visual Editor" at bounding box center [26, 36] width 46 height 18
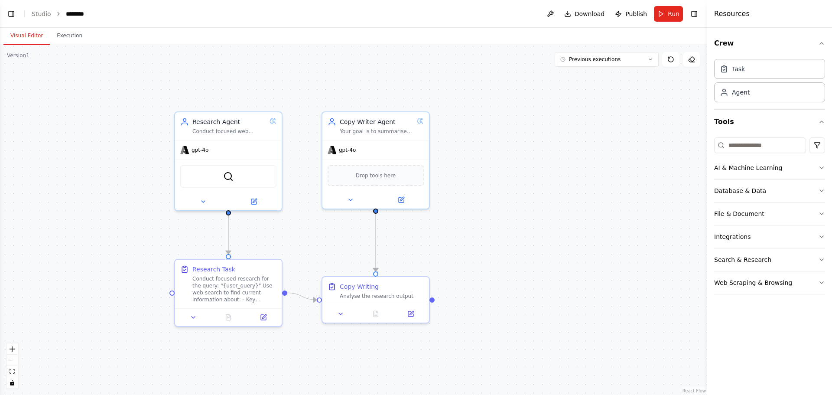
drag, startPoint x: 554, startPoint y: 165, endPoint x: 520, endPoint y: 248, distance: 90.2
click at [520, 248] on div ".deletable-edge-delete-btn { width: 20px; height: 20px; border: 0px solid #ffff…" at bounding box center [354, 220] width 708 height 350
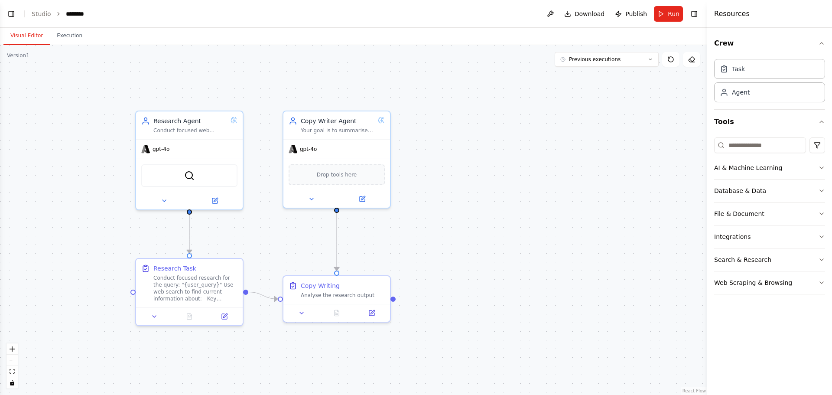
drag, startPoint x: 524, startPoint y: 208, endPoint x: 469, endPoint y: 229, distance: 59.3
click at [485, 207] on div ".deletable-edge-delete-btn { width: 20px; height: 20px; border: 0px solid #ffff…" at bounding box center [354, 220] width 708 height 350
click at [463, 201] on div ".deletable-edge-delete-btn { width: 20px; height: 20px; border: 0px solid #ffff…" at bounding box center [354, 220] width 708 height 350
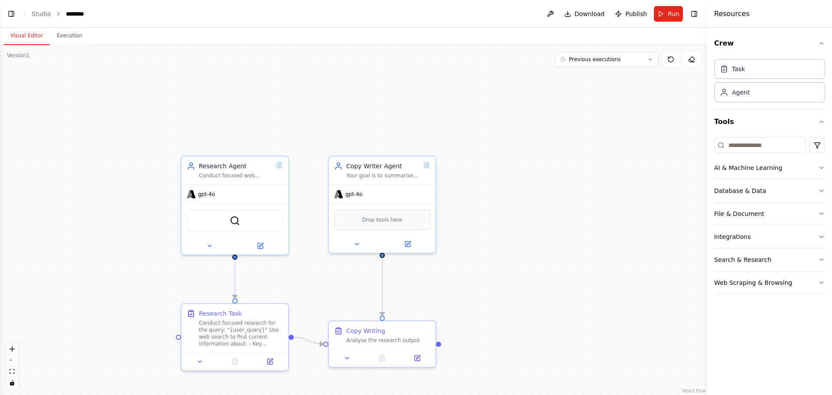
drag, startPoint x: 447, startPoint y: 151, endPoint x: 492, endPoint y: 196, distance: 64.4
click at [492, 196] on div ".deletable-edge-delete-btn { width: 20px; height: 20px; border: 0px solid #ffff…" at bounding box center [354, 220] width 708 height 350
click at [640, 60] on button "Previous executions" at bounding box center [607, 59] width 104 height 15
click at [688, 61] on icon at bounding box center [691, 59] width 7 height 7
click at [670, 59] on icon at bounding box center [671, 59] width 7 height 7
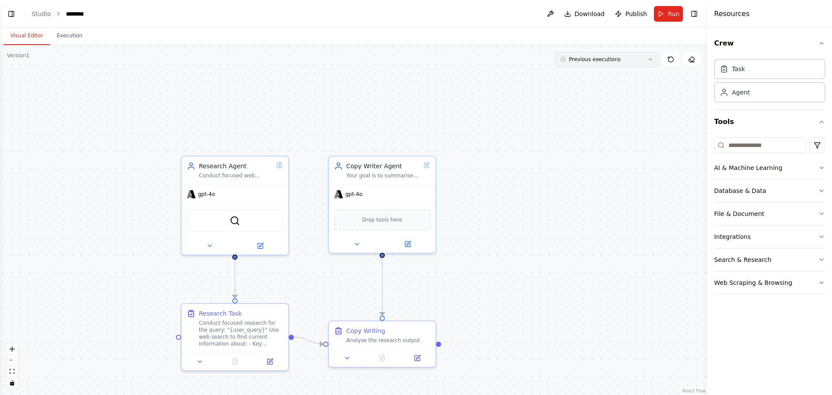
click at [652, 60] on icon at bounding box center [650, 59] width 5 height 5
drag, startPoint x: 237, startPoint y: 59, endPoint x: 211, endPoint y: 59, distance: 25.6
click at [230, 59] on div ".deletable-edge-delete-btn { width: 20px; height: 20px; border: 0px solid #ffff…" at bounding box center [354, 220] width 708 height 350
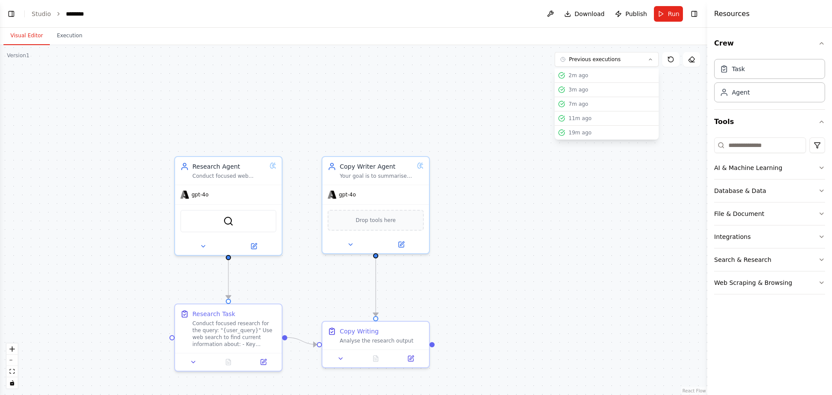
click at [22, 60] on div ".deletable-edge-delete-btn { width: 20px; height: 20px; border: 0px solid #ffff…" at bounding box center [354, 220] width 708 height 350
click at [14, 15] on button "Toggle Left Sidebar" at bounding box center [11, 14] width 12 height 12
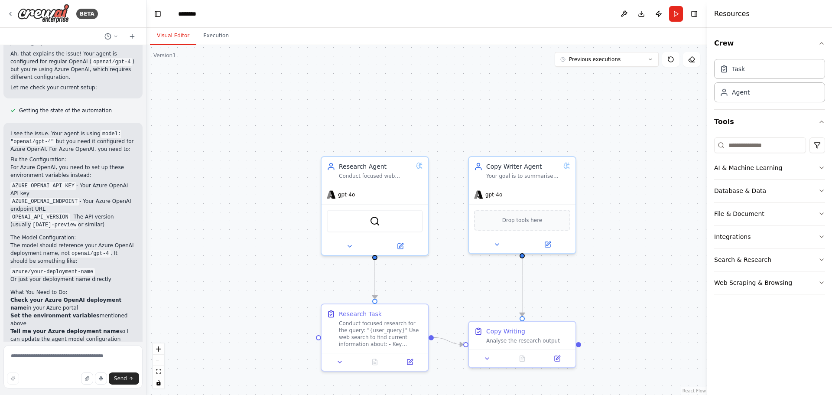
scroll to position [1142, 0]
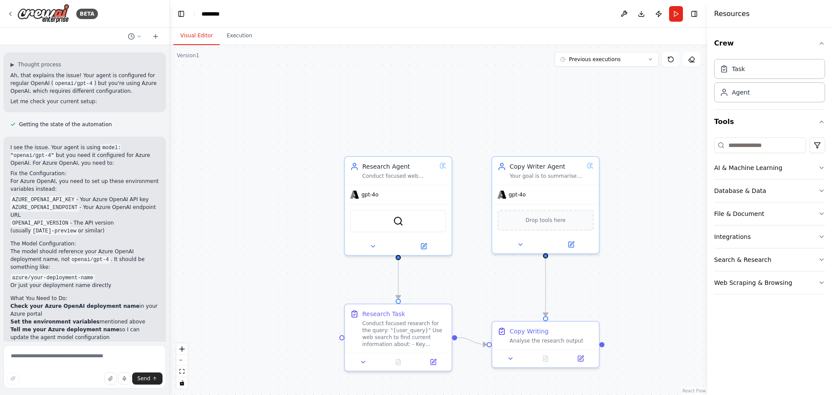
drag, startPoint x: 143, startPoint y: 294, endPoint x: 170, endPoint y: 300, distance: 27.0
click at [170, 300] on div "BETA Hello! I'm the CrewAI assistant. What kind of automation do you want to bu…" at bounding box center [416, 197] width 832 height 395
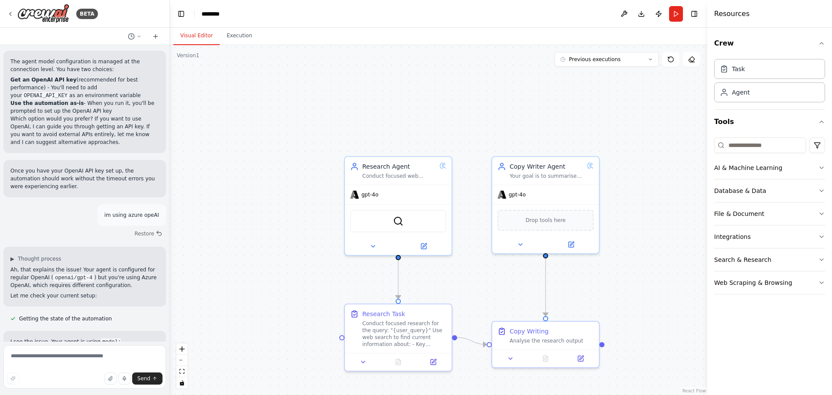
scroll to position [1033, 0]
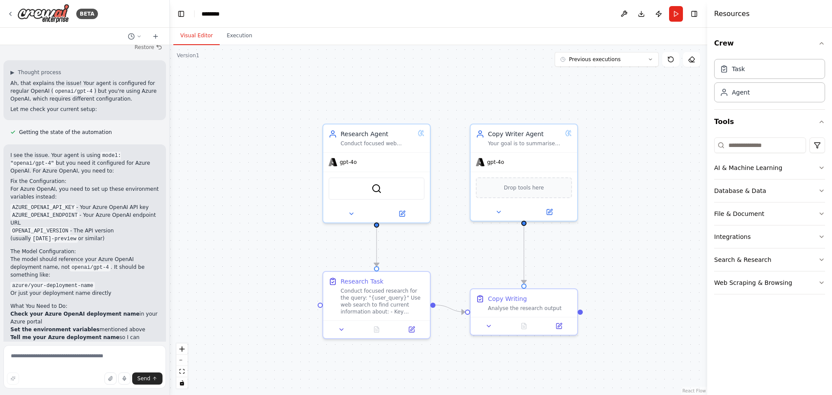
drag, startPoint x: 253, startPoint y: 233, endPoint x: 245, endPoint y: 226, distance: 10.7
click at [245, 226] on div ".deletable-edge-delete-btn { width: 20px; height: 20px; border: 0px solid #ffff…" at bounding box center [439, 220] width 538 height 350
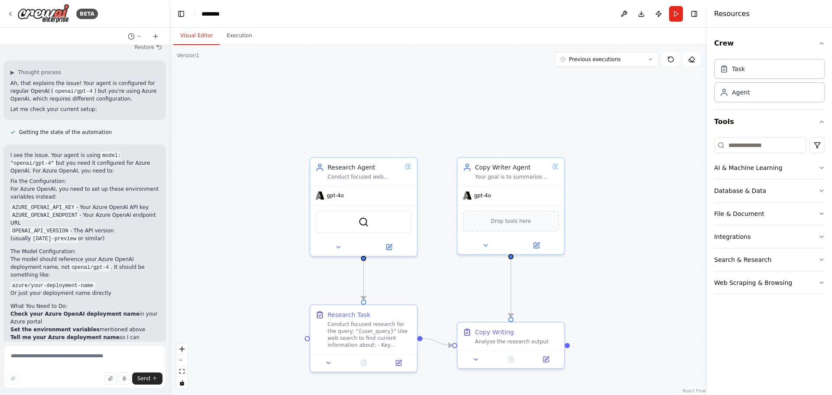
drag, startPoint x: 237, startPoint y: 213, endPoint x: 224, endPoint y: 247, distance: 36.2
click at [224, 247] on div ".deletable-edge-delete-btn { width: 20px; height: 20px; border: 0px solid #ffff…" at bounding box center [439, 220] width 538 height 350
click at [227, 244] on div ".deletable-edge-delete-btn { width: 20px; height: 20px; border: 0px solid #ffff…" at bounding box center [439, 220] width 538 height 350
click at [215, 140] on div ".deletable-edge-delete-btn { width: 20px; height: 20px; border: 0px solid #ffff…" at bounding box center [439, 220] width 538 height 350
click at [768, 217] on button "File & Document" at bounding box center [769, 213] width 111 height 23
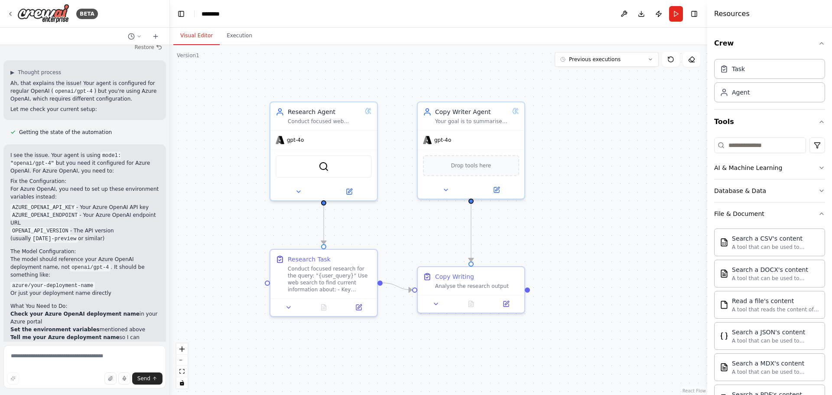
drag, startPoint x: 670, startPoint y: 186, endPoint x: 630, endPoint y: 130, distance: 68.7
click at [630, 130] on div ".deletable-edge-delete-btn { width: 20px; height: 20px; border: 0px solid #ffff…" at bounding box center [439, 220] width 538 height 350
click at [212, 98] on div ".deletable-edge-delete-btn { width: 20px; height: 20px; border: 0px solid #ffff…" at bounding box center [439, 220] width 538 height 350
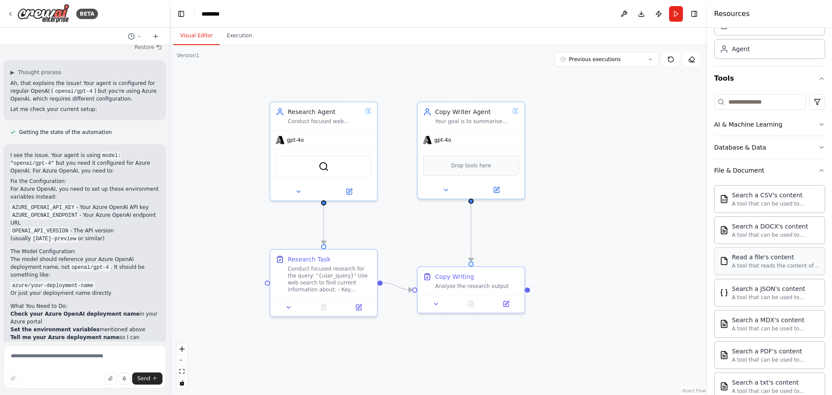
scroll to position [87, 0]
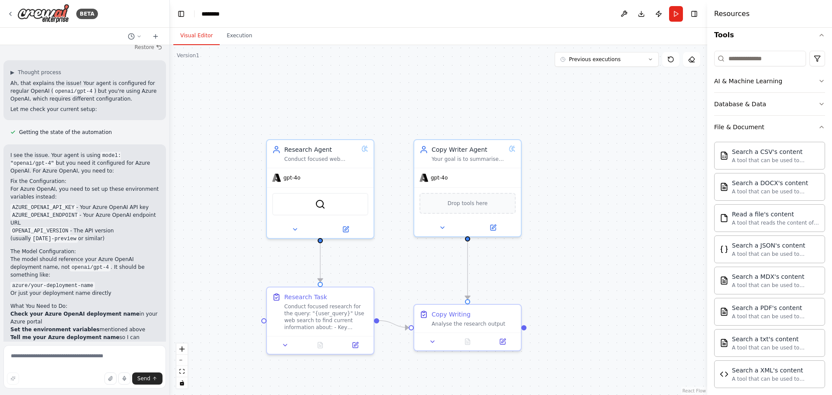
drag, startPoint x: 675, startPoint y: 216, endPoint x: 671, endPoint y: 254, distance: 38.3
click at [671, 254] on div ".deletable-edge-delete-btn { width: 20px; height: 20px; border: 0px solid #ffff…" at bounding box center [439, 220] width 538 height 350
click at [789, 104] on button "Database & Data" at bounding box center [769, 104] width 111 height 23
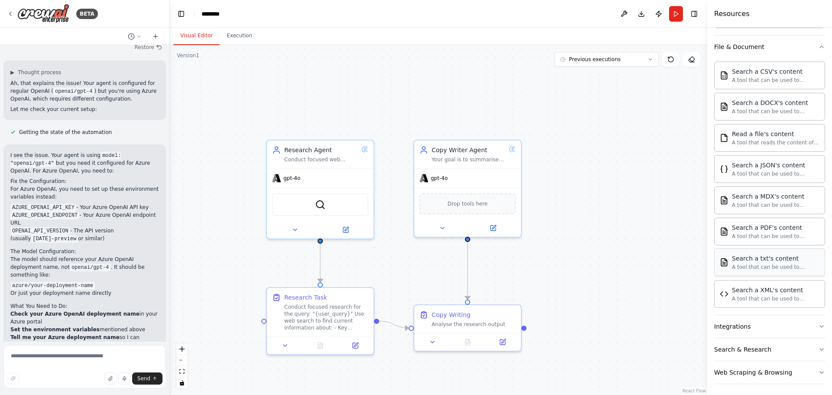
scroll to position [271, 0]
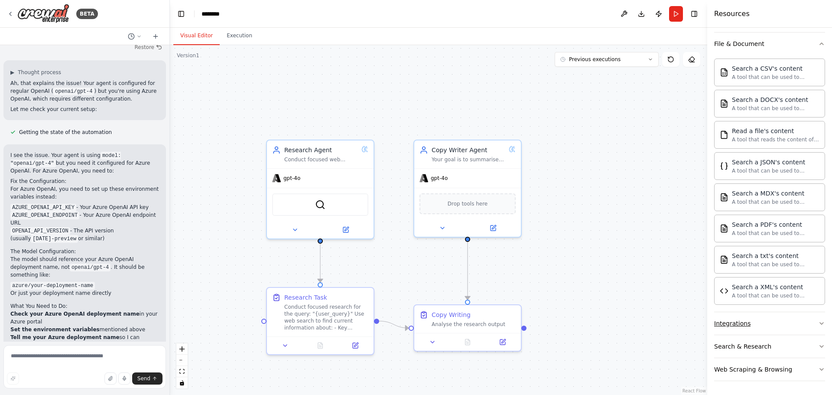
click at [772, 322] on button "Integrations" at bounding box center [769, 323] width 111 height 23
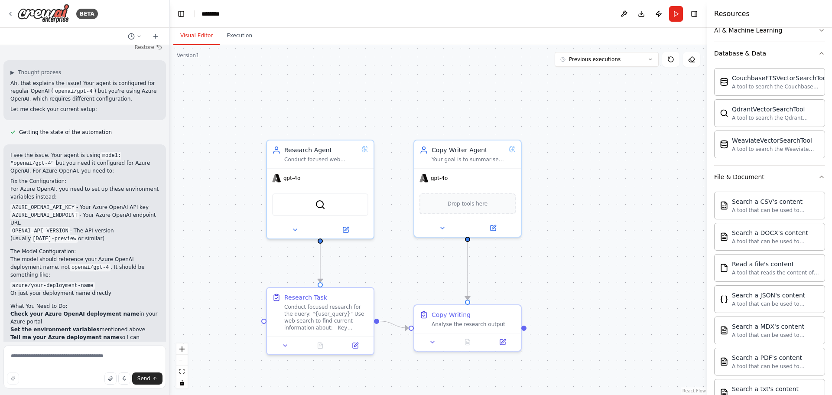
scroll to position [97, 0]
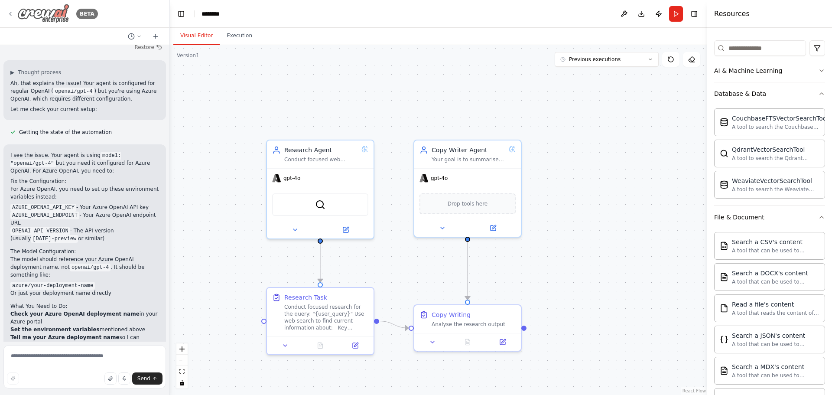
click at [11, 11] on icon at bounding box center [10, 13] width 7 height 7
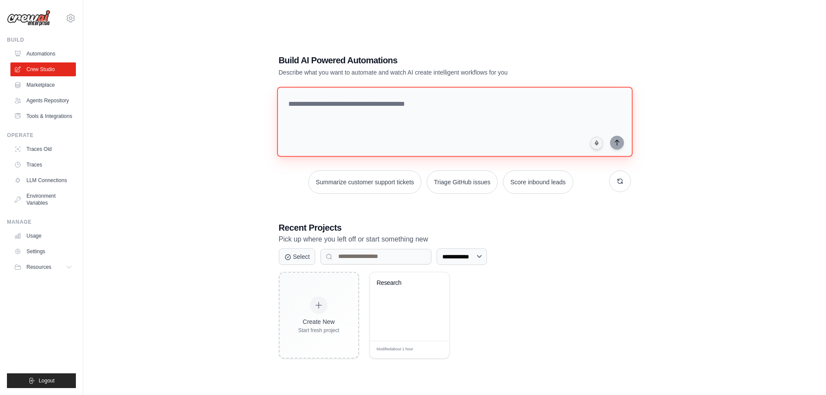
click at [352, 104] on textarea at bounding box center [454, 122] width 355 height 70
click at [614, 183] on button "button" at bounding box center [620, 181] width 22 height 22
click at [619, 183] on icon "button" at bounding box center [619, 181] width 5 height 5
click at [621, 181] on icon "button" at bounding box center [619, 181] width 7 height 7
click at [43, 100] on link "Agents Repository" at bounding box center [43, 101] width 65 height 14
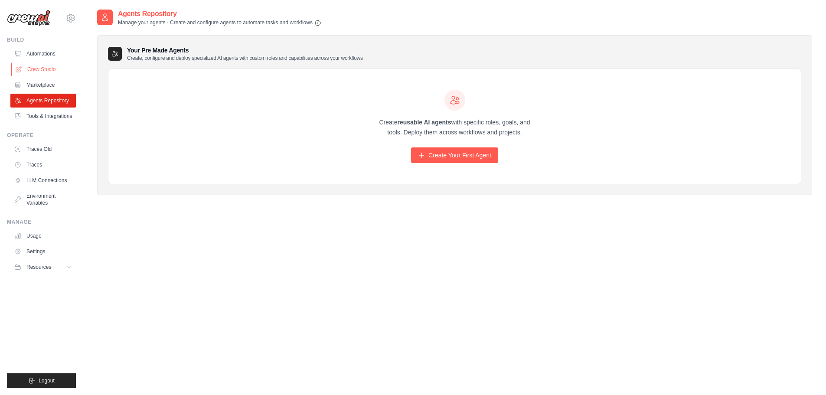
click at [36, 67] on link "Crew Studio" at bounding box center [43, 69] width 65 height 14
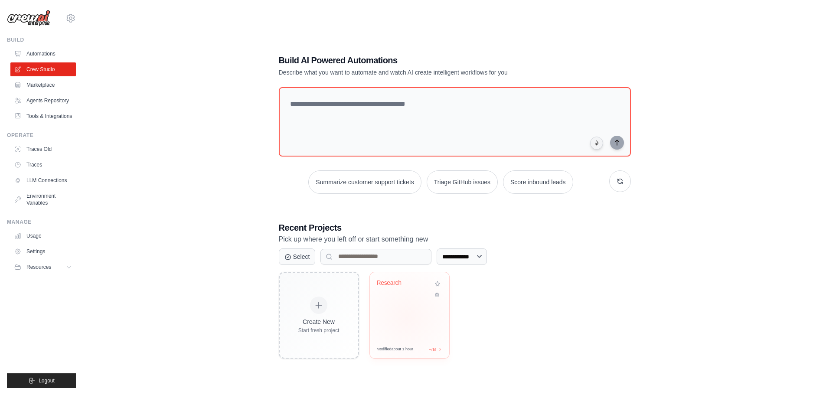
click at [407, 316] on div "Research" at bounding box center [409, 306] width 79 height 68
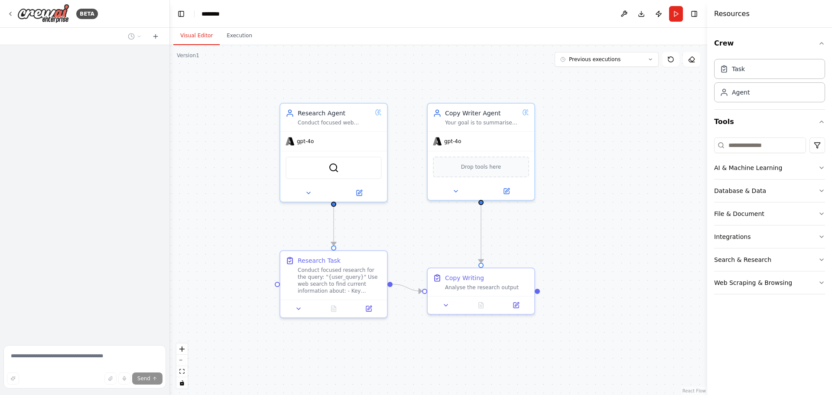
scroll to position [271, 0]
drag, startPoint x: 452, startPoint y: 310, endPoint x: 367, endPoint y: 357, distance: 96.4
click at [342, 385] on div ".deletable-edge-delete-btn { width: 20px; height: 20px; border: 0px solid #ffff…" at bounding box center [439, 220] width 538 height 350
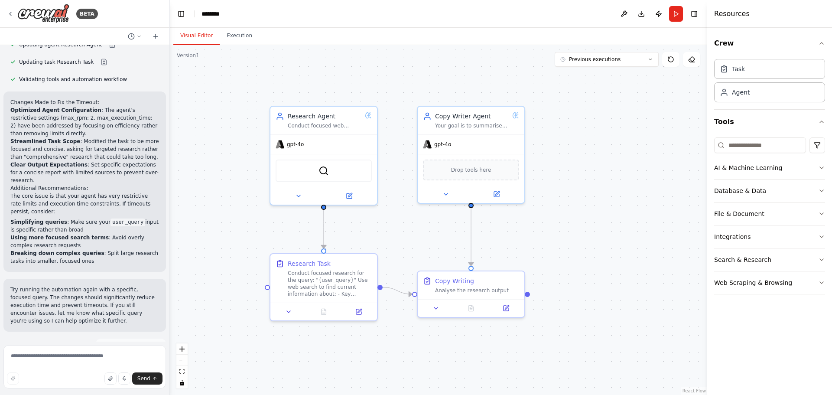
click at [185, 14] on button "Toggle Left Sidebar" at bounding box center [181, 14] width 12 height 12
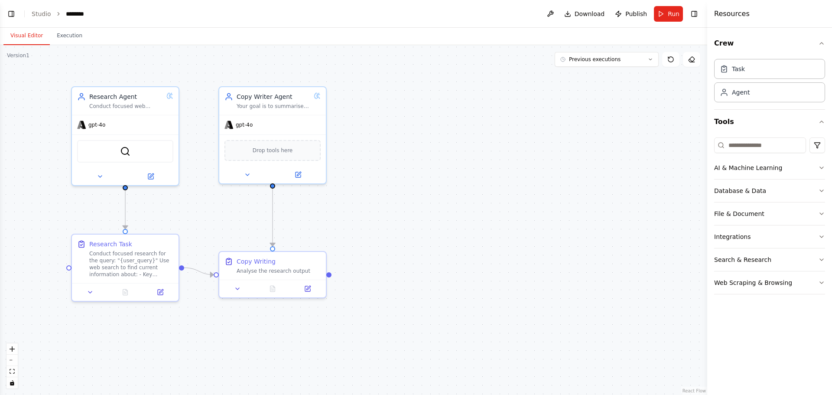
drag, startPoint x: 468, startPoint y: 193, endPoint x: 439, endPoint y: 174, distance: 34.6
click at [439, 174] on div ".deletable-edge-delete-btn { width: 20px; height: 20px; border: 0px solid #ffff…" at bounding box center [354, 220] width 708 height 350
click at [808, 216] on button "File & Document" at bounding box center [769, 213] width 111 height 23
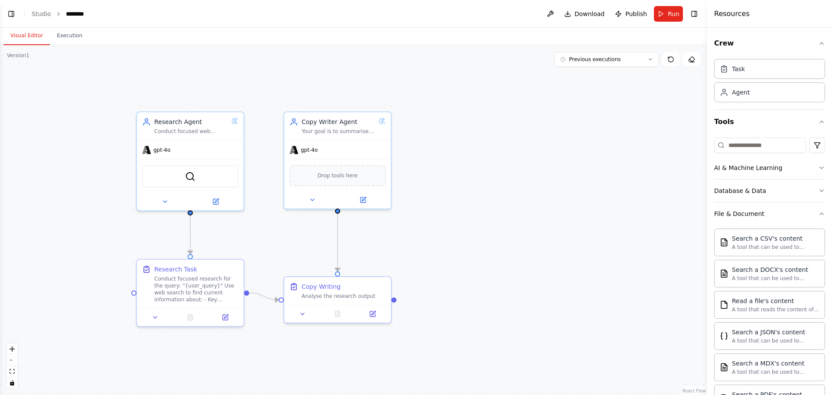
drag, startPoint x: 401, startPoint y: 190, endPoint x: 466, endPoint y: 215, distance: 69.7
click at [466, 215] on div ".deletable-edge-delete-btn { width: 20px; height: 20px; border: 0px solid #ffff…" at bounding box center [354, 220] width 708 height 350
click at [495, 192] on div ".deletable-edge-delete-btn { width: 20px; height: 20px; border: 0px solid #ffff…" at bounding box center [354, 220] width 708 height 350
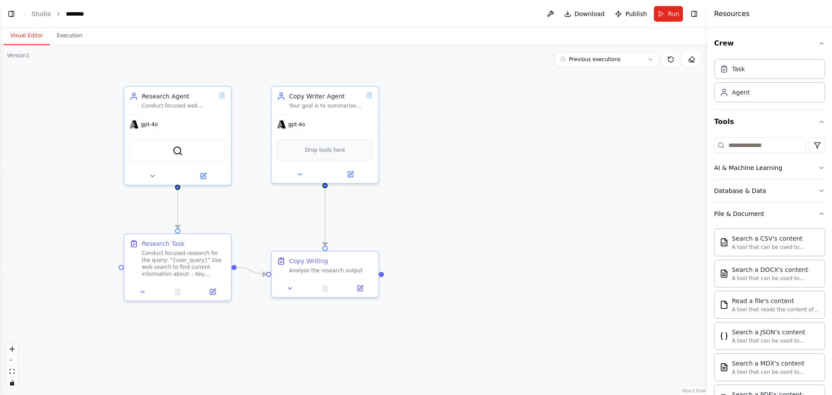
click at [515, 230] on div ".deletable-edge-delete-btn { width: 20px; height: 20px; border: 0px solid #ffff…" at bounding box center [354, 220] width 708 height 350
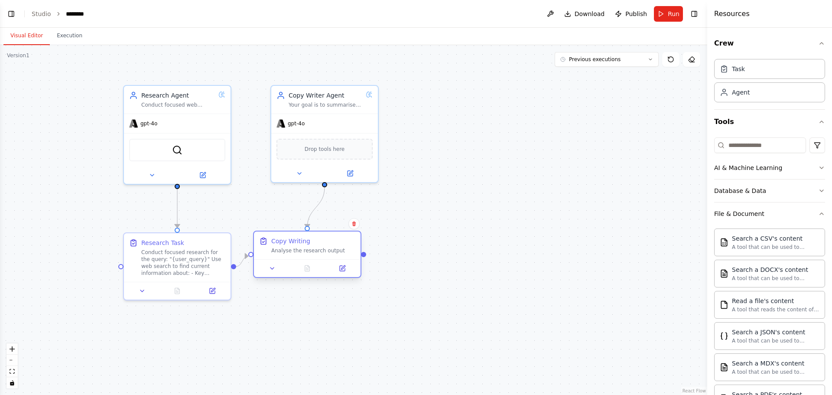
drag, startPoint x: 334, startPoint y: 263, endPoint x: 320, endPoint y: 247, distance: 21.5
click at [320, 247] on div "Copy Writing Analyse the research output" at bounding box center [313, 245] width 84 height 17
click at [409, 264] on div ".deletable-edge-delete-btn { width: 20px; height: 20px; border: 0px solid #ffff…" at bounding box center [354, 220] width 708 height 350
click at [447, 241] on div ".deletable-edge-delete-btn { width: 20px; height: 20px; border: 0px solid #ffff…" at bounding box center [354, 220] width 708 height 350
click at [466, 213] on div ".deletable-edge-delete-btn { width: 20px; height: 20px; border: 0px solid #ffff…" at bounding box center [354, 220] width 708 height 350
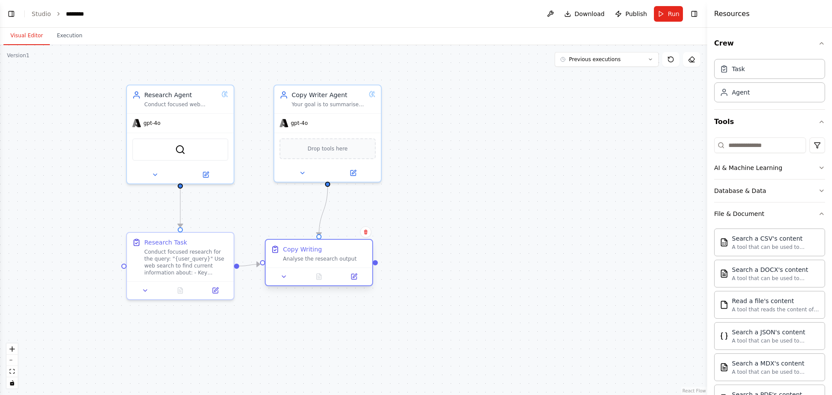
drag, startPoint x: 313, startPoint y: 243, endPoint x: 319, endPoint y: 253, distance: 11.3
click at [319, 253] on div "Copy Writing" at bounding box center [302, 249] width 39 height 9
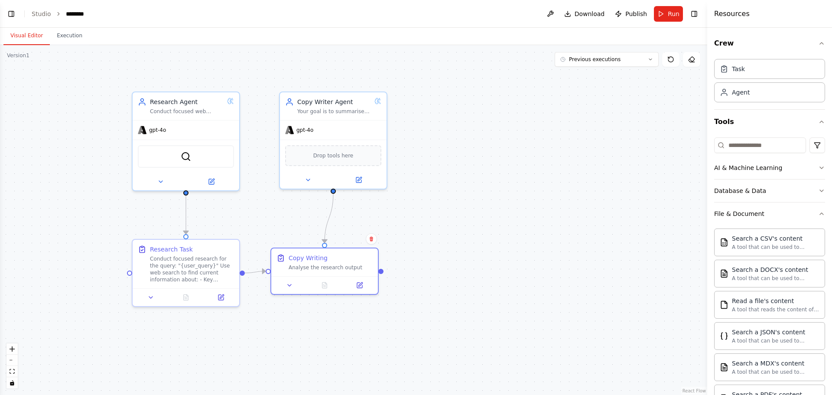
drag, startPoint x: 456, startPoint y: 189, endPoint x: 463, endPoint y: 201, distance: 14.0
click at [463, 201] on div ".deletable-edge-delete-btn { width: 20px; height: 20px; border: 0px solid #ffff…" at bounding box center [354, 220] width 708 height 350
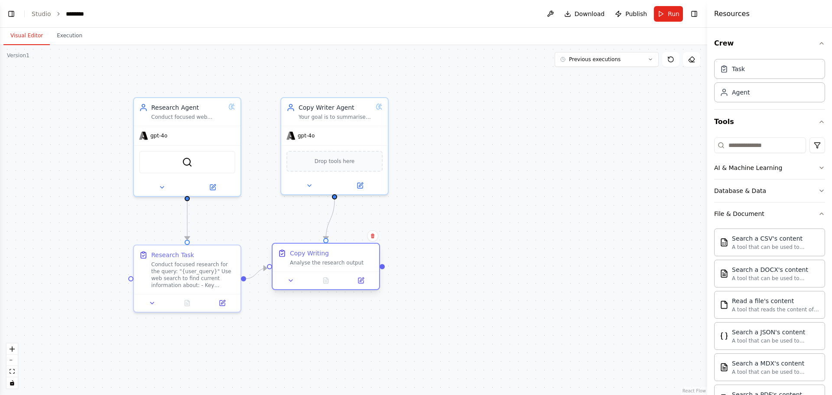
drag, startPoint x: 320, startPoint y: 262, endPoint x: 320, endPoint y: 250, distance: 12.1
click at [320, 250] on div "Copy Writing" at bounding box center [309, 253] width 39 height 9
click at [477, 215] on div ".deletable-edge-delete-btn { width: 20px; height: 20px; border: 0px solid #ffff…" at bounding box center [354, 220] width 708 height 350
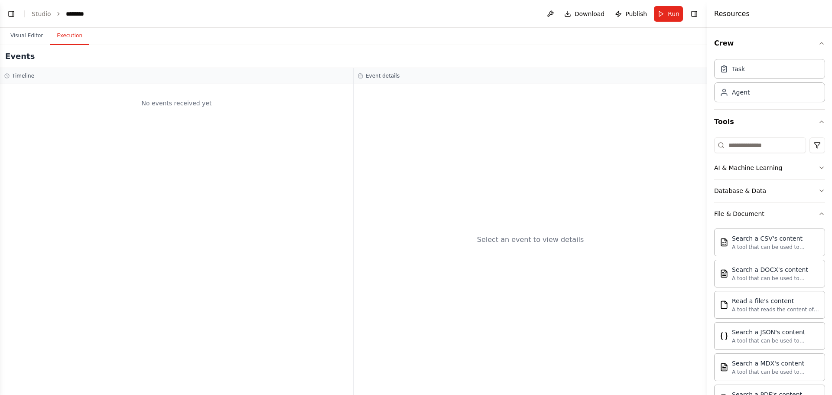
click at [68, 36] on button "Execution" at bounding box center [69, 36] width 39 height 18
click at [31, 35] on button "Visual Editor" at bounding box center [26, 36] width 46 height 18
click at [58, 37] on button "Execution" at bounding box center [69, 36] width 39 height 18
click at [698, 14] on button "Toggle Right Sidebar" at bounding box center [694, 14] width 12 height 12
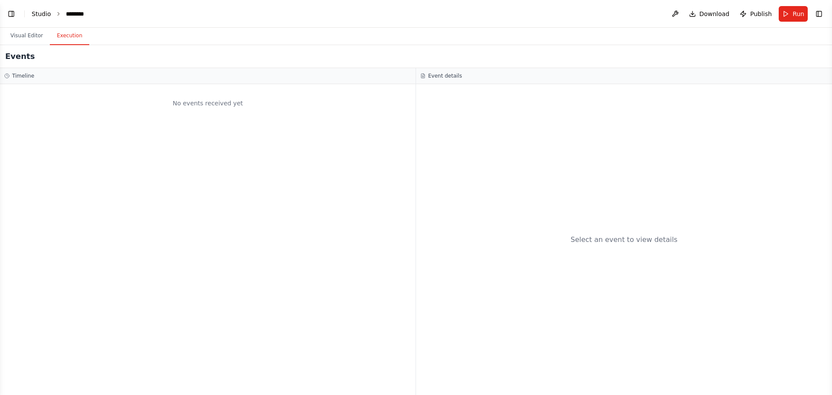
click at [48, 10] on link "Studio" at bounding box center [42, 13] width 20 height 7
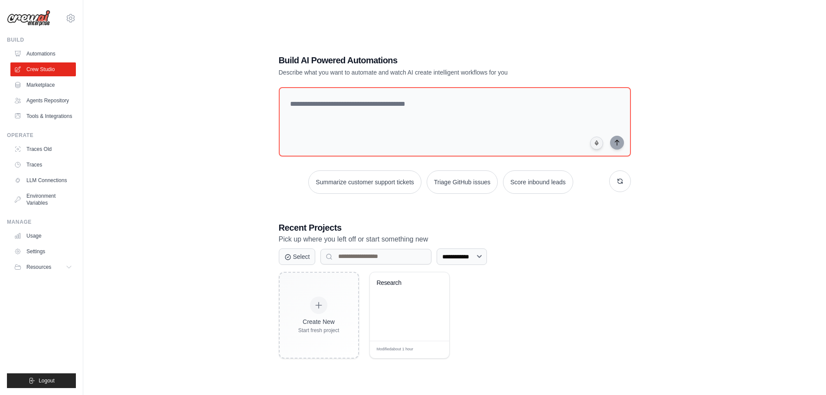
click at [270, 208] on div "**********" at bounding box center [454, 206] width 373 height 332
click at [229, 202] on div "**********" at bounding box center [454, 206] width 715 height 395
click at [505, 283] on div "Create New Start fresh project Research Modified about 1 hour Edit" at bounding box center [455, 315] width 352 height 87
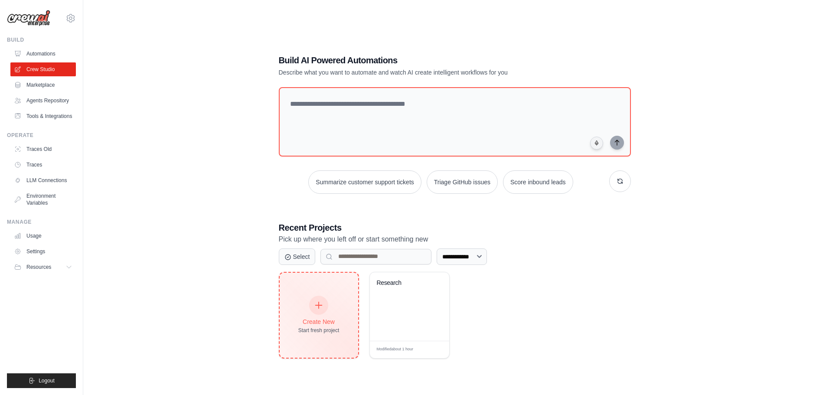
click at [302, 316] on div "Create New Start fresh project" at bounding box center [318, 315] width 41 height 37
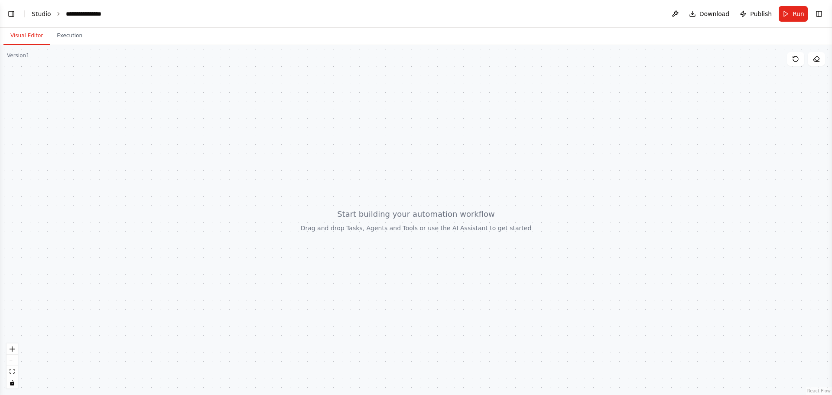
click at [41, 13] on link "Studio" at bounding box center [42, 13] width 20 height 7
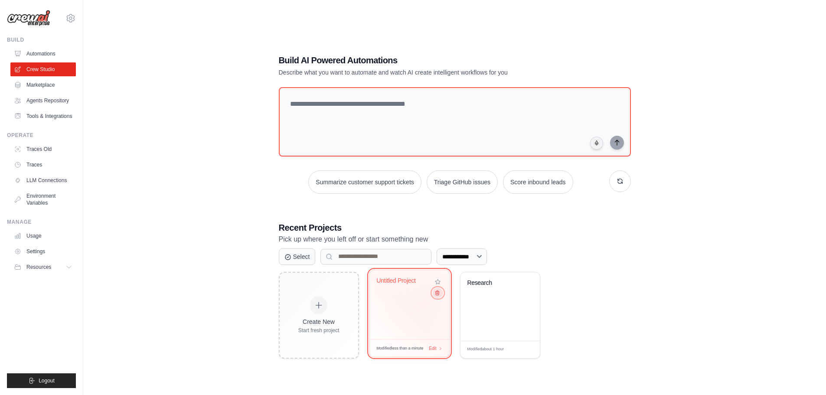
click at [435, 292] on icon at bounding box center [437, 293] width 6 height 6
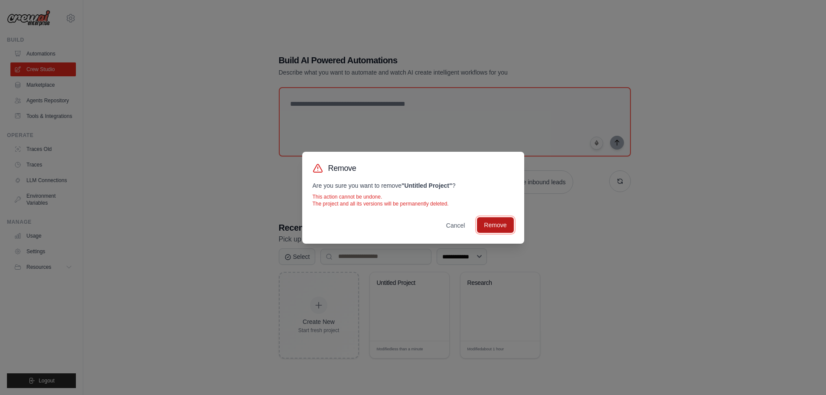
click at [492, 226] on button "Remove" at bounding box center [495, 225] width 36 height 16
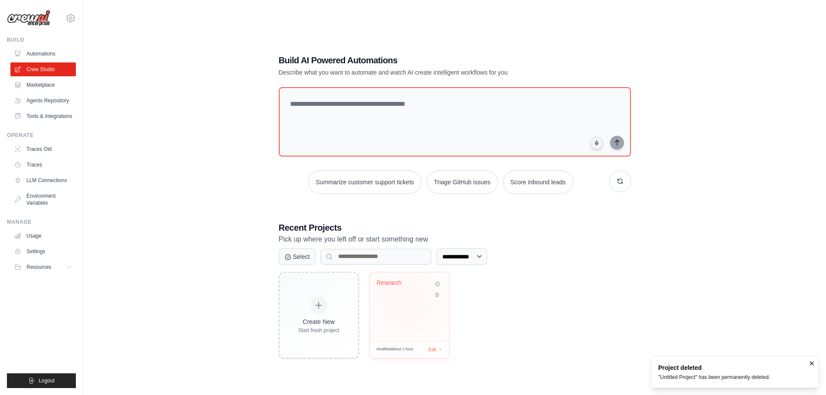
click at [405, 303] on div "Research" at bounding box center [409, 306] width 79 height 68
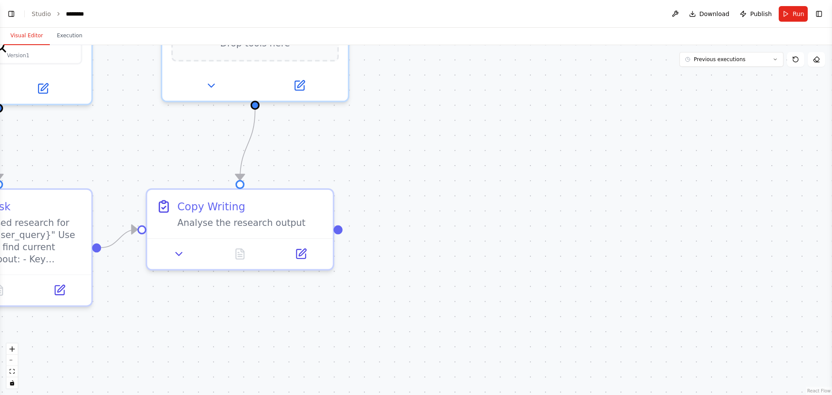
scroll to position [1033, 0]
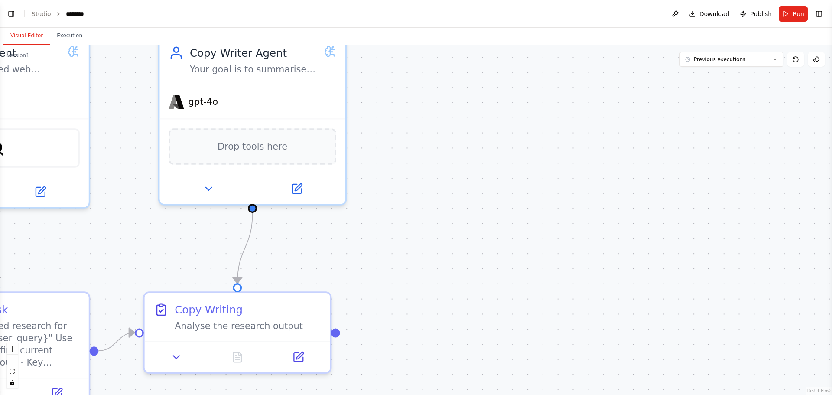
drag, startPoint x: 624, startPoint y: 134, endPoint x: 627, endPoint y: 167, distance: 33.1
click at [620, 241] on div ".deletable-edge-delete-btn { width: 20px; height: 20px; border: 0px solid #ffff…" at bounding box center [416, 220] width 832 height 350
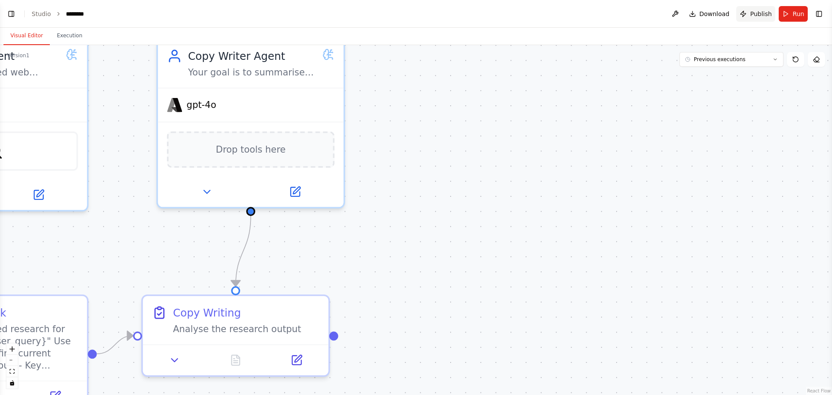
click at [753, 12] on span "Publish" at bounding box center [761, 14] width 22 height 9
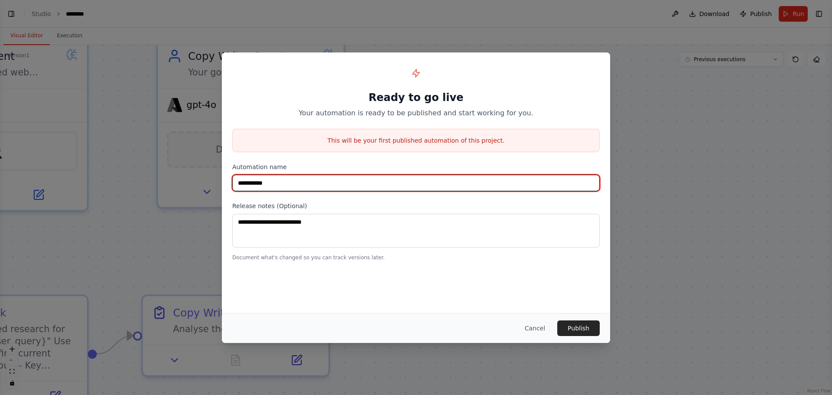
click at [305, 178] on input "**********" at bounding box center [416, 183] width 368 height 16
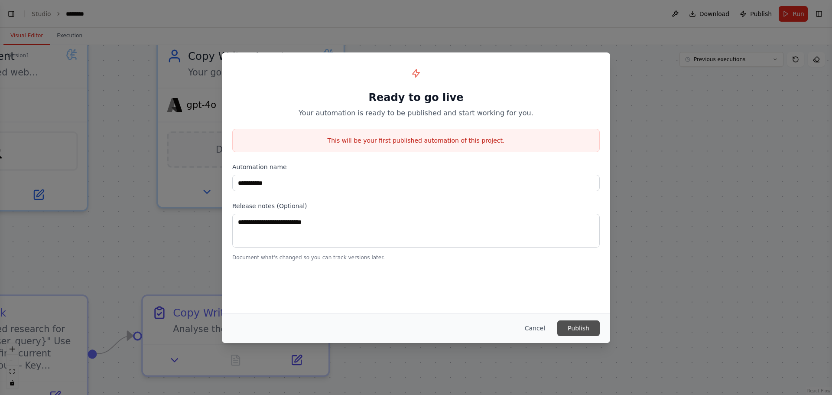
click at [580, 329] on button "Publish" at bounding box center [579, 328] width 42 height 16
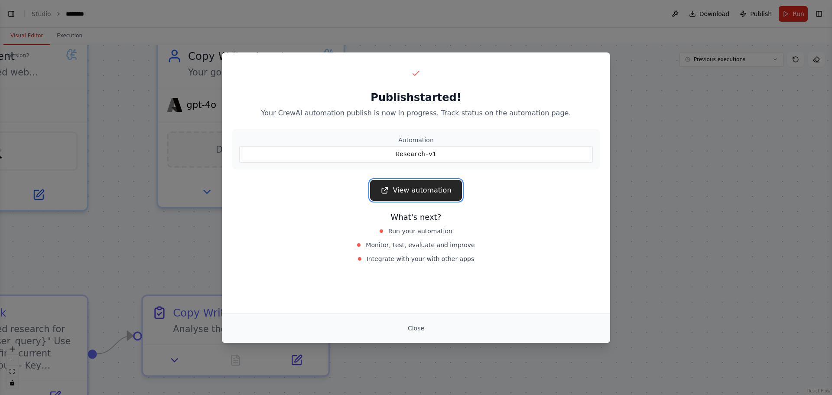
click at [449, 197] on link "View automation" at bounding box center [415, 190] width 91 height 21
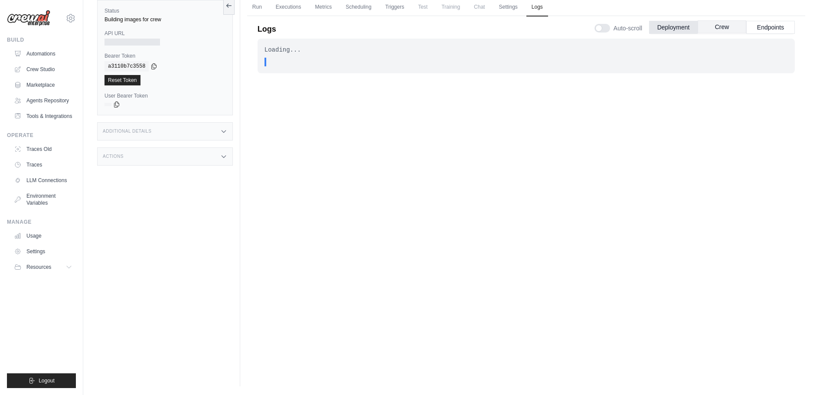
click at [719, 28] on button "Crew" at bounding box center [722, 26] width 49 height 13
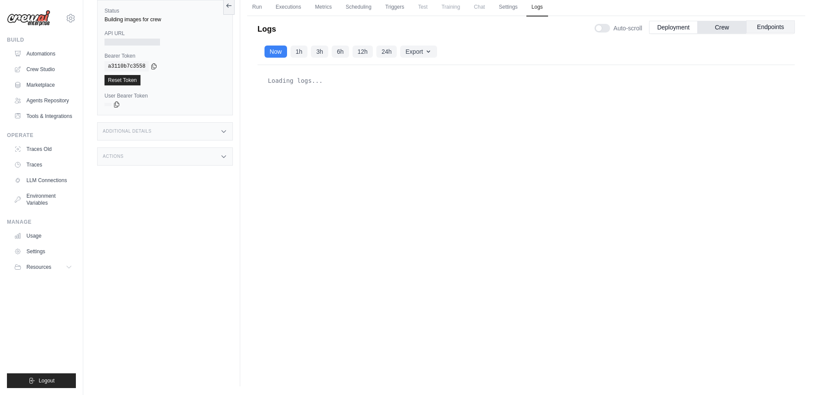
click at [771, 27] on button "Endpoints" at bounding box center [770, 26] width 49 height 13
click at [673, 27] on button "Deployment" at bounding box center [673, 26] width 49 height 13
